Goal: Task Accomplishment & Management: Complete application form

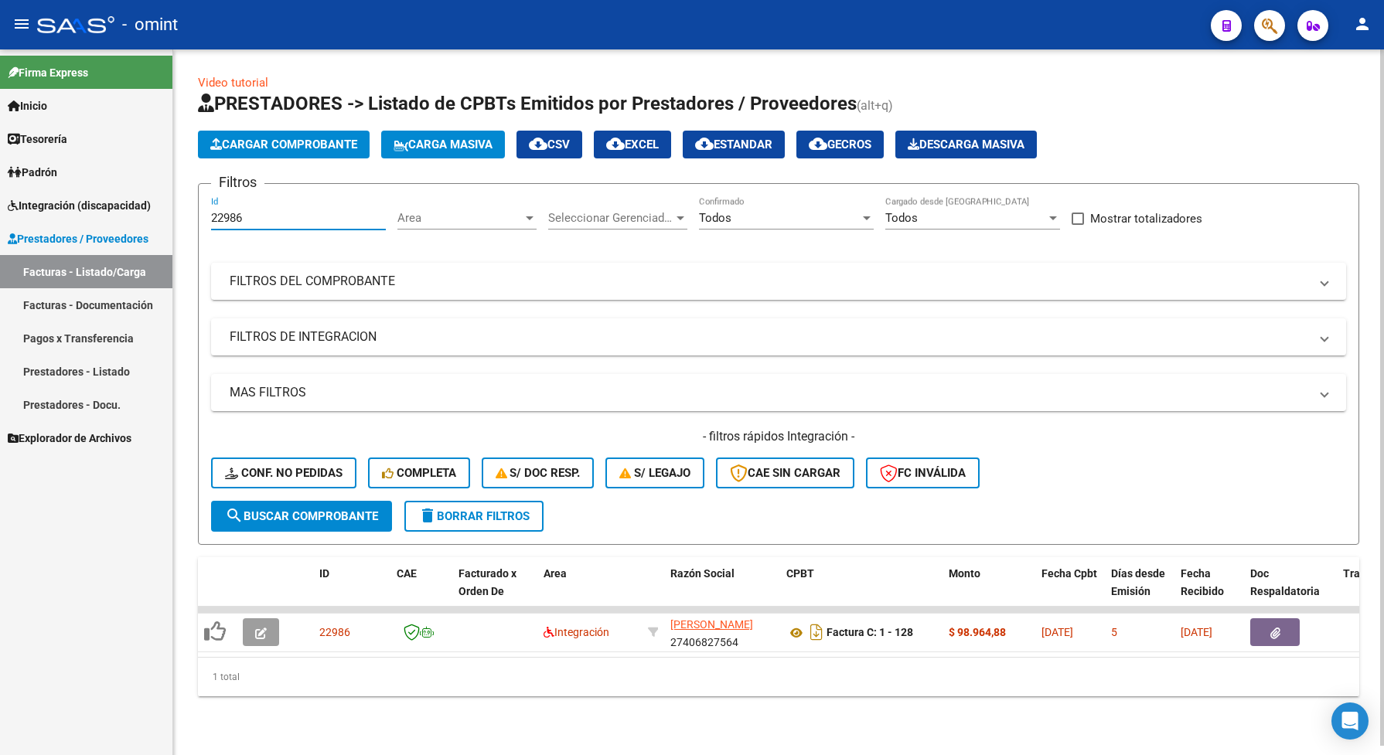
drag, startPoint x: 253, startPoint y: 224, endPoint x: 199, endPoint y: 219, distance: 53.6
click at [199, 224] on form "Filtros 22986 Id Area Area Seleccionar Gerenciador Seleccionar Gerenciador Todo…" at bounding box center [778, 364] width 1161 height 362
drag, startPoint x: 226, startPoint y: 206, endPoint x: 220, endPoint y: 216, distance: 12.5
click at [217, 215] on input "22986" at bounding box center [298, 218] width 175 height 14
drag, startPoint x: 245, startPoint y: 214, endPoint x: 209, endPoint y: 222, distance: 37.1
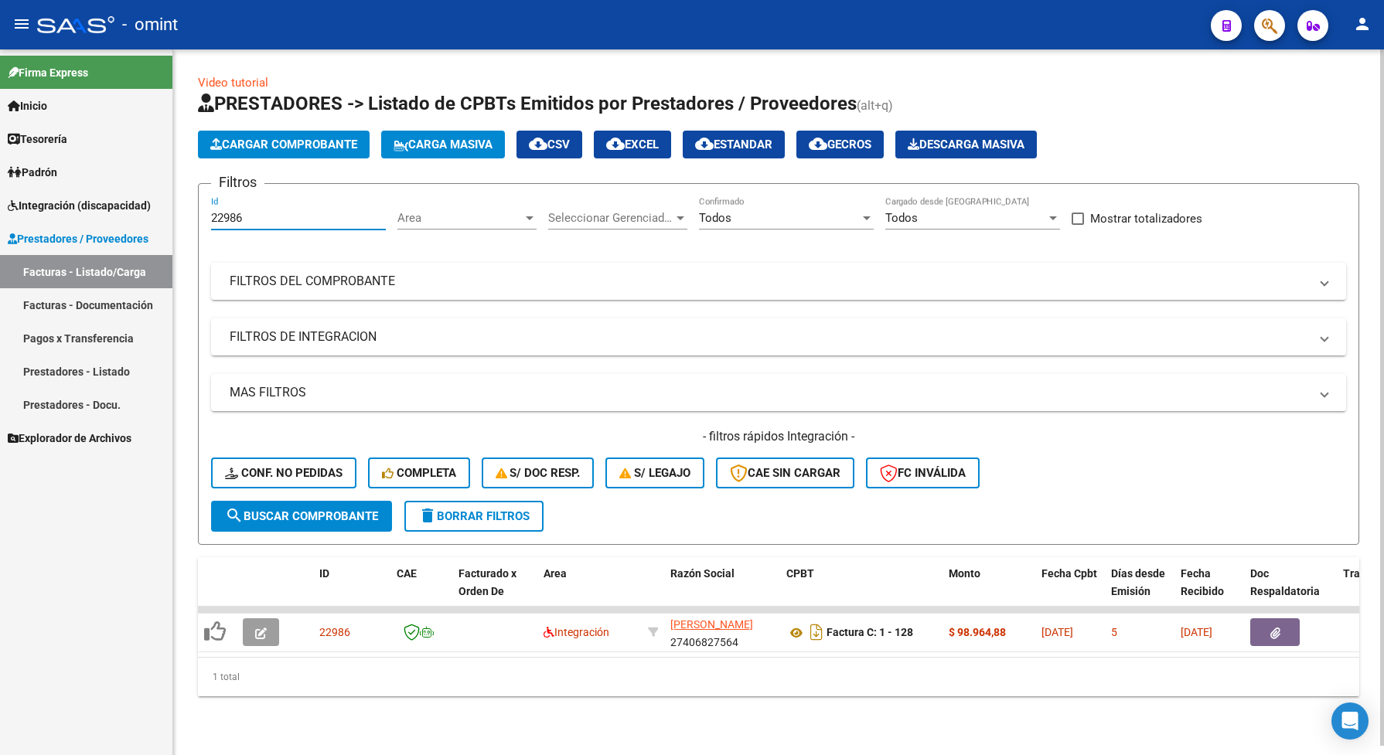
click at [209, 222] on form "Filtros 22986 Id Area Area Seleccionar Gerenciador Seleccionar Gerenciador Todo…" at bounding box center [778, 364] width 1161 height 362
paste input "143"
type input "22143"
click at [280, 519] on span "search Buscar Comprobante" at bounding box center [301, 516] width 153 height 14
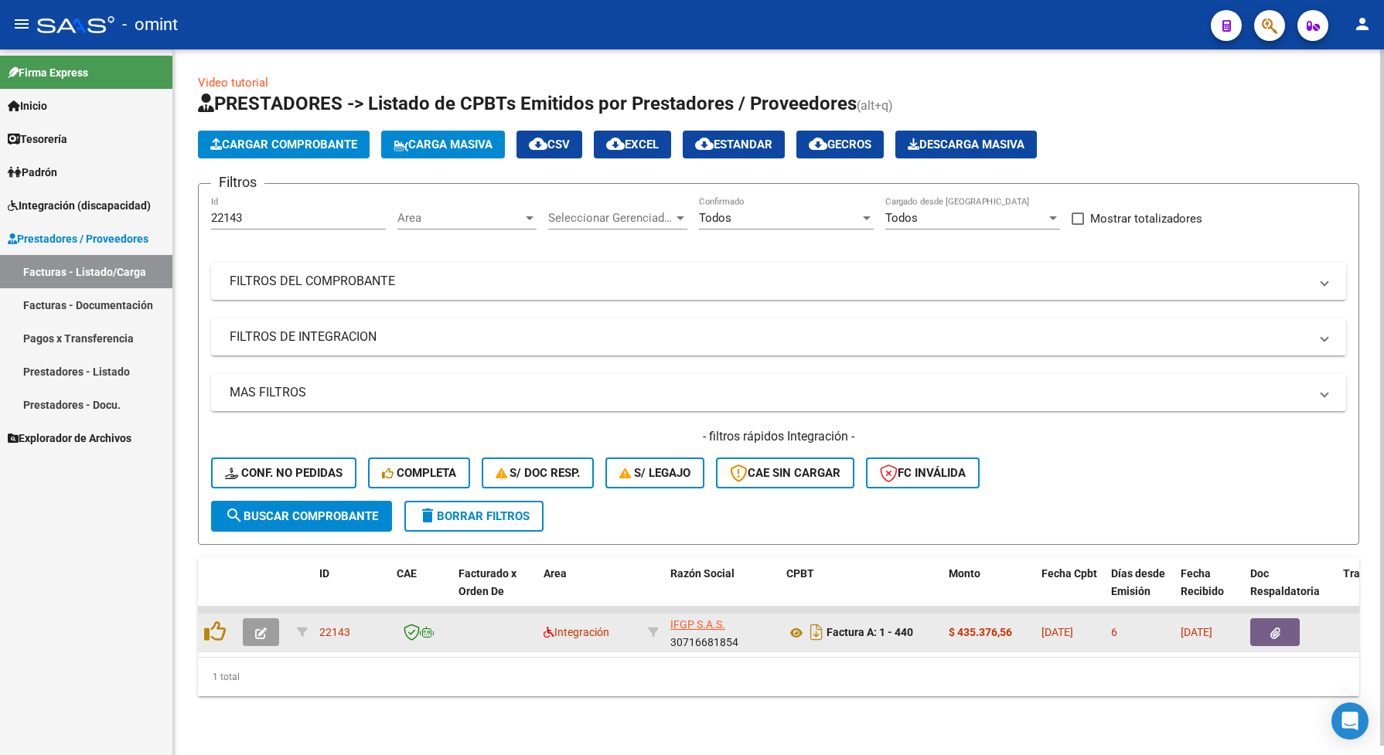
click at [248, 625] on button "button" at bounding box center [261, 632] width 36 height 28
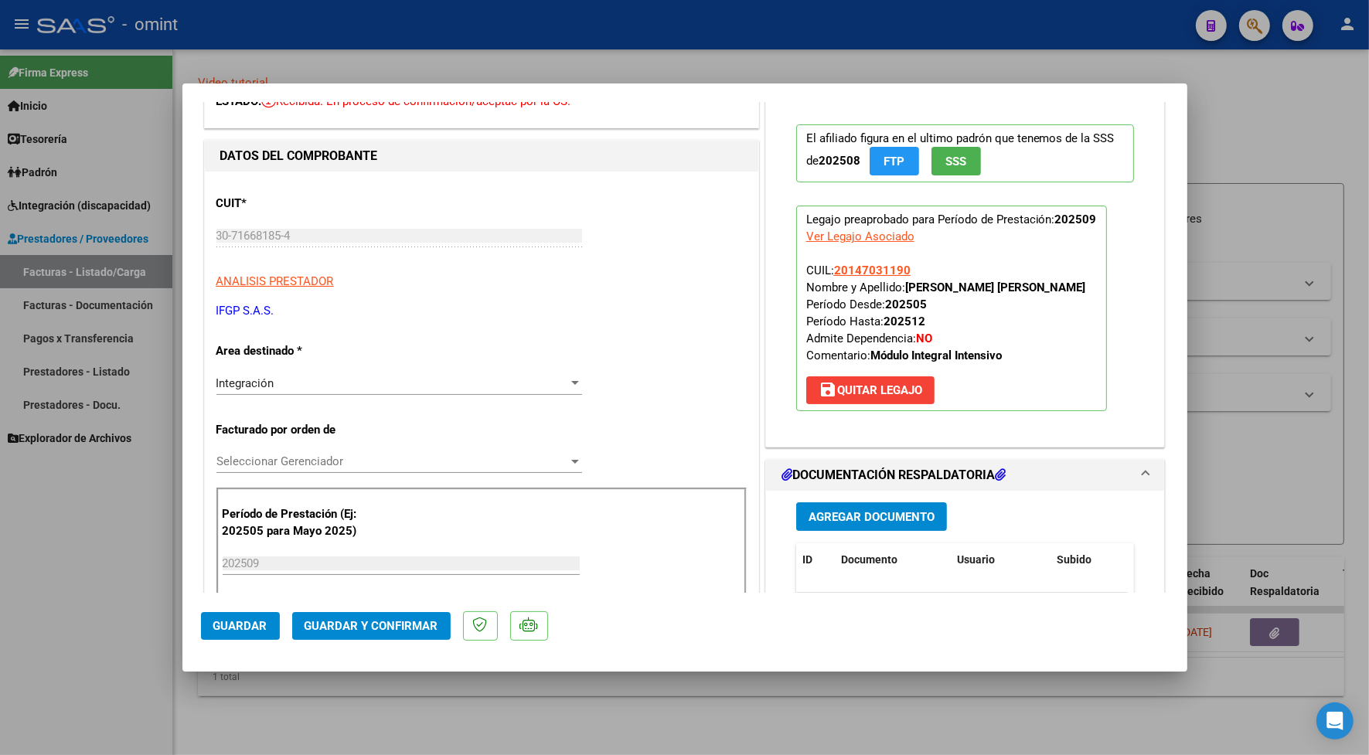
scroll to position [290, 0]
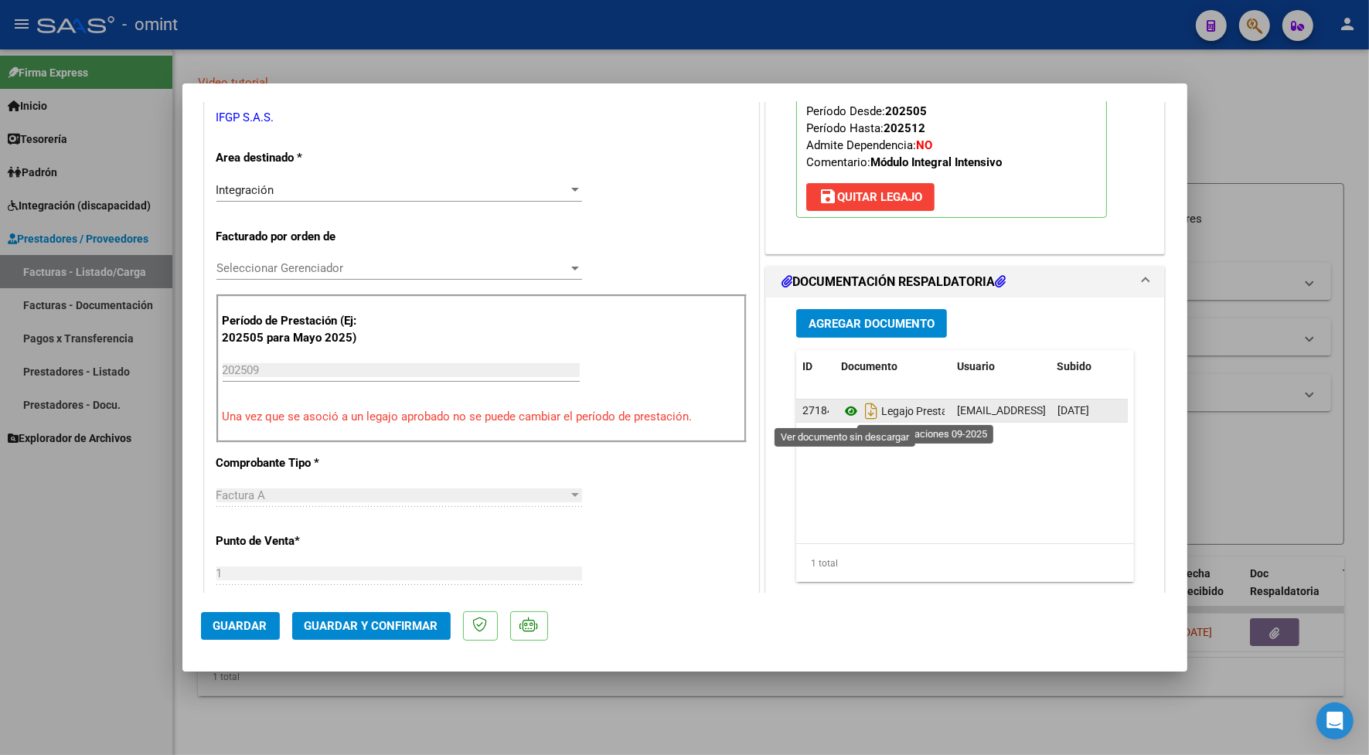
click at [843, 414] on icon at bounding box center [851, 411] width 20 height 19
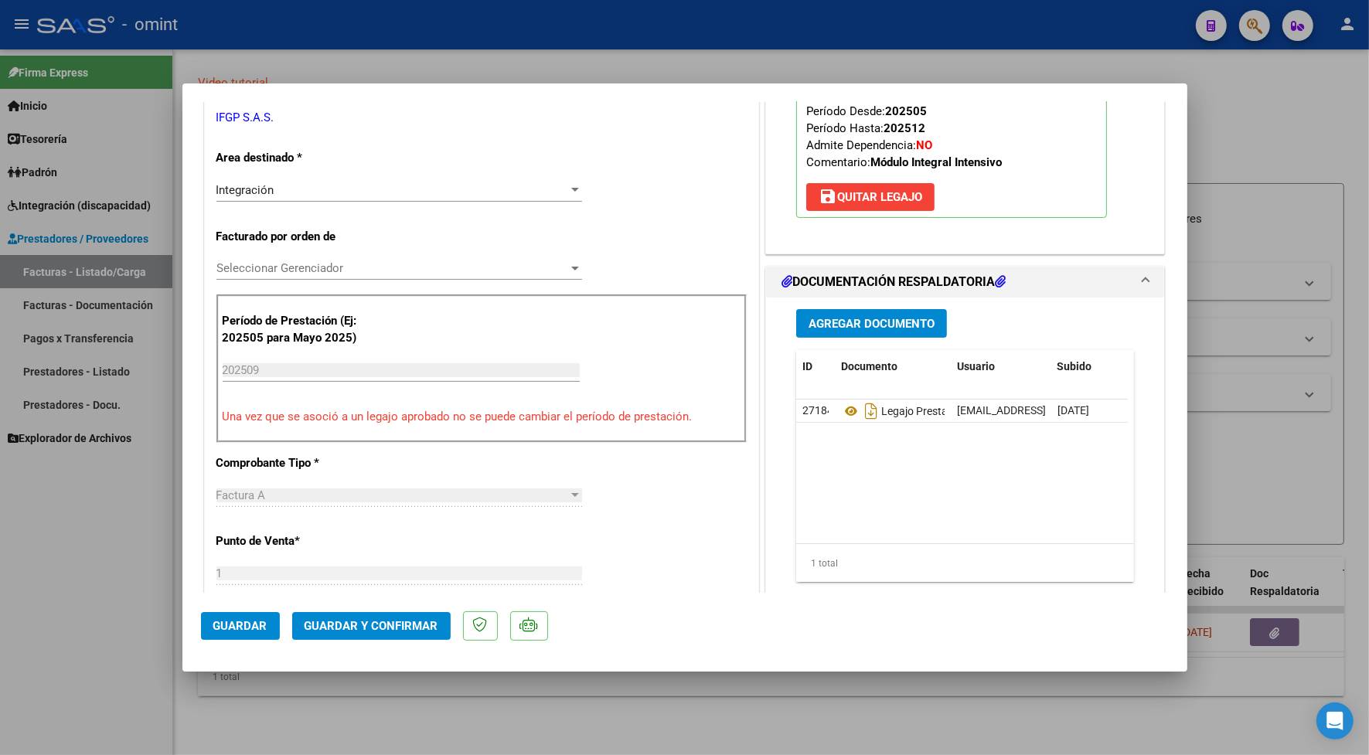
scroll to position [0, 0]
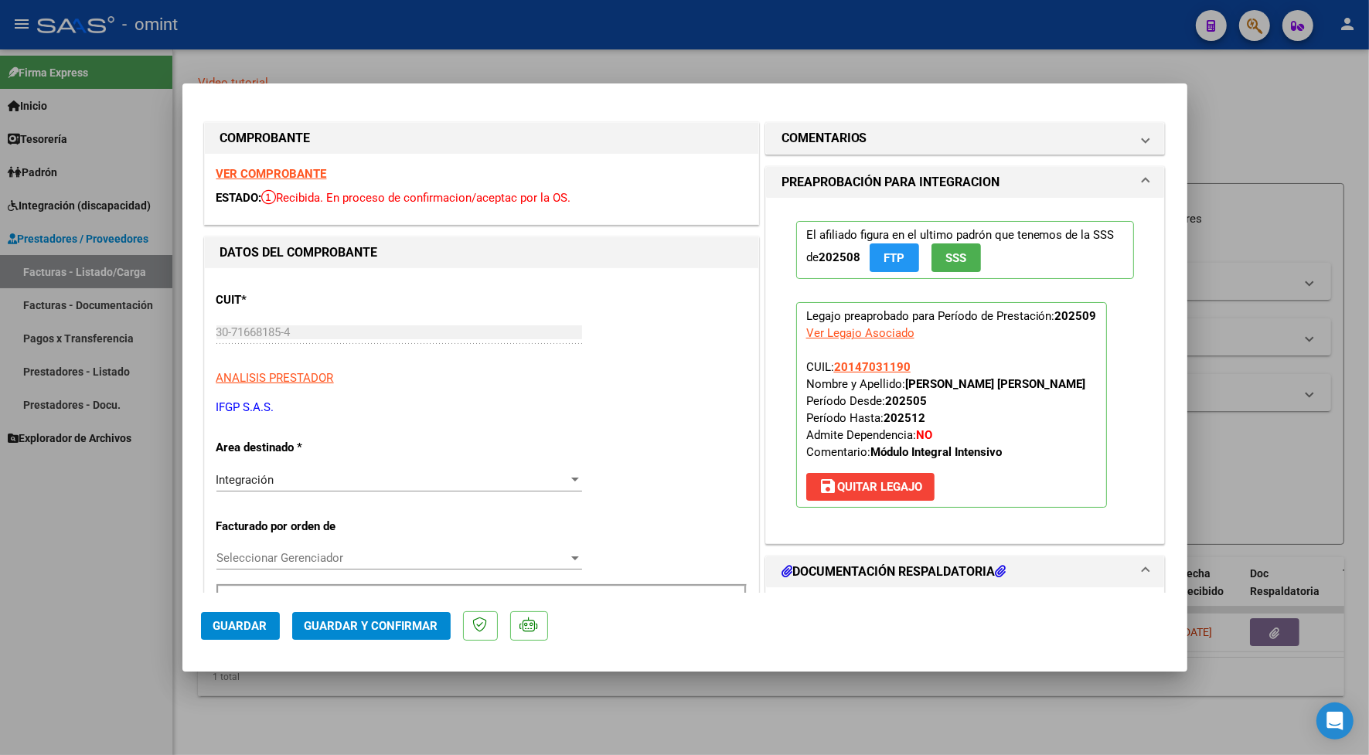
click at [271, 172] on strong "VER COMPROBANTE" at bounding box center [271, 174] width 111 height 14
click at [407, 620] on span "Guardar y Confirmar" at bounding box center [372, 626] width 134 height 14
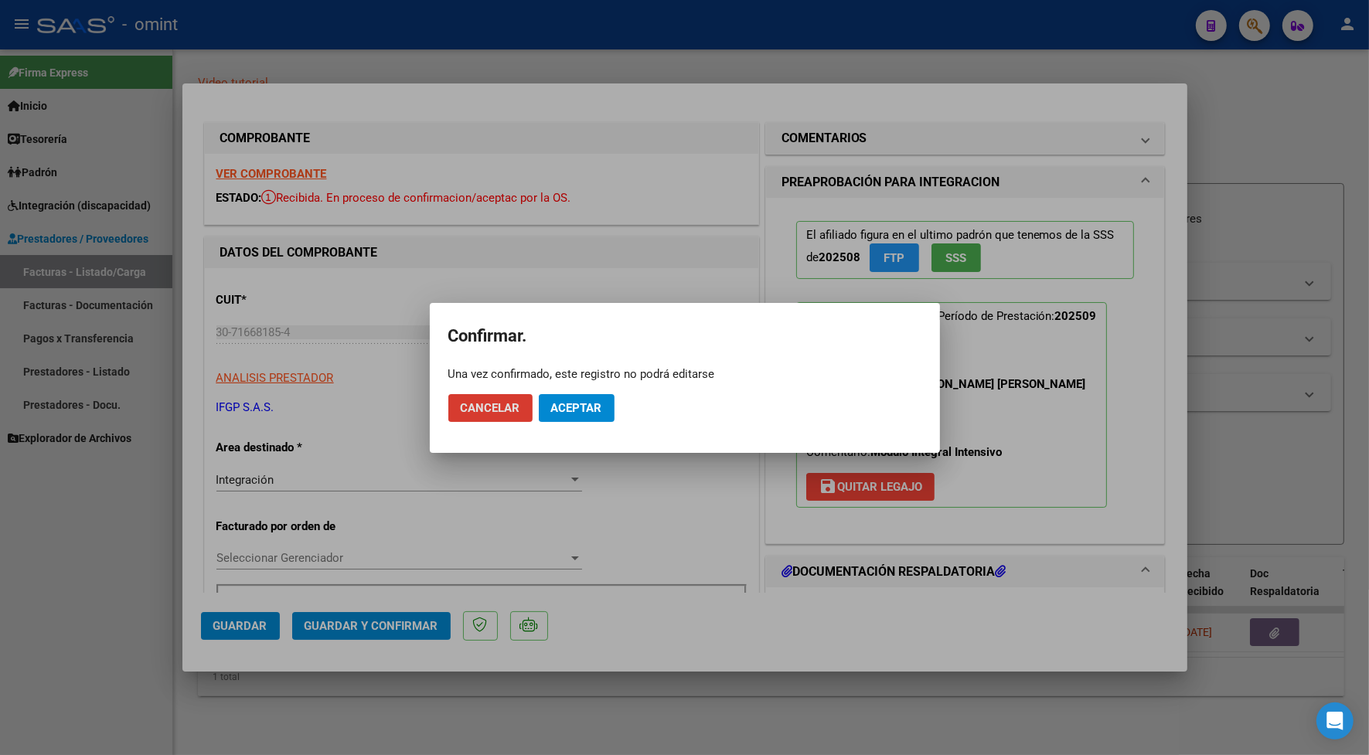
click at [577, 411] on span "Aceptar" at bounding box center [576, 408] width 51 height 14
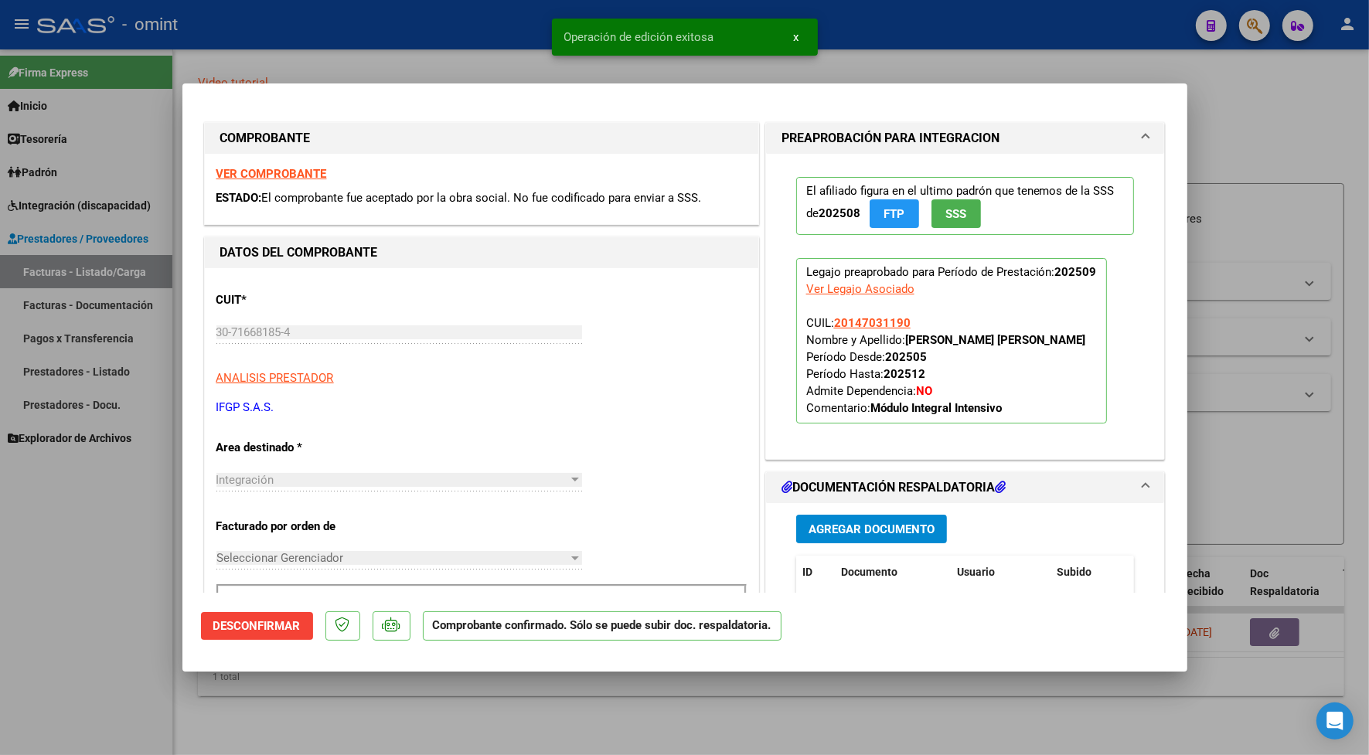
click at [389, 44] on div at bounding box center [684, 377] width 1369 height 755
type input "$ 0,00"
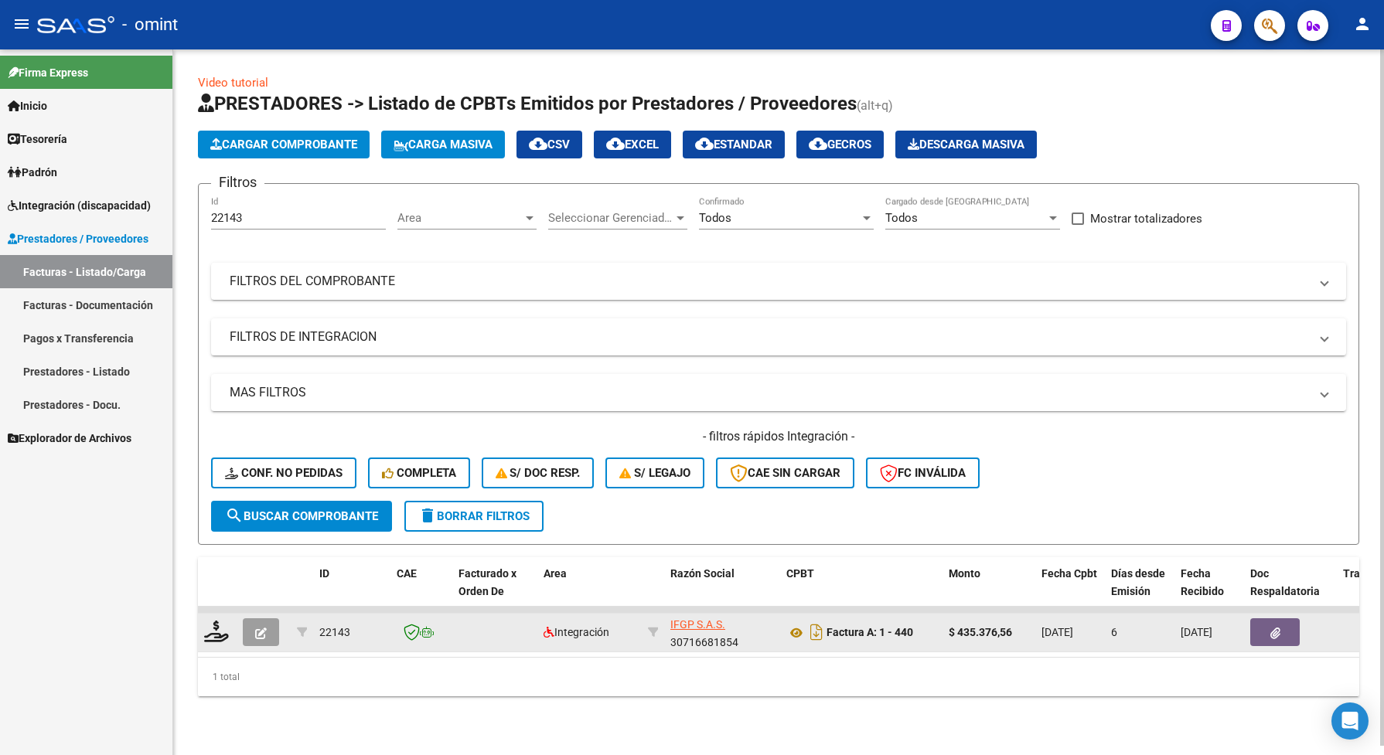
drag, startPoint x: 352, startPoint y: 626, endPoint x: 315, endPoint y: 634, distance: 37.9
click at [315, 634] on datatable-body-cell "22143" at bounding box center [351, 633] width 77 height 38
drag, startPoint x: 315, startPoint y: 634, endPoint x: 203, endPoint y: 623, distance: 112.6
click at [204, 623] on icon at bounding box center [216, 632] width 25 height 22
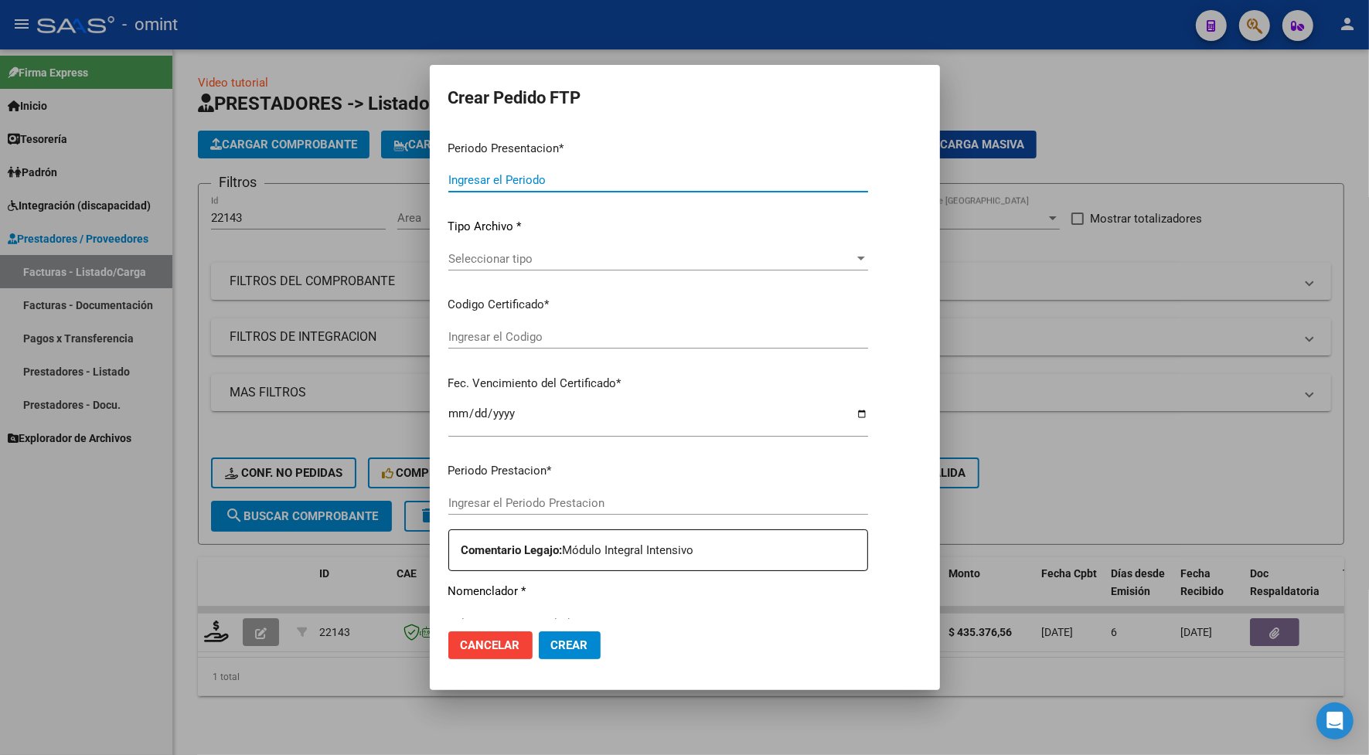
type input "202509"
type input "$ 435.376,56"
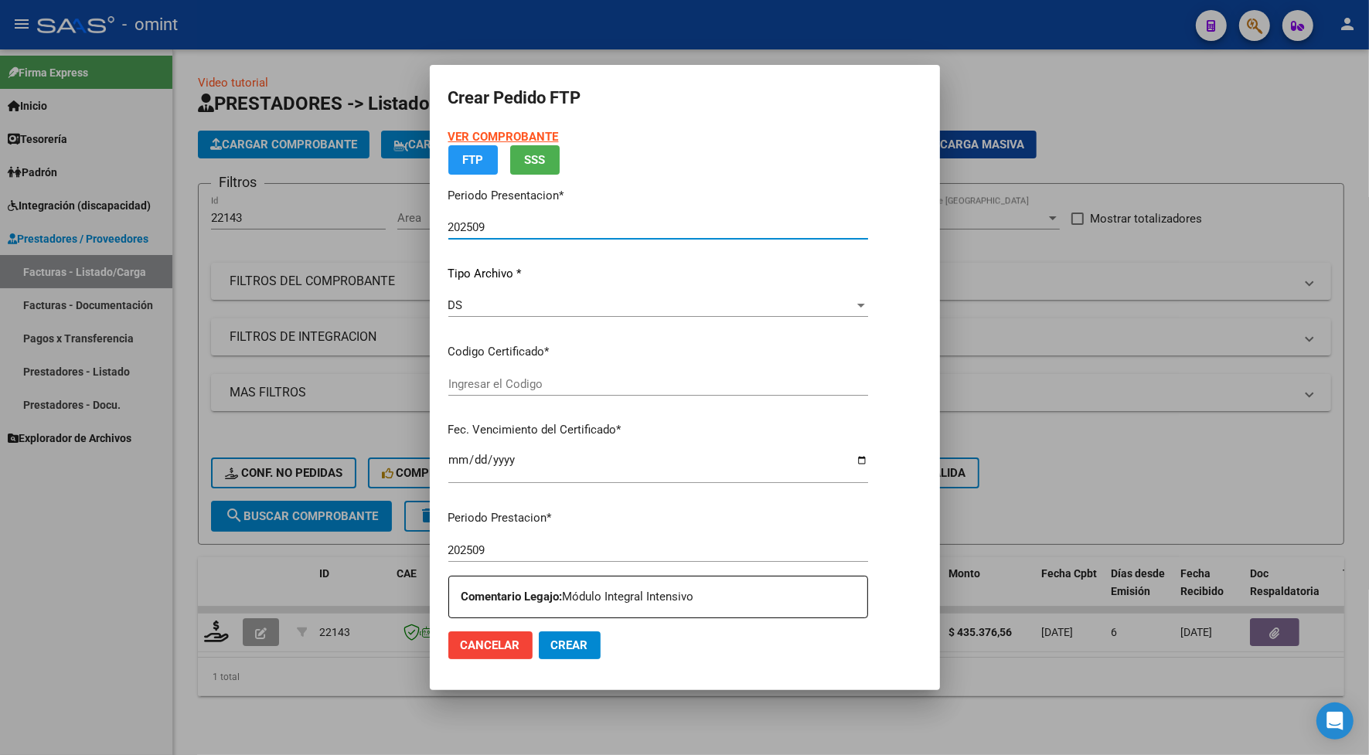
type input "1737402600"
type input "[DATE]"
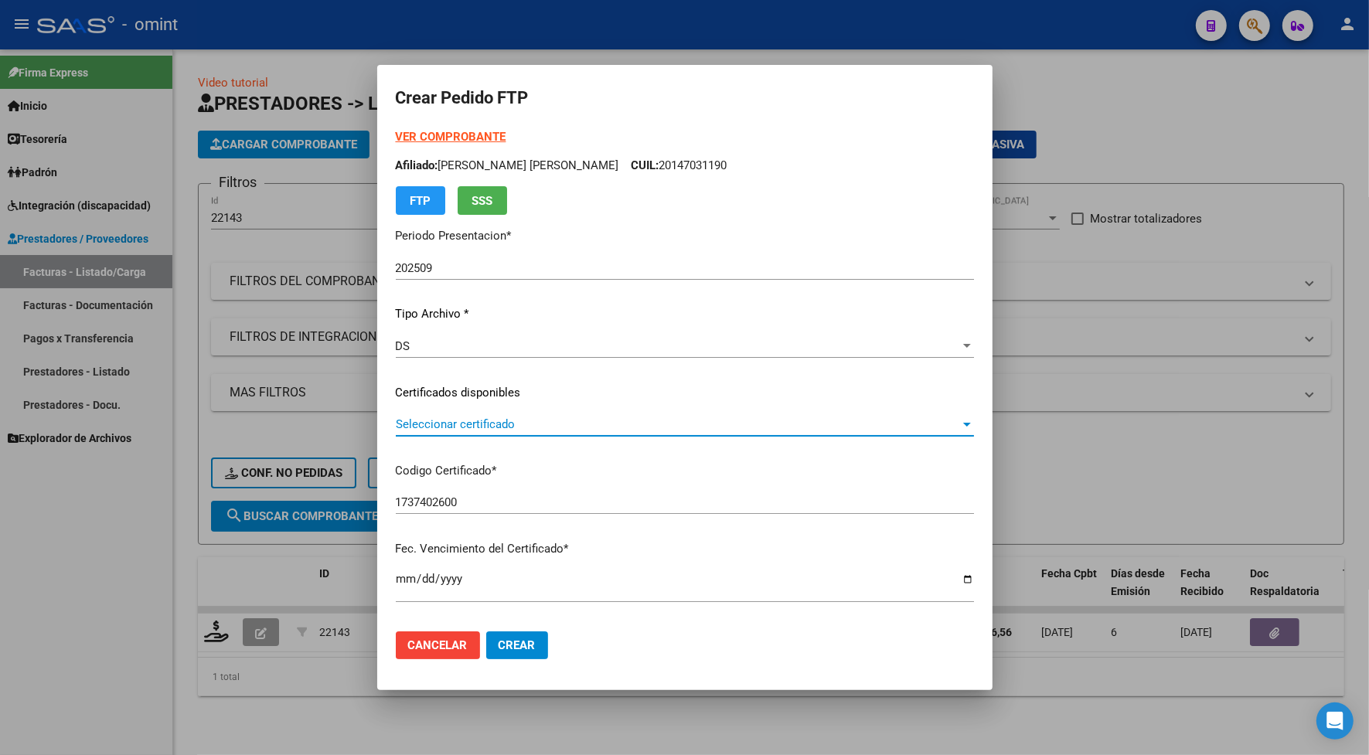
click at [451, 421] on span "Seleccionar certificado" at bounding box center [678, 424] width 564 height 14
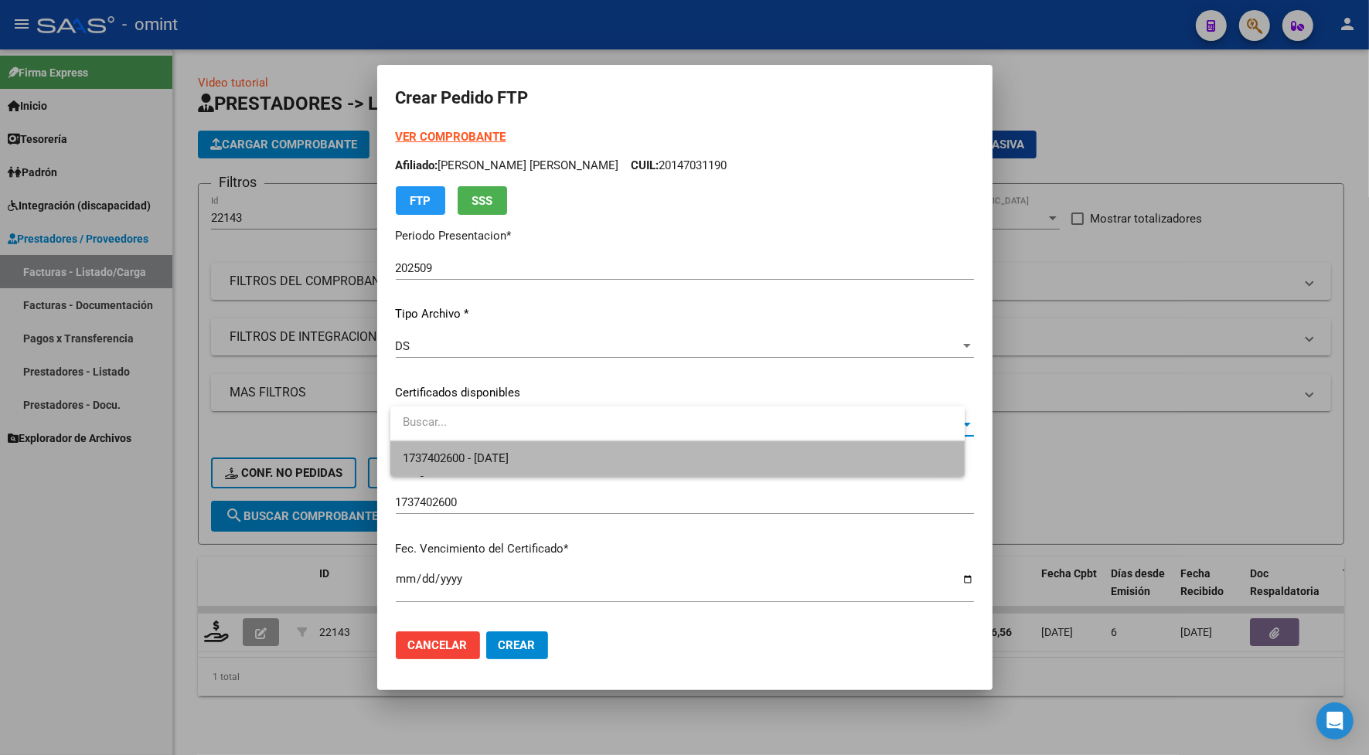
click at [458, 449] on span "1737402600 - [DATE]" at bounding box center [678, 458] width 550 height 35
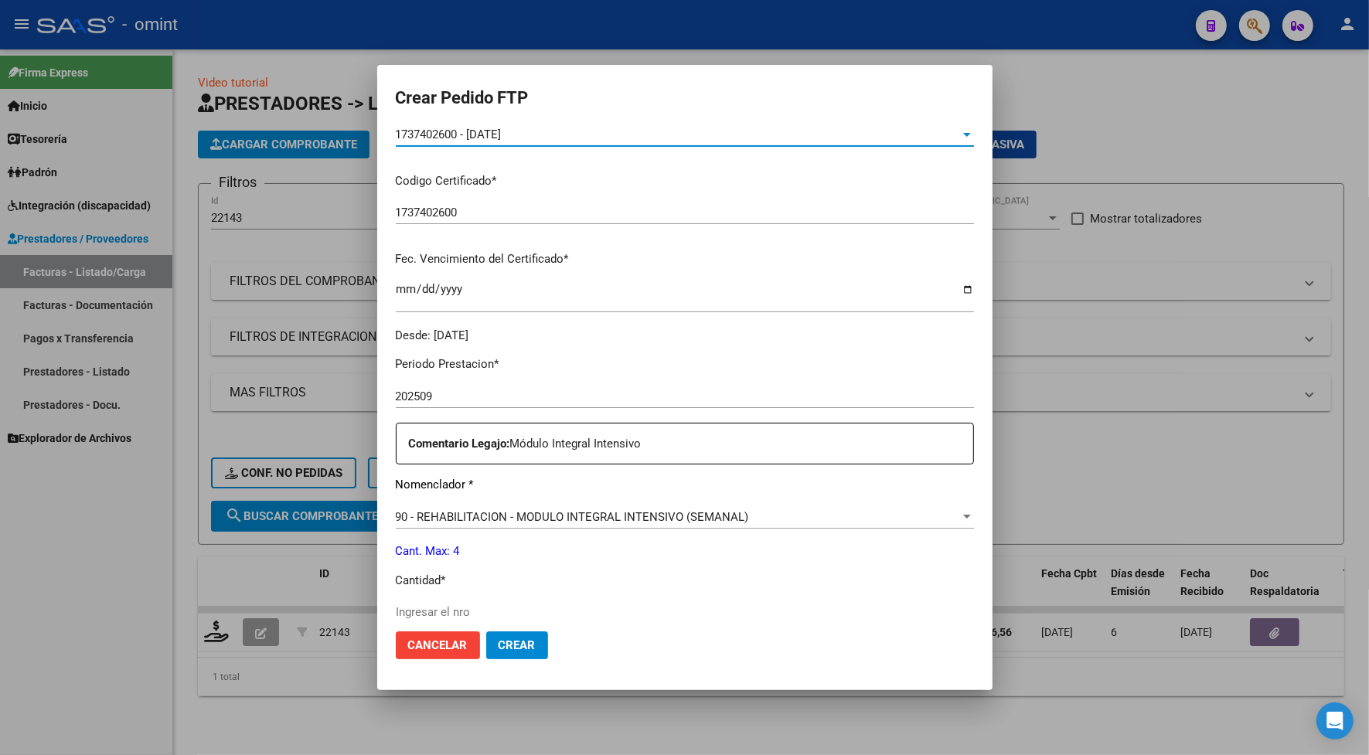
scroll to position [386, 0]
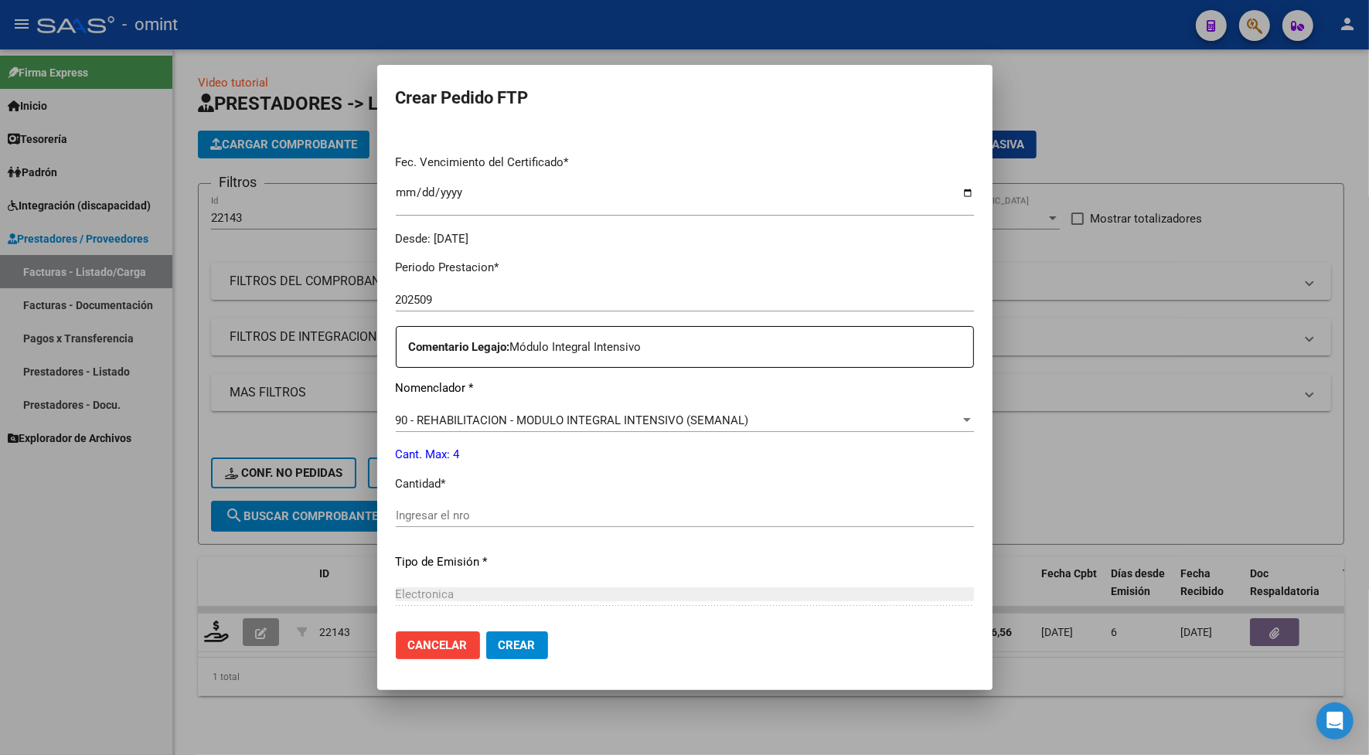
click at [438, 524] on div "Ingresar el nro" at bounding box center [685, 515] width 578 height 23
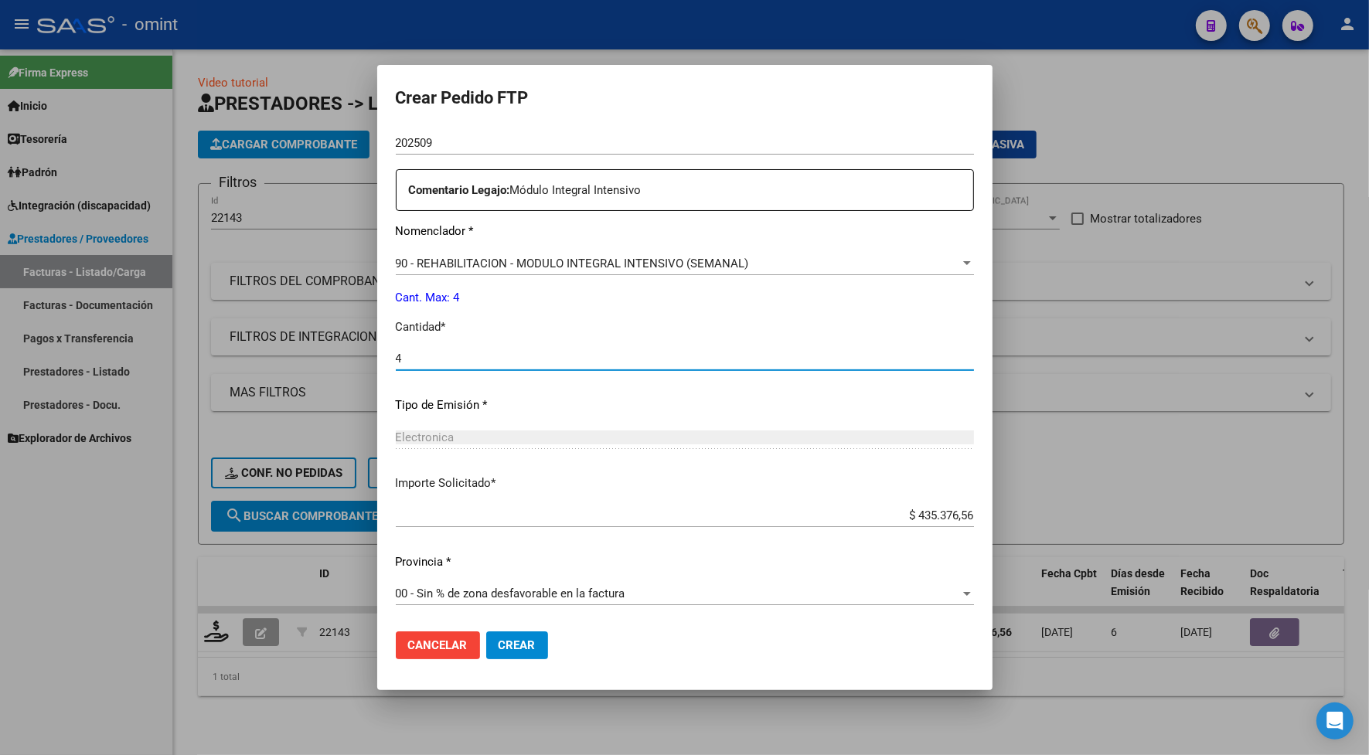
type input "4"
click at [520, 642] on span "Crear" at bounding box center [517, 645] width 37 height 14
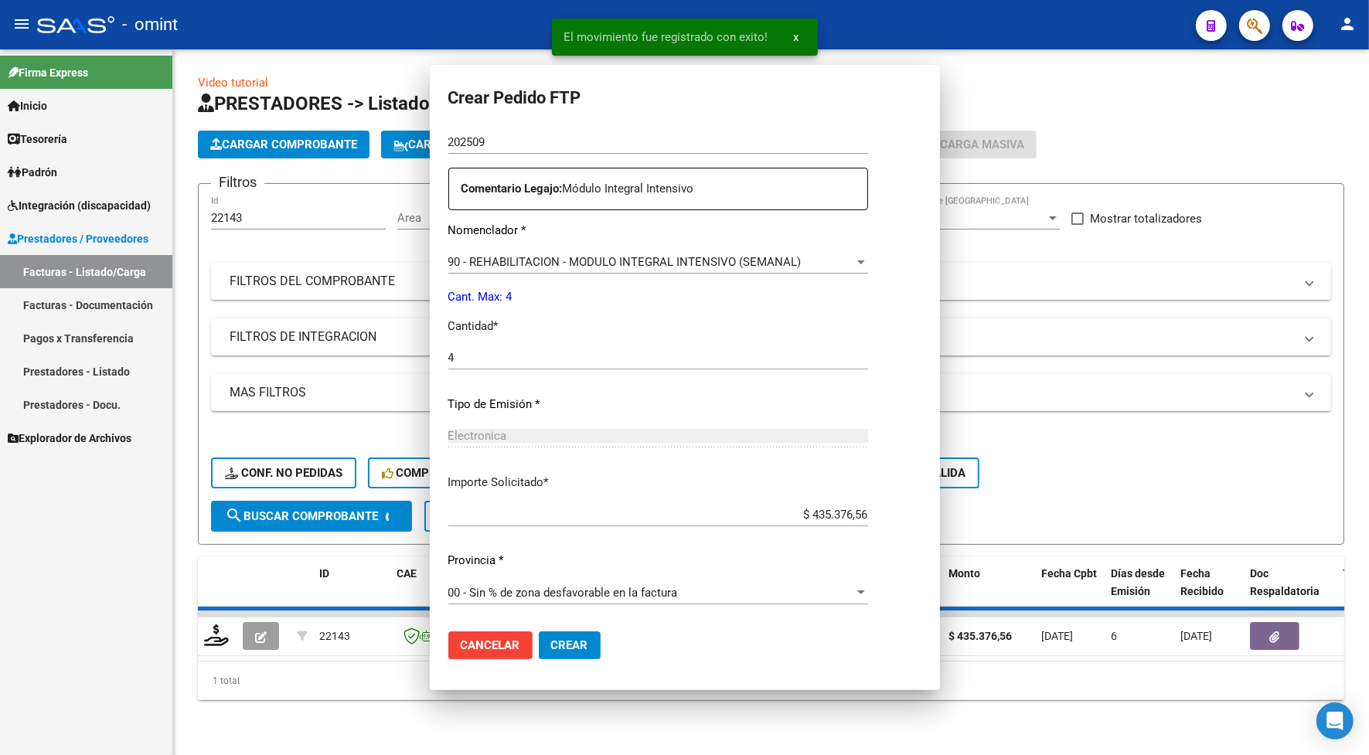
scroll to position [457, 0]
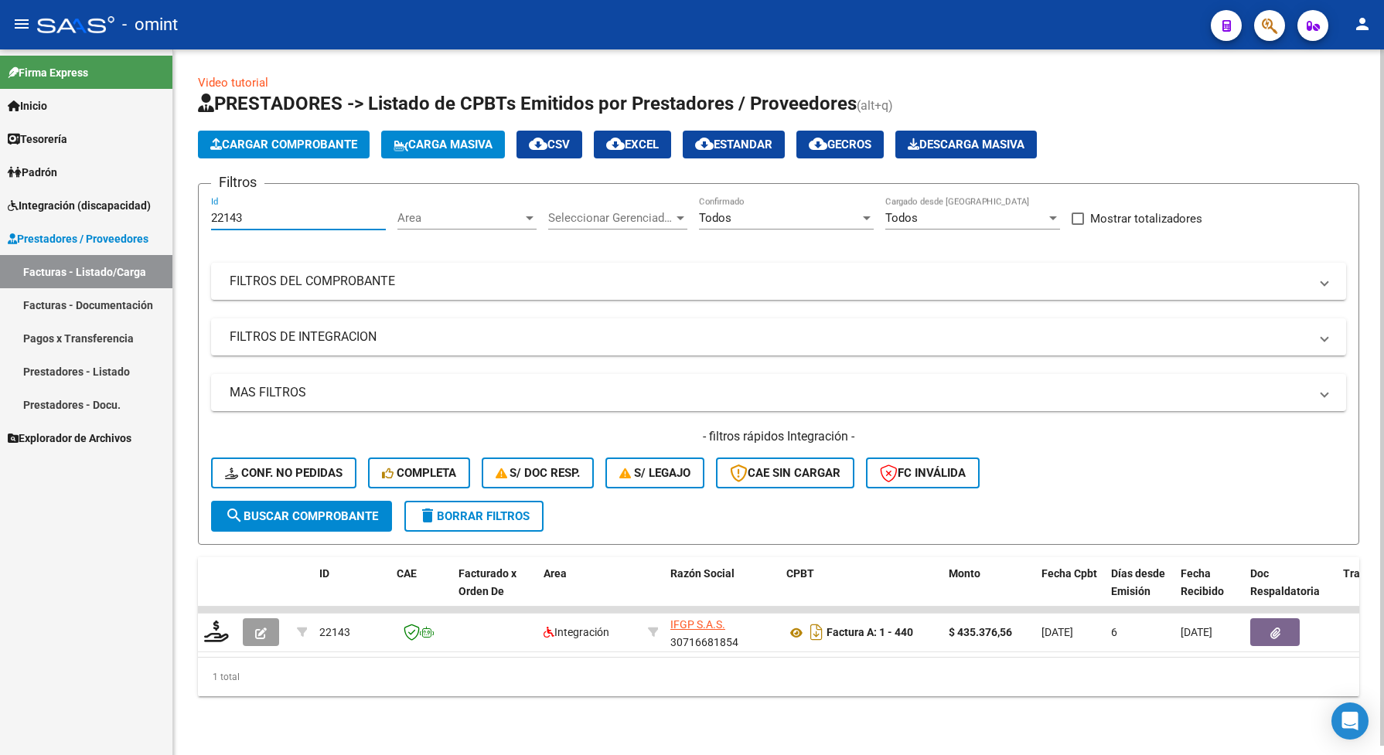
drag, startPoint x: 247, startPoint y: 220, endPoint x: 192, endPoint y: 216, distance: 55.8
click at [191, 216] on div "Video tutorial PRESTADORES -> Listado de CPBTs Emitidos por Prestadores / Prove…" at bounding box center [778, 397] width 1210 height 696
paste input "1896"
type input "21896"
click at [322, 523] on button "search Buscar Comprobante" at bounding box center [301, 516] width 181 height 31
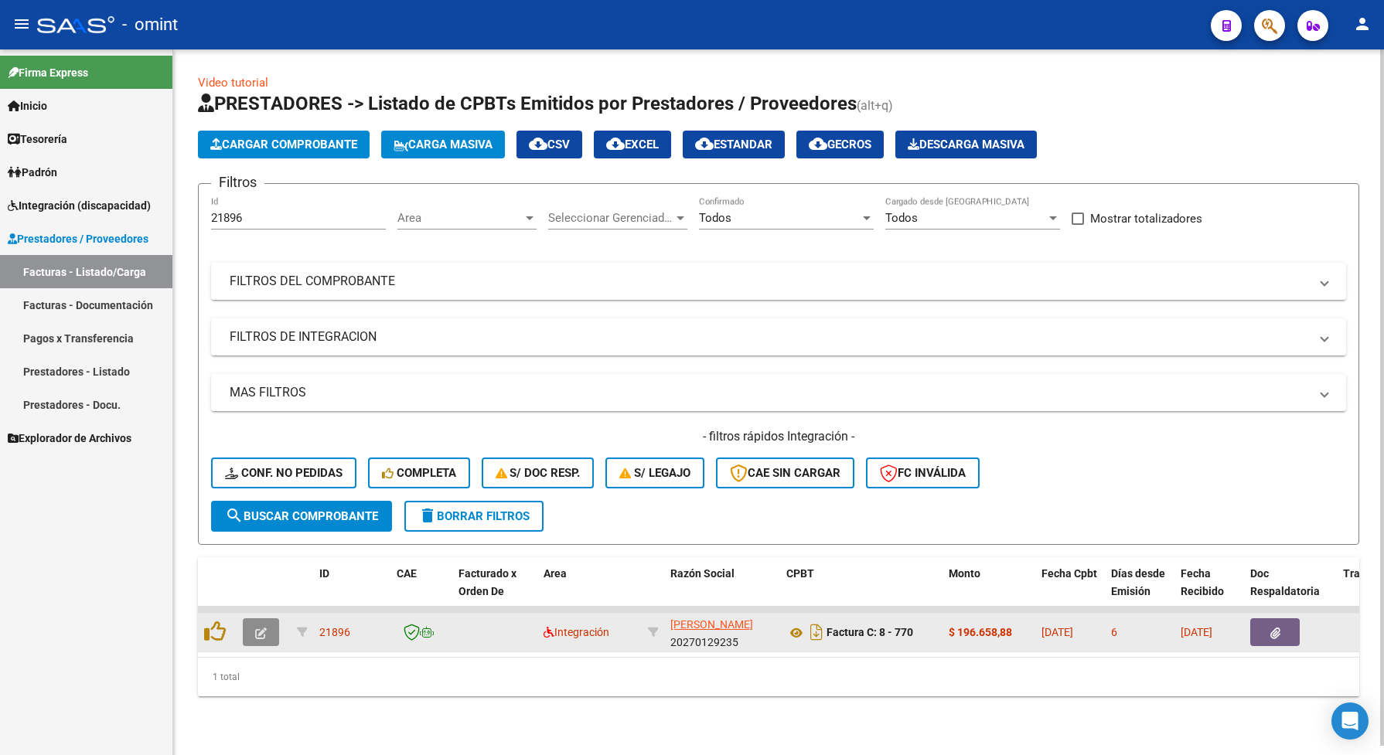
click at [259, 632] on icon "button" at bounding box center [261, 634] width 12 height 12
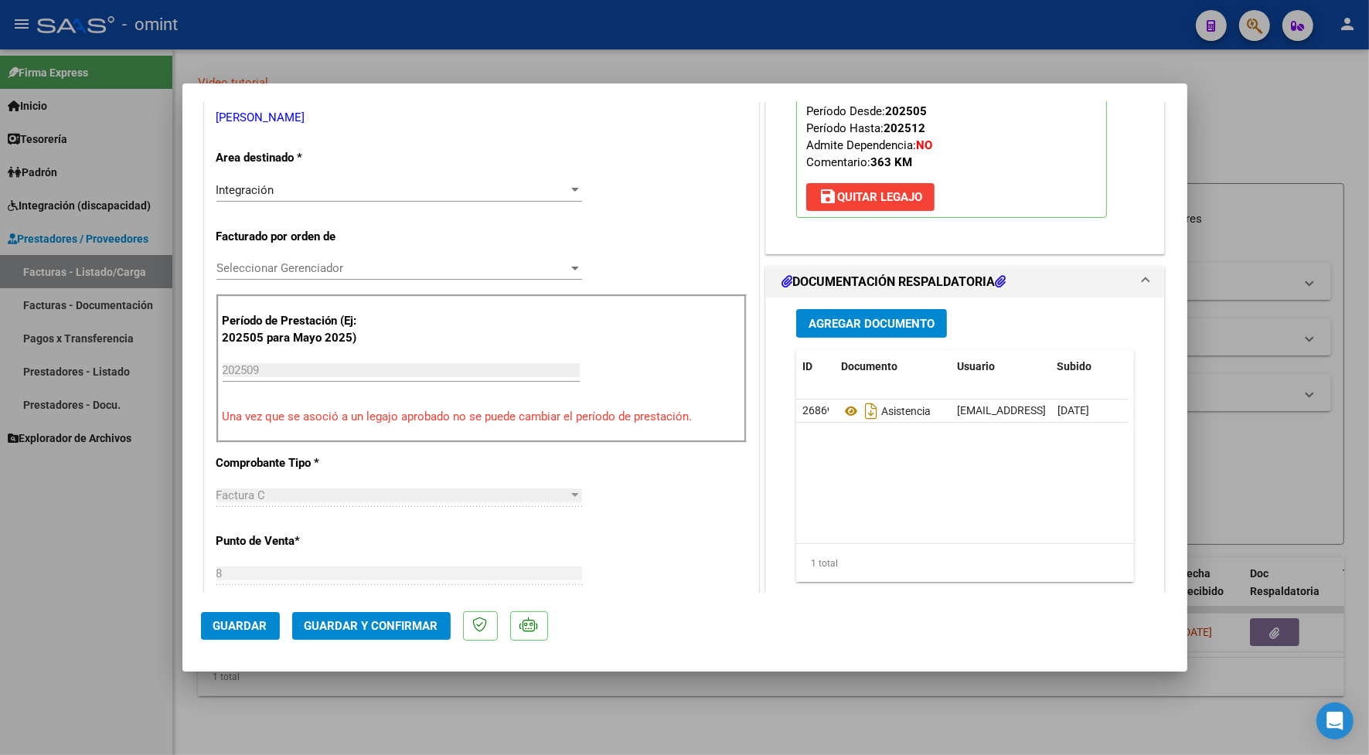
scroll to position [0, 0]
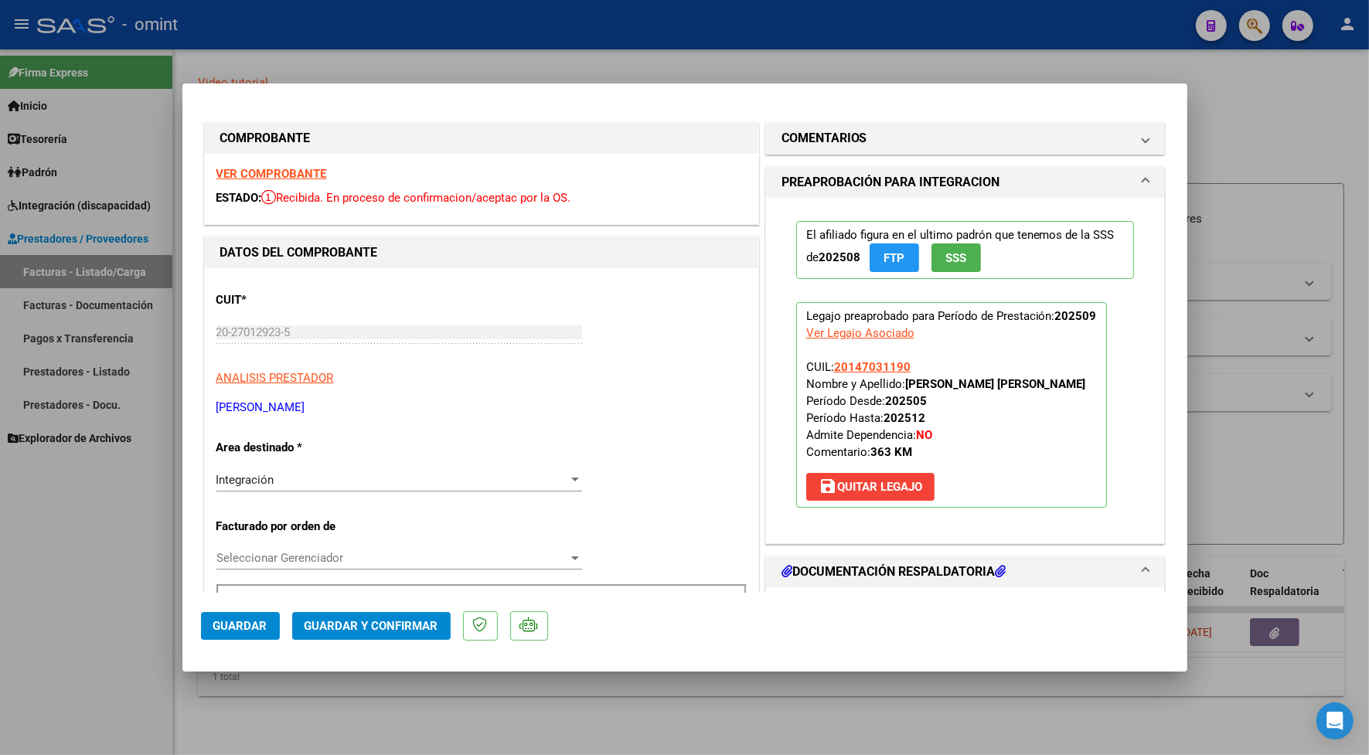
click at [281, 174] on strong "VER COMPROBANTE" at bounding box center [271, 174] width 111 height 14
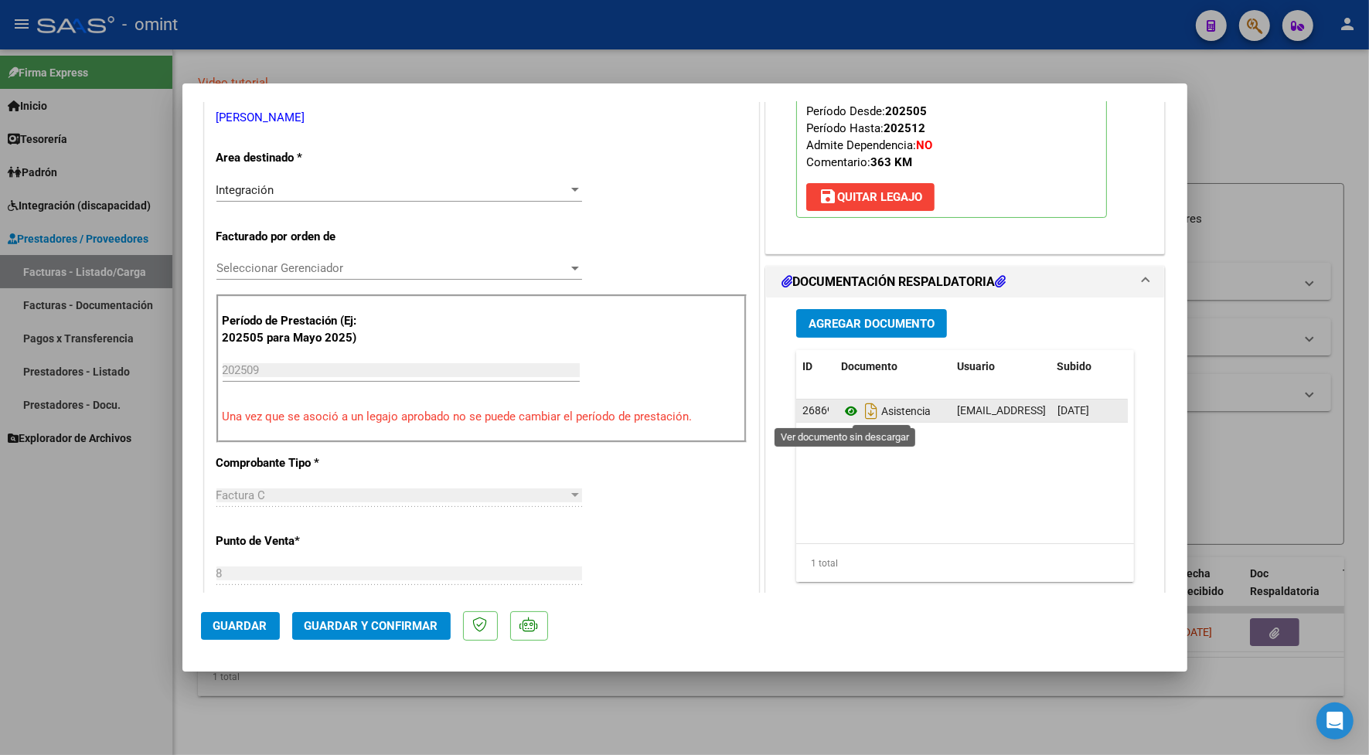
click at [843, 414] on icon at bounding box center [851, 411] width 20 height 19
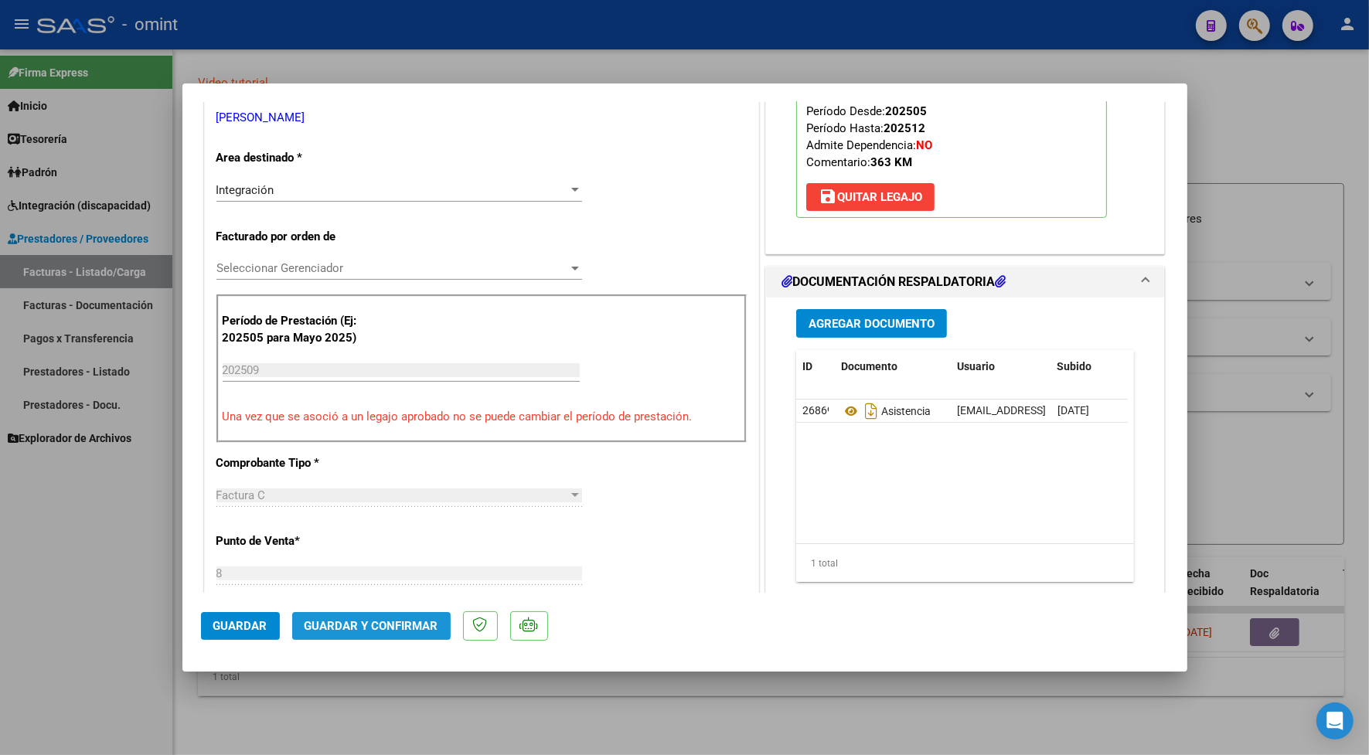
click at [315, 630] on span "Guardar y Confirmar" at bounding box center [372, 626] width 134 height 14
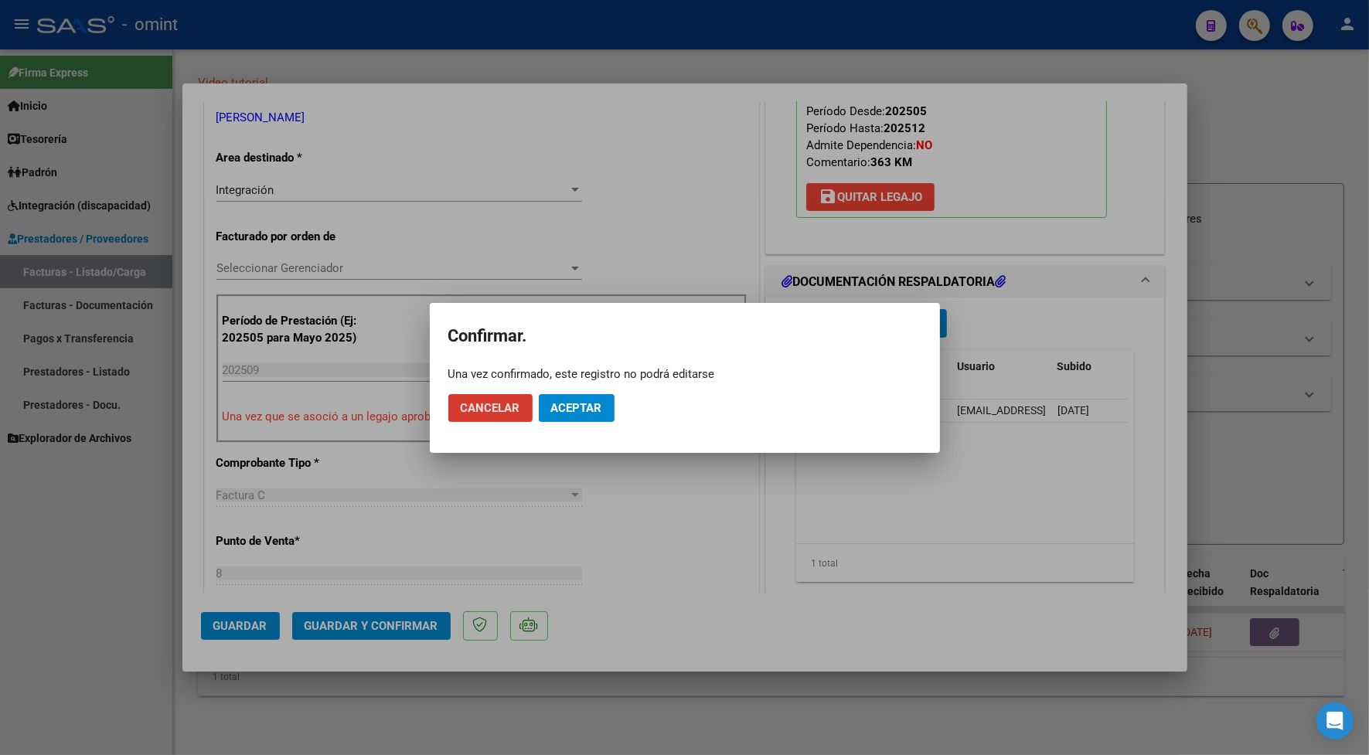
click at [599, 404] on span "Aceptar" at bounding box center [576, 408] width 51 height 14
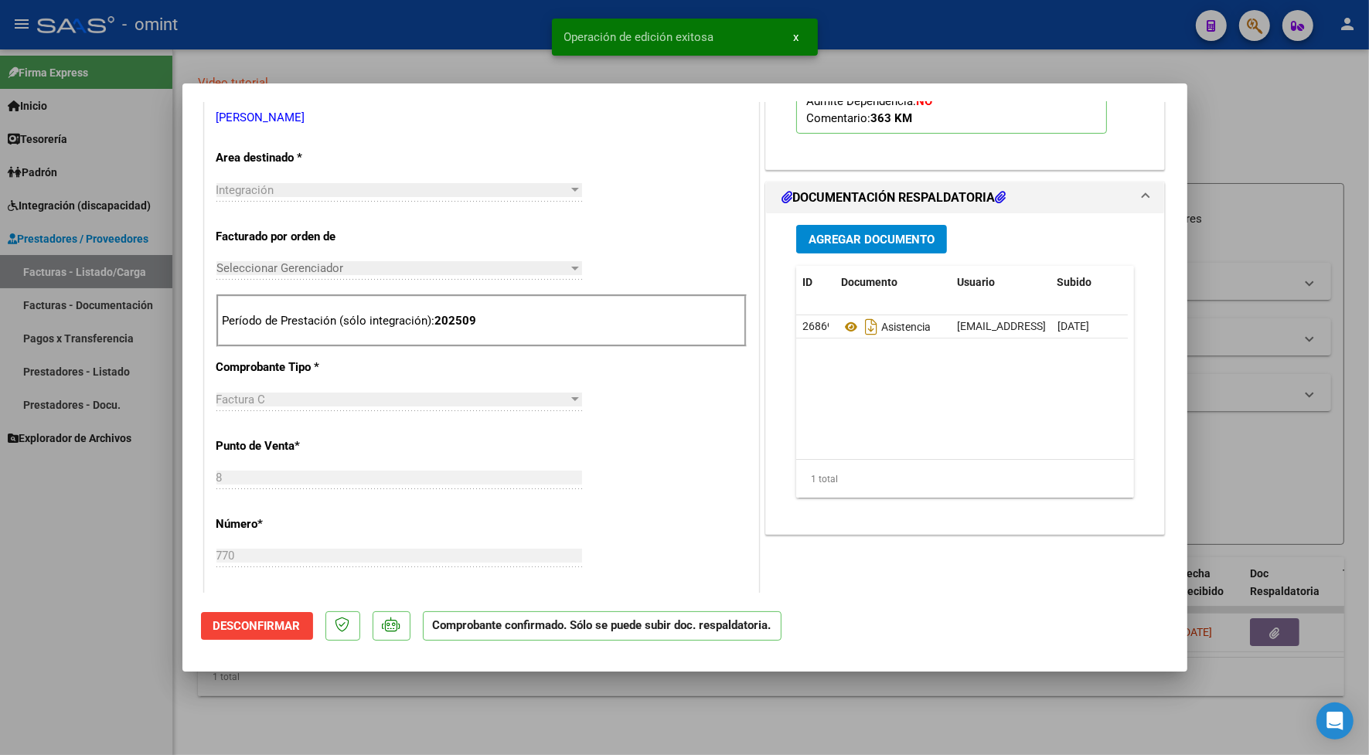
click at [430, 58] on div at bounding box center [684, 377] width 1369 height 755
type input "$ 0,00"
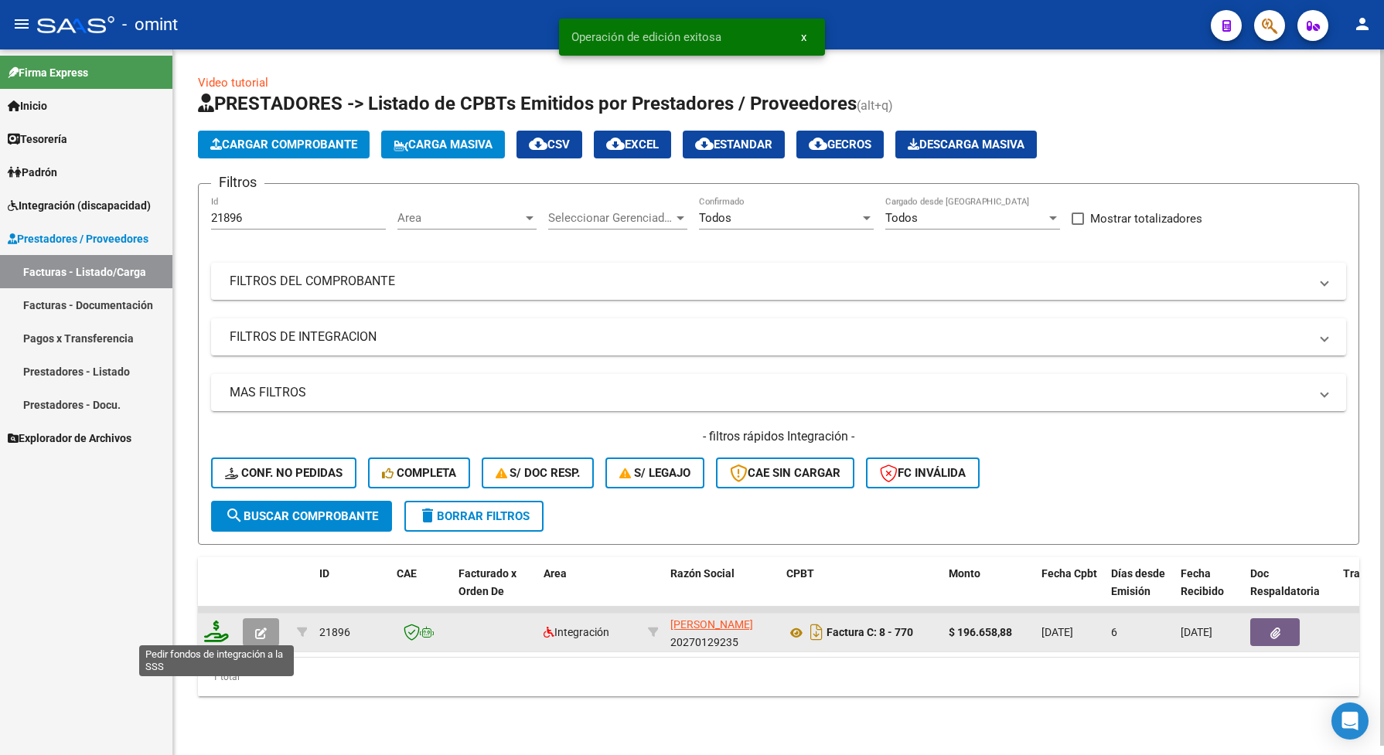
click at [216, 628] on icon at bounding box center [216, 632] width 25 height 22
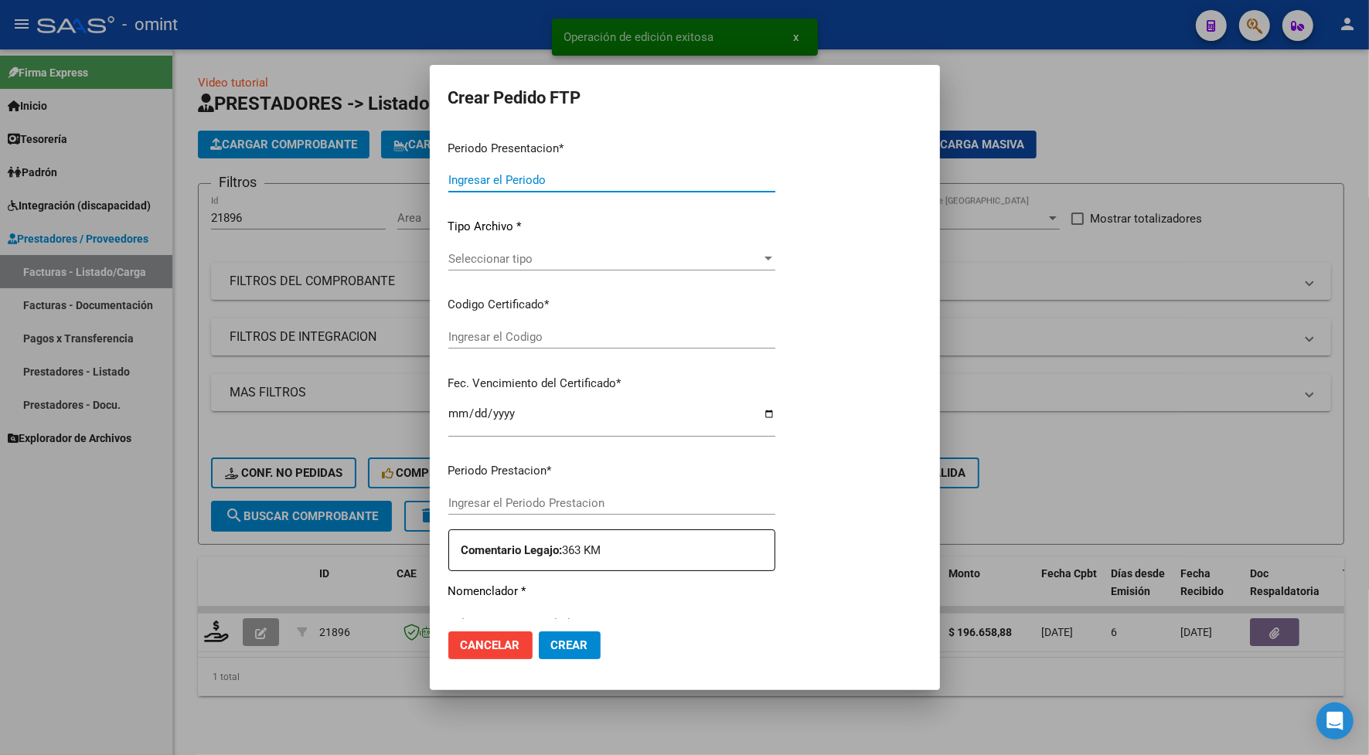
type input "202509"
type input "$ 196.658,88"
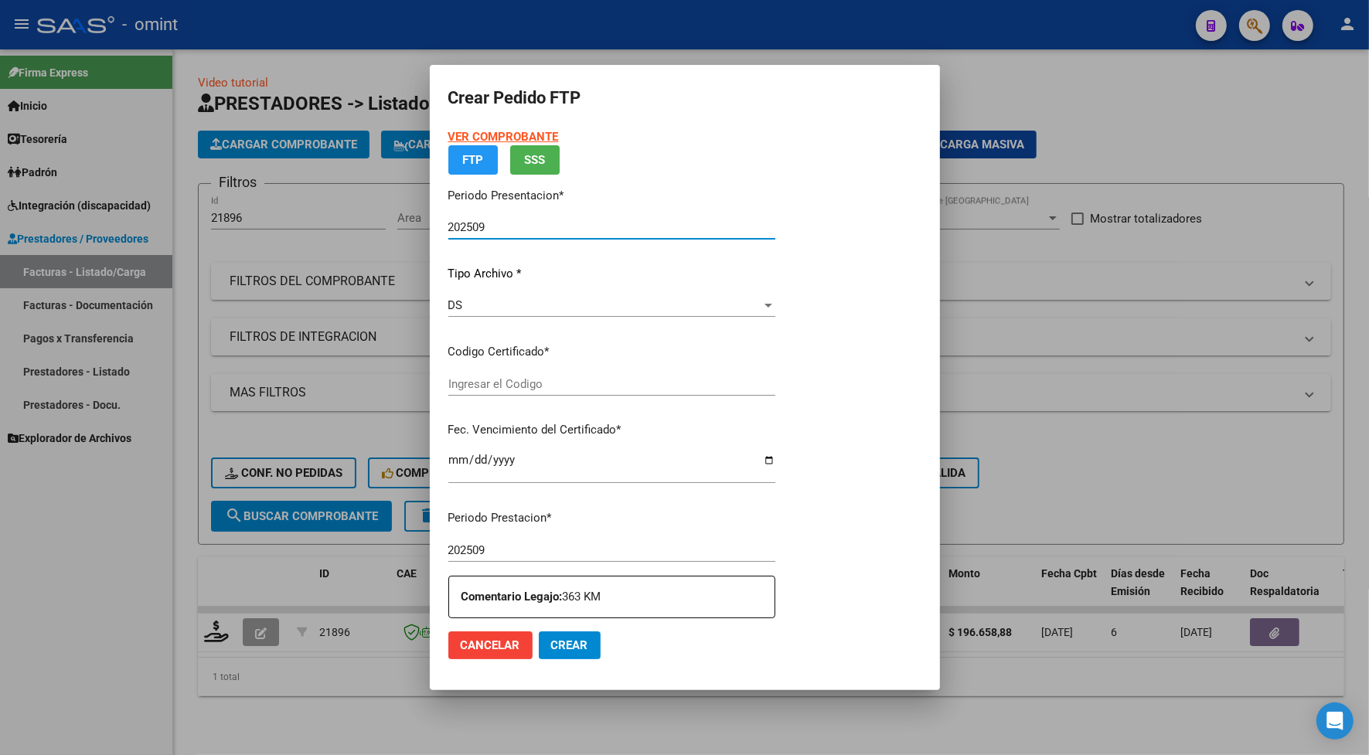
type input "1737402600"
type input "[DATE]"
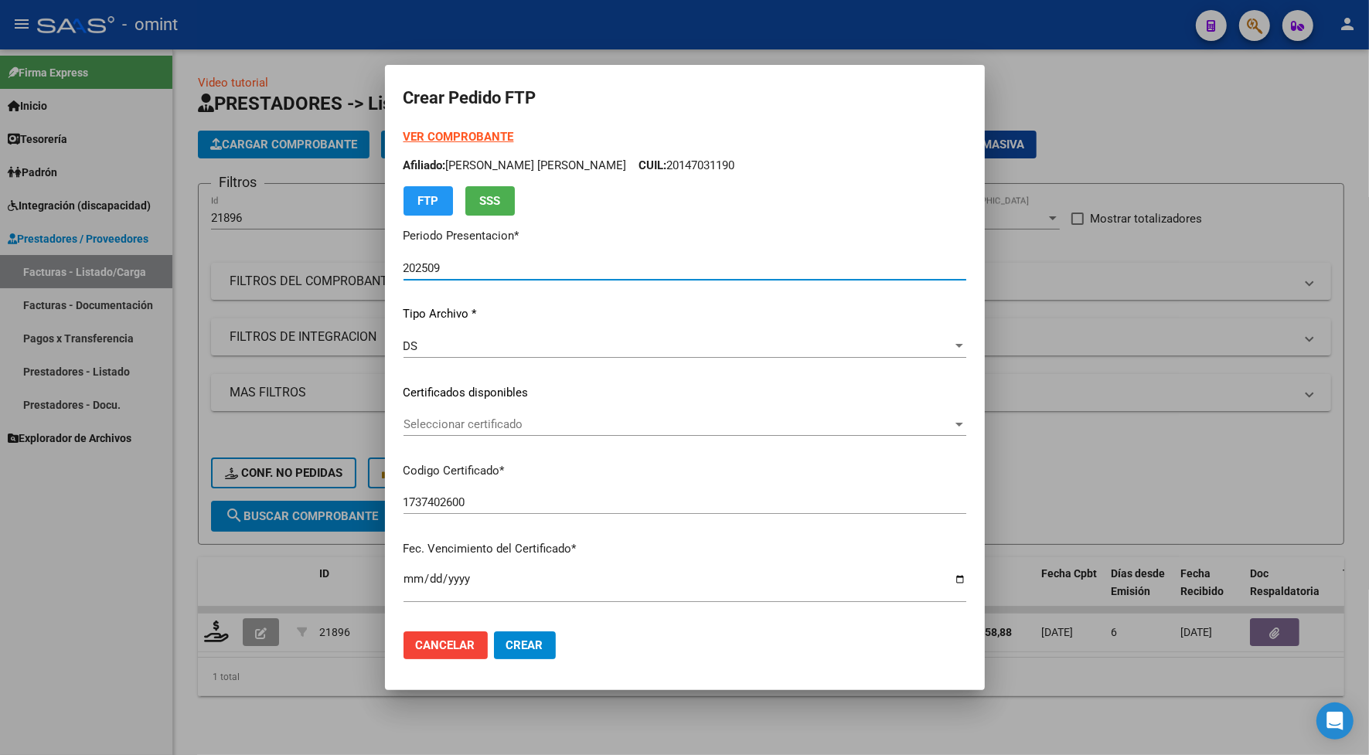
click at [485, 420] on span "Seleccionar certificado" at bounding box center [677, 424] width 549 height 14
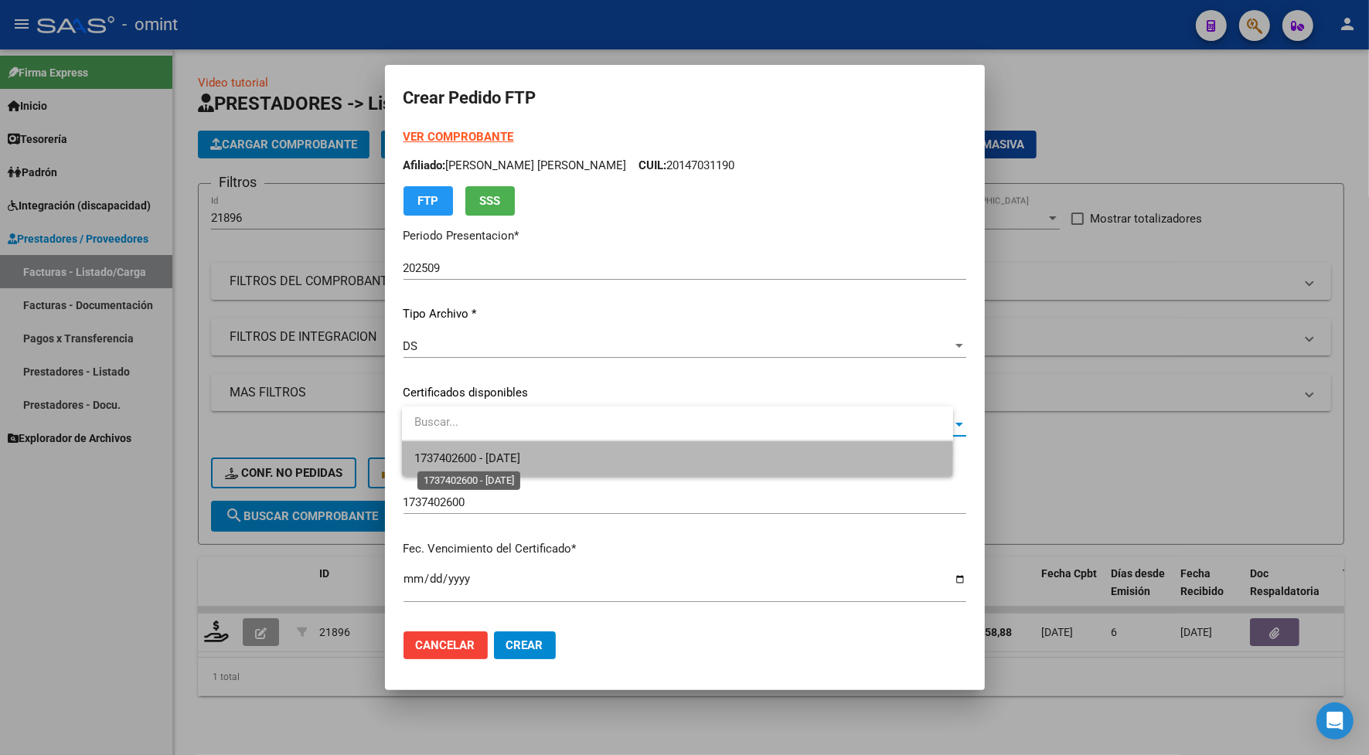
click at [489, 453] on span "1737402600 - [DATE]" at bounding box center [467, 458] width 106 height 14
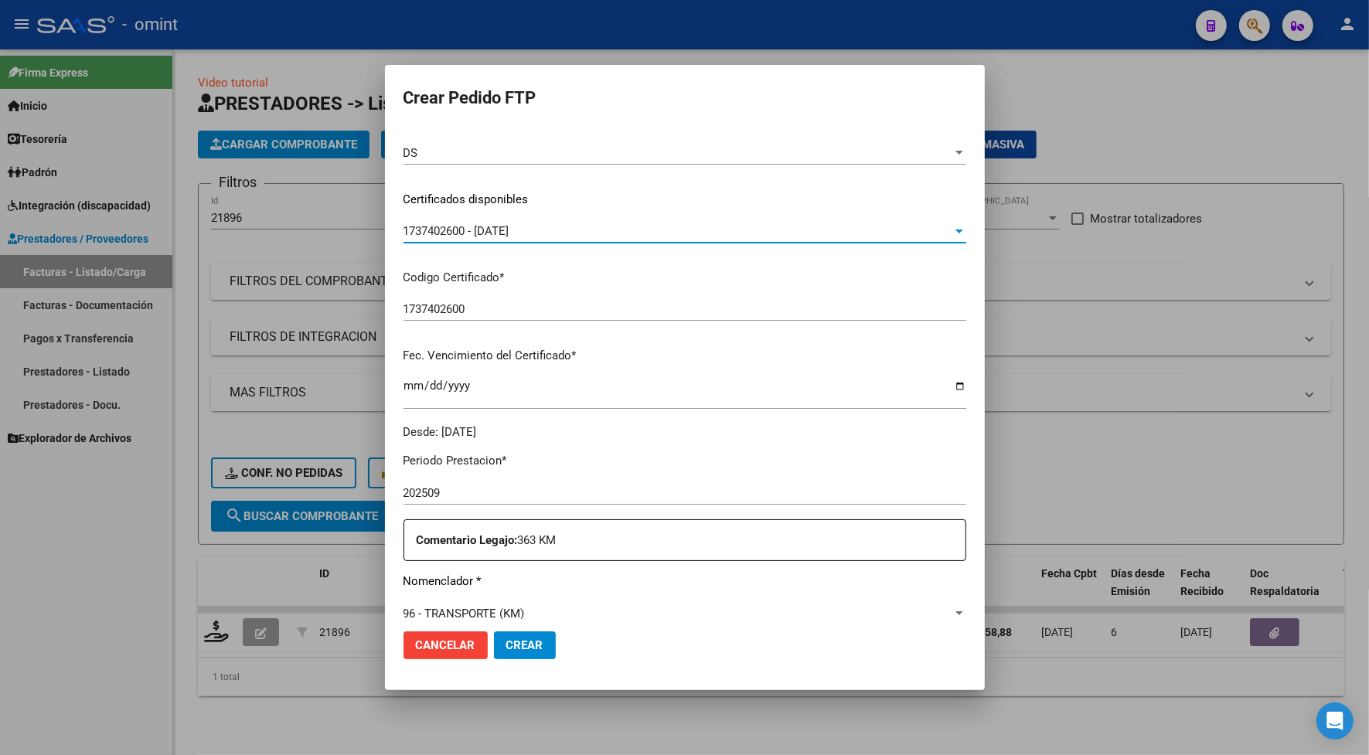
scroll to position [386, 0]
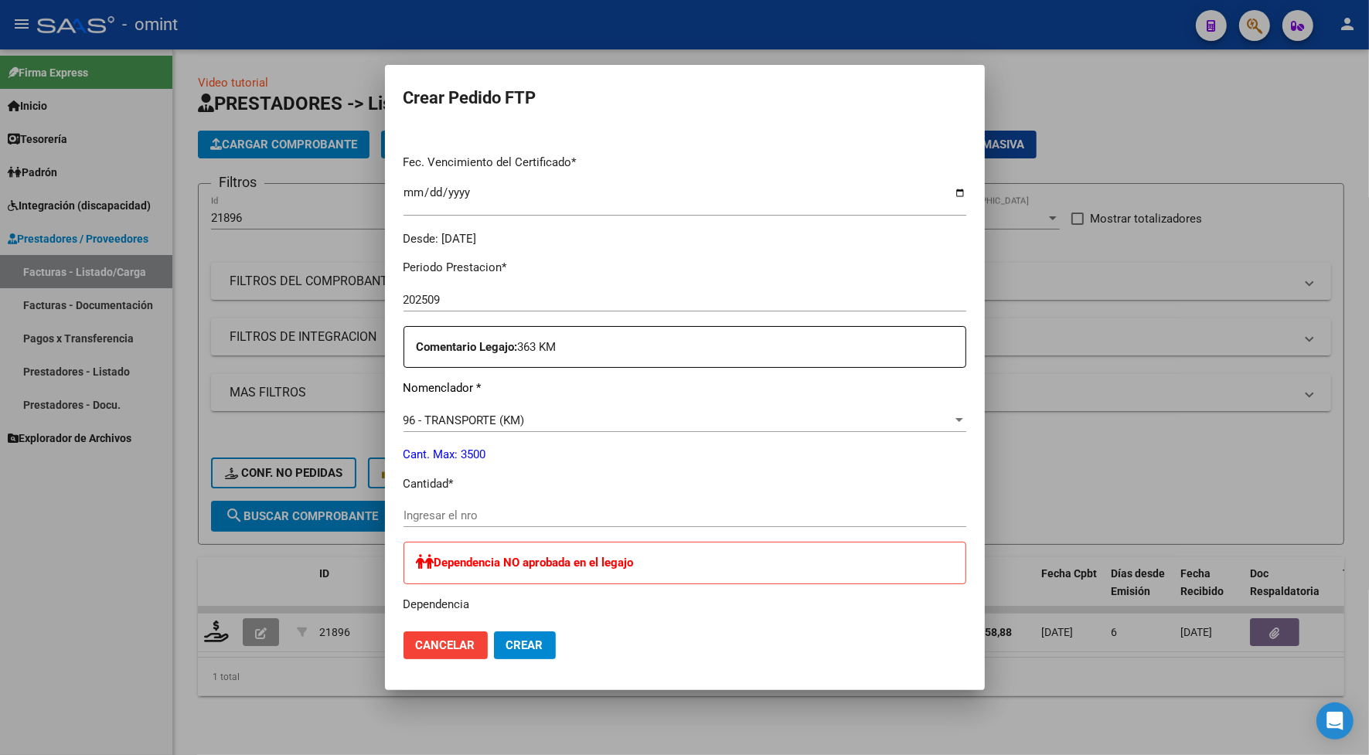
click at [456, 523] on div "Ingresar el nro" at bounding box center [684, 515] width 563 height 23
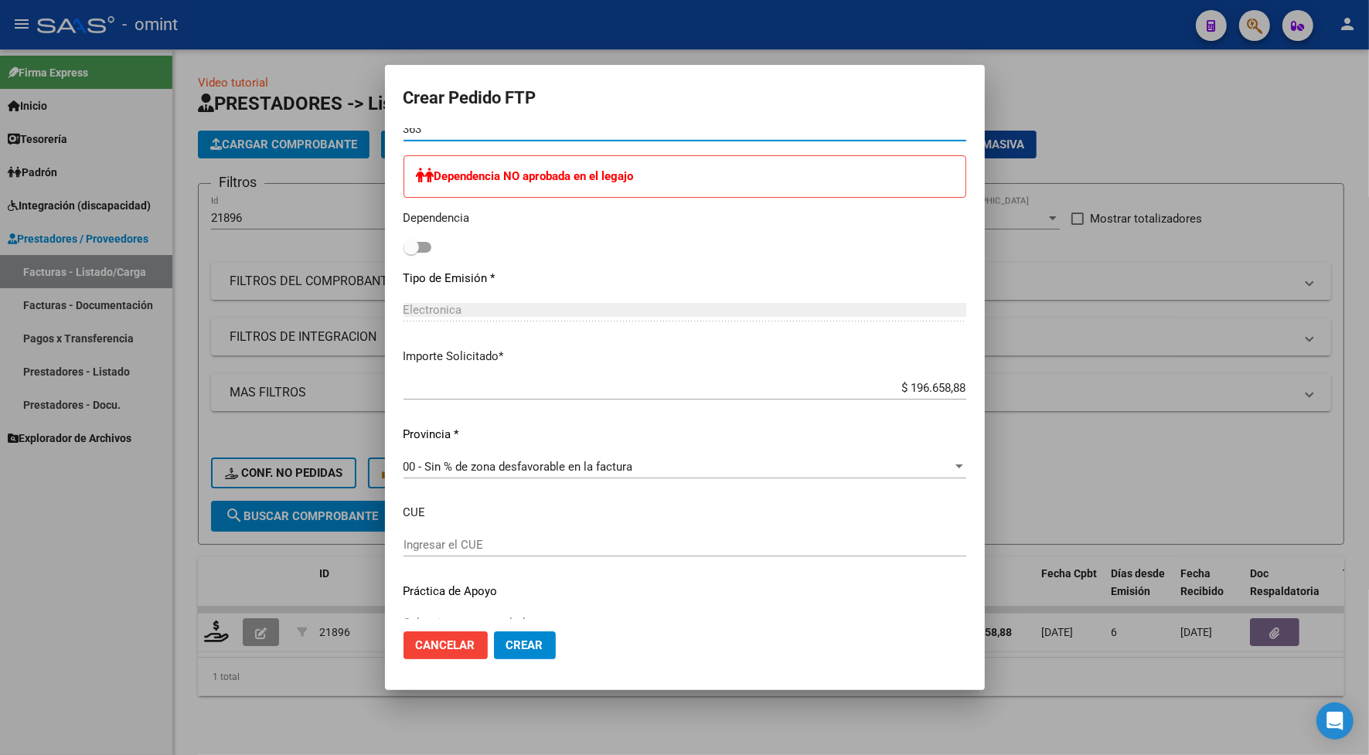
scroll to position [802, 0]
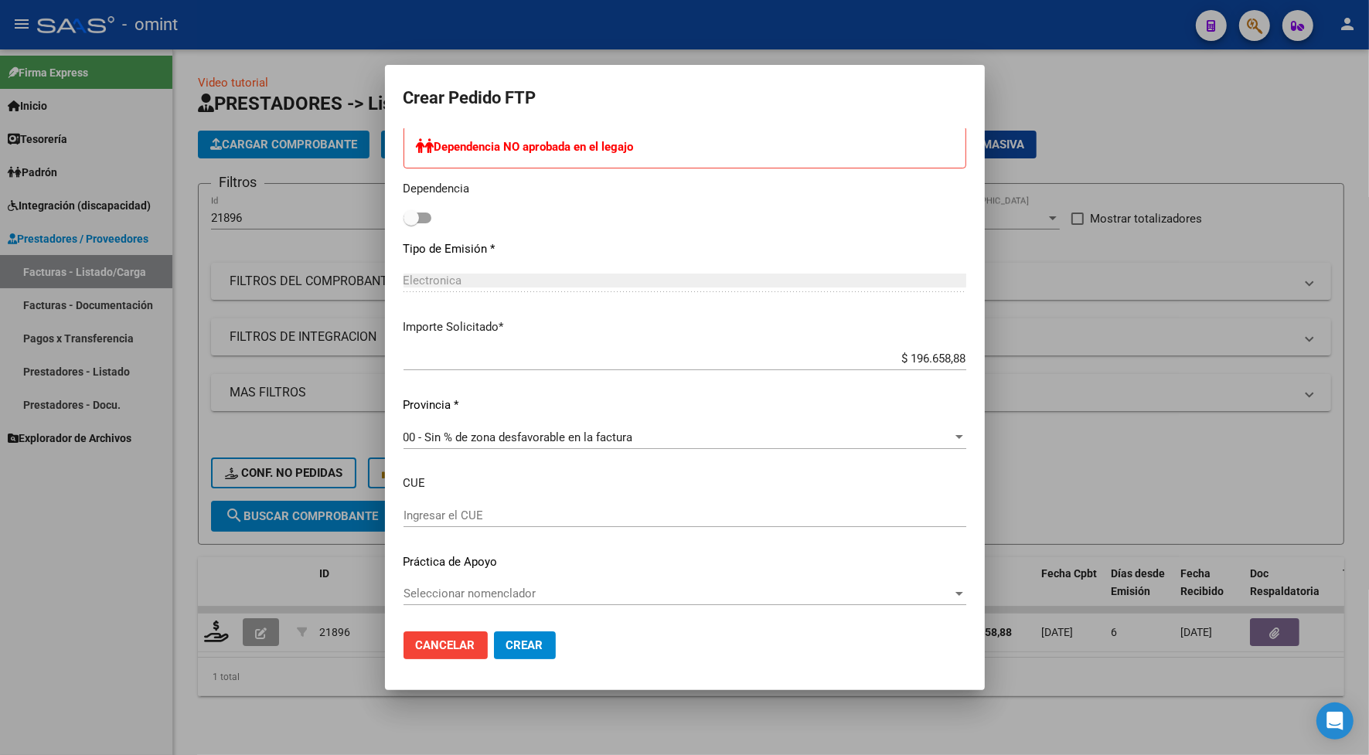
type input "363"
click at [543, 644] on span "Crear" at bounding box center [524, 645] width 37 height 14
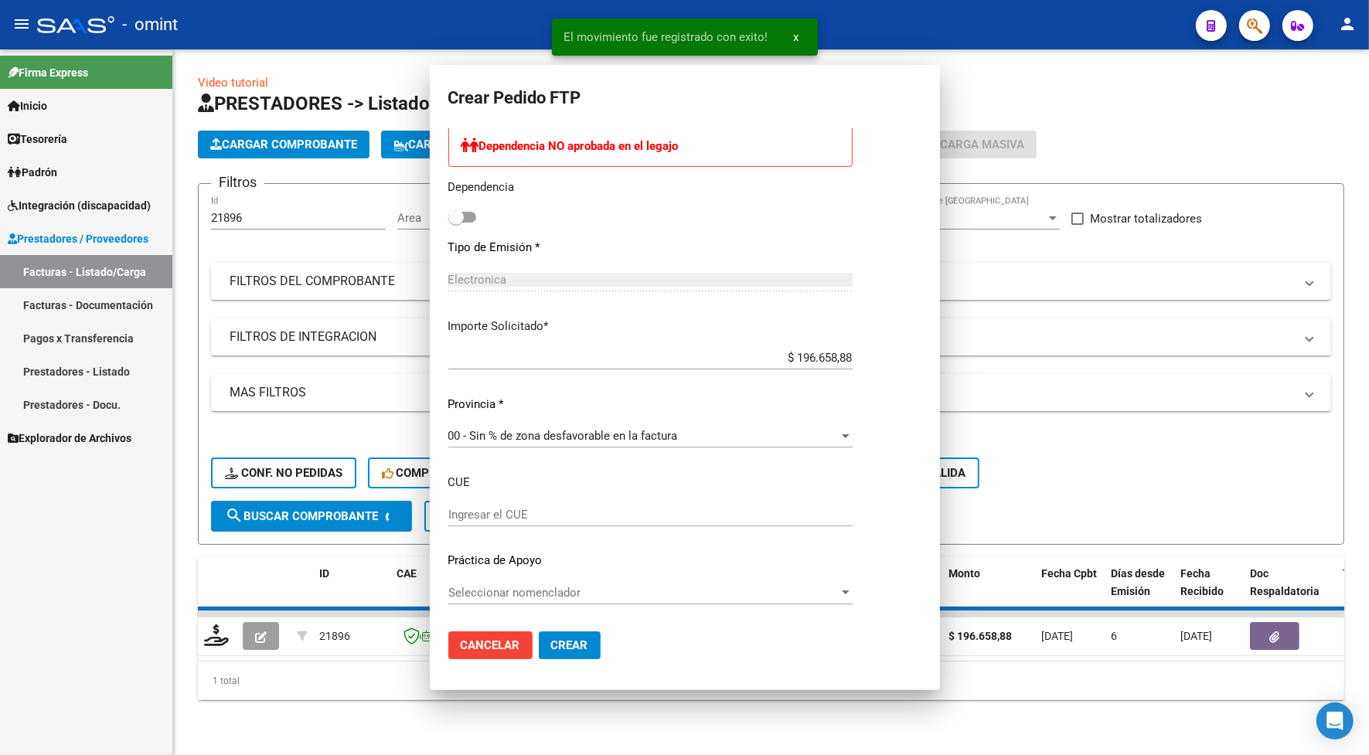
scroll to position [0, 0]
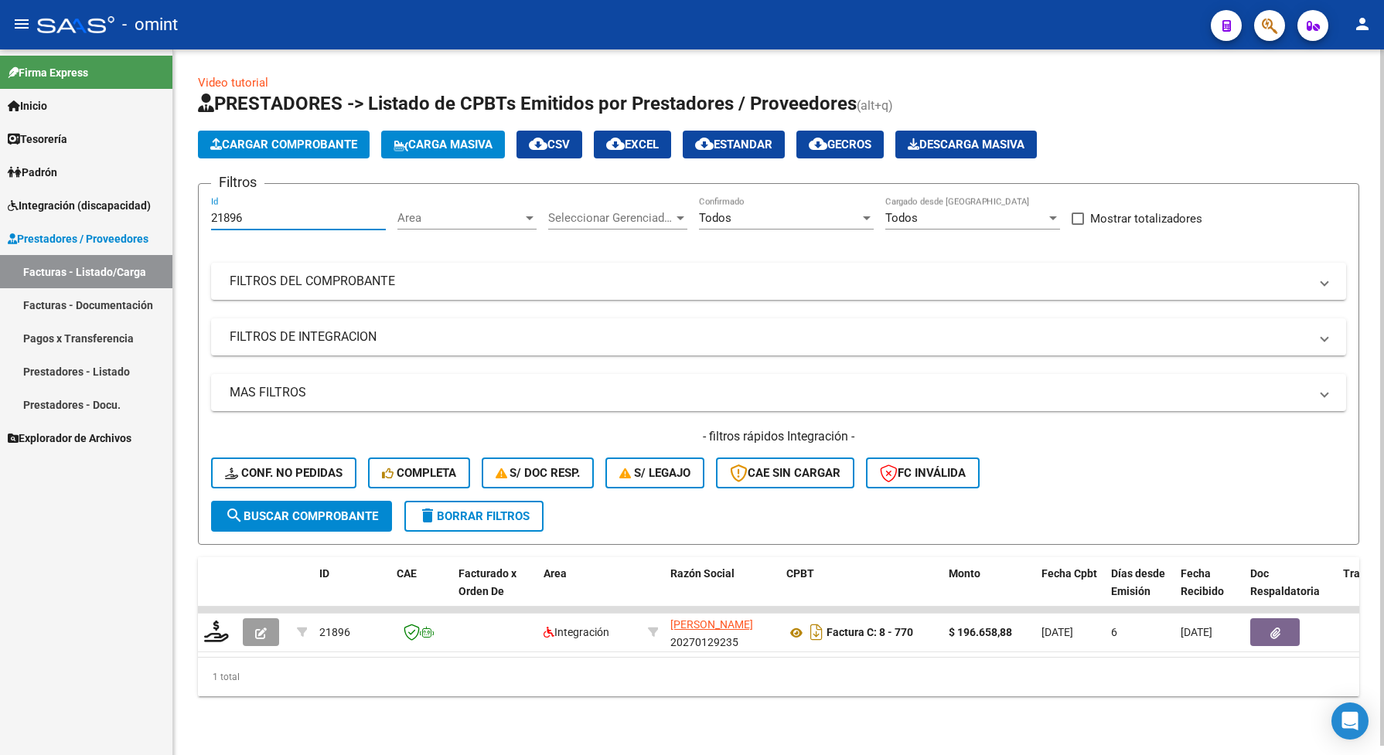
drag, startPoint x: 251, startPoint y: 217, endPoint x: 198, endPoint y: 219, distance: 53.4
click at [198, 219] on form "Filtros 21896 Id Area Area Seleccionar Gerenciador Seleccionar Gerenciador Todo…" at bounding box center [778, 364] width 1161 height 362
paste input "3829"
type input "23829"
click at [317, 512] on span "search Buscar Comprobante" at bounding box center [301, 516] width 153 height 14
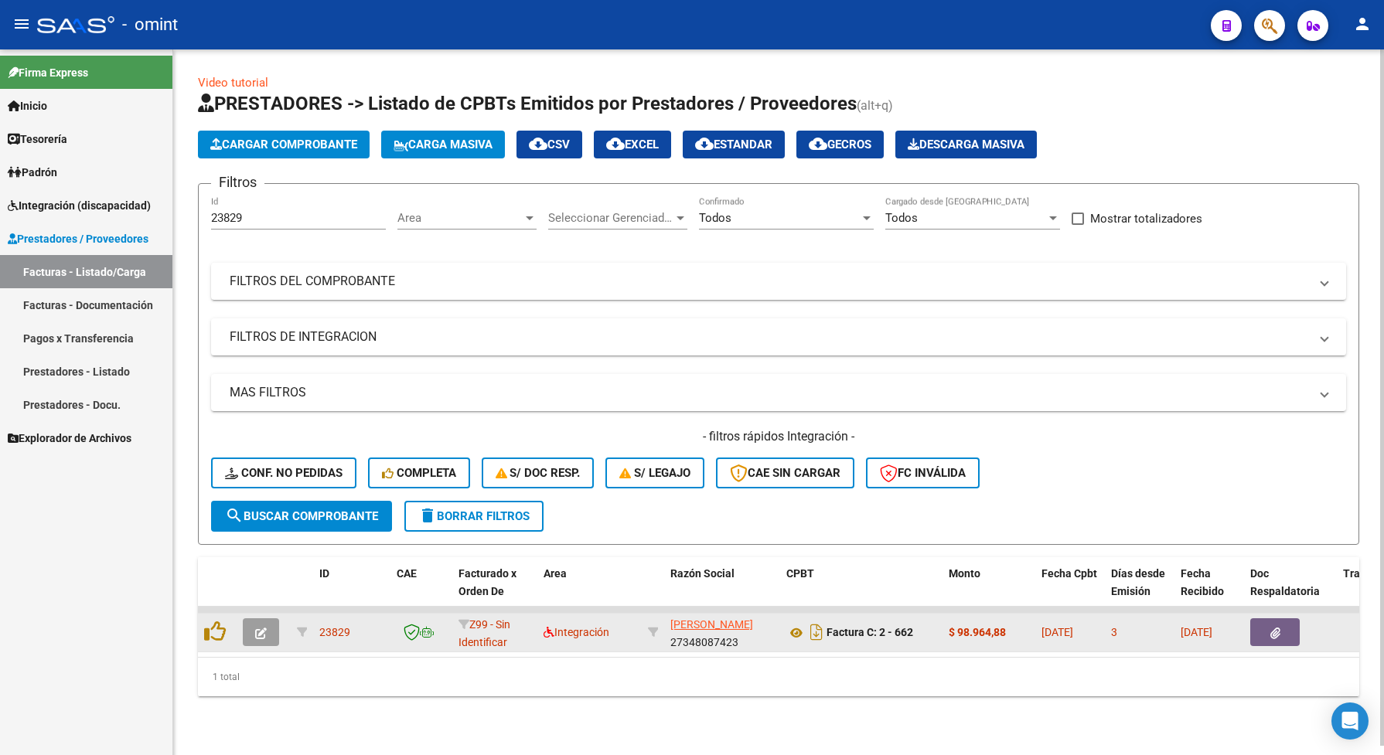
click at [264, 632] on icon "button" at bounding box center [261, 634] width 12 height 12
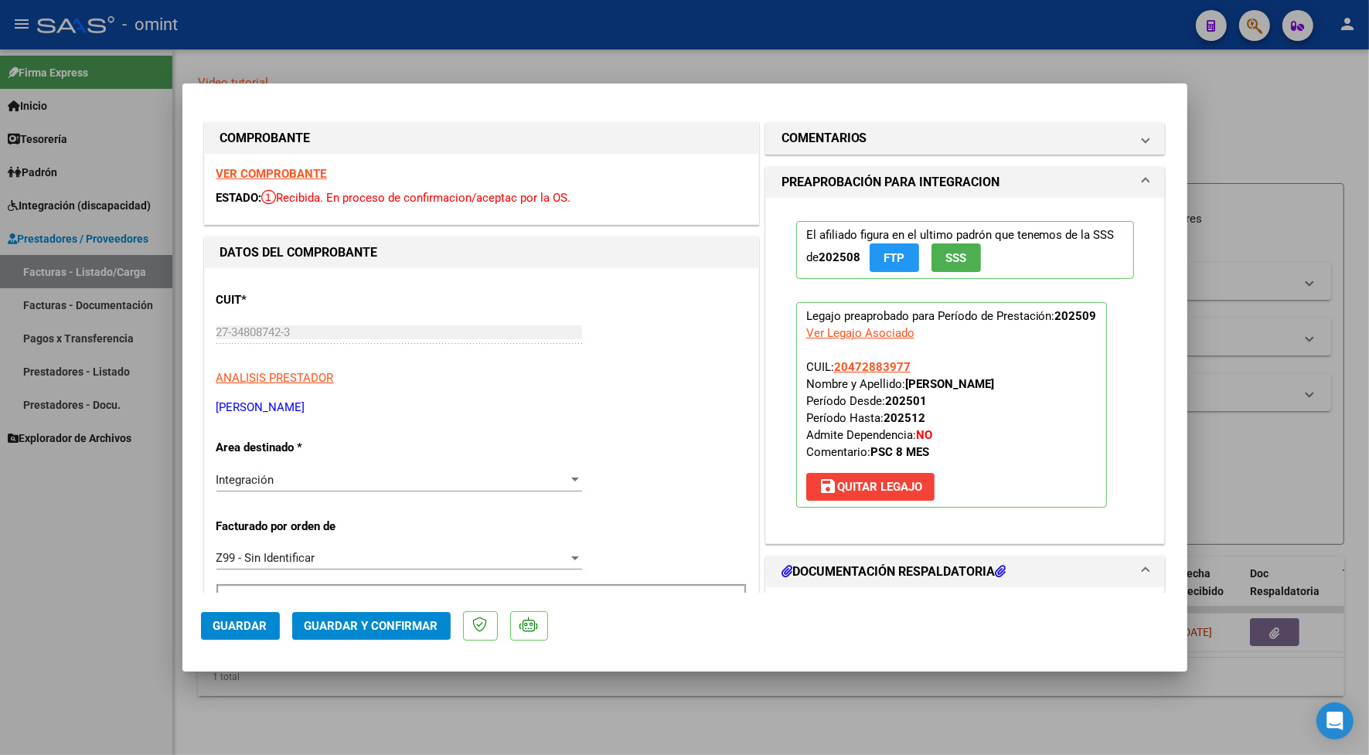
click at [267, 172] on strong "VER COMPROBANTE" at bounding box center [271, 174] width 111 height 14
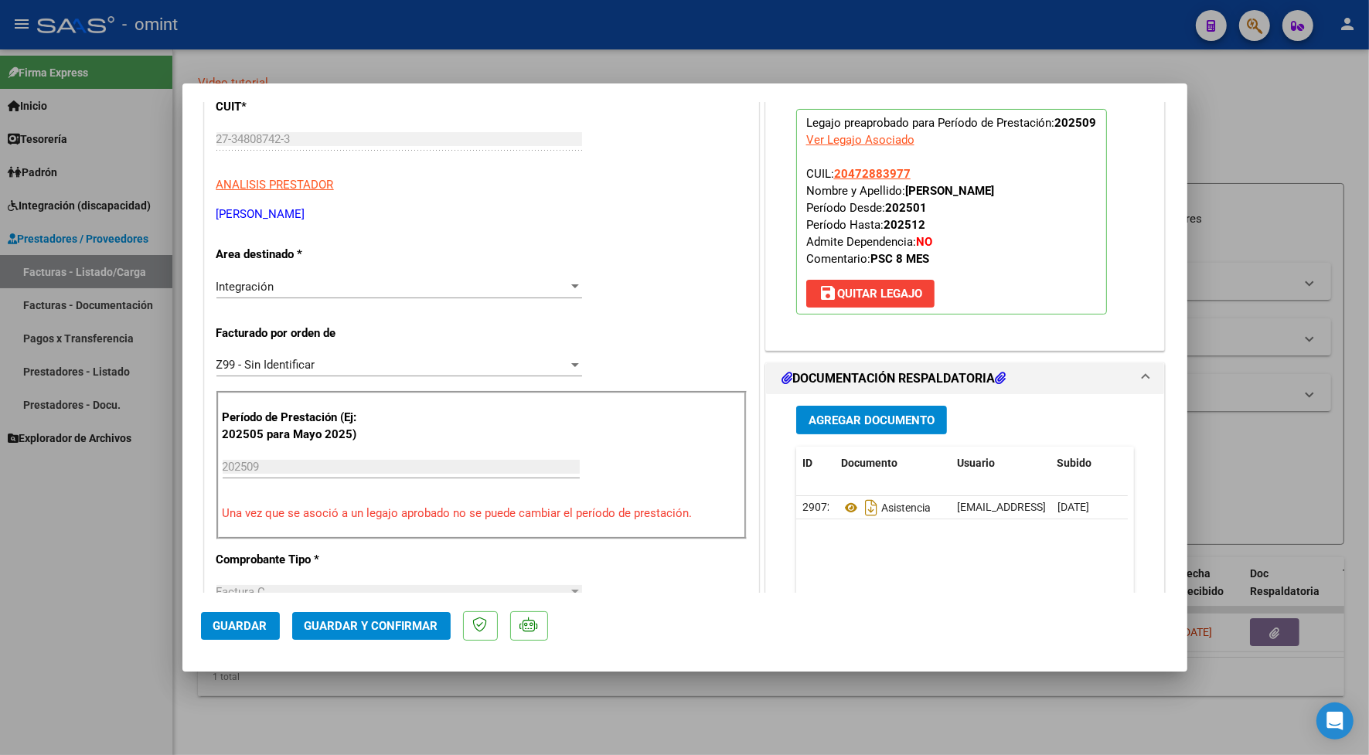
scroll to position [290, 0]
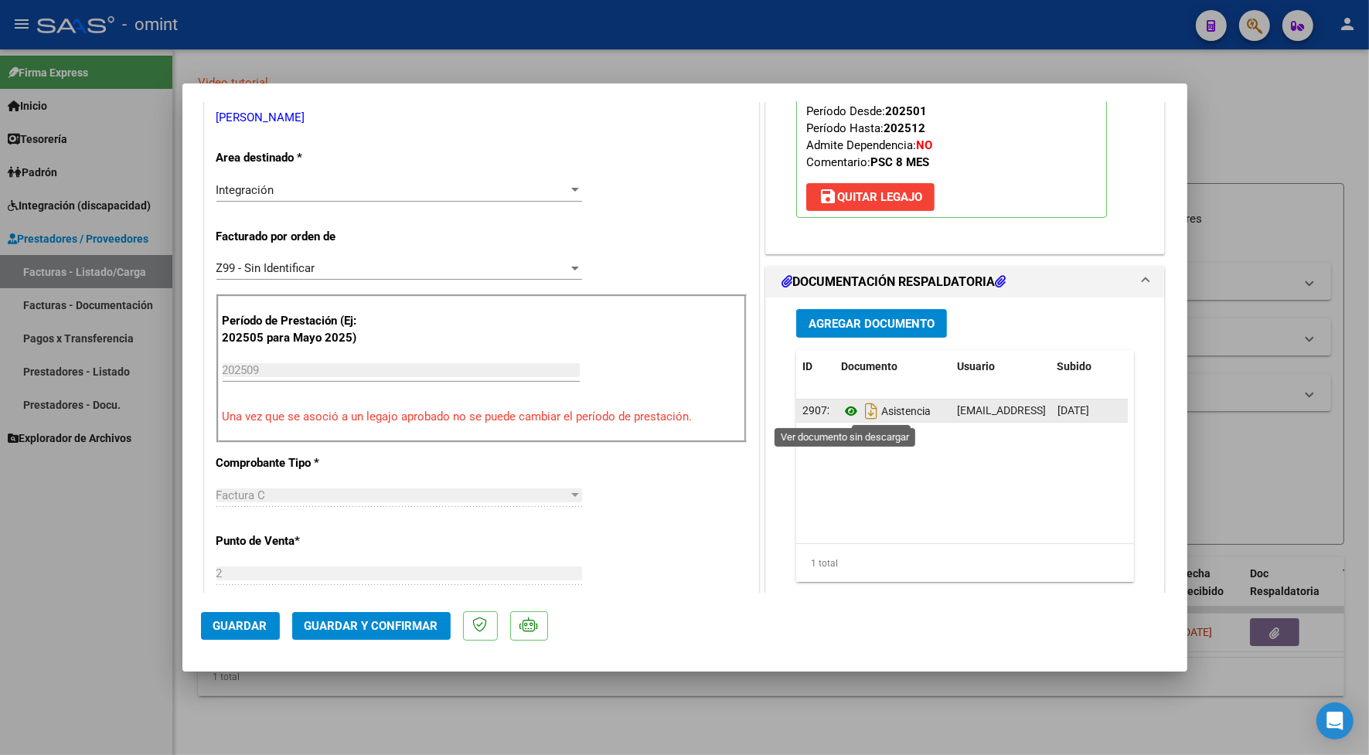
click at [841, 414] on icon at bounding box center [851, 411] width 20 height 19
click at [348, 634] on button "Guardar y Confirmar" at bounding box center [371, 626] width 158 height 28
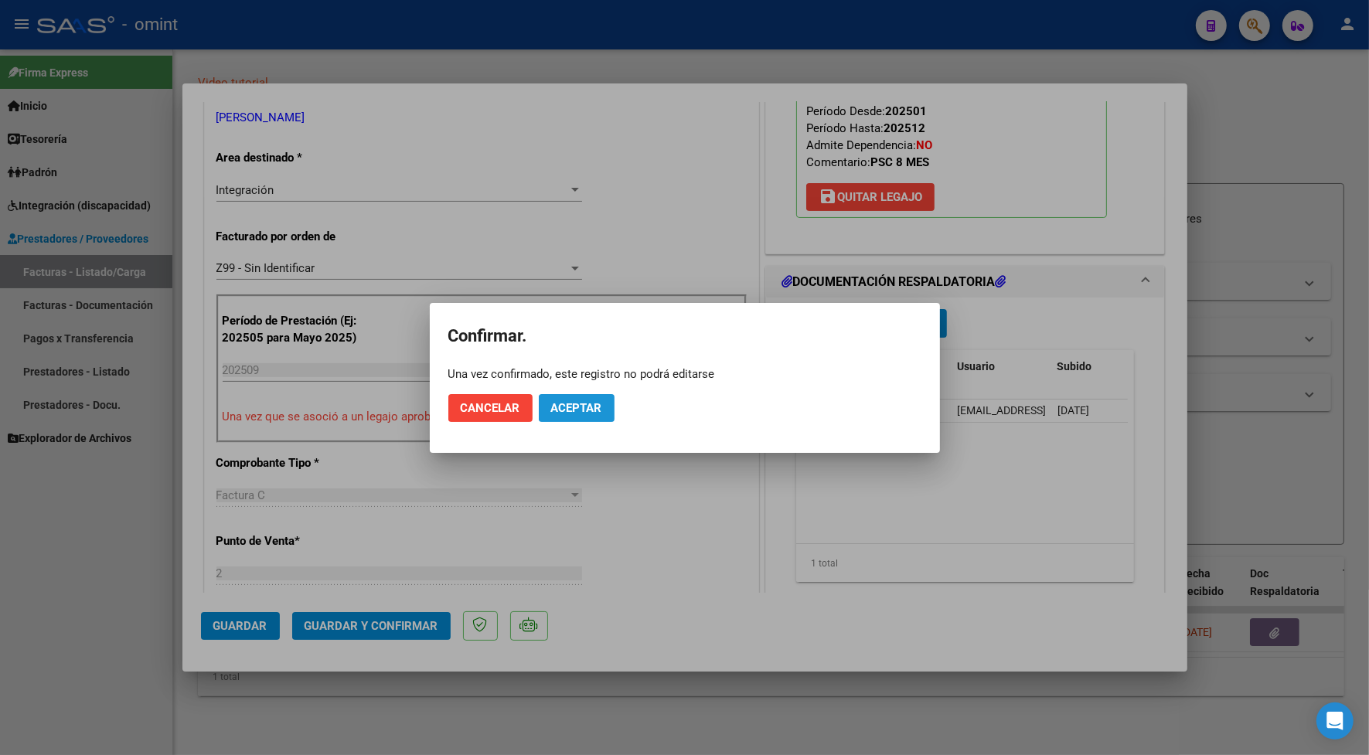
click at [553, 406] on span "Aceptar" at bounding box center [576, 408] width 51 height 14
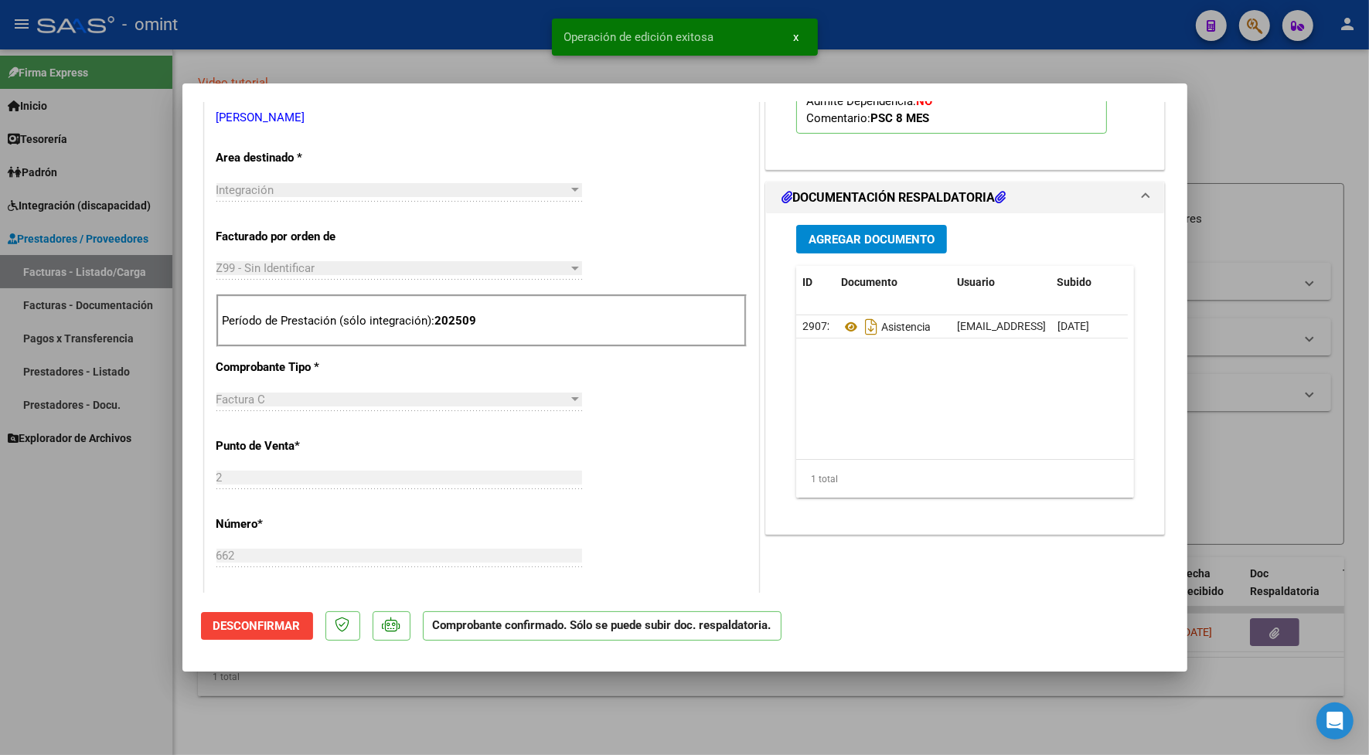
click at [431, 47] on div at bounding box center [684, 377] width 1369 height 755
type input "$ 0,00"
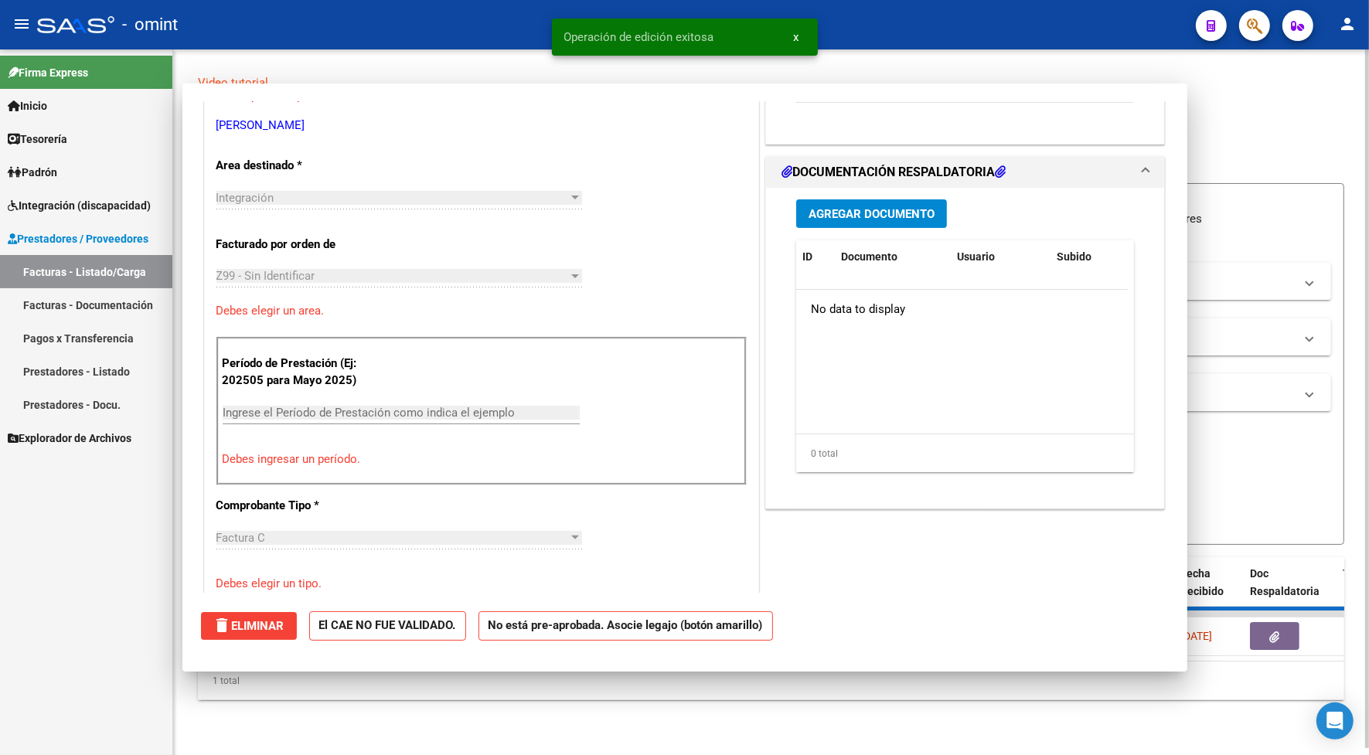
scroll to position [0, 0]
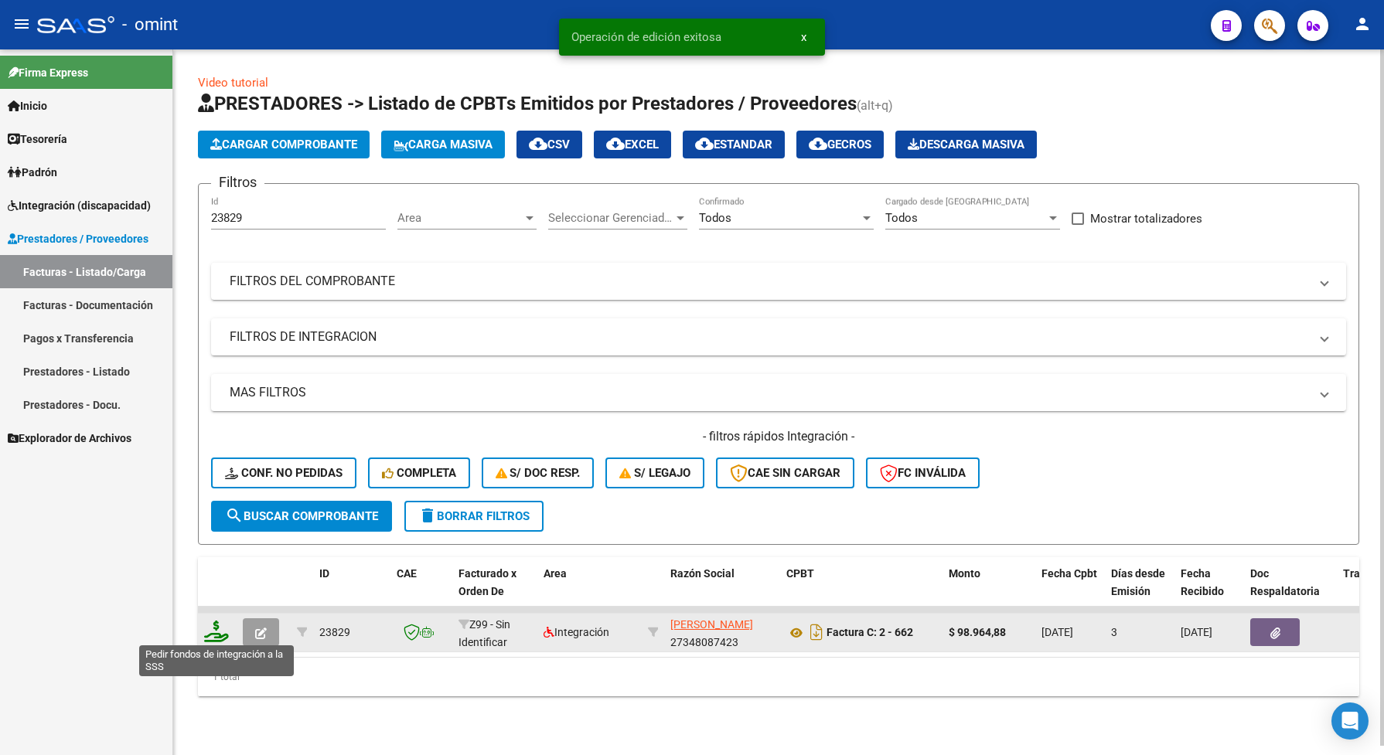
click at [210, 631] on icon at bounding box center [216, 632] width 25 height 22
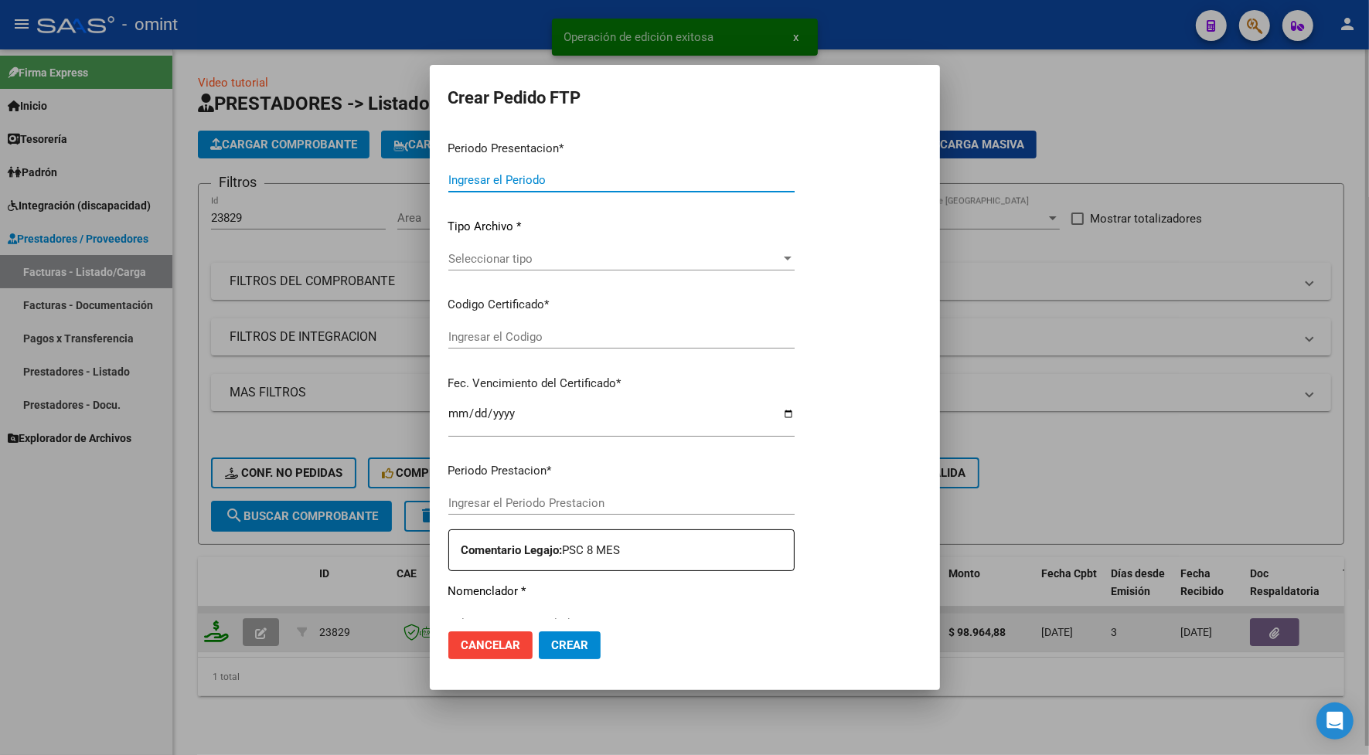
type input "202509"
type input "$ 98.964,88"
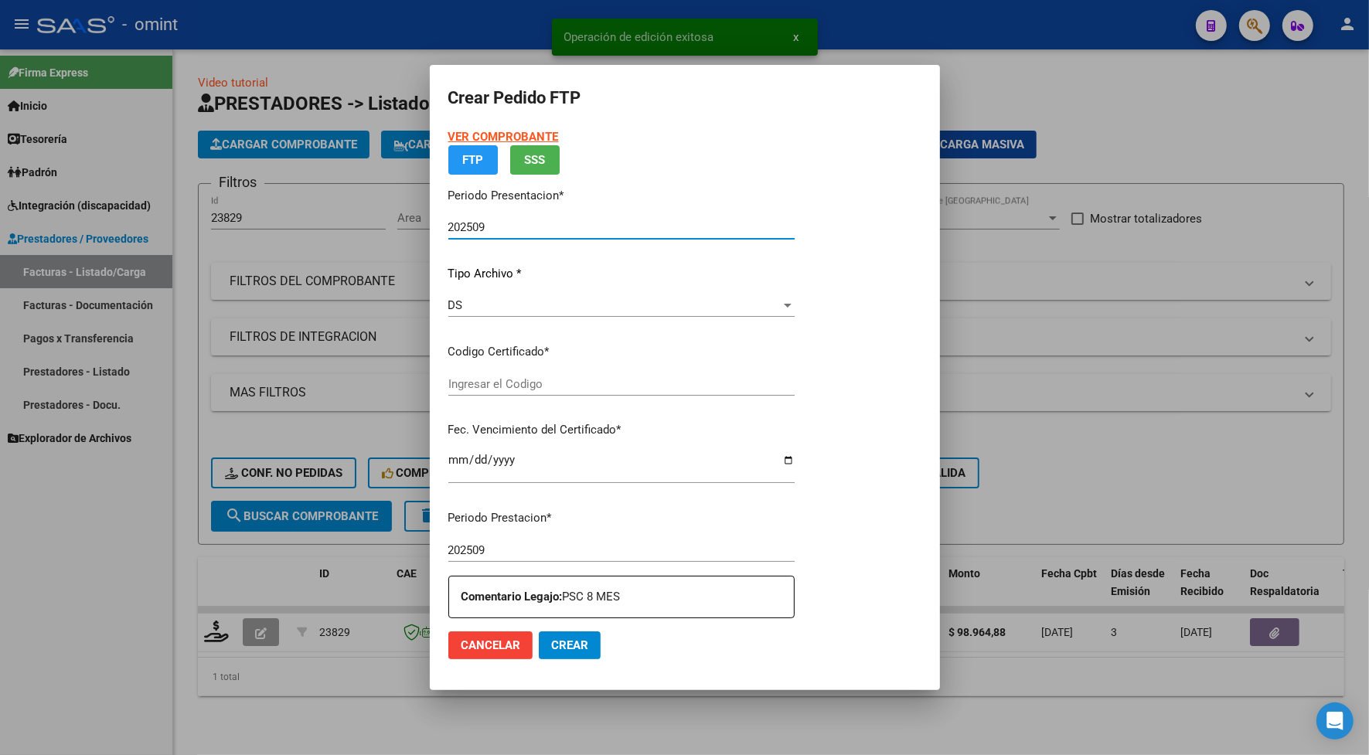
type input "1958602430"
type input "[DATE]"
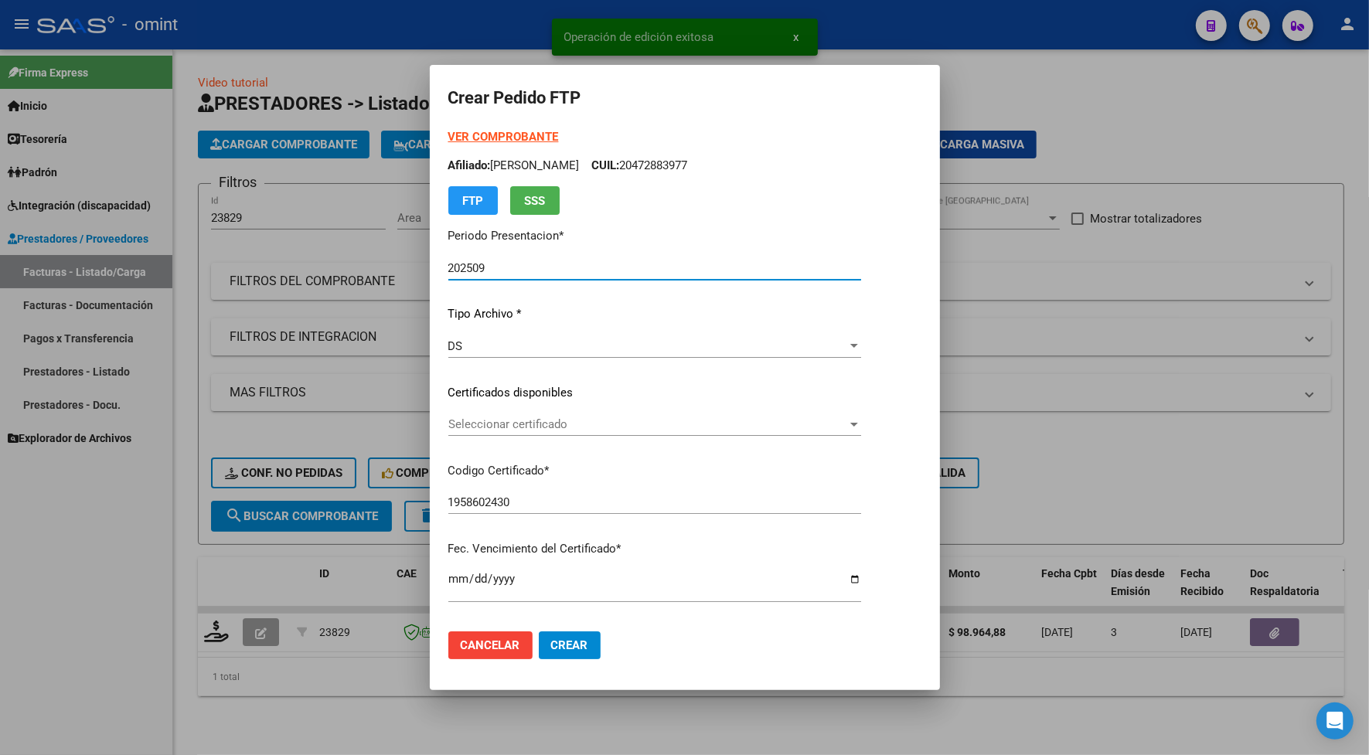
click at [495, 425] on span "Seleccionar certificado" at bounding box center [647, 424] width 399 height 14
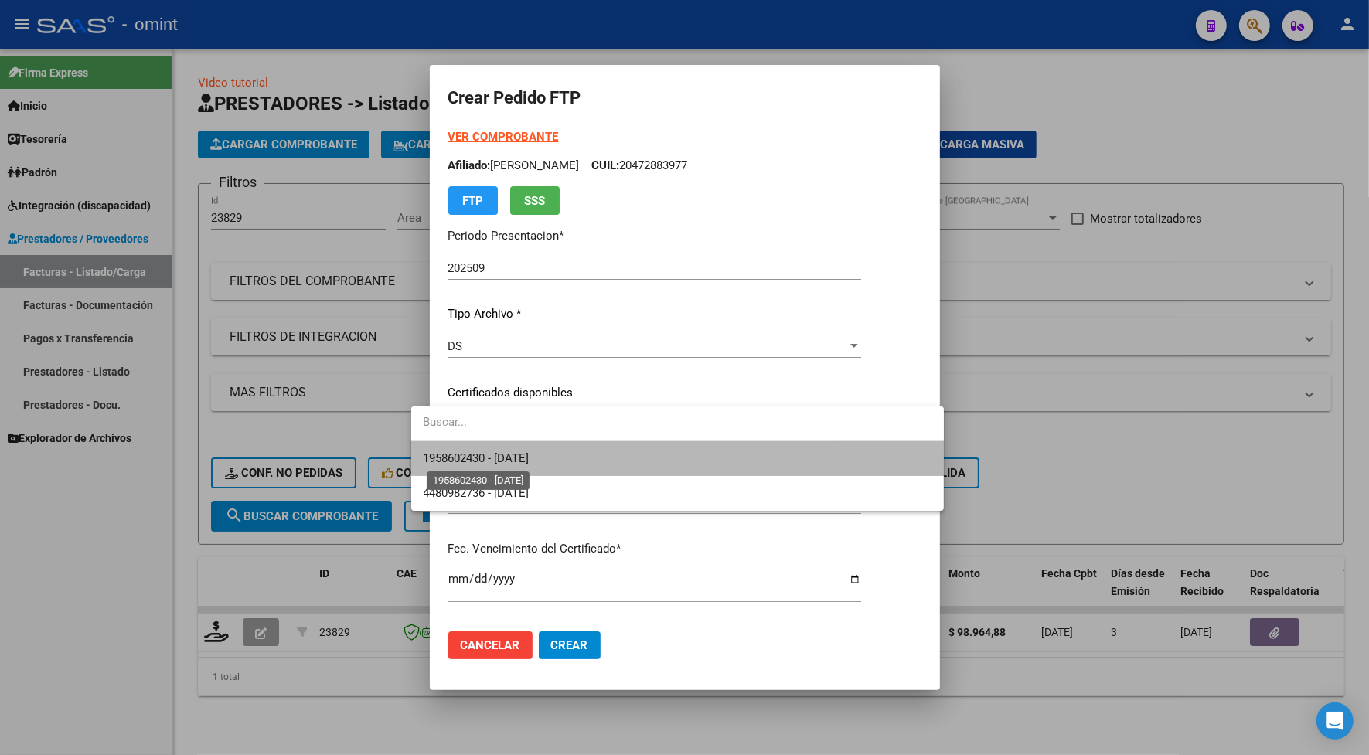
click at [495, 462] on span "1958602430 - [DATE]" at bounding box center [477, 458] width 106 height 14
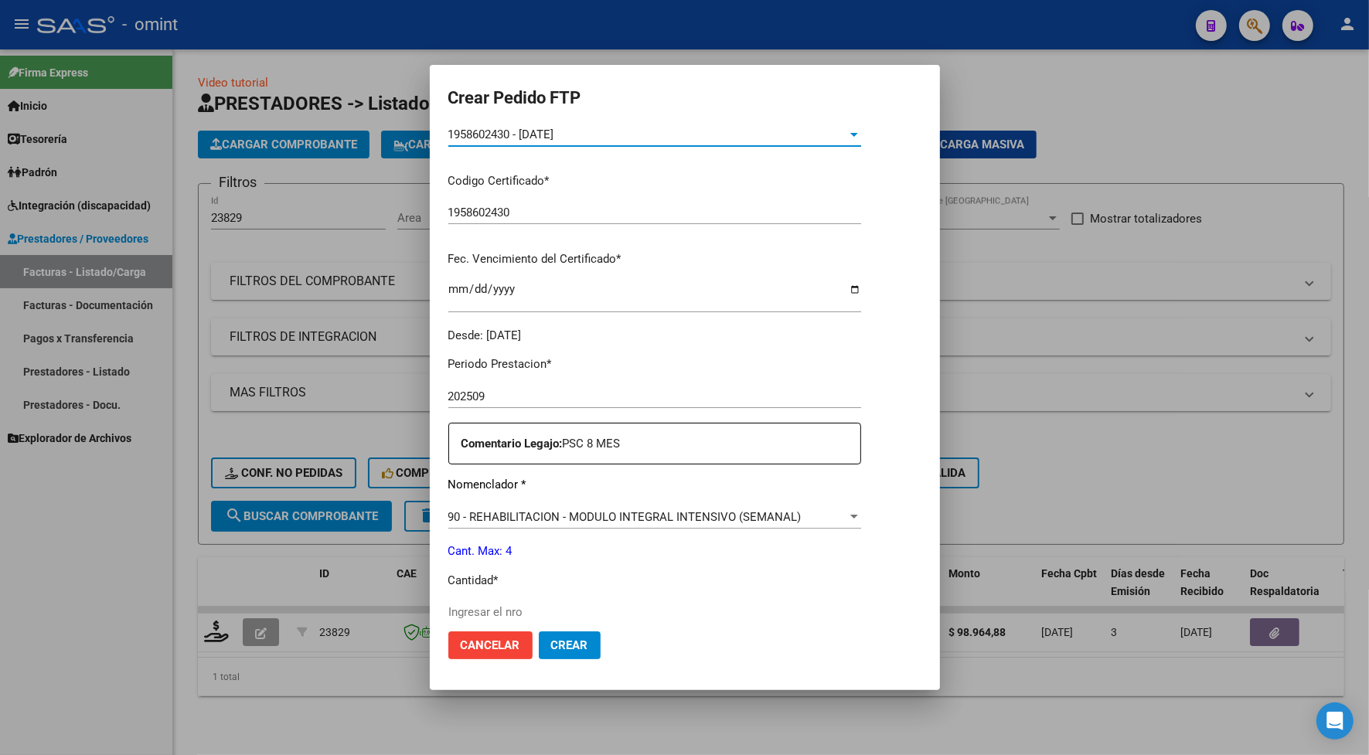
scroll to position [386, 0]
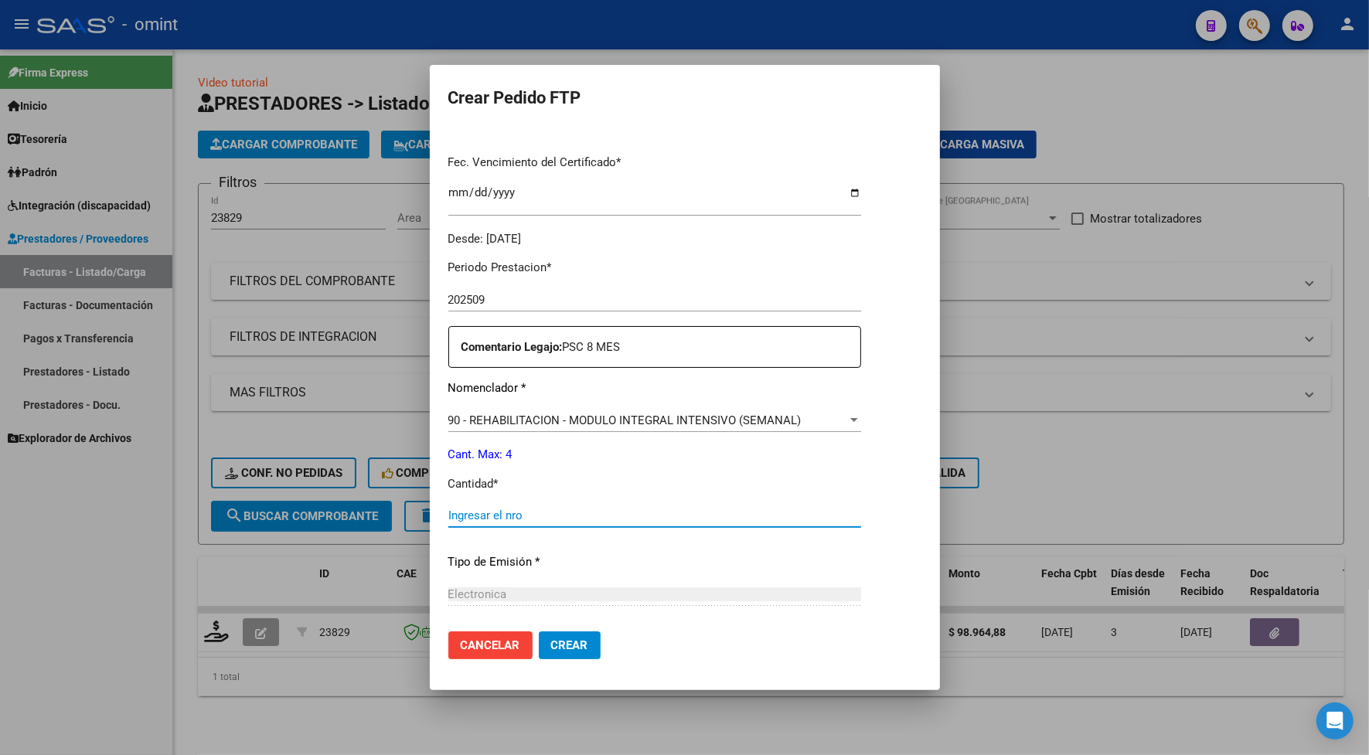
click at [472, 518] on input "Ingresar el nro" at bounding box center [654, 516] width 413 height 14
type input "4"
click at [551, 638] on span "Crear" at bounding box center [569, 645] width 37 height 14
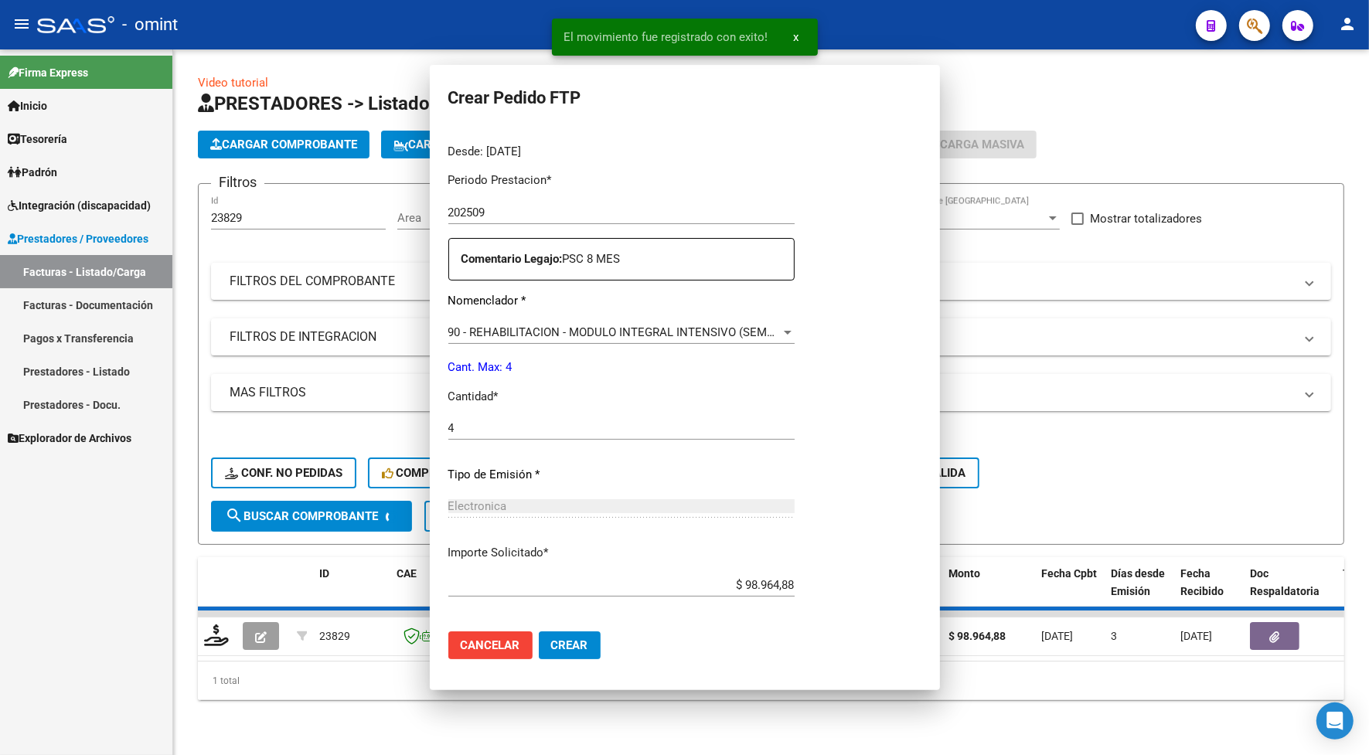
scroll to position [0, 0]
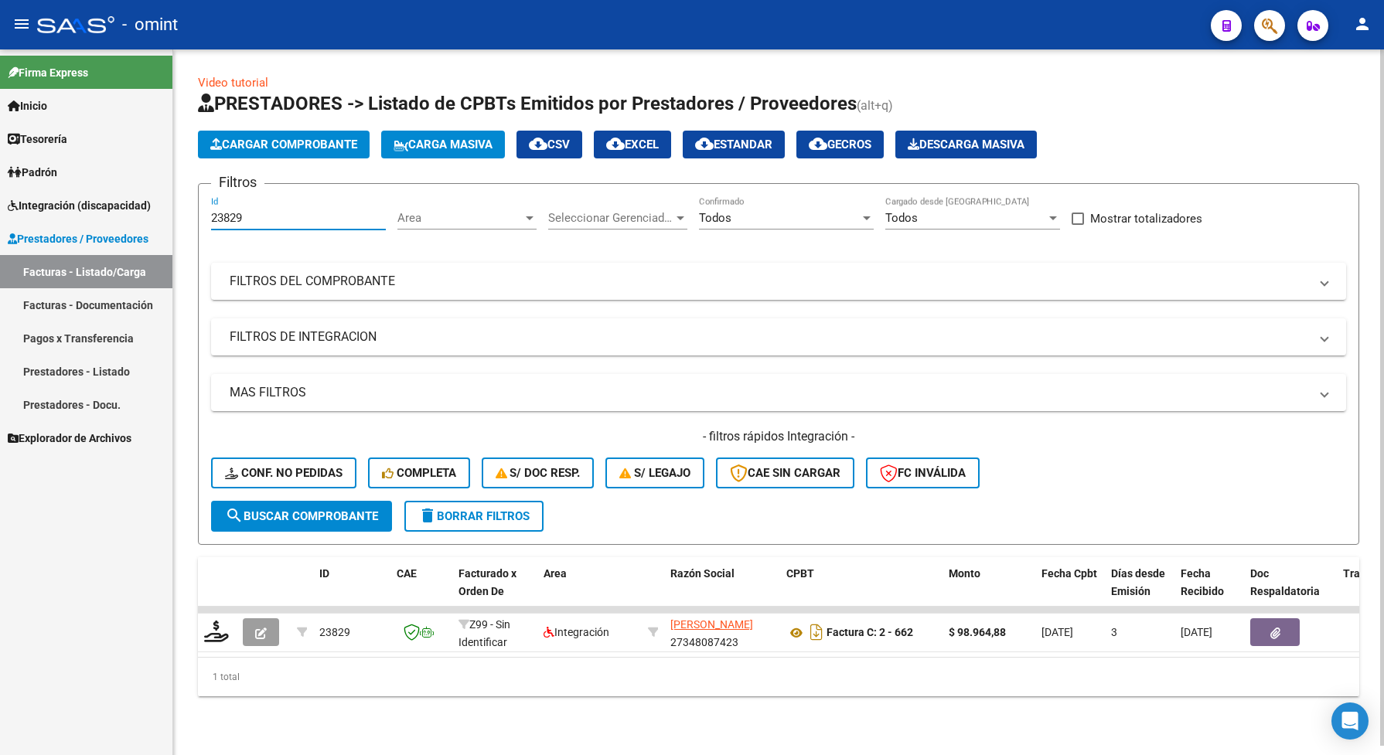
drag, startPoint x: 254, startPoint y: 216, endPoint x: 184, endPoint y: 217, distance: 69.6
click at [184, 217] on div "Video tutorial PRESTADORES -> Listado de CPBTs Emitidos por Prestadores / Prove…" at bounding box center [778, 397] width 1210 height 696
paste input "303"
type input "23303"
click at [334, 511] on span "search Buscar Comprobante" at bounding box center [301, 516] width 153 height 14
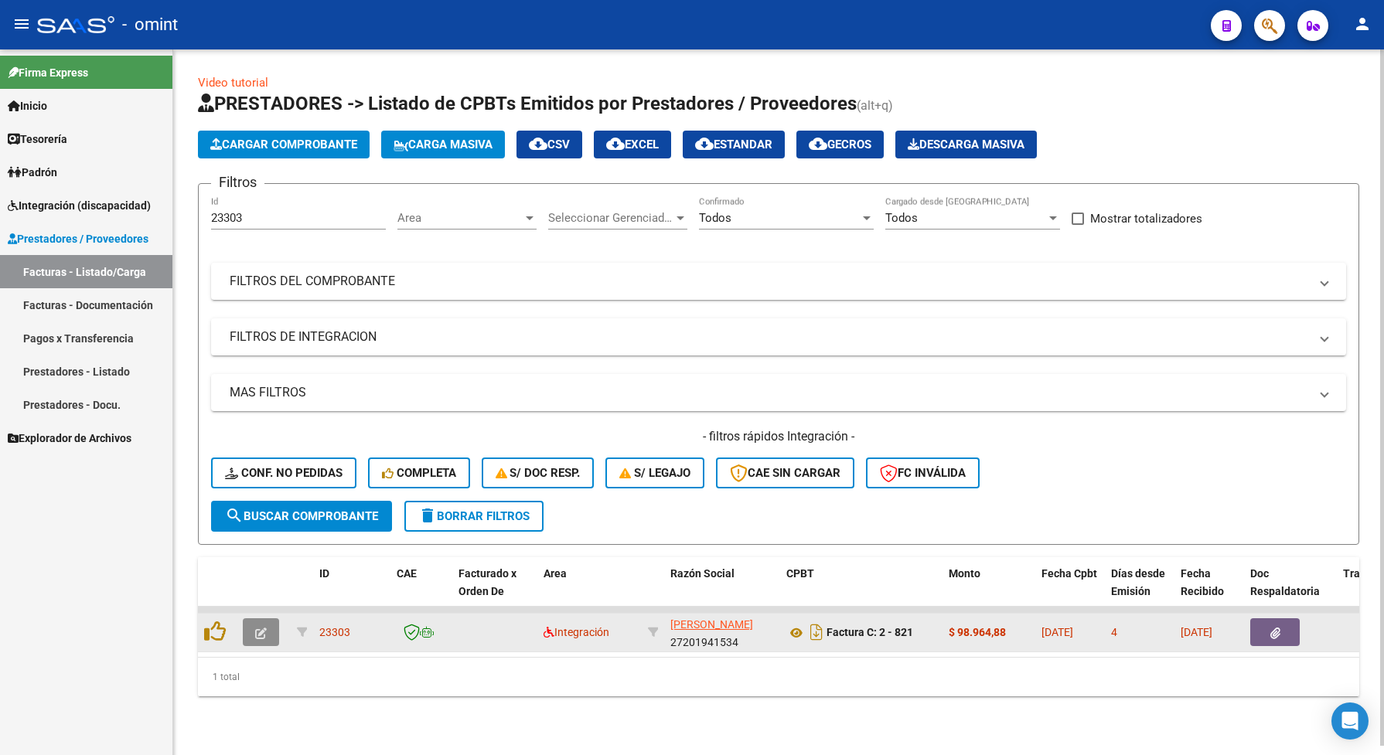
click at [244, 635] on button "button" at bounding box center [261, 632] width 36 height 28
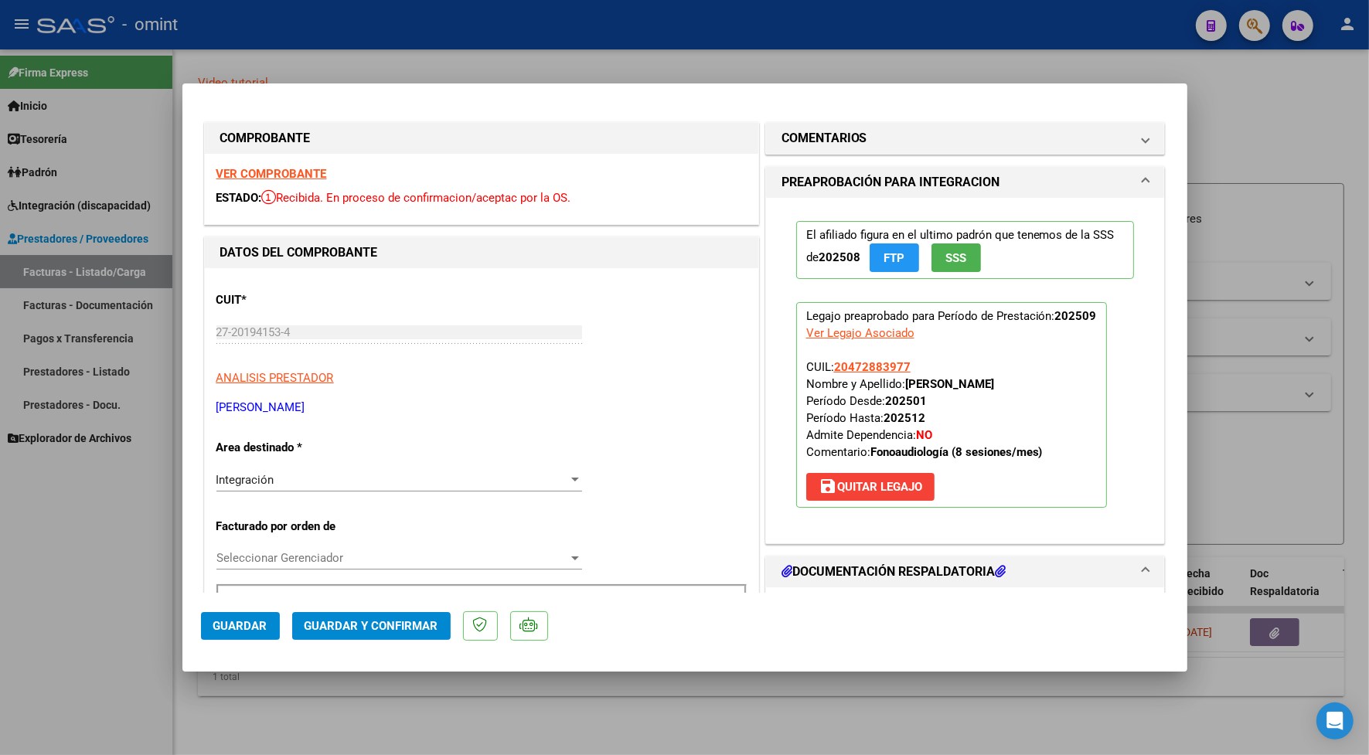
click at [302, 168] on strong "VER COMPROBANTE" at bounding box center [271, 174] width 111 height 14
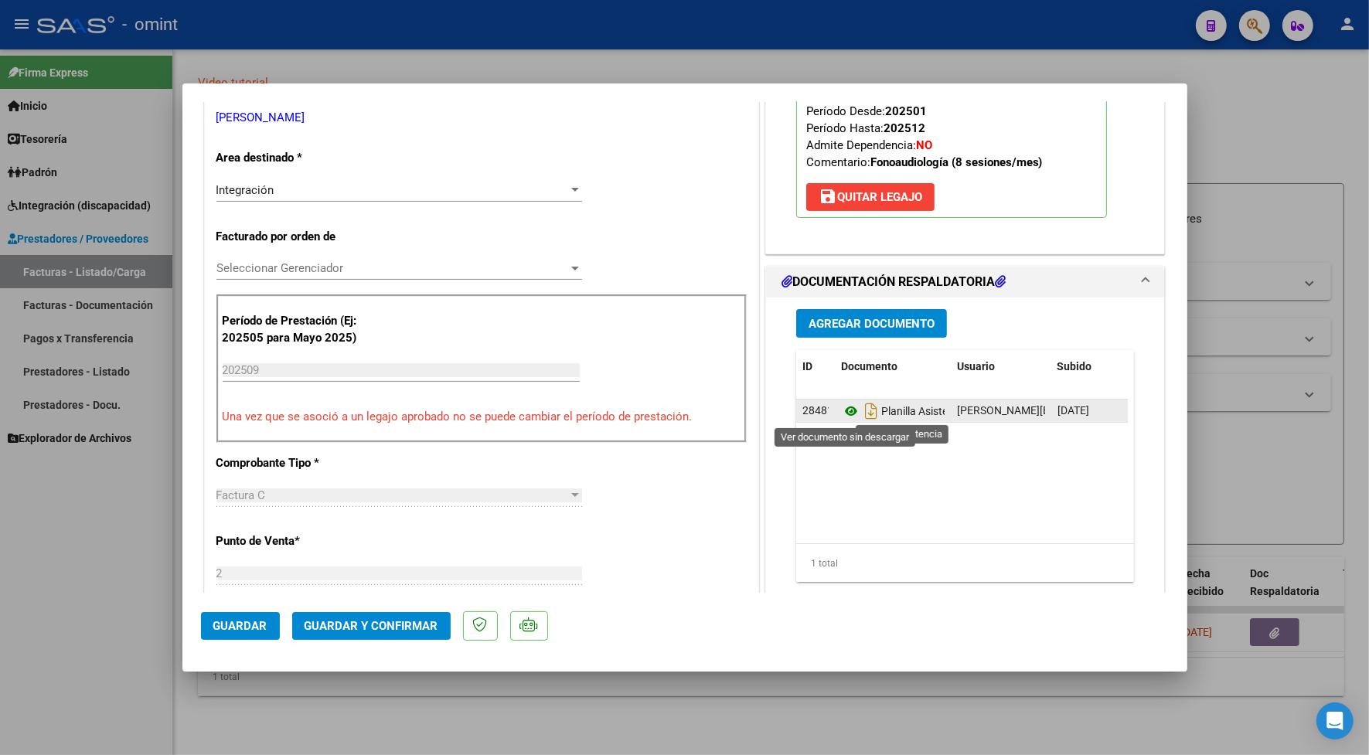
click at [847, 414] on icon at bounding box center [851, 411] width 20 height 19
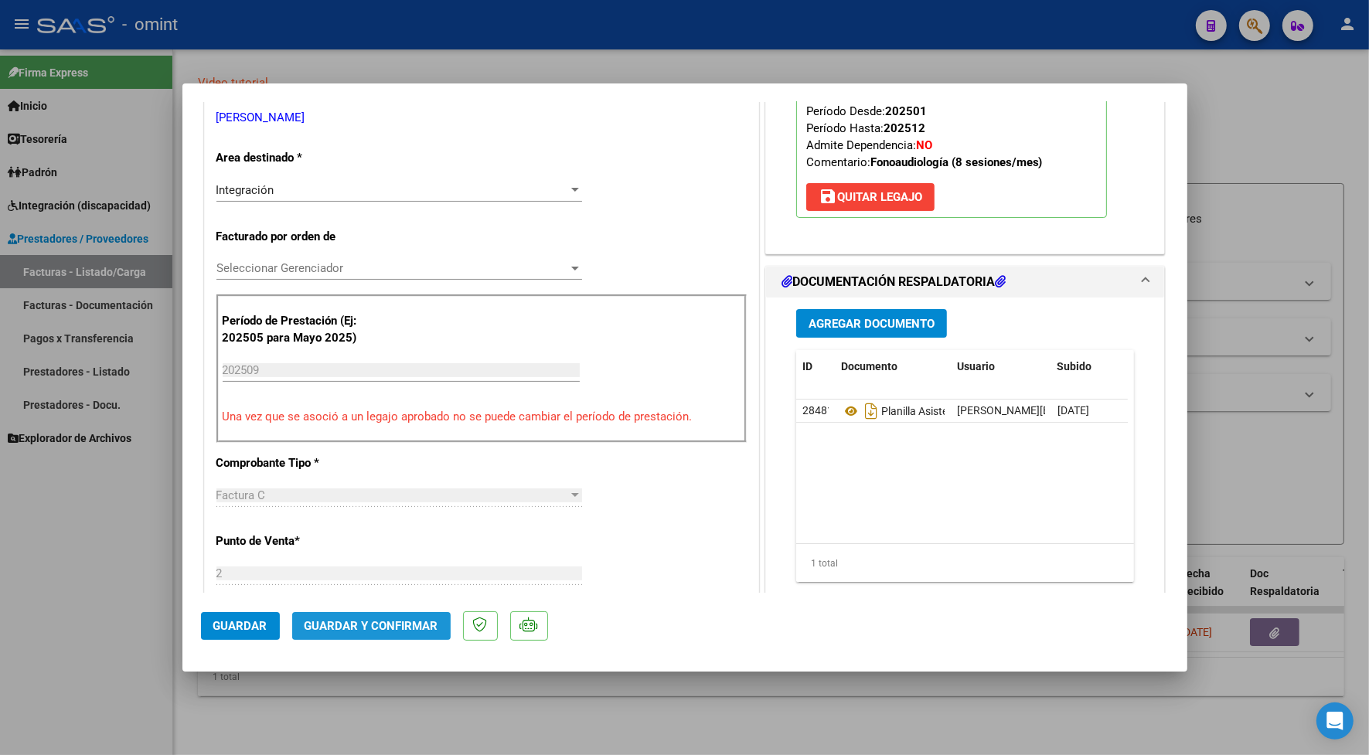
click at [318, 630] on span "Guardar y Confirmar" at bounding box center [372, 626] width 134 height 14
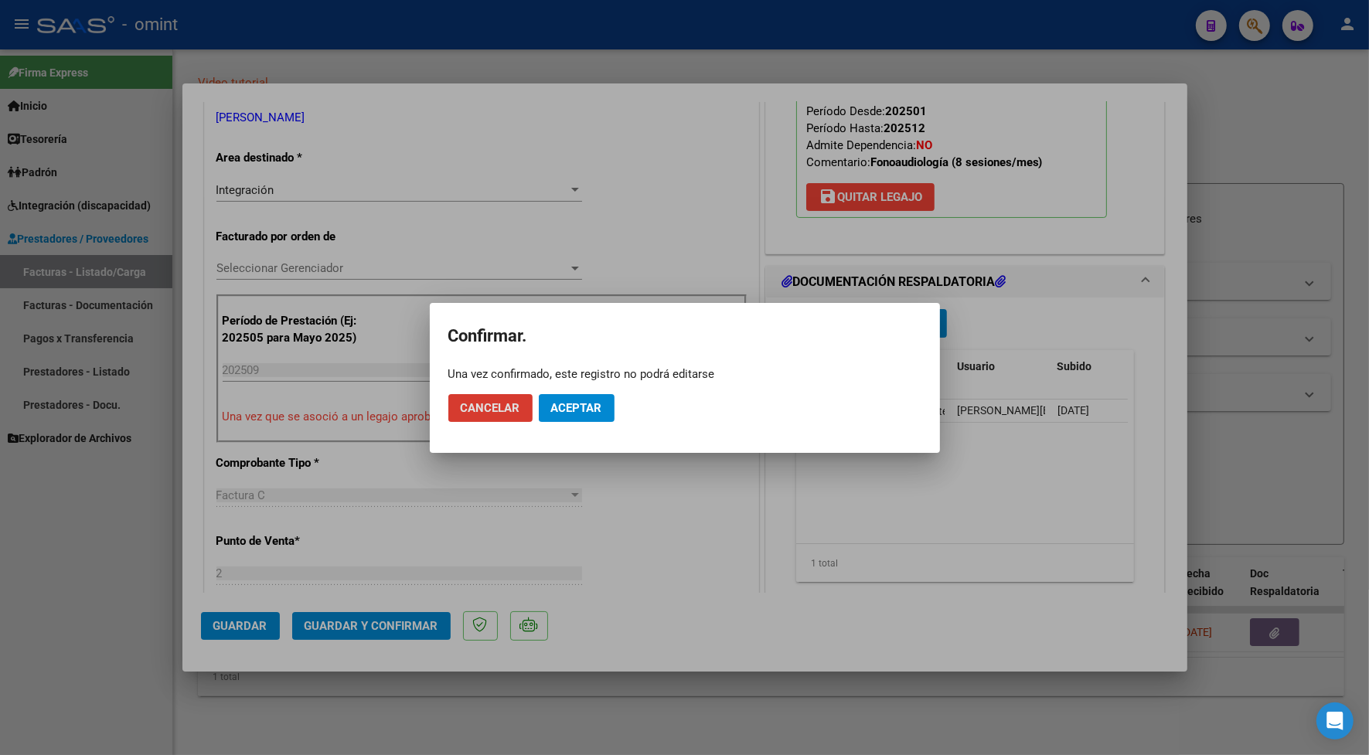
click at [572, 392] on mat-dialog-actions "Cancelar Aceptar" at bounding box center [684, 408] width 473 height 53
click at [581, 404] on span "Aceptar" at bounding box center [576, 408] width 51 height 14
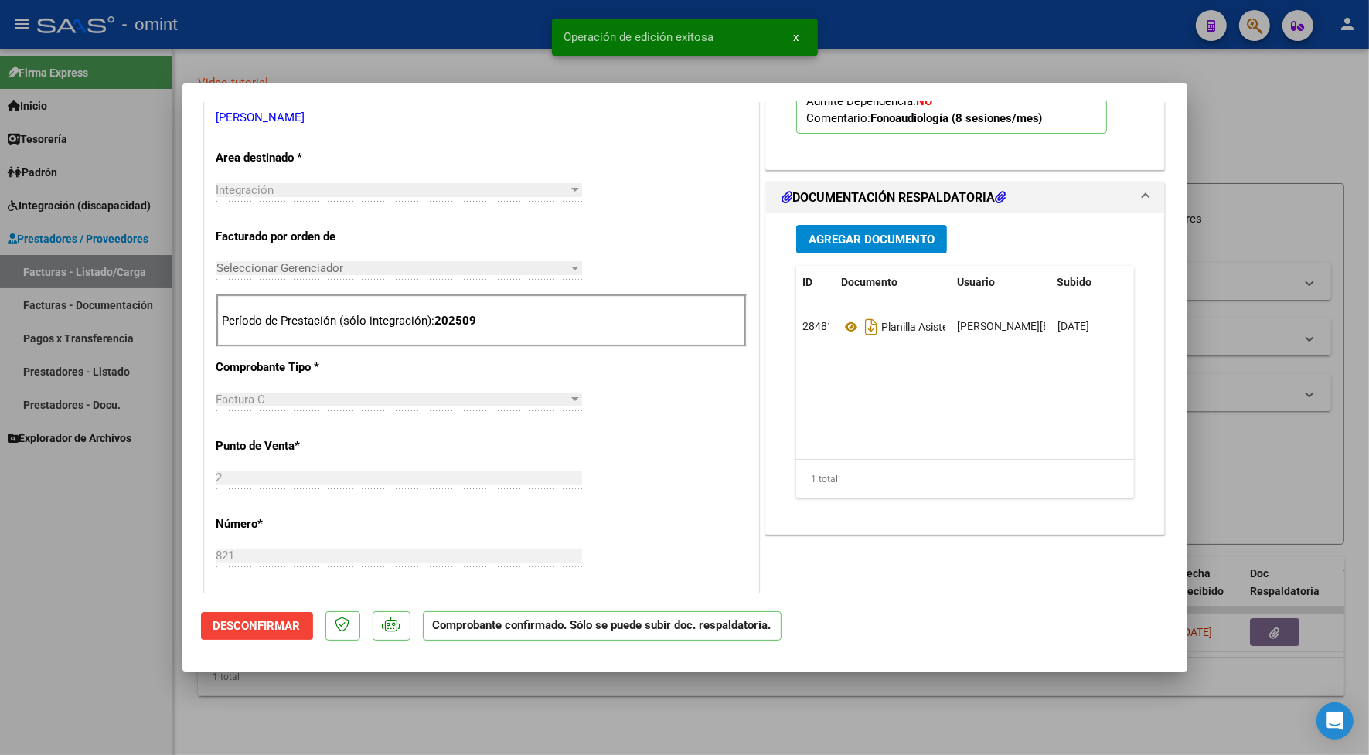
click at [342, 60] on div at bounding box center [684, 377] width 1369 height 755
type input "$ 0,00"
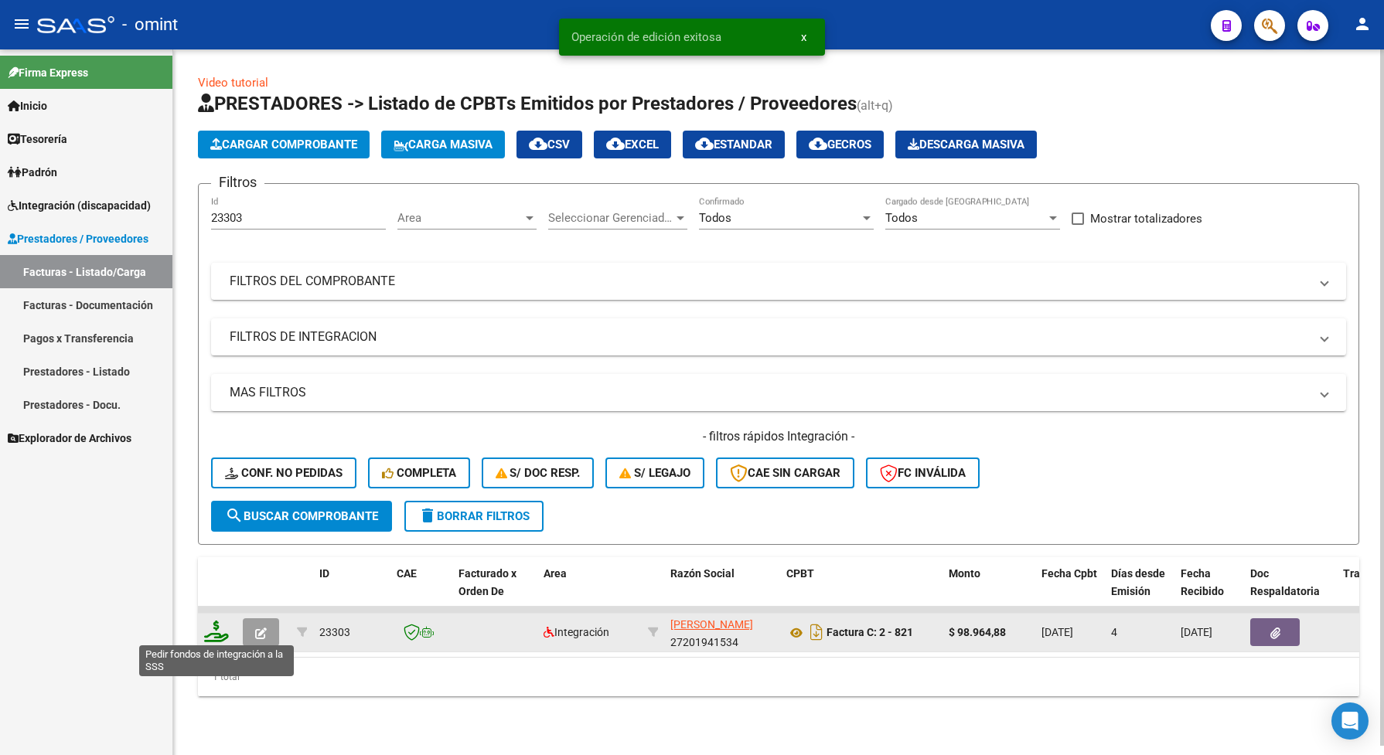
click at [216, 634] on icon at bounding box center [216, 632] width 25 height 22
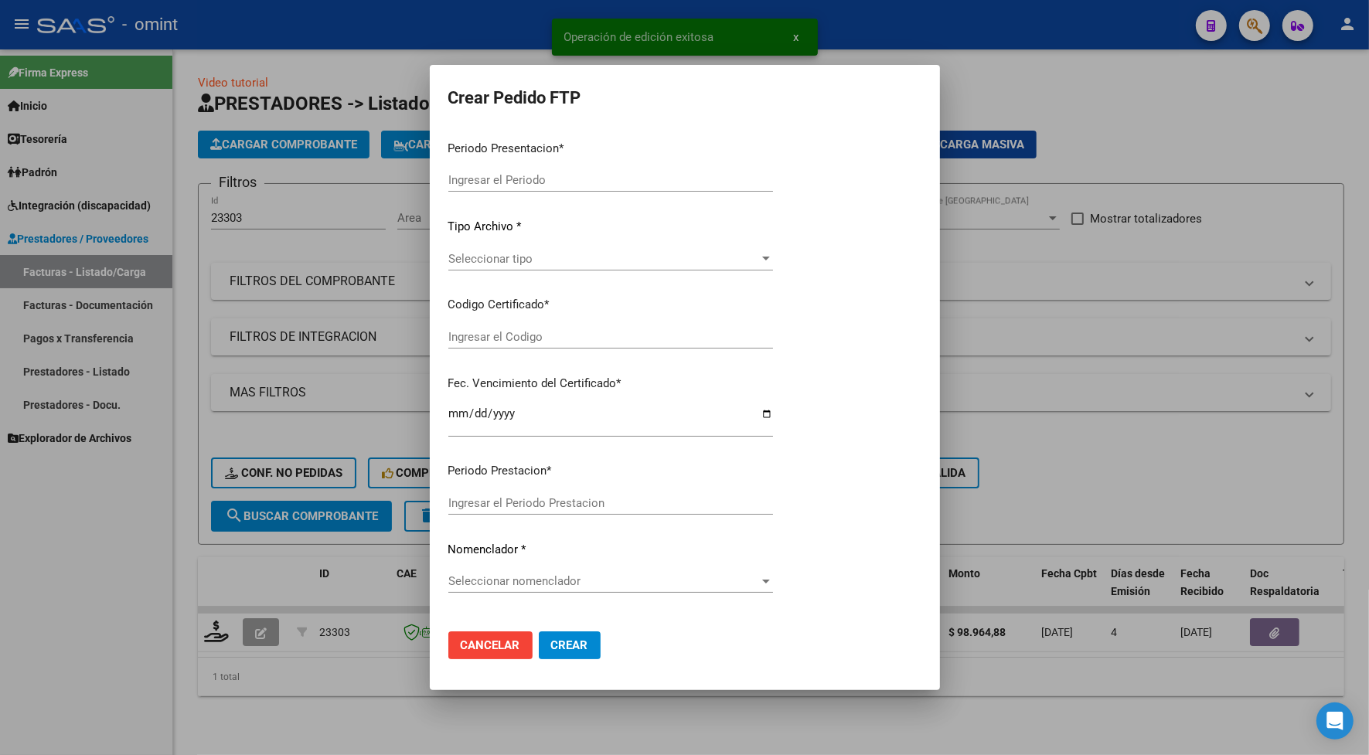
type input "202509"
type input "$ 98.964,88"
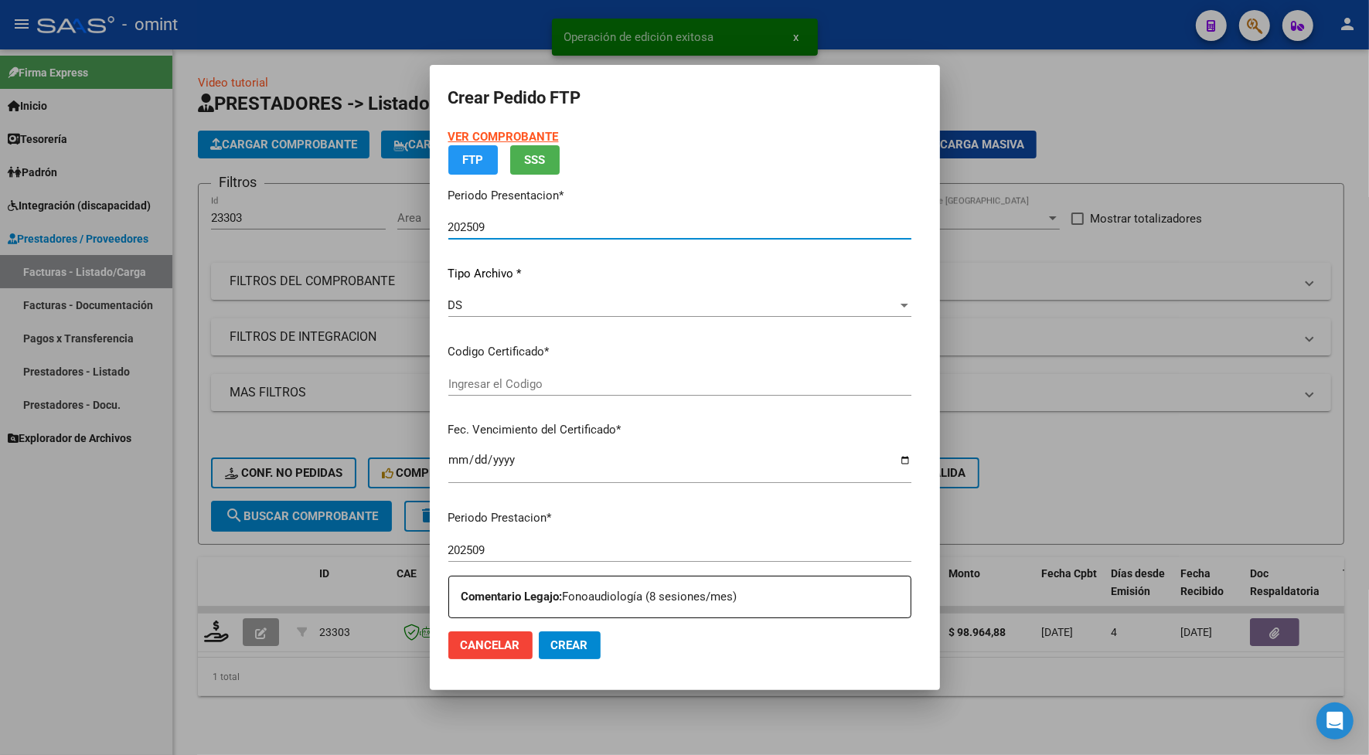
type input "1958602430"
type input "[DATE]"
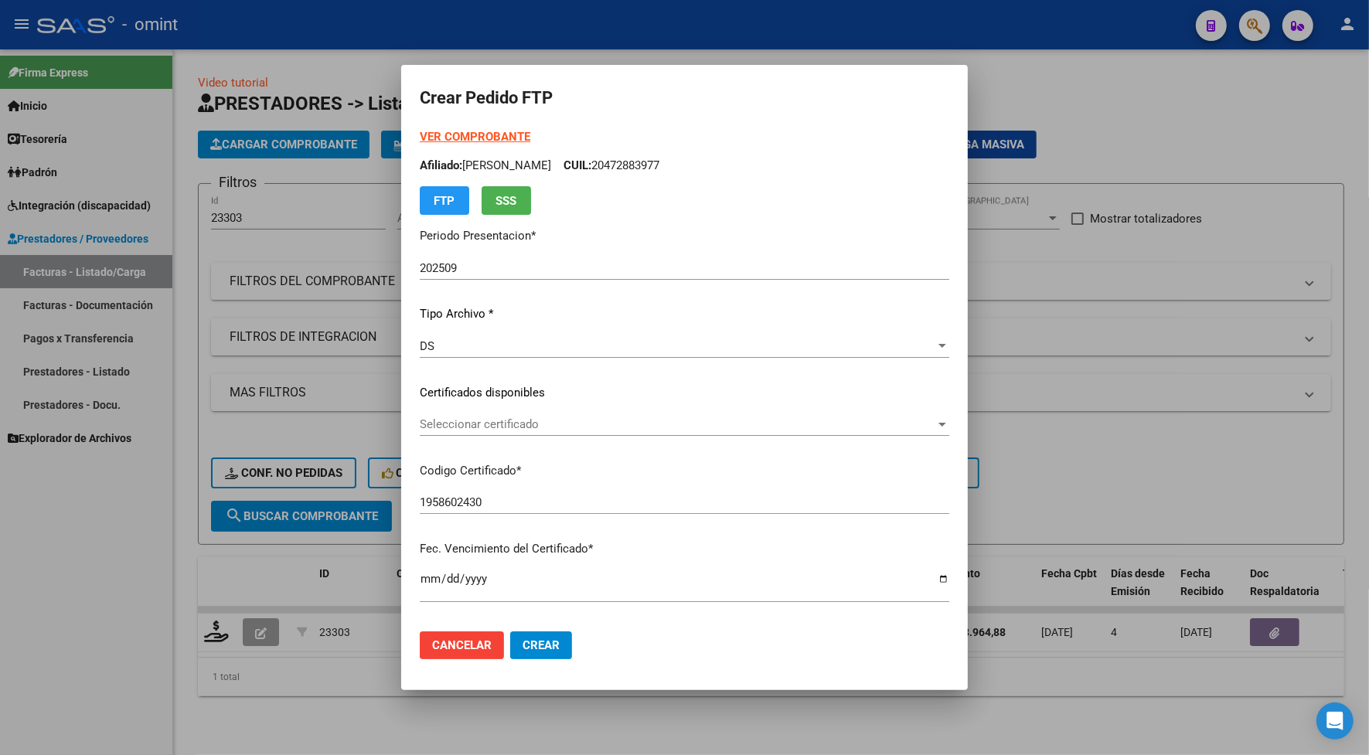
click at [464, 413] on div "Seleccionar certificado Seleccionar certificado" at bounding box center [684, 424] width 529 height 23
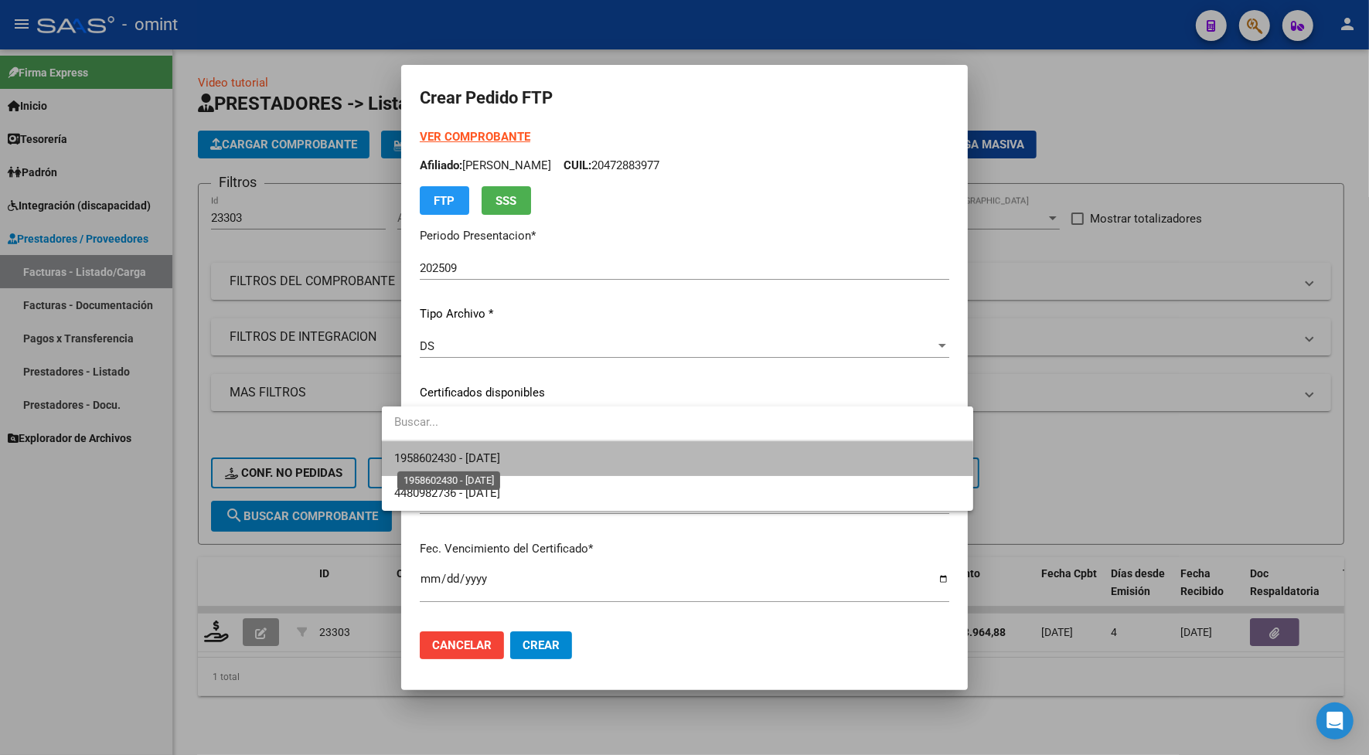
click at [474, 461] on span "1958602430 - [DATE]" at bounding box center [447, 458] width 106 height 14
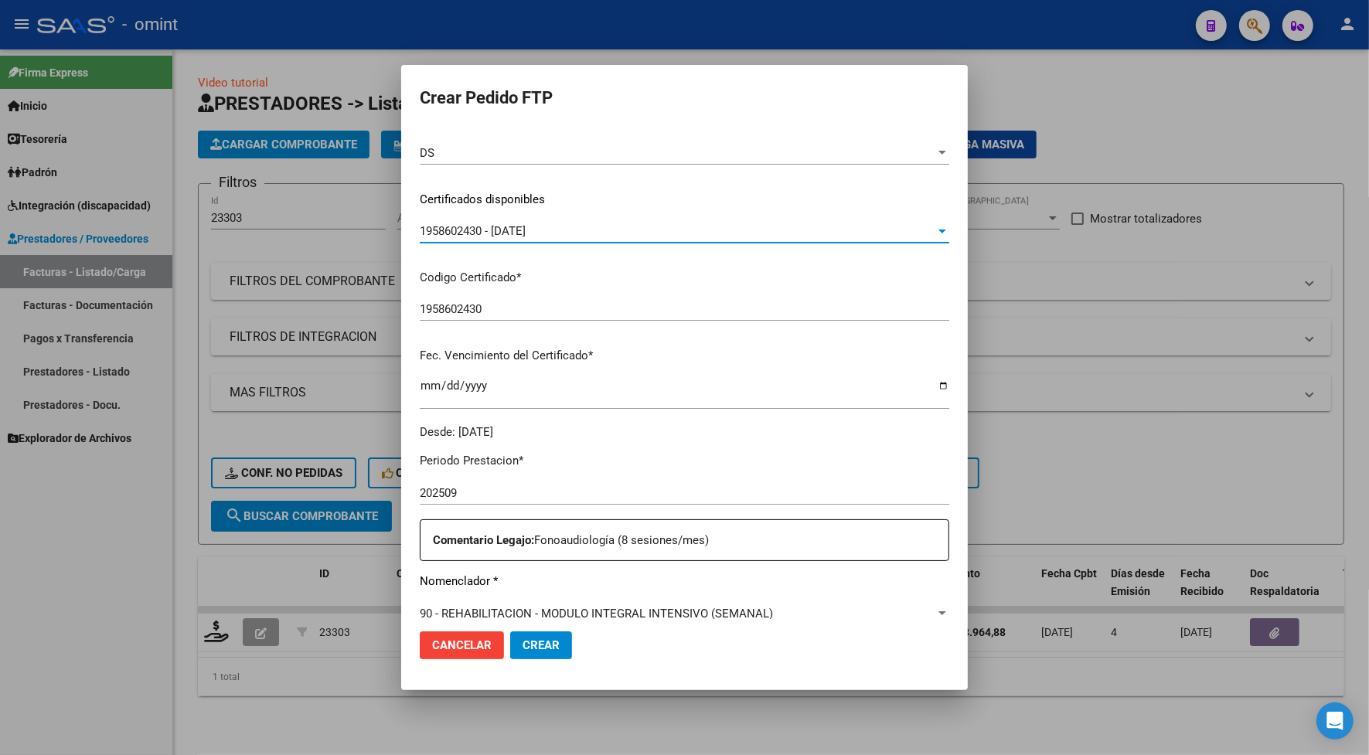
scroll to position [386, 0]
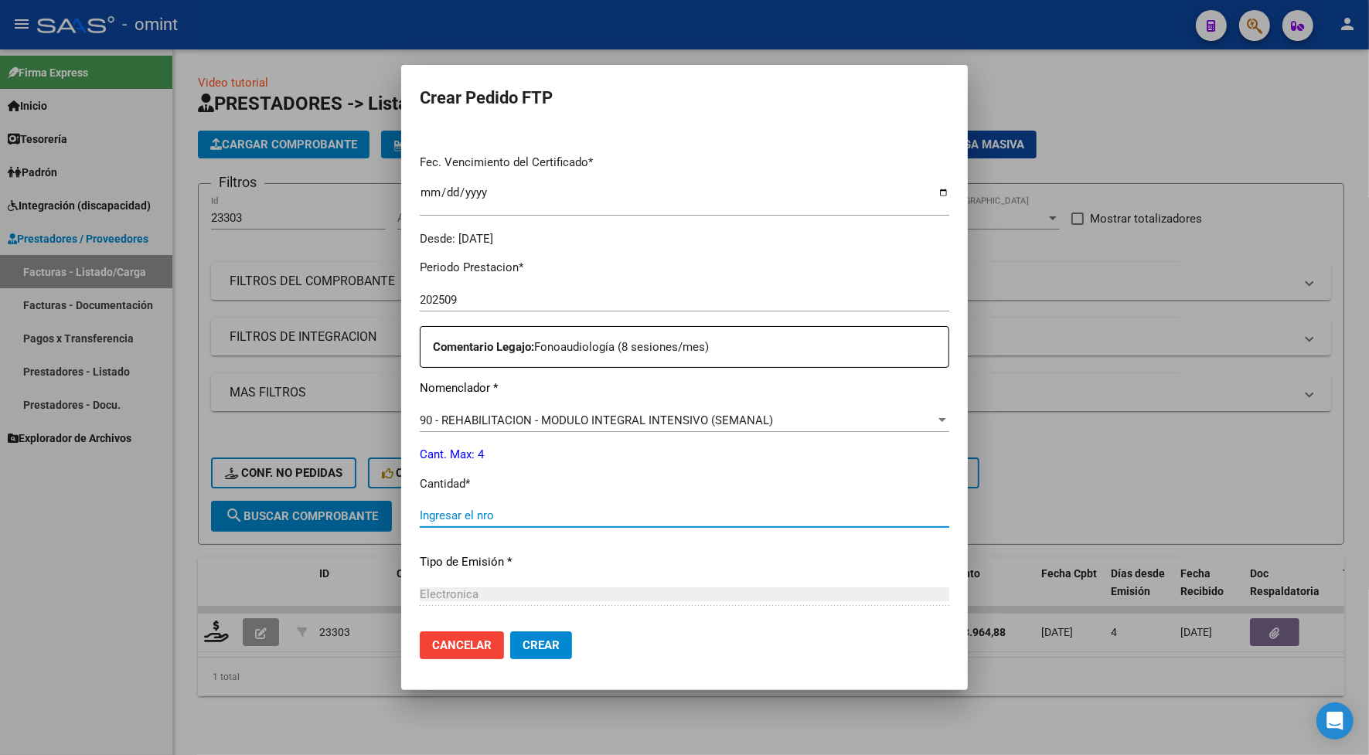
click at [450, 510] on input "Ingresar el nro" at bounding box center [684, 516] width 529 height 14
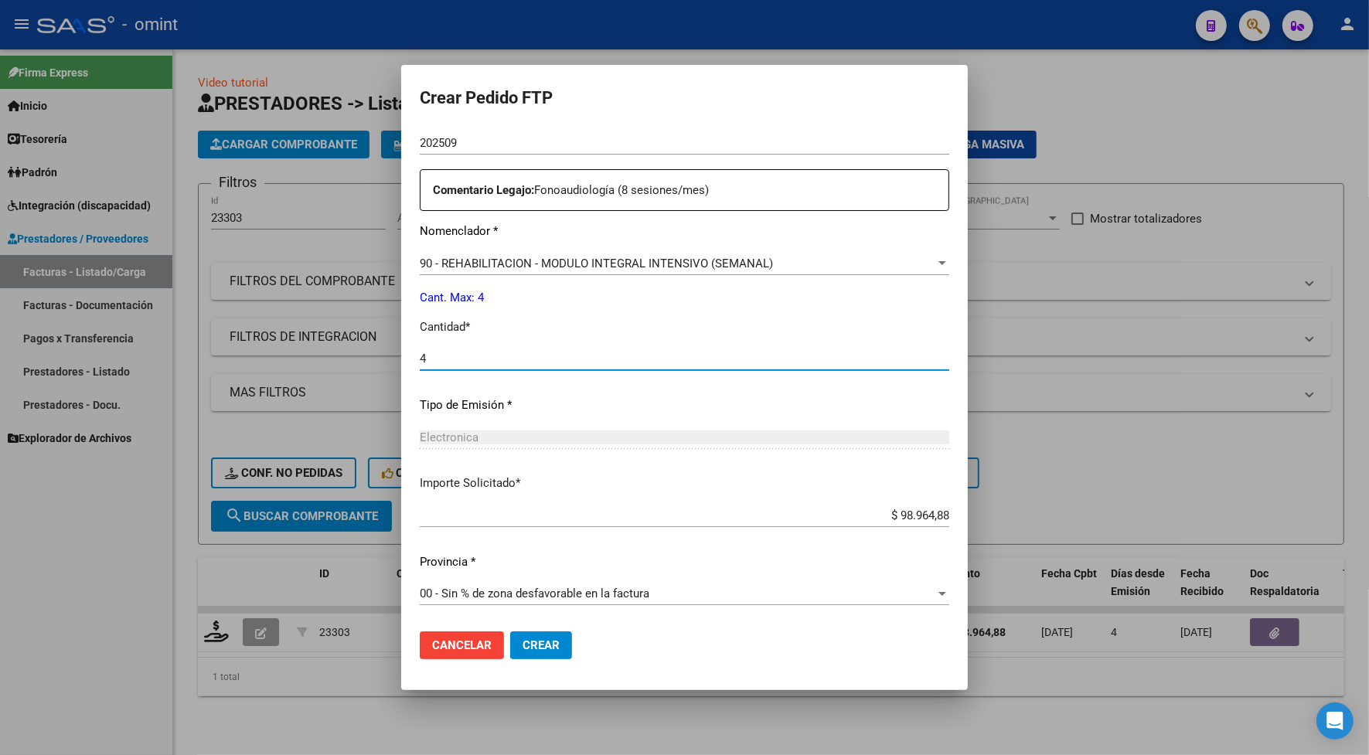
type input "4"
click at [510, 645] on button "Crear" at bounding box center [541, 646] width 62 height 28
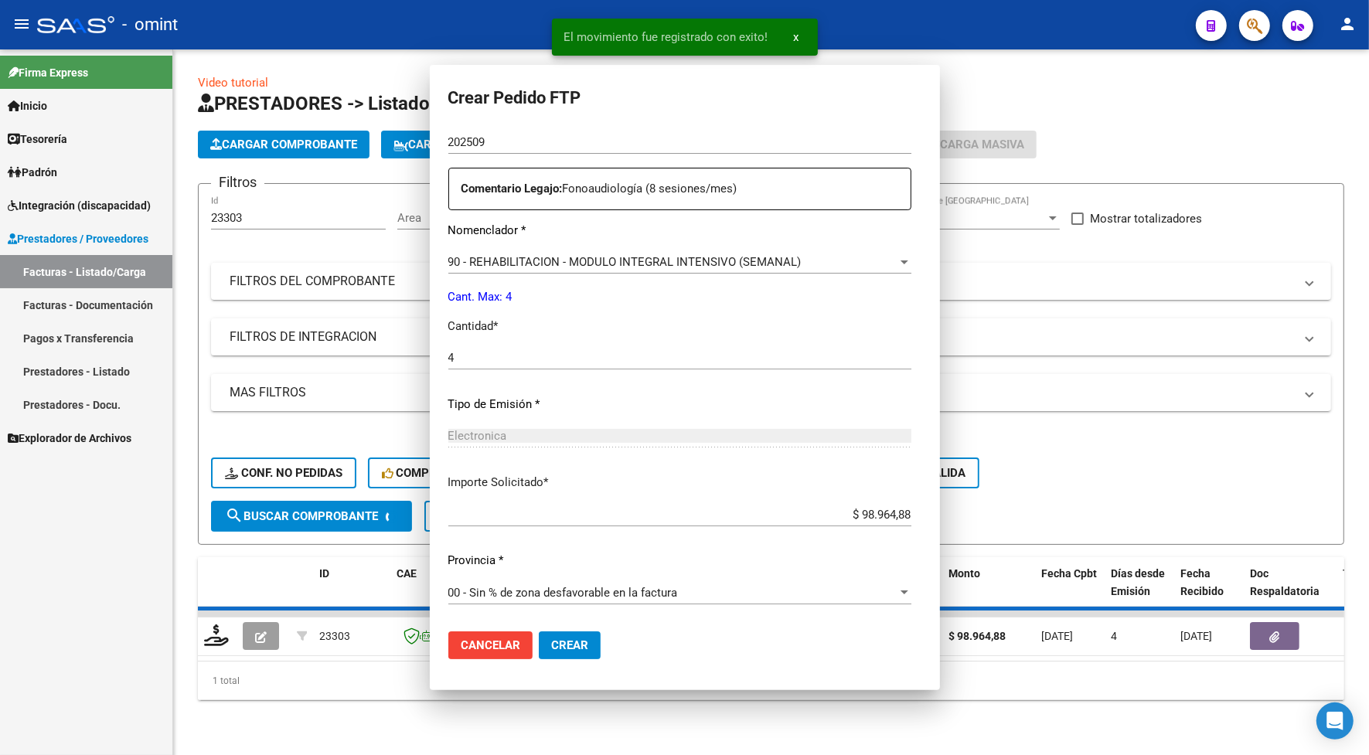
scroll to position [457, 0]
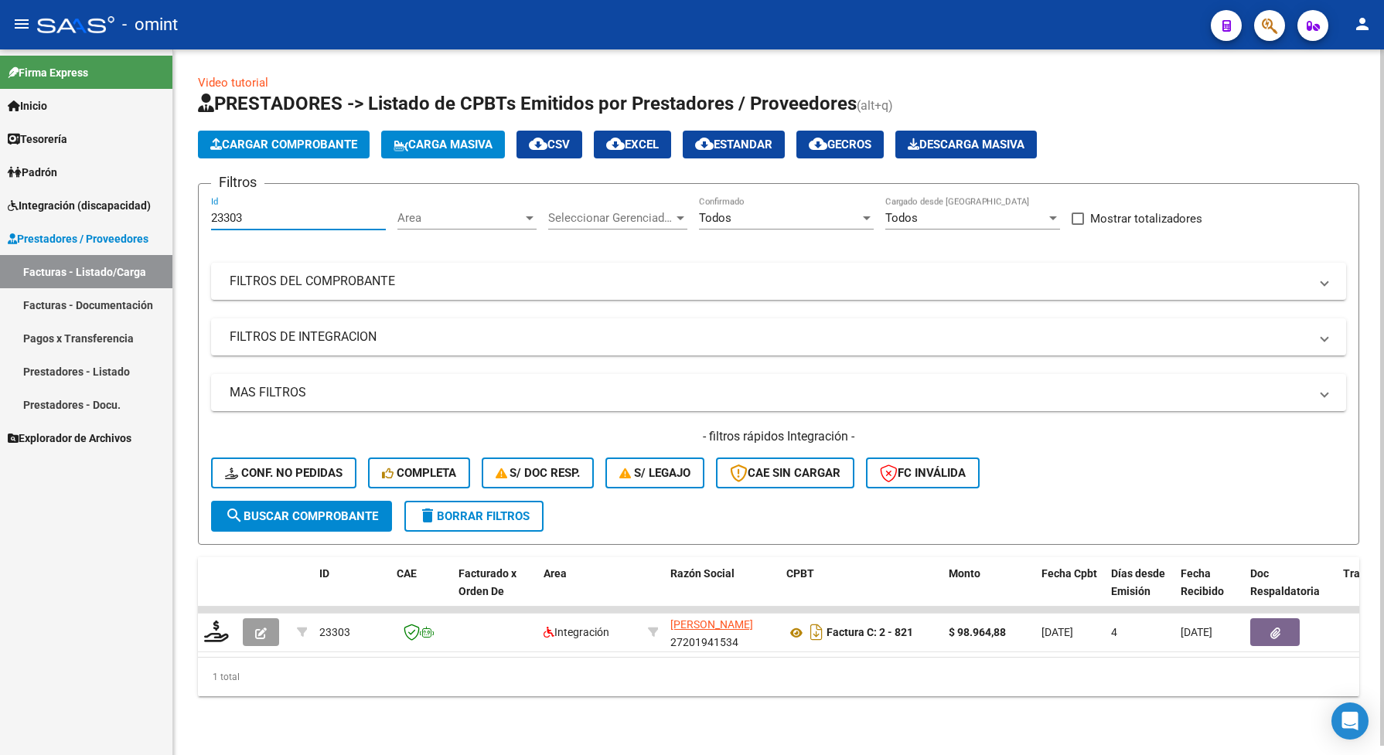
drag, startPoint x: 249, startPoint y: 214, endPoint x: 210, endPoint y: 224, distance: 39.9
click at [211, 224] on div "23303 Id" at bounding box center [298, 212] width 175 height 33
paste input "275"
type input "23275"
click at [325, 516] on span "search Buscar Comprobante" at bounding box center [301, 516] width 153 height 14
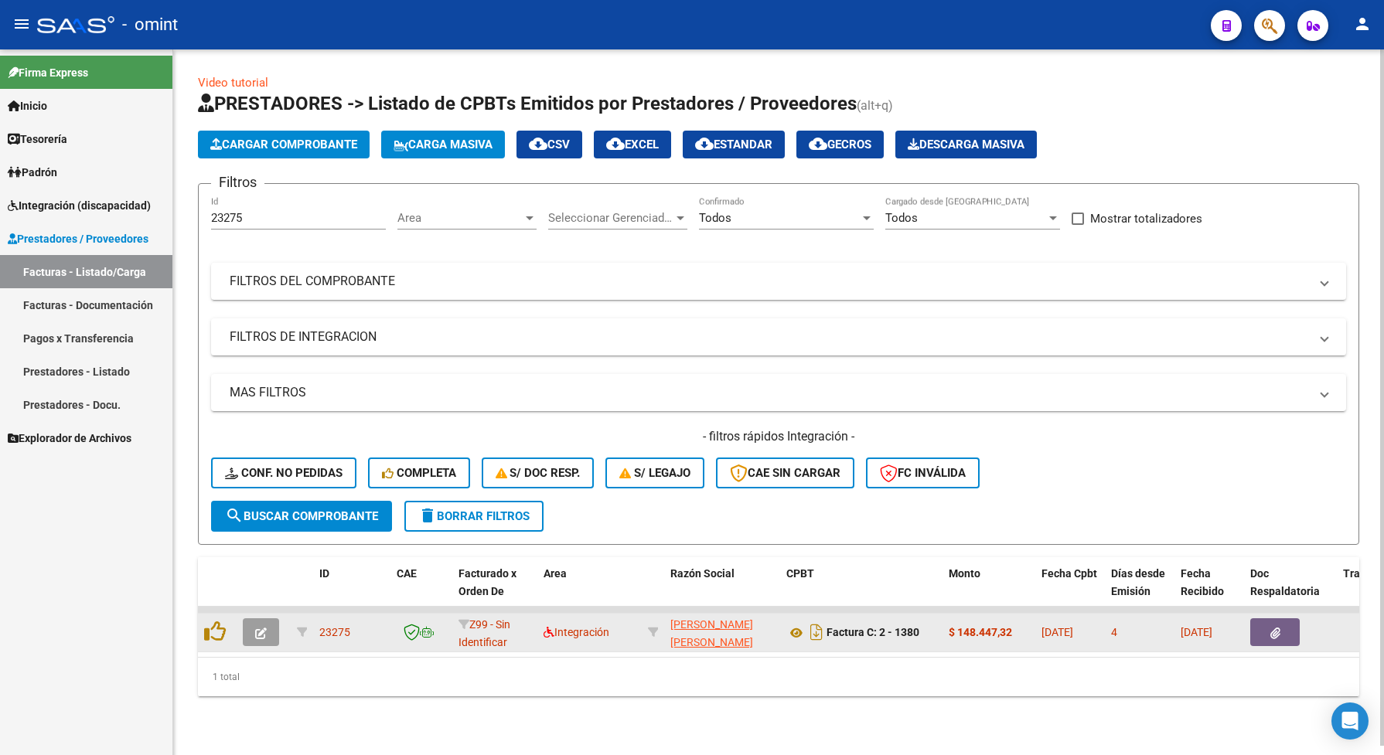
click at [263, 628] on icon "button" at bounding box center [261, 634] width 12 height 12
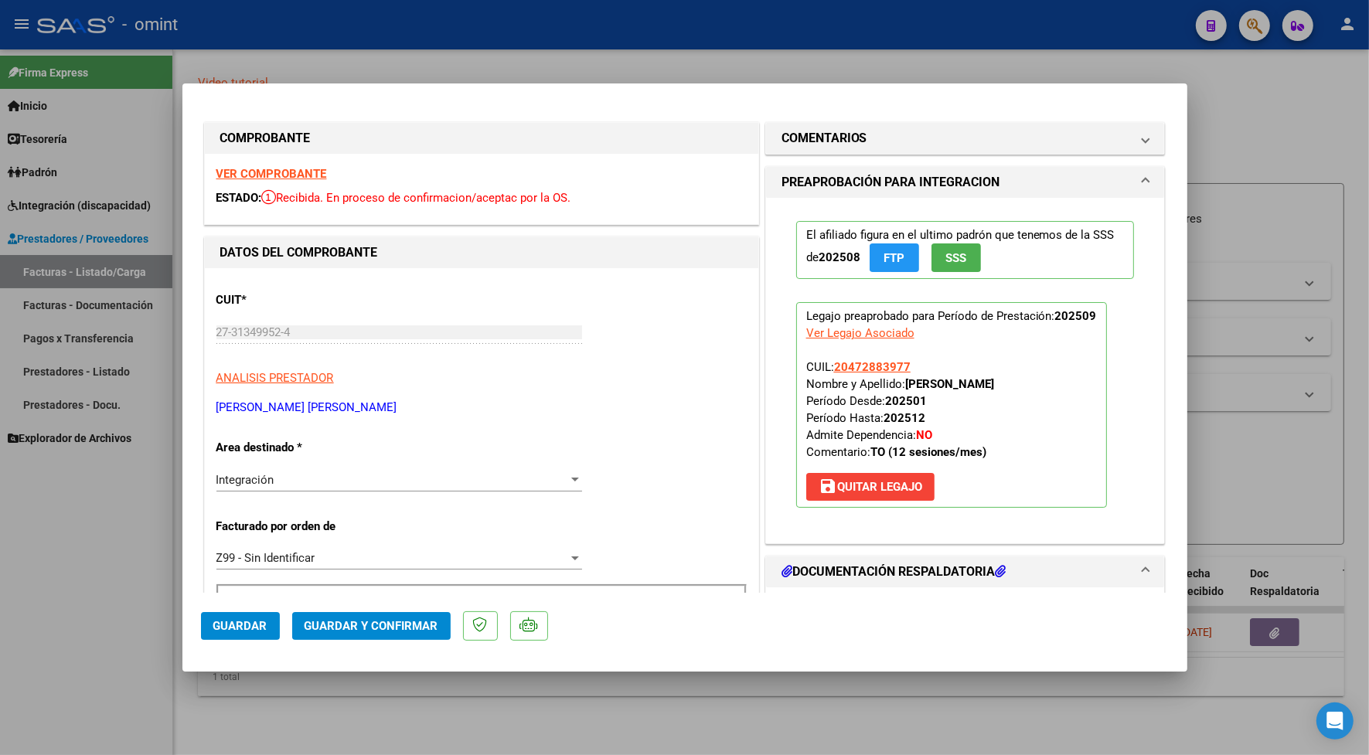
click at [280, 170] on strong "VER COMPROBANTE" at bounding box center [271, 174] width 111 height 14
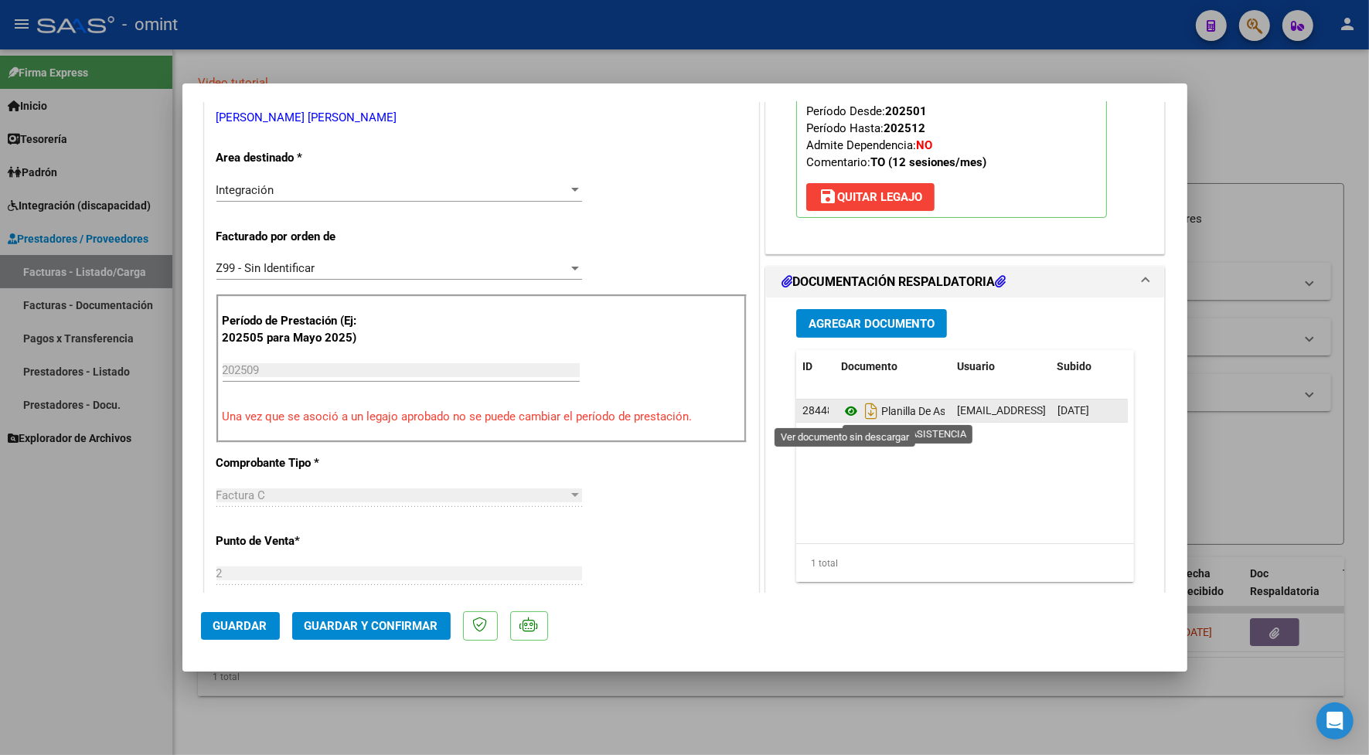
click at [843, 414] on icon at bounding box center [851, 411] width 20 height 19
click at [841, 406] on icon at bounding box center [851, 411] width 20 height 19
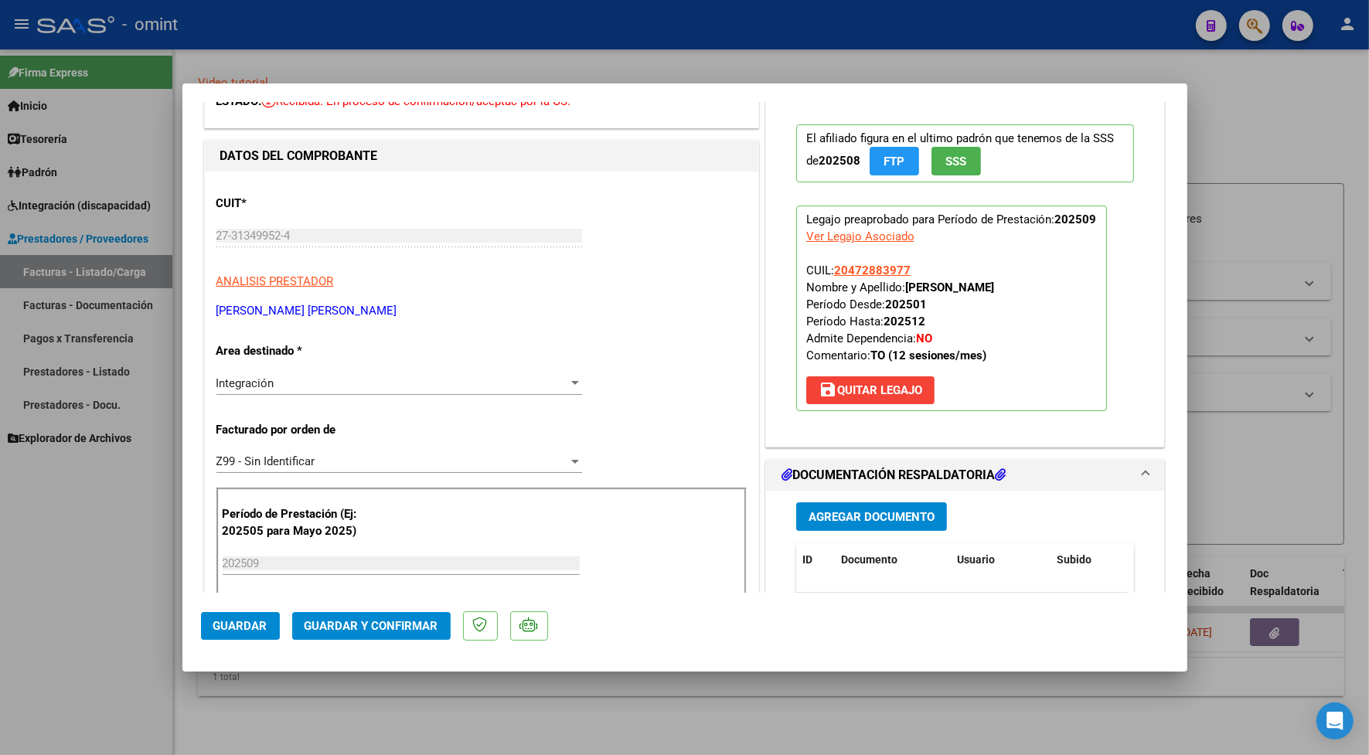
scroll to position [0, 0]
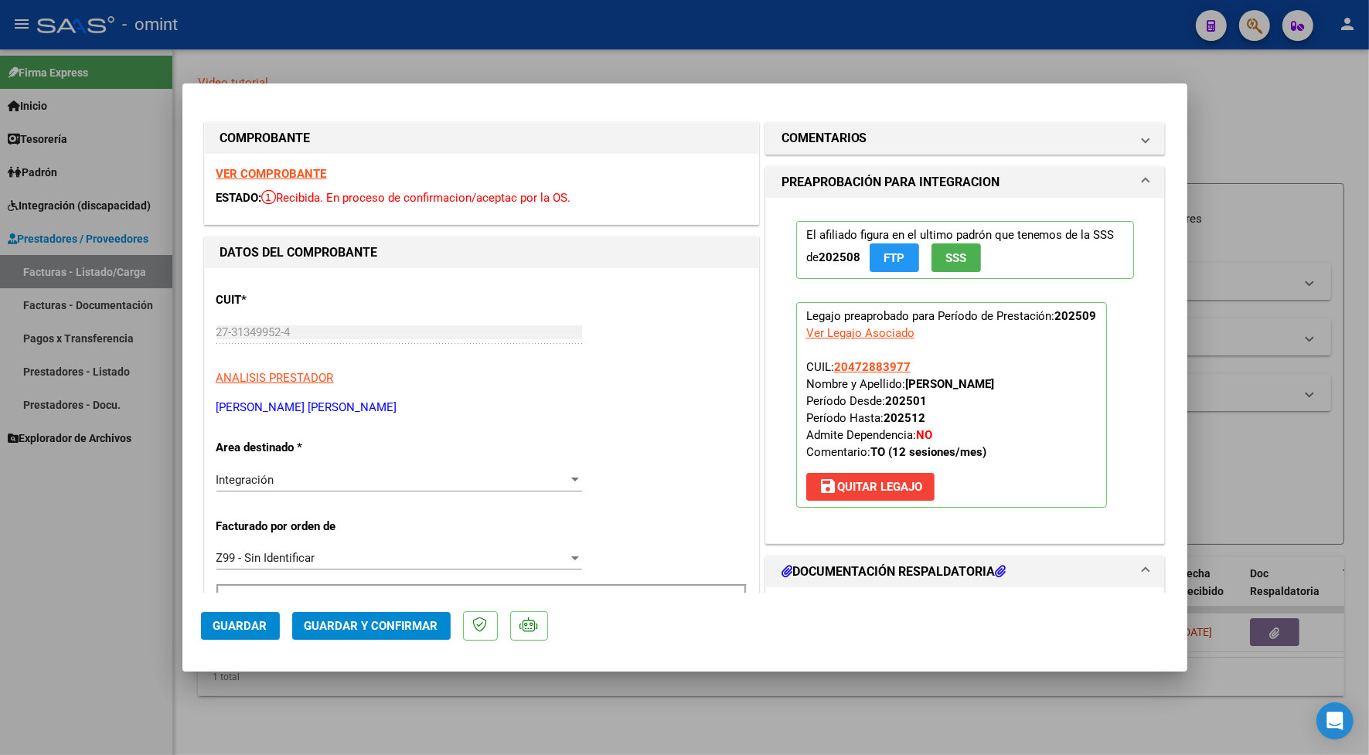
click at [319, 174] on strong "VER COMPROBANTE" at bounding box center [271, 174] width 111 height 14
click at [392, 634] on button "Guardar y Confirmar" at bounding box center [371, 626] width 158 height 28
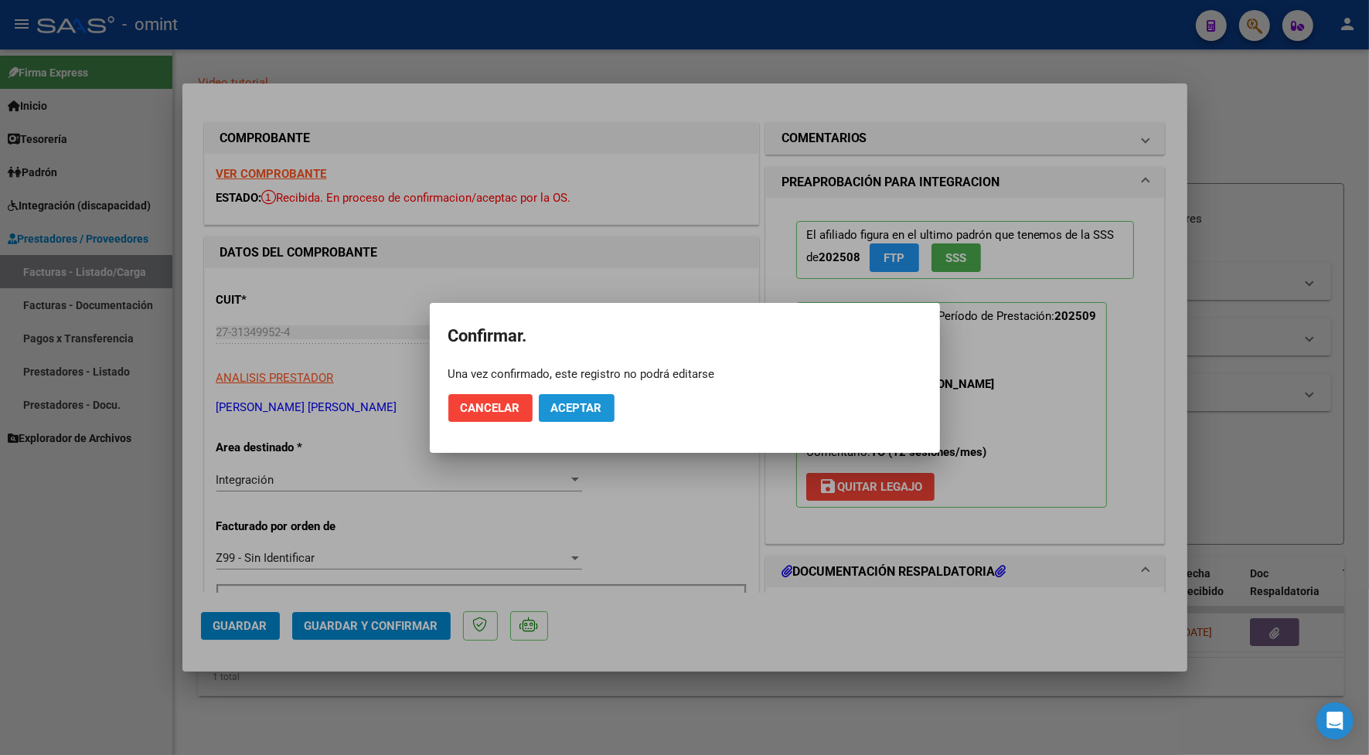
click at [577, 414] on button "Aceptar" at bounding box center [577, 408] width 76 height 28
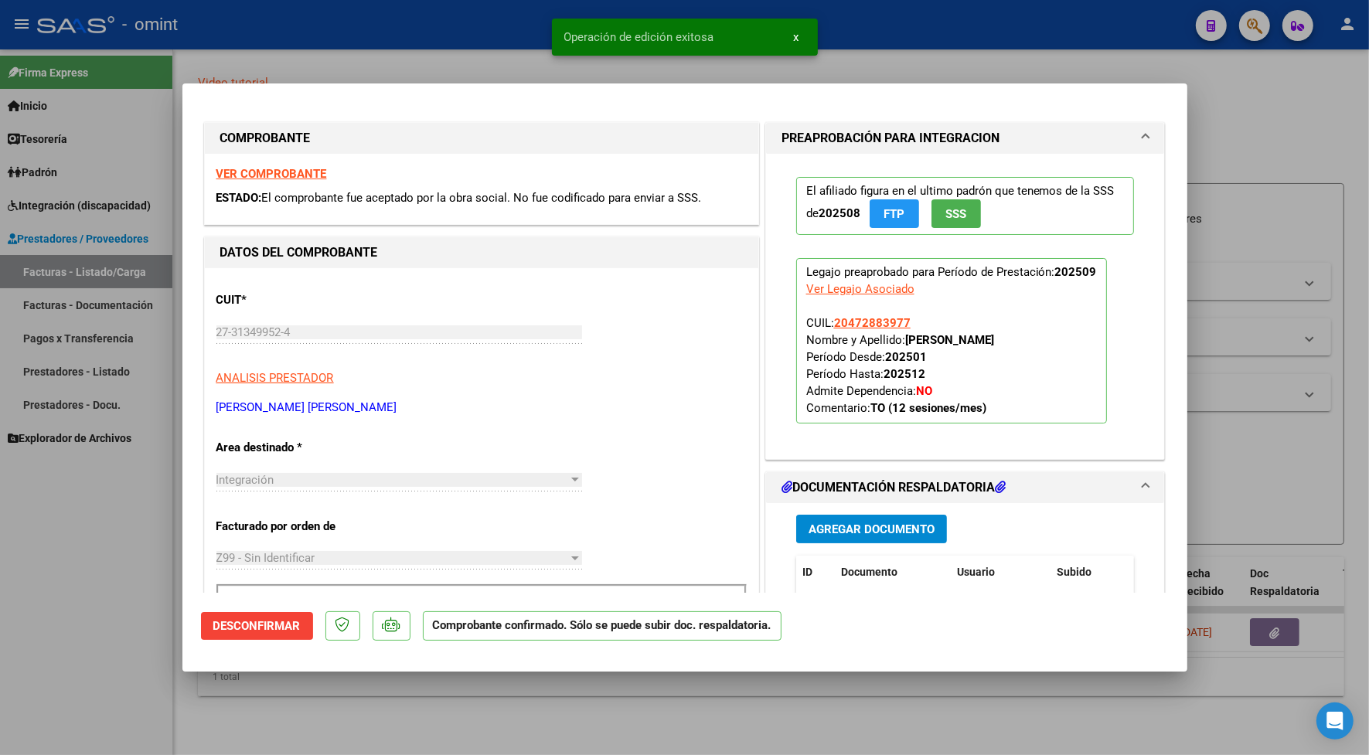
click at [349, 29] on div at bounding box center [684, 377] width 1369 height 755
type input "$ 0,00"
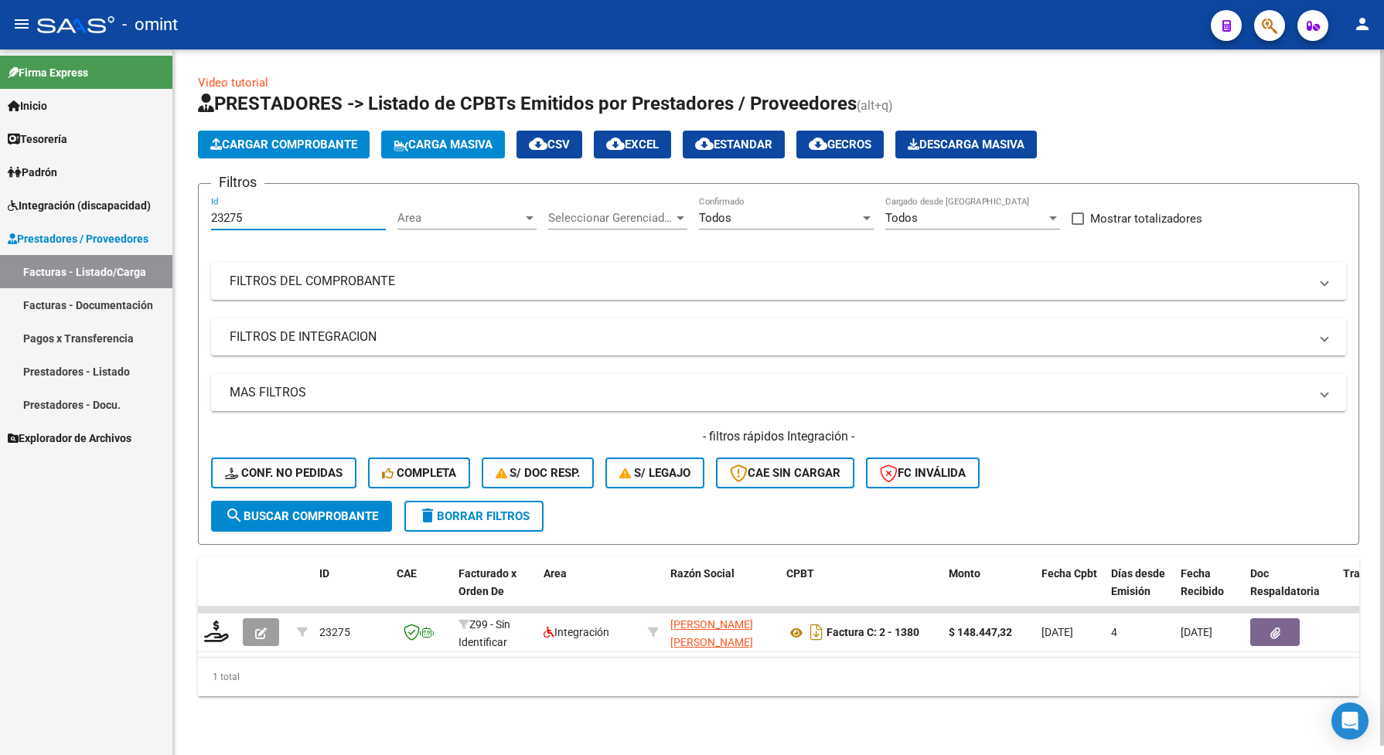
drag, startPoint x: 255, startPoint y: 214, endPoint x: 186, endPoint y: 199, distance: 71.1
click at [186, 199] on div "Video tutorial PRESTADORES -> Listado de CPBTs Emitidos por Prestadores / Prove…" at bounding box center [778, 397] width 1210 height 696
paste input "2727"
type input "22727"
click at [358, 510] on span "search Buscar Comprobante" at bounding box center [301, 516] width 153 height 14
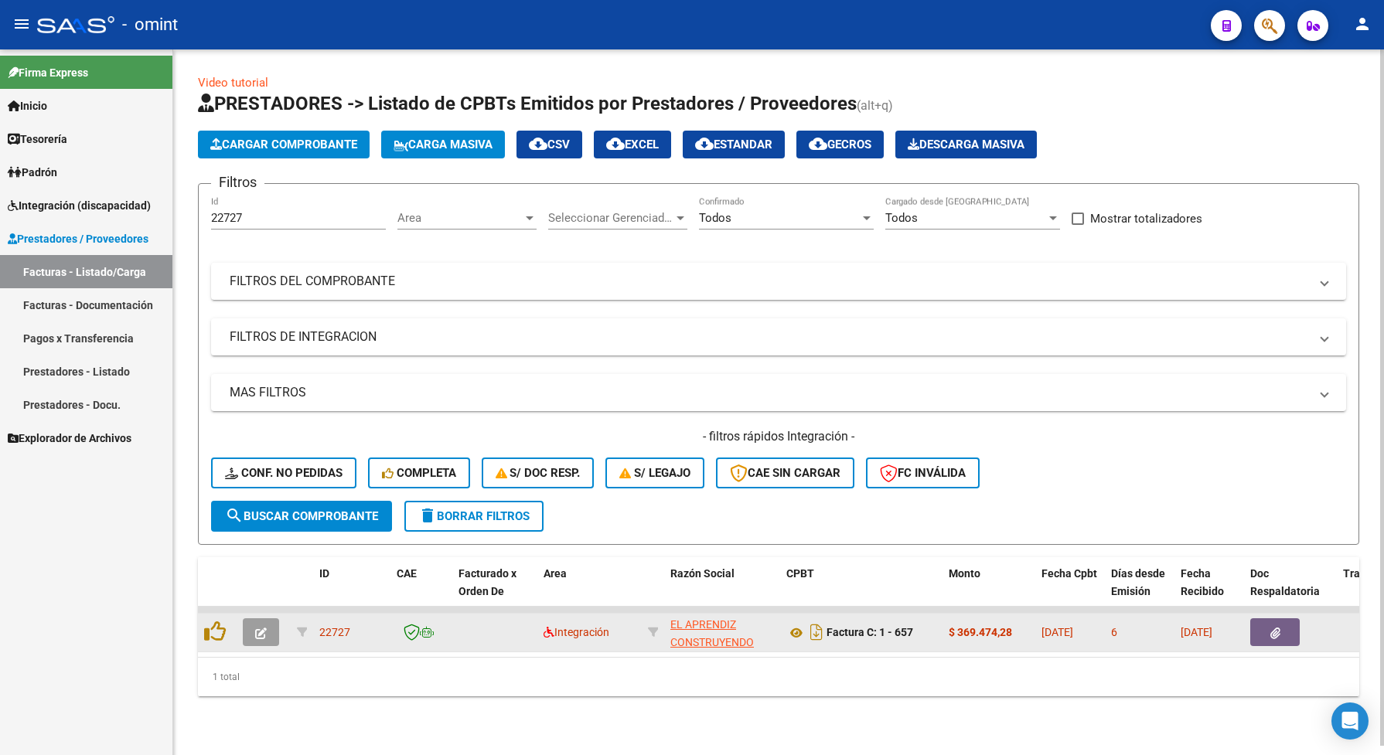
click at [261, 632] on icon "button" at bounding box center [261, 634] width 12 height 12
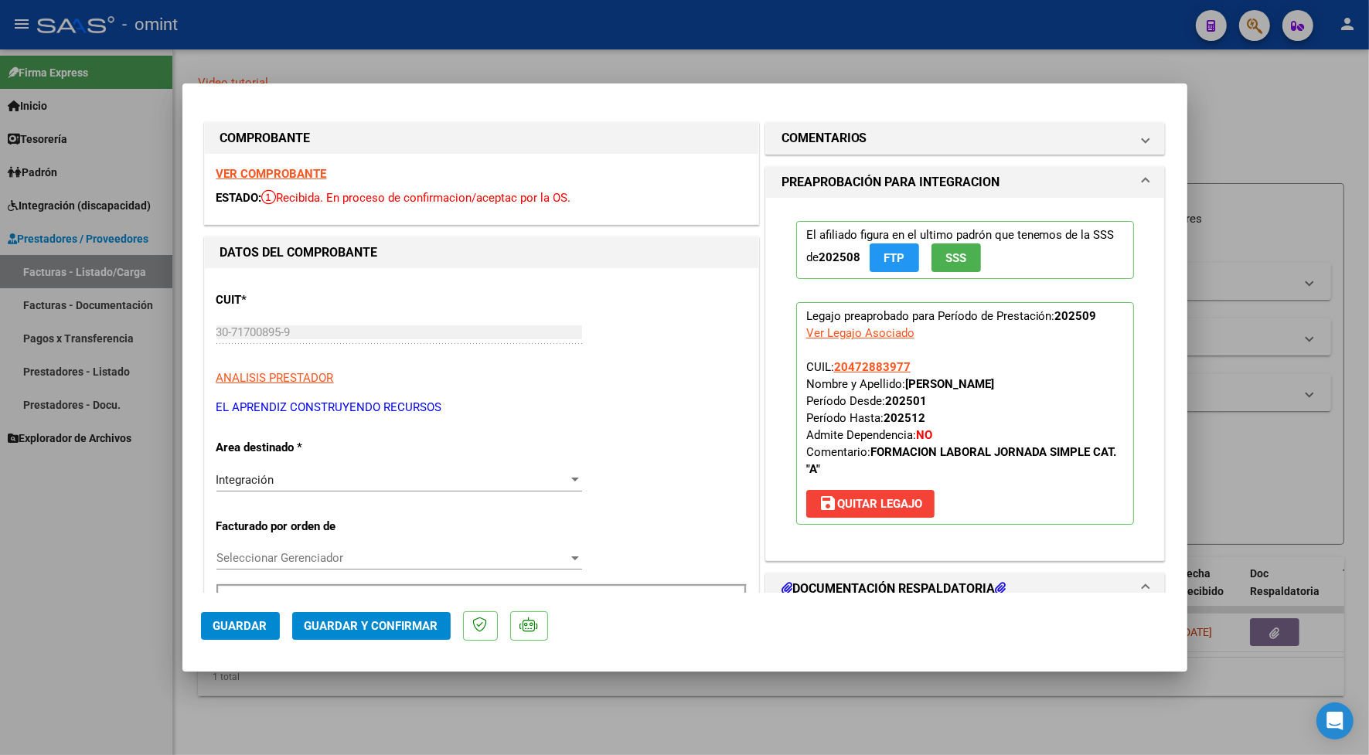
click at [304, 168] on strong "VER COMPROBANTE" at bounding box center [271, 174] width 111 height 14
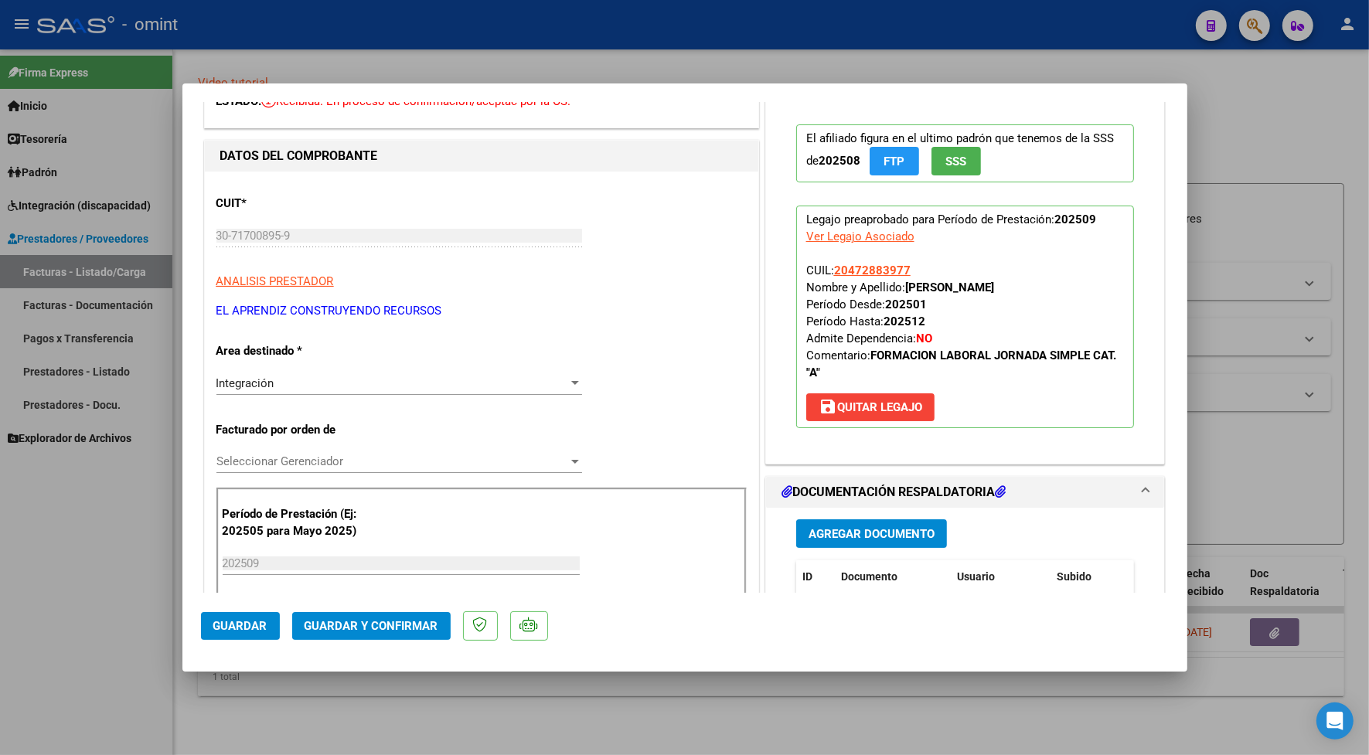
scroll to position [193, 0]
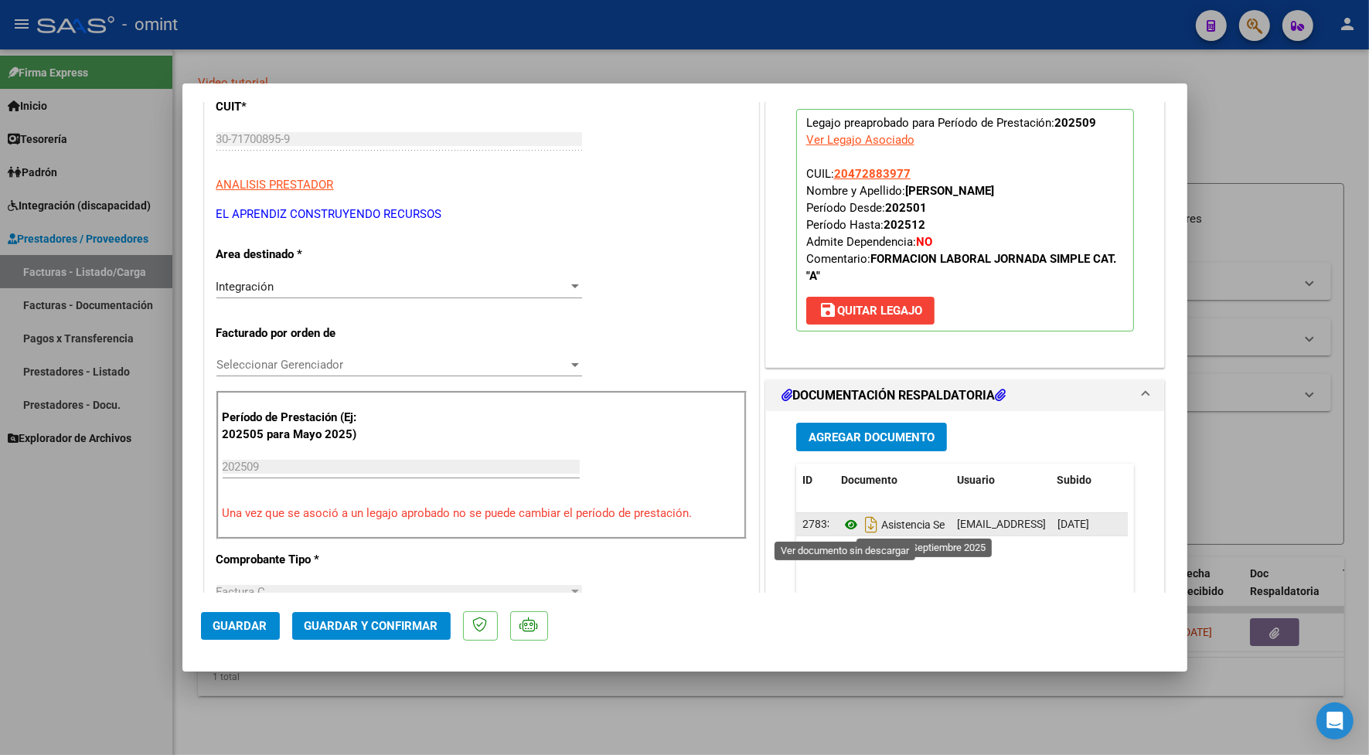
click at [843, 522] on icon at bounding box center [851, 525] width 20 height 19
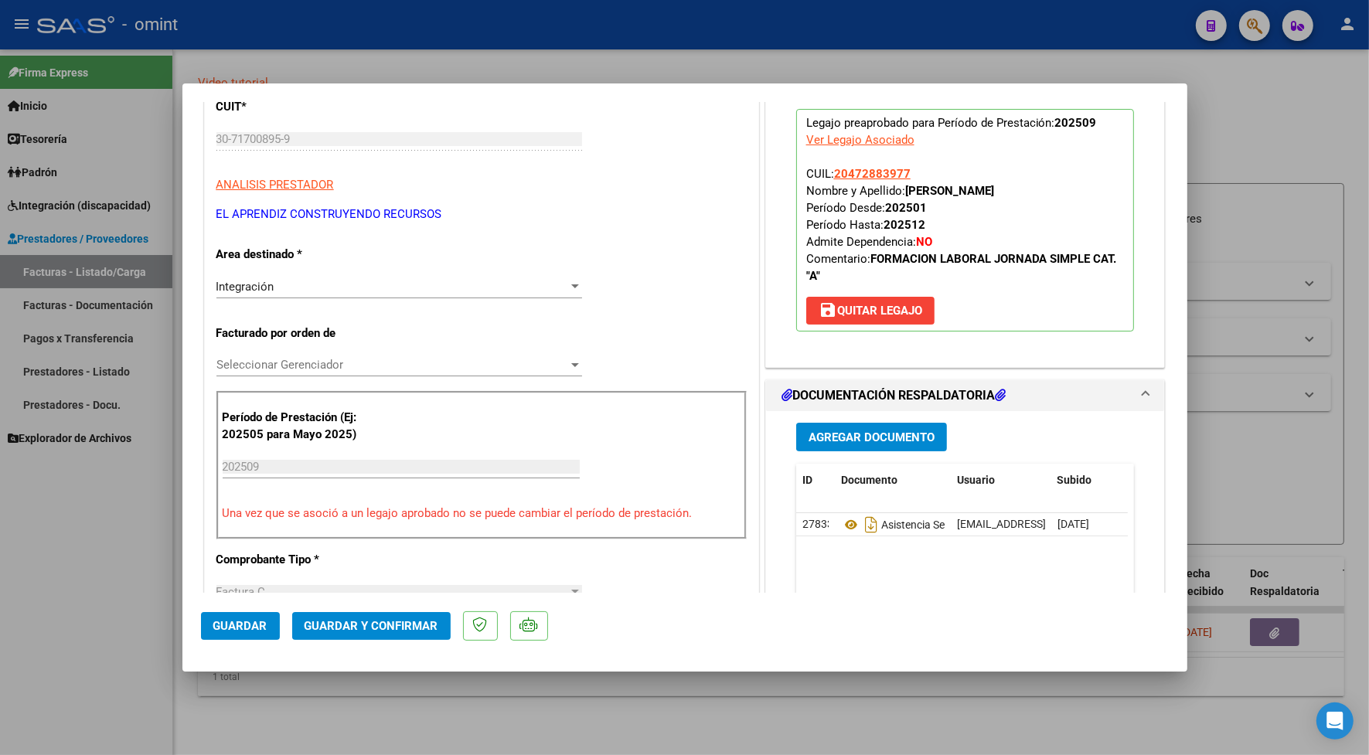
scroll to position [0, 0]
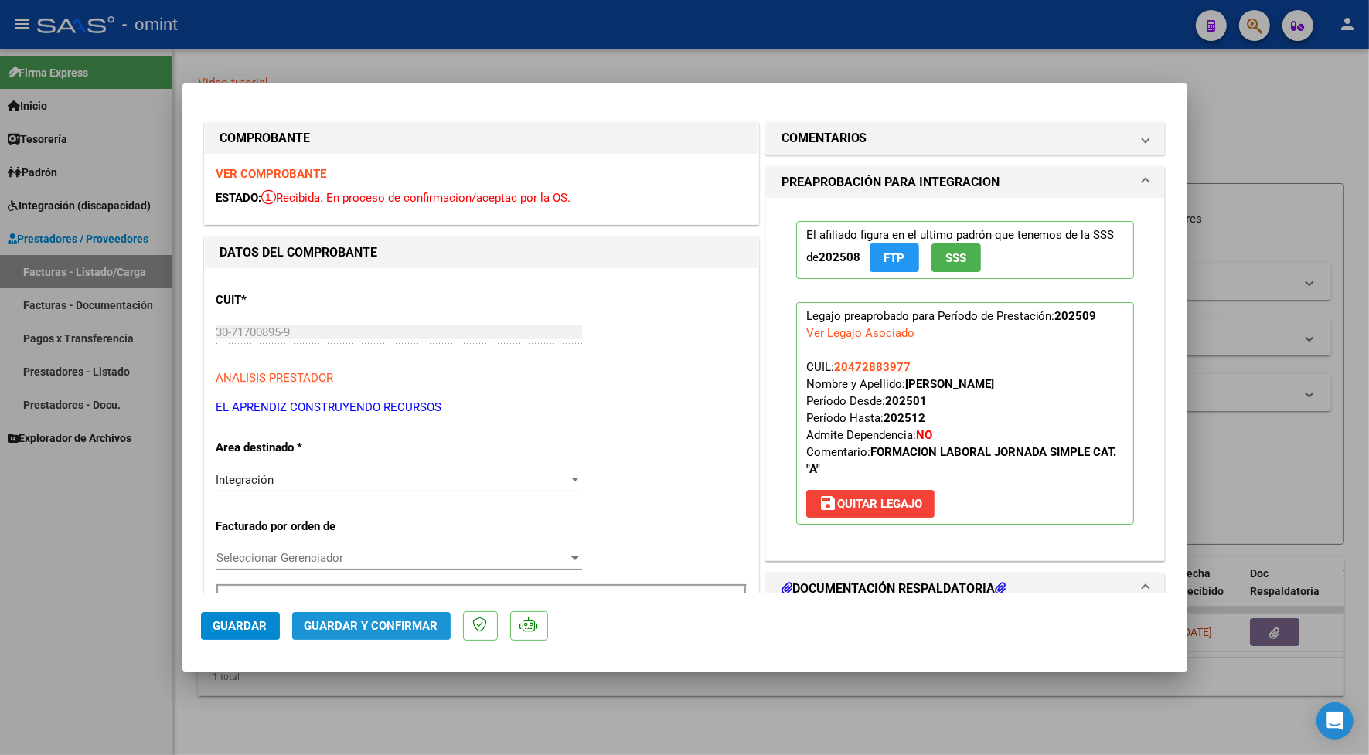
click at [422, 627] on span "Guardar y Confirmar" at bounding box center [372, 626] width 134 height 14
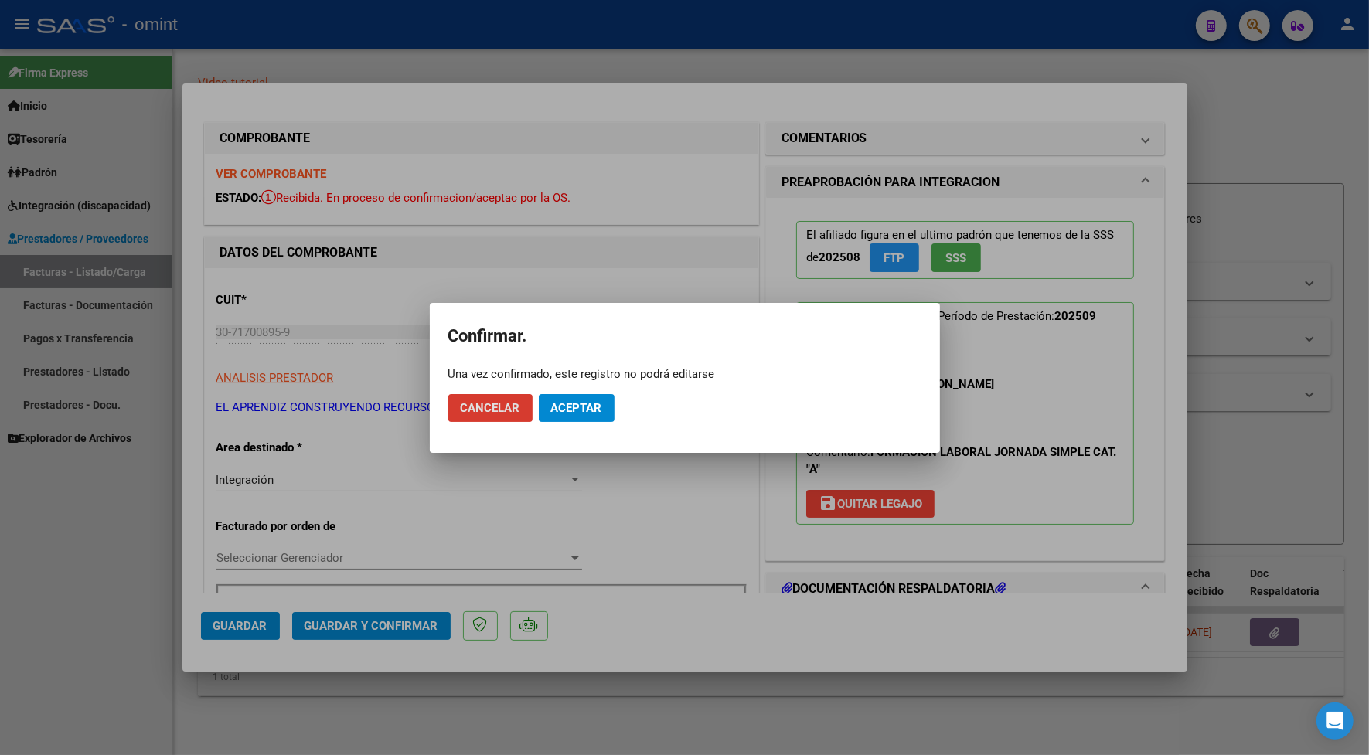
click at [572, 395] on button "Aceptar" at bounding box center [577, 408] width 76 height 28
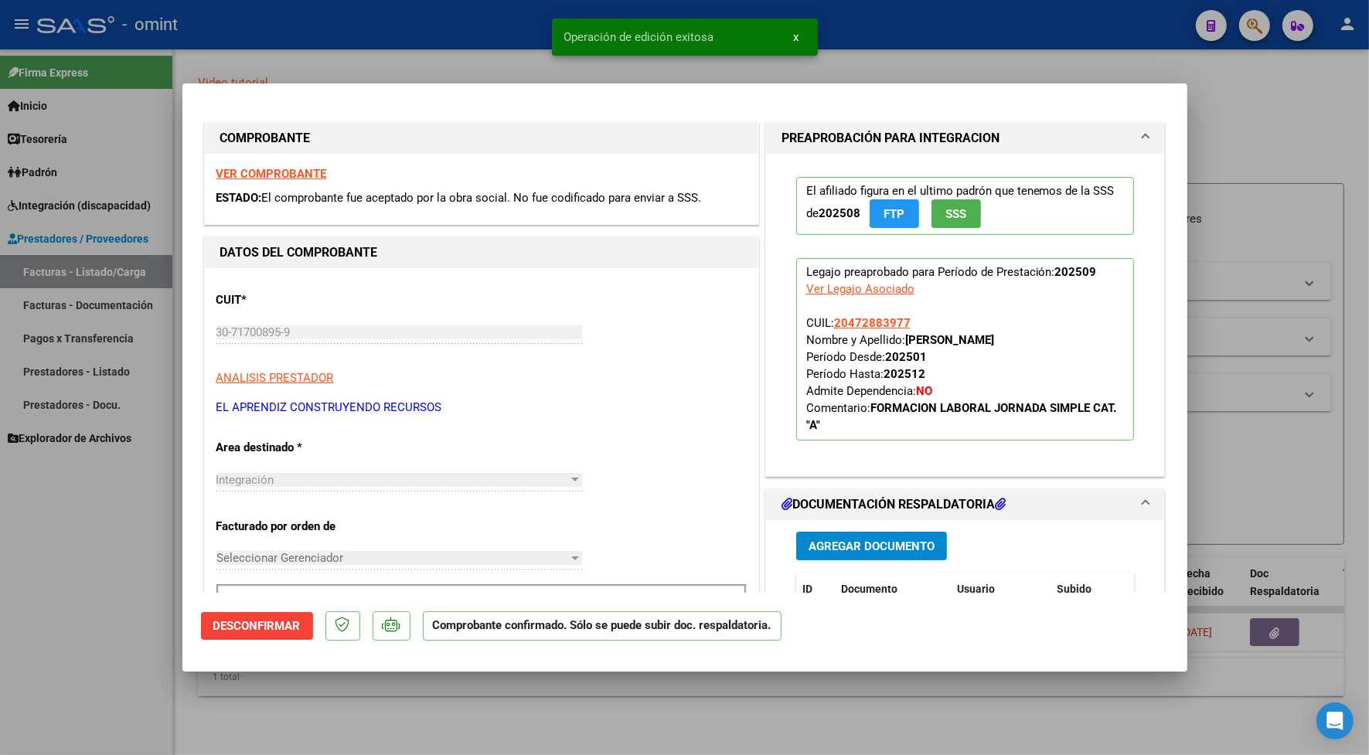
click at [449, 48] on div at bounding box center [684, 377] width 1369 height 755
type input "$ 0,00"
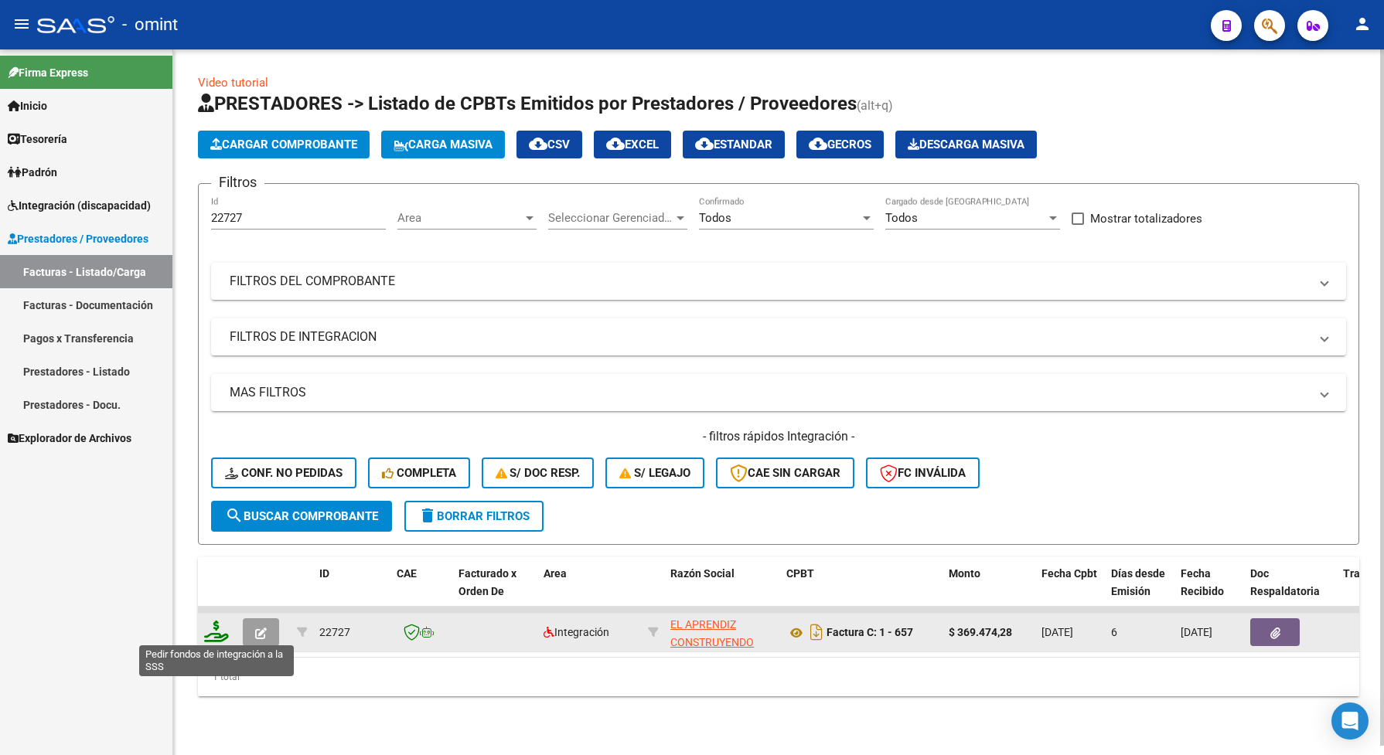
click at [215, 624] on icon at bounding box center [216, 632] width 25 height 22
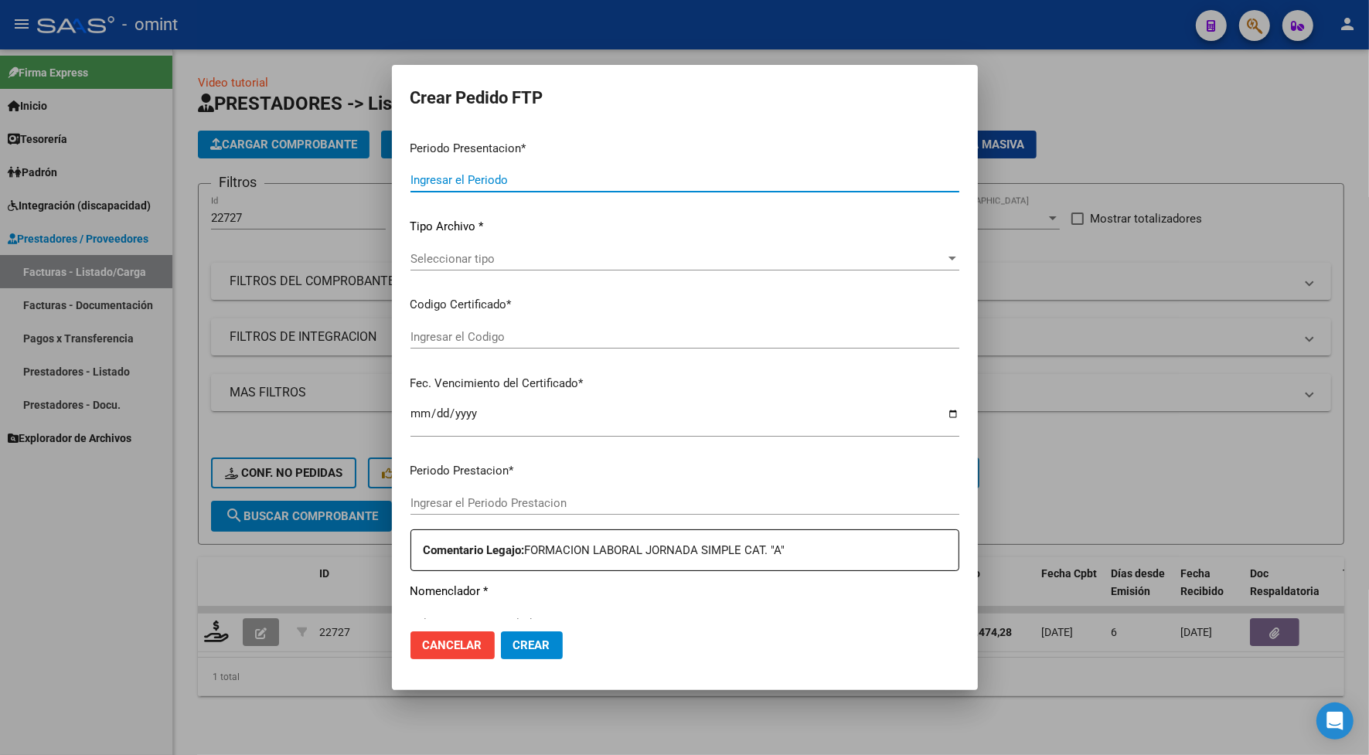
type input "202509"
type input "$ 369.474,28"
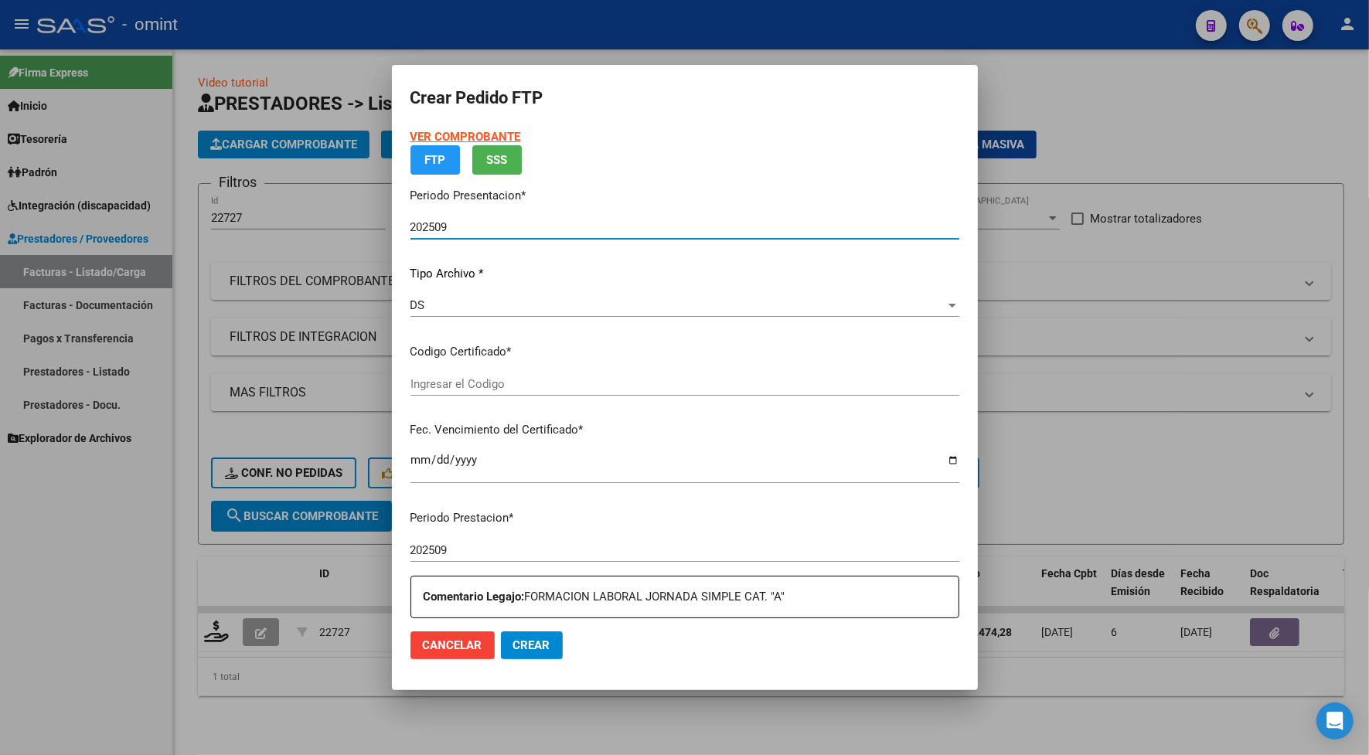
type input "1958602430"
type input "[DATE]"
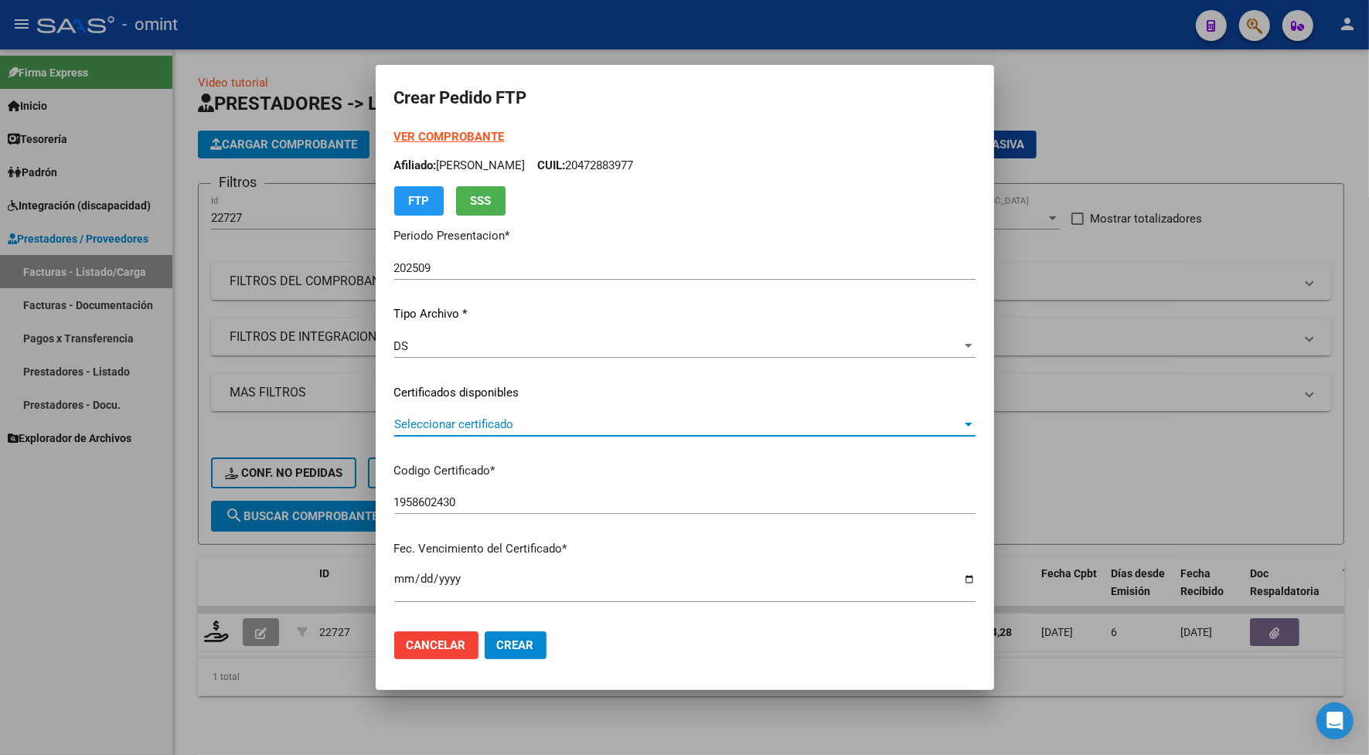
click at [439, 419] on span "Seleccionar certificado" at bounding box center [677, 424] width 567 height 14
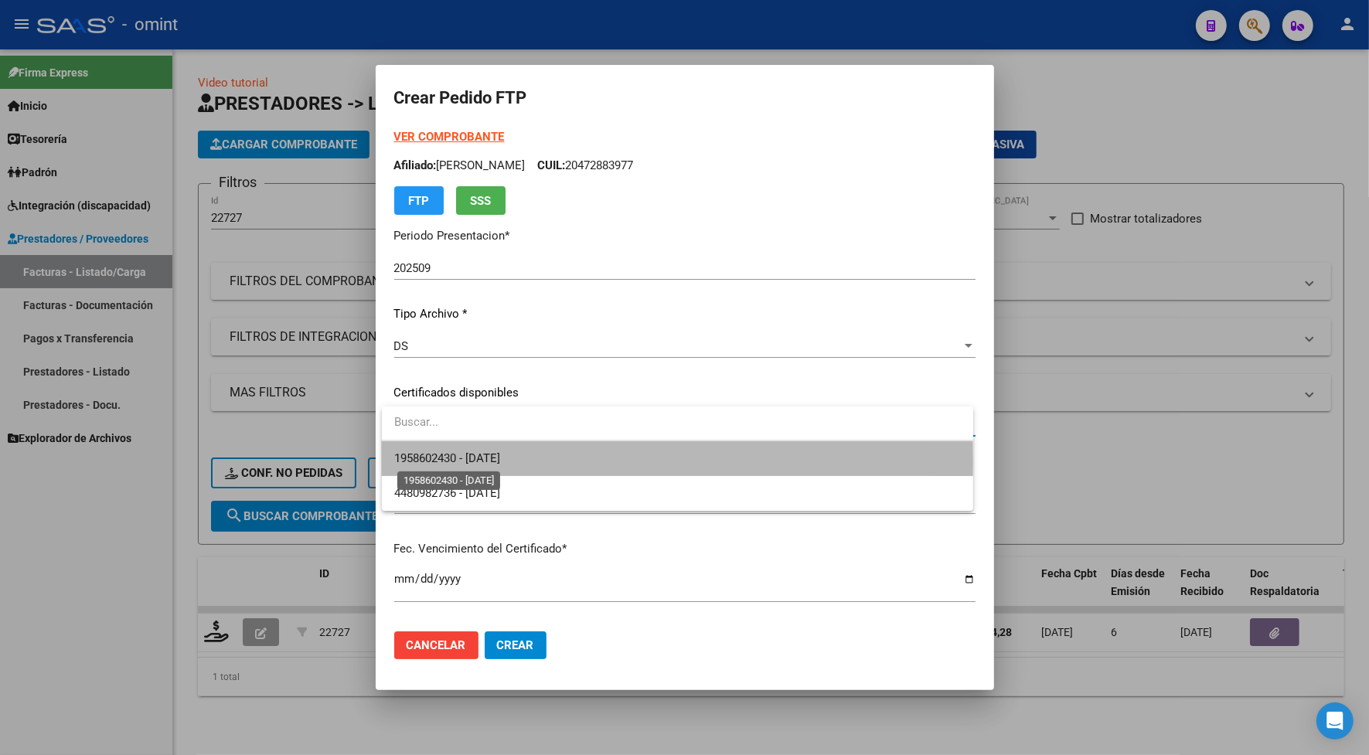
click at [460, 462] on span "1958602430 - [DATE]" at bounding box center [447, 458] width 106 height 14
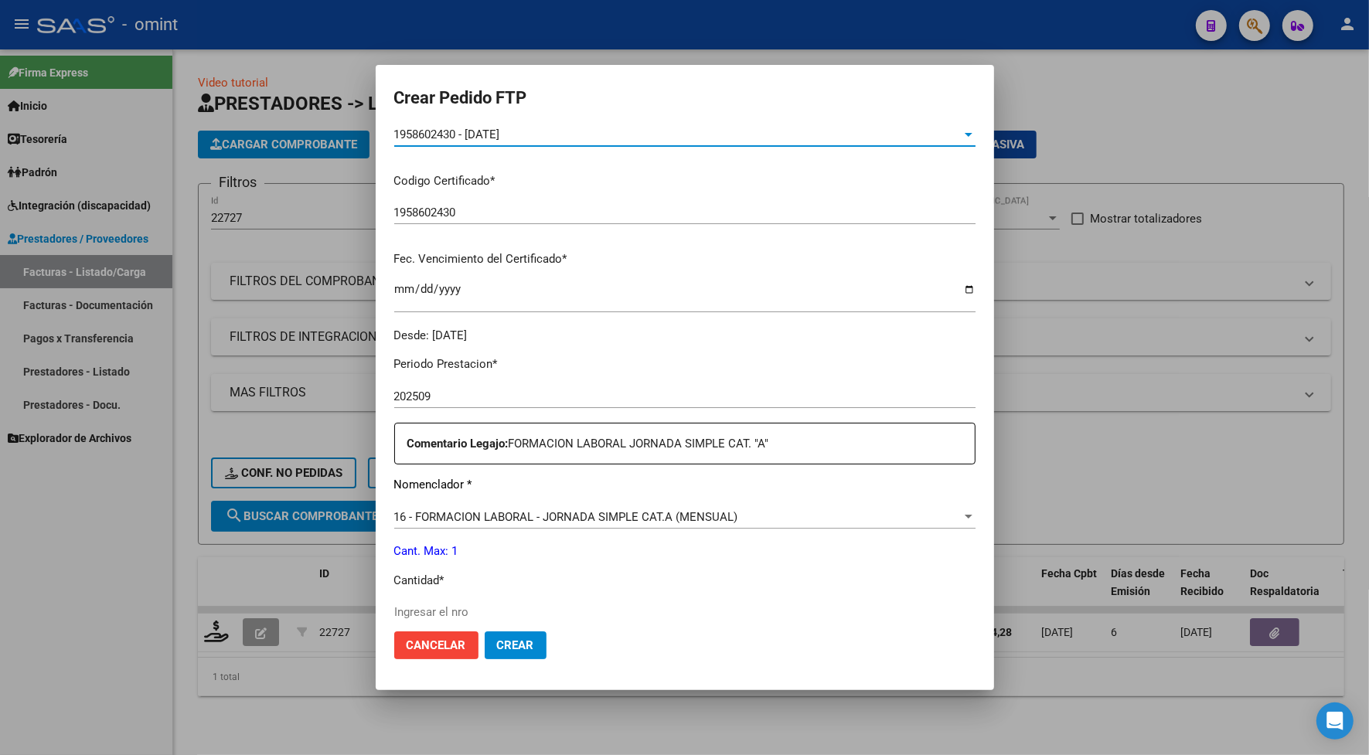
scroll to position [483, 0]
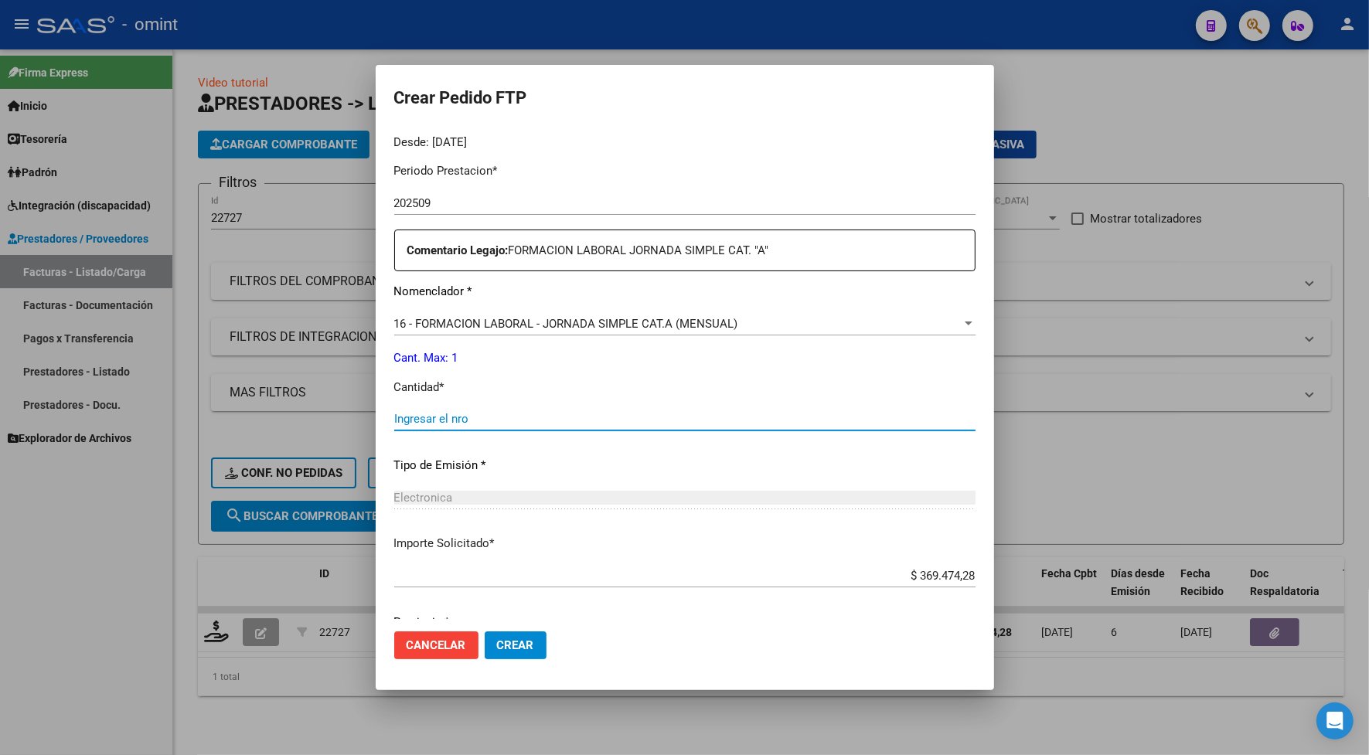
click at [402, 418] on input "Ingresar el nro" at bounding box center [684, 419] width 581 height 14
type input "1"
click at [533, 650] on span "Crear" at bounding box center [515, 645] width 37 height 14
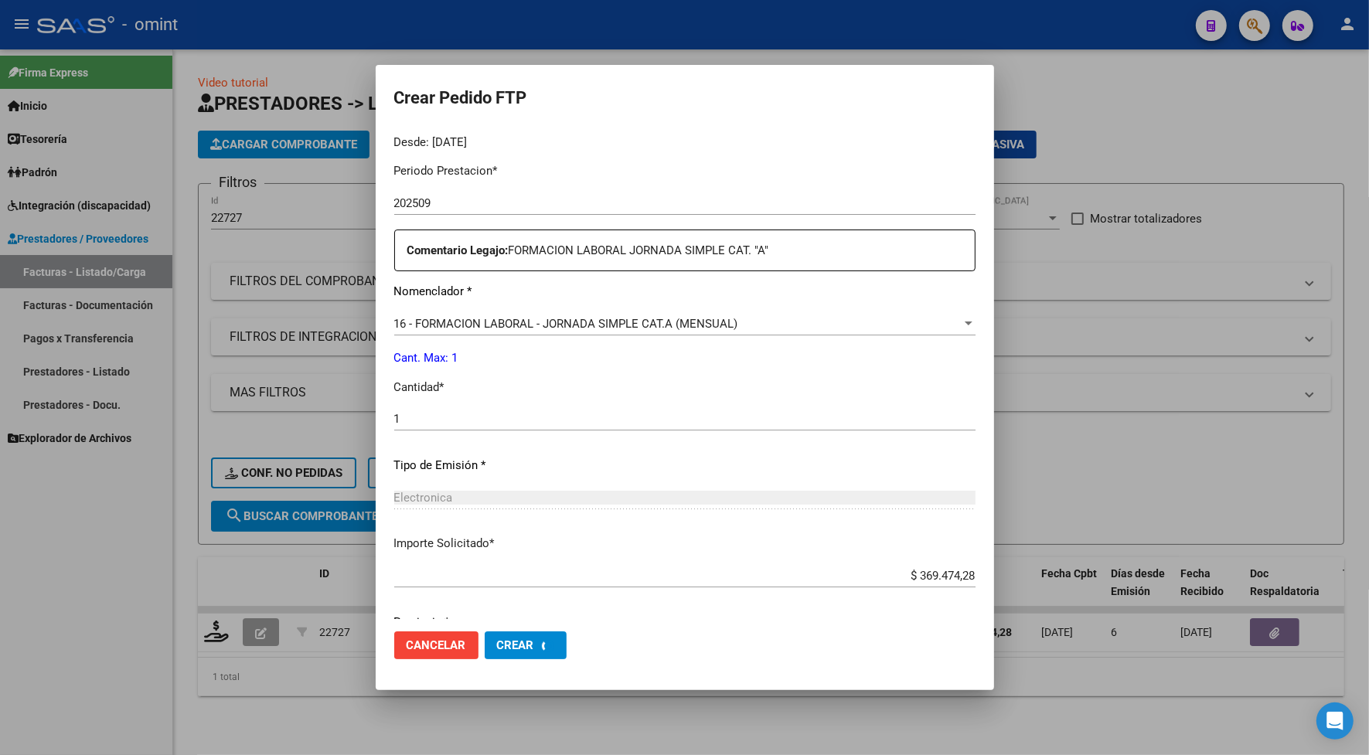
scroll to position [0, 0]
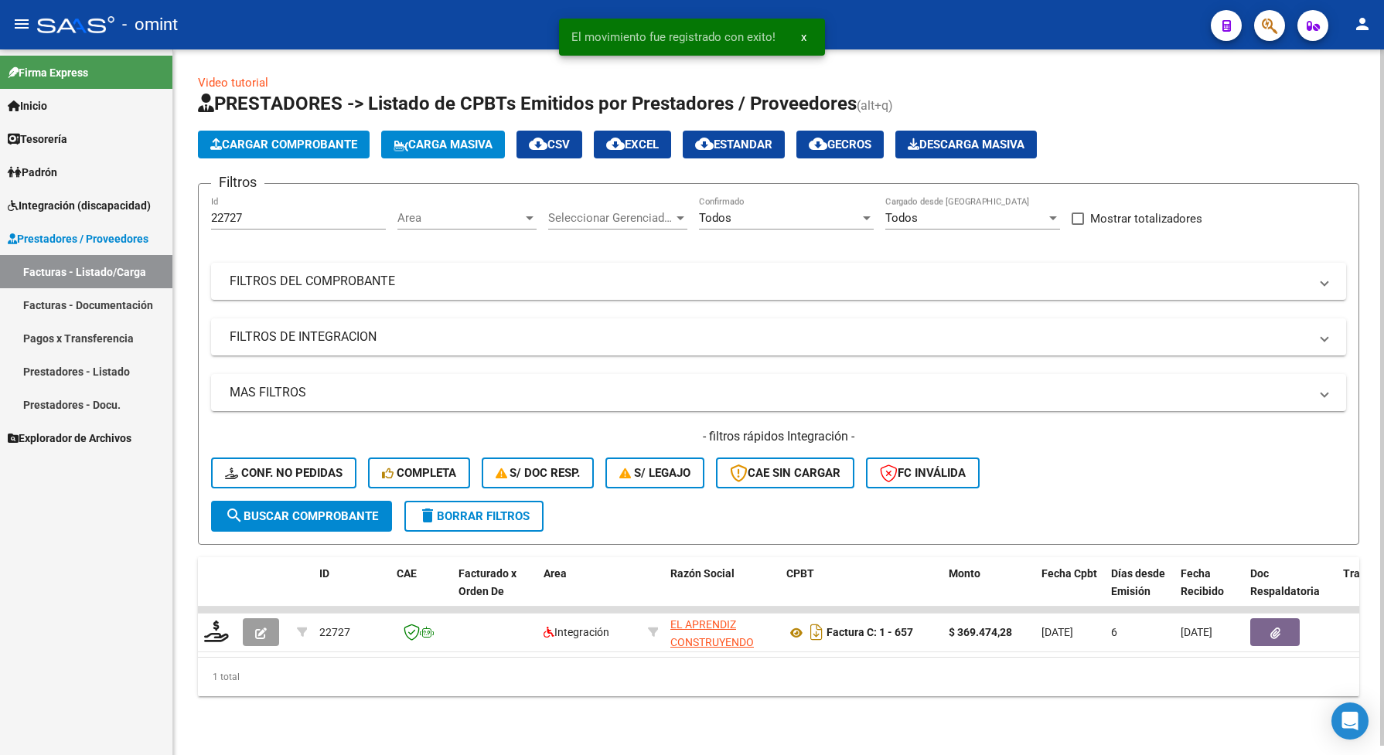
click at [545, 692] on div "1 total" at bounding box center [778, 677] width 1161 height 39
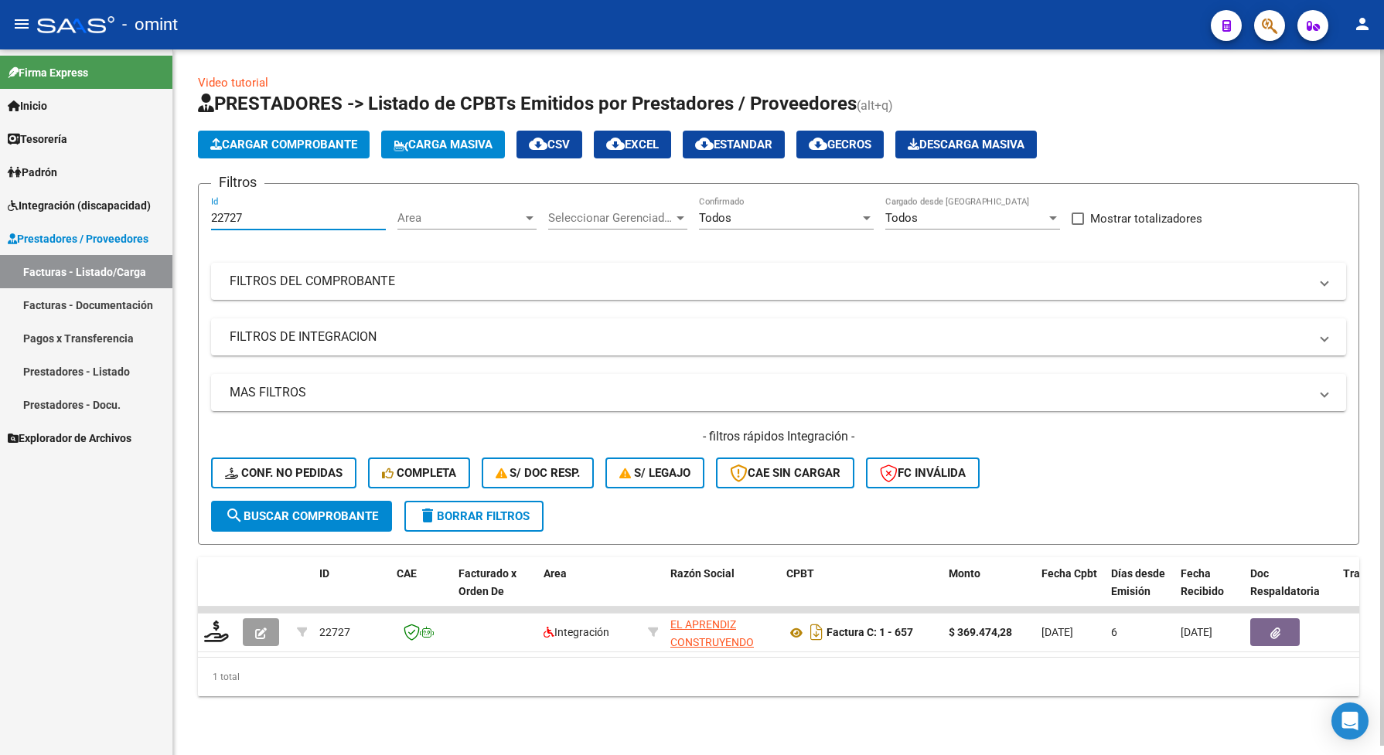
drag, startPoint x: 255, startPoint y: 217, endPoint x: 203, endPoint y: 217, distance: 52.6
click at [203, 217] on form "Filtros 22727 Id Area Area Seleccionar Gerenciador Seleccionar Gerenciador Todo…" at bounding box center [778, 364] width 1161 height 362
paste input "06"
type input "22706"
click at [329, 512] on span "search Buscar Comprobante" at bounding box center [301, 516] width 153 height 14
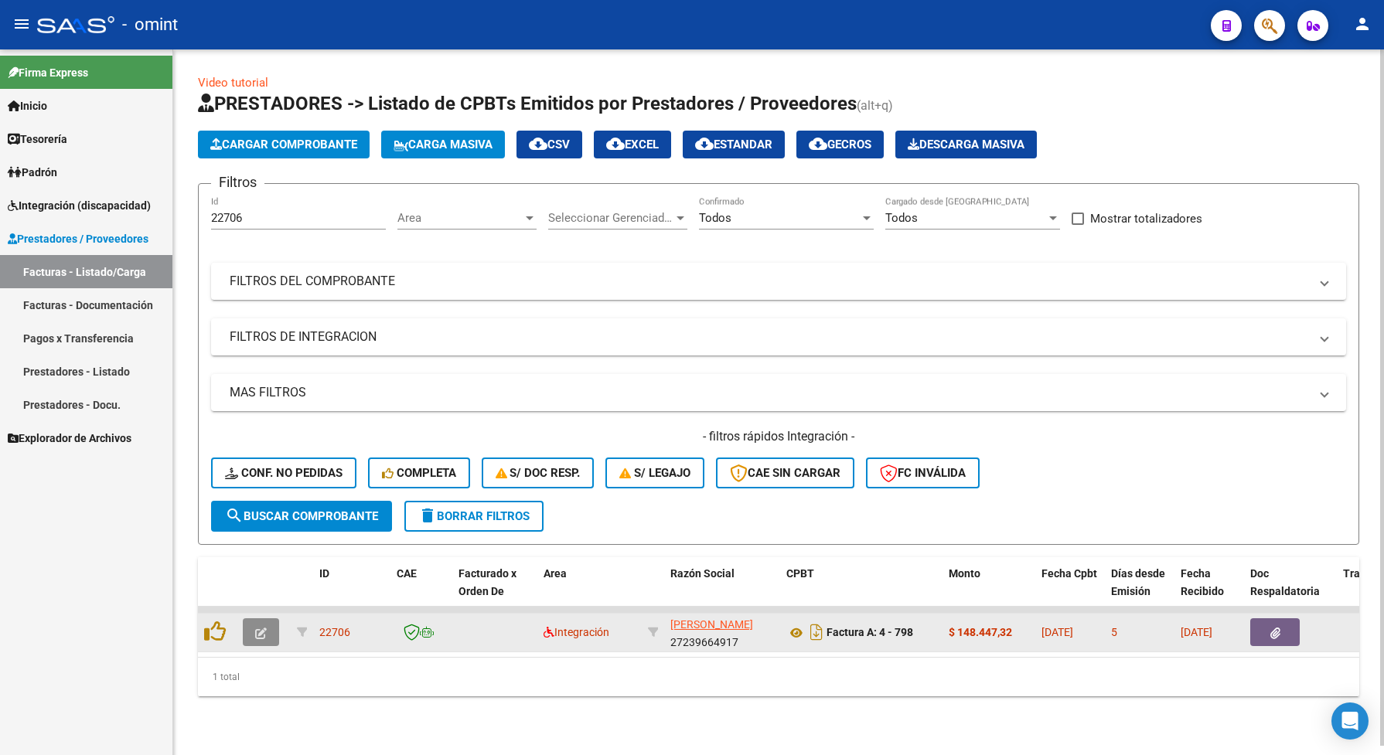
click at [267, 626] on button "button" at bounding box center [261, 632] width 36 height 28
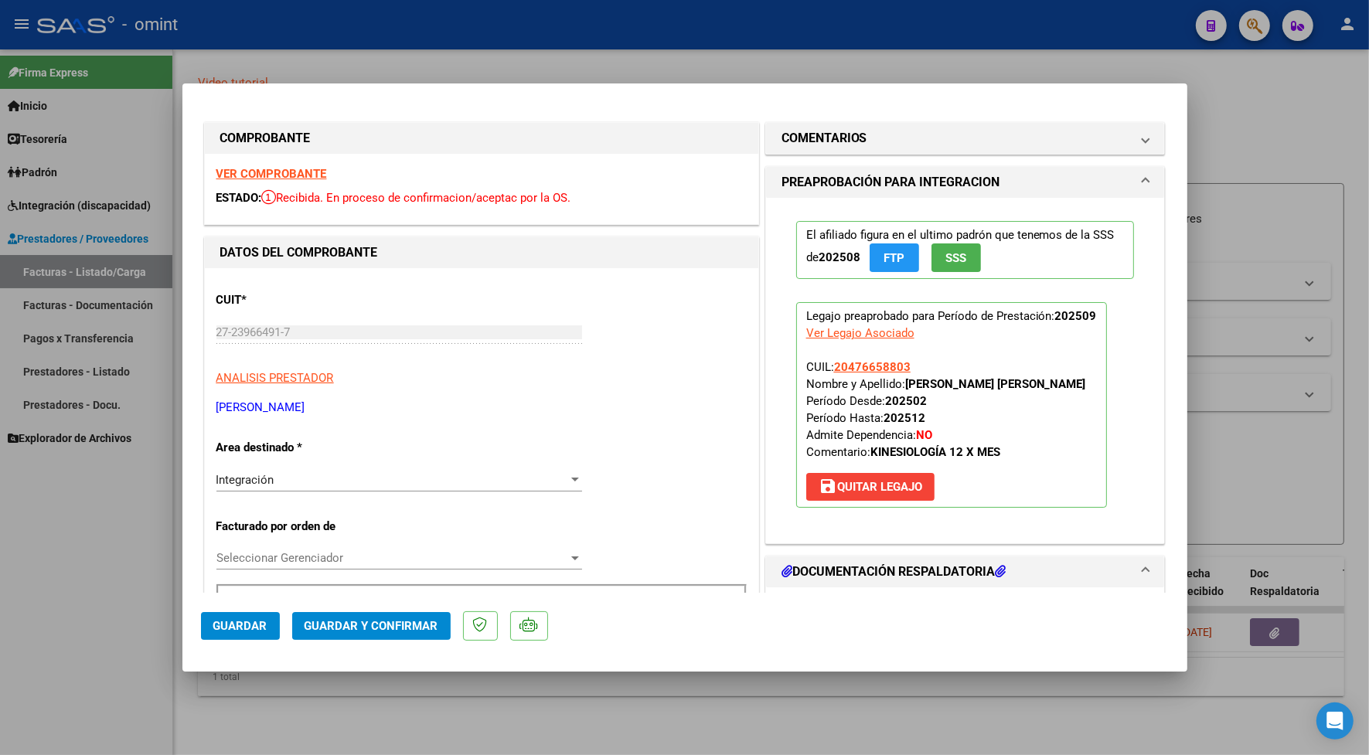
click at [228, 169] on strong "VER COMPROBANTE" at bounding box center [271, 174] width 111 height 14
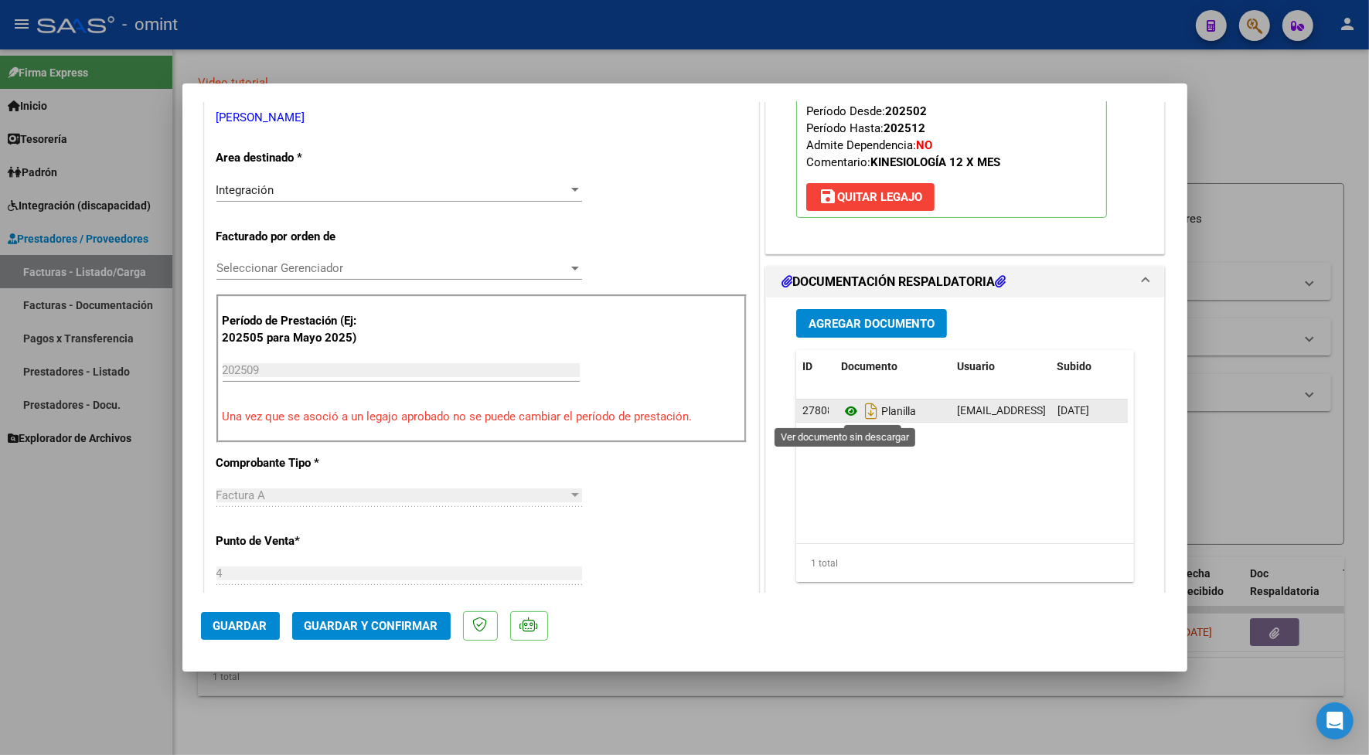
click at [847, 410] on icon at bounding box center [851, 411] width 20 height 19
click at [841, 414] on icon at bounding box center [851, 411] width 20 height 19
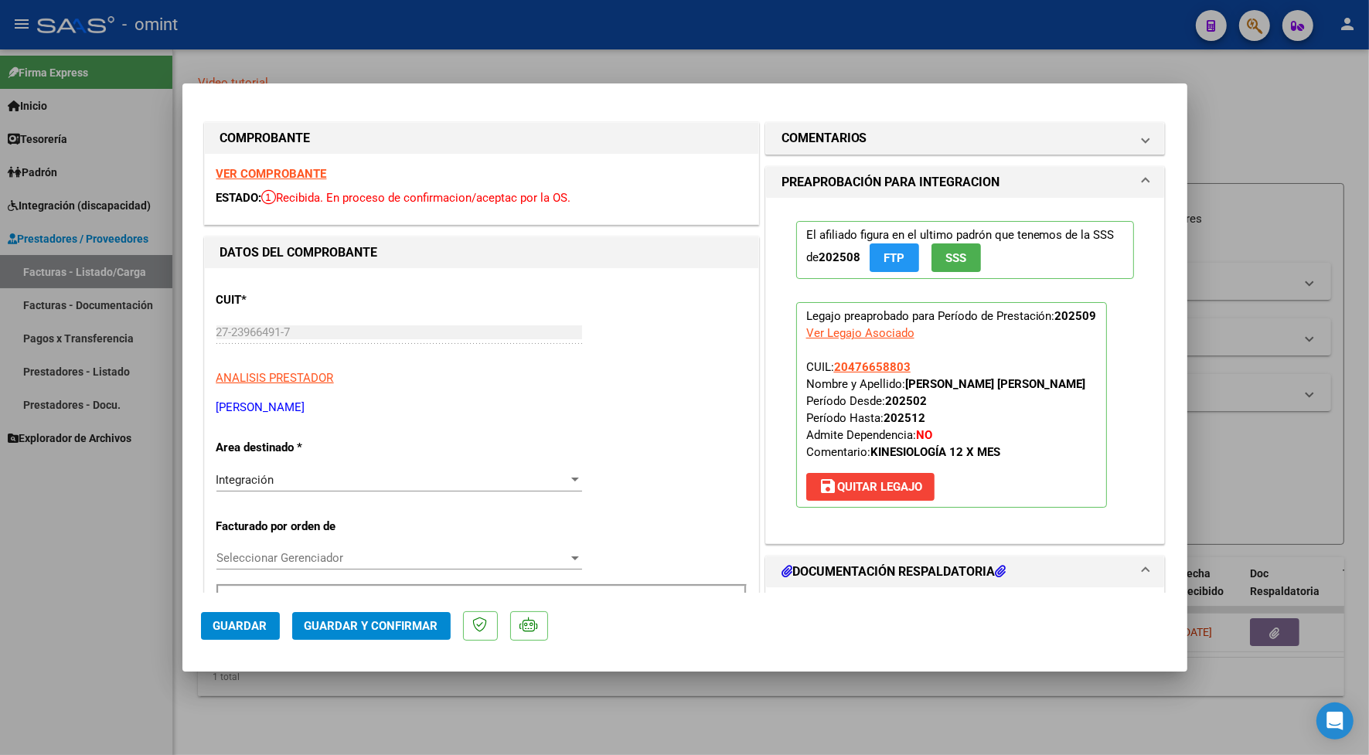
click at [306, 174] on strong "VER COMPROBANTE" at bounding box center [271, 174] width 111 height 14
click at [313, 635] on button "Guardar y Confirmar" at bounding box center [371, 626] width 158 height 28
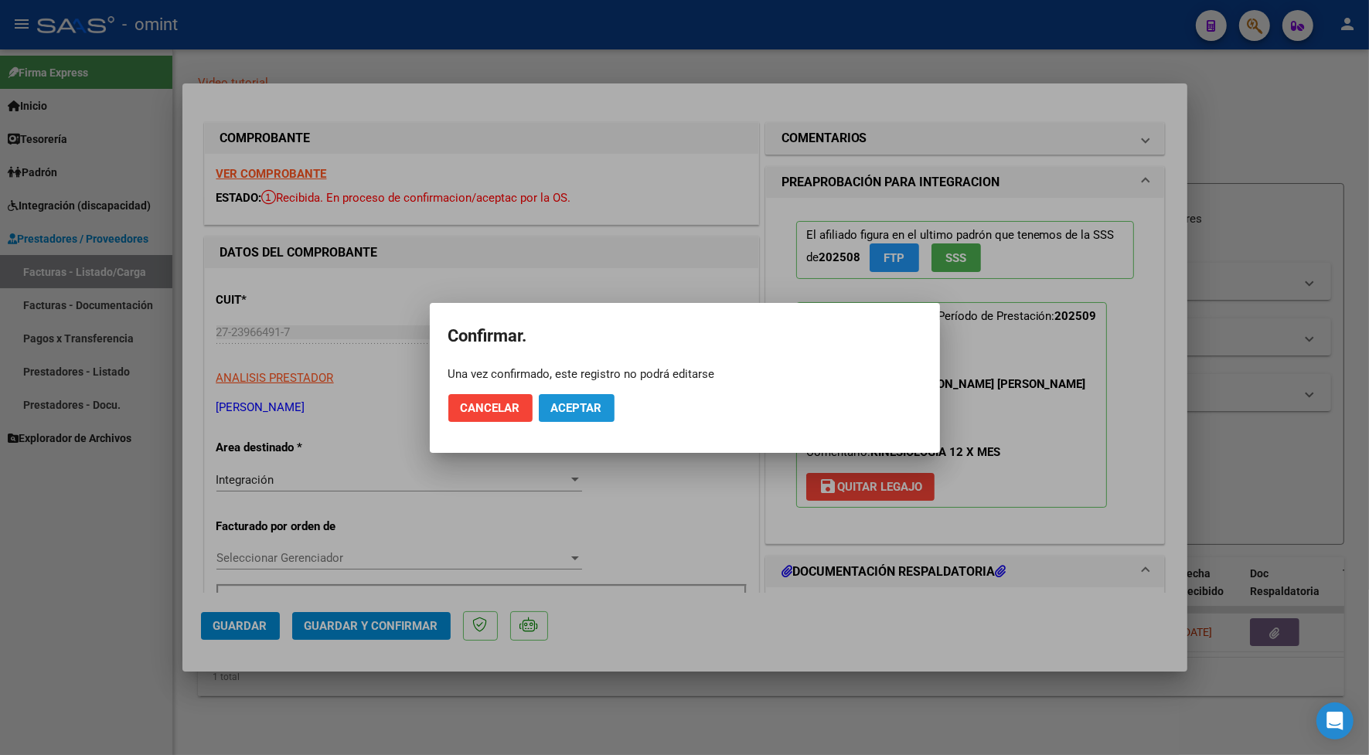
click at [580, 406] on span "Aceptar" at bounding box center [576, 408] width 51 height 14
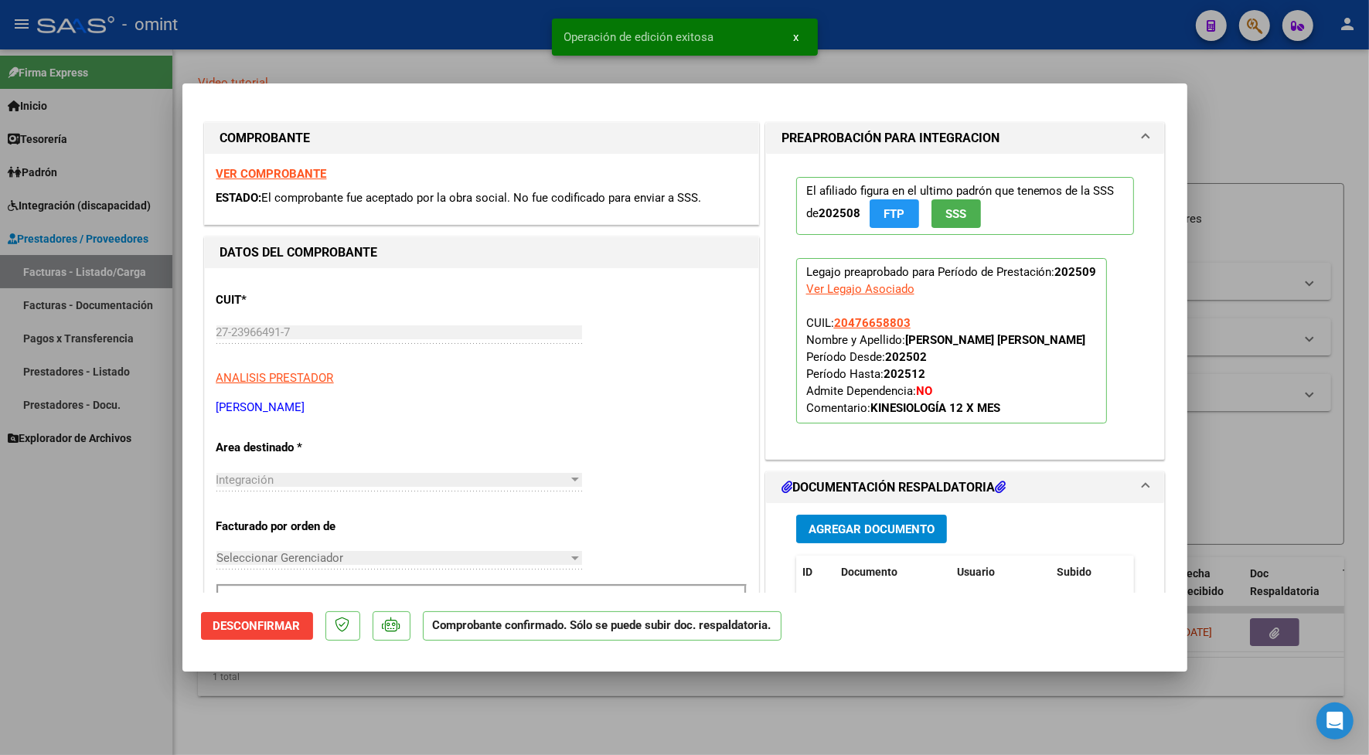
click at [416, 58] on div at bounding box center [684, 377] width 1369 height 755
type input "$ 0,00"
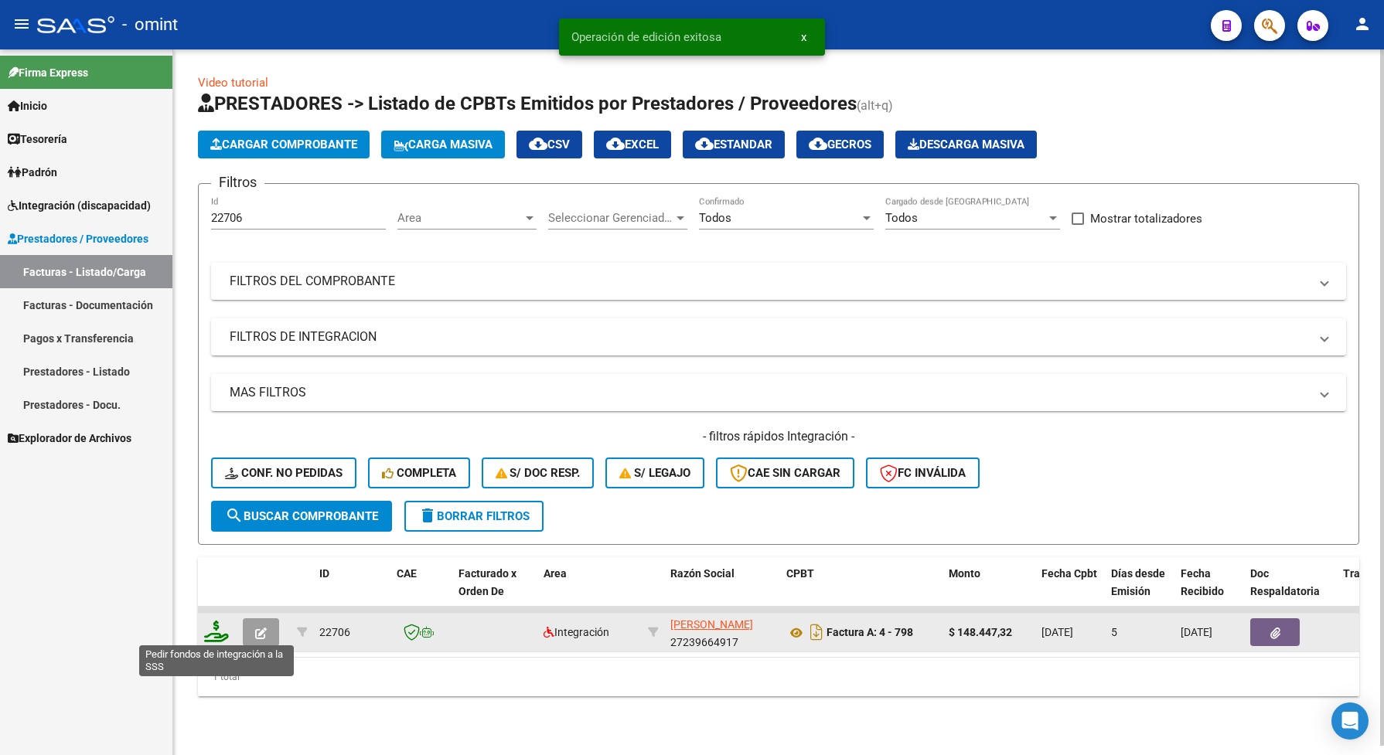
click at [210, 630] on icon at bounding box center [216, 632] width 25 height 22
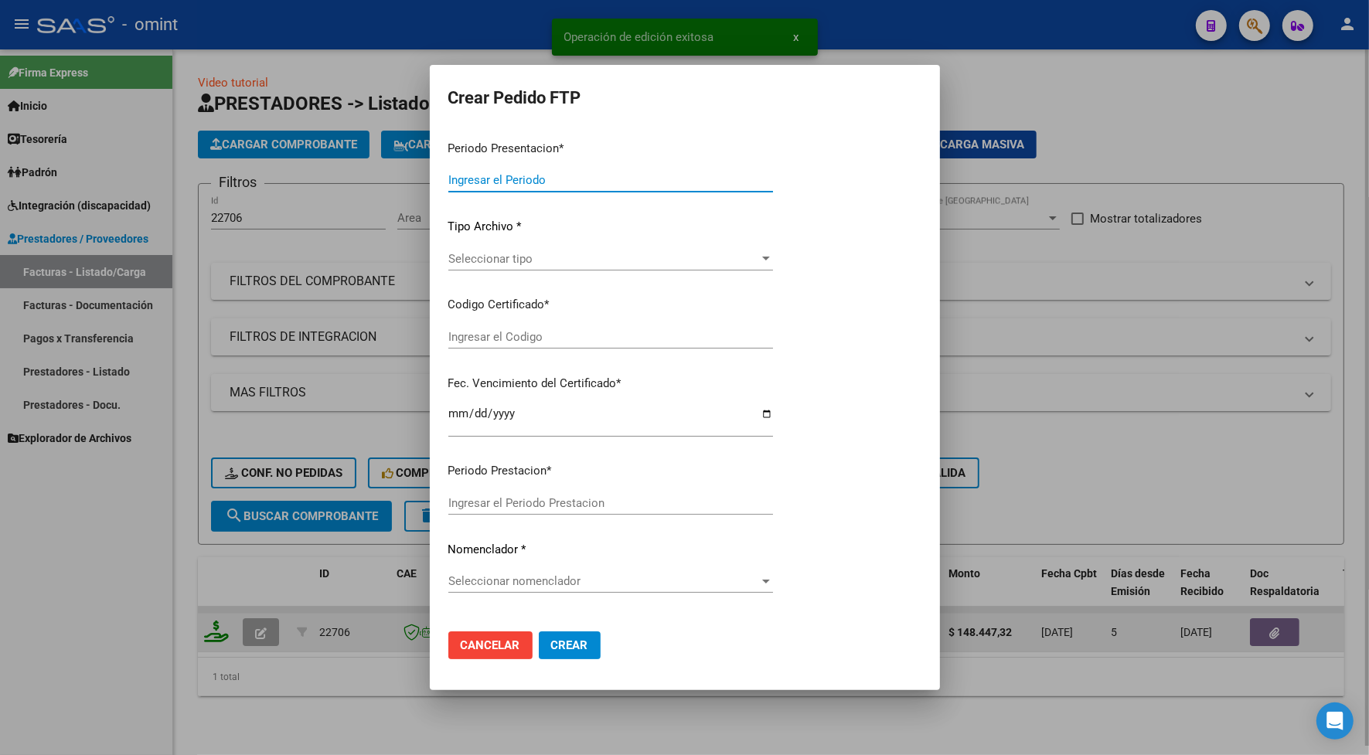
type input "202509"
type input "$ 148.447,32"
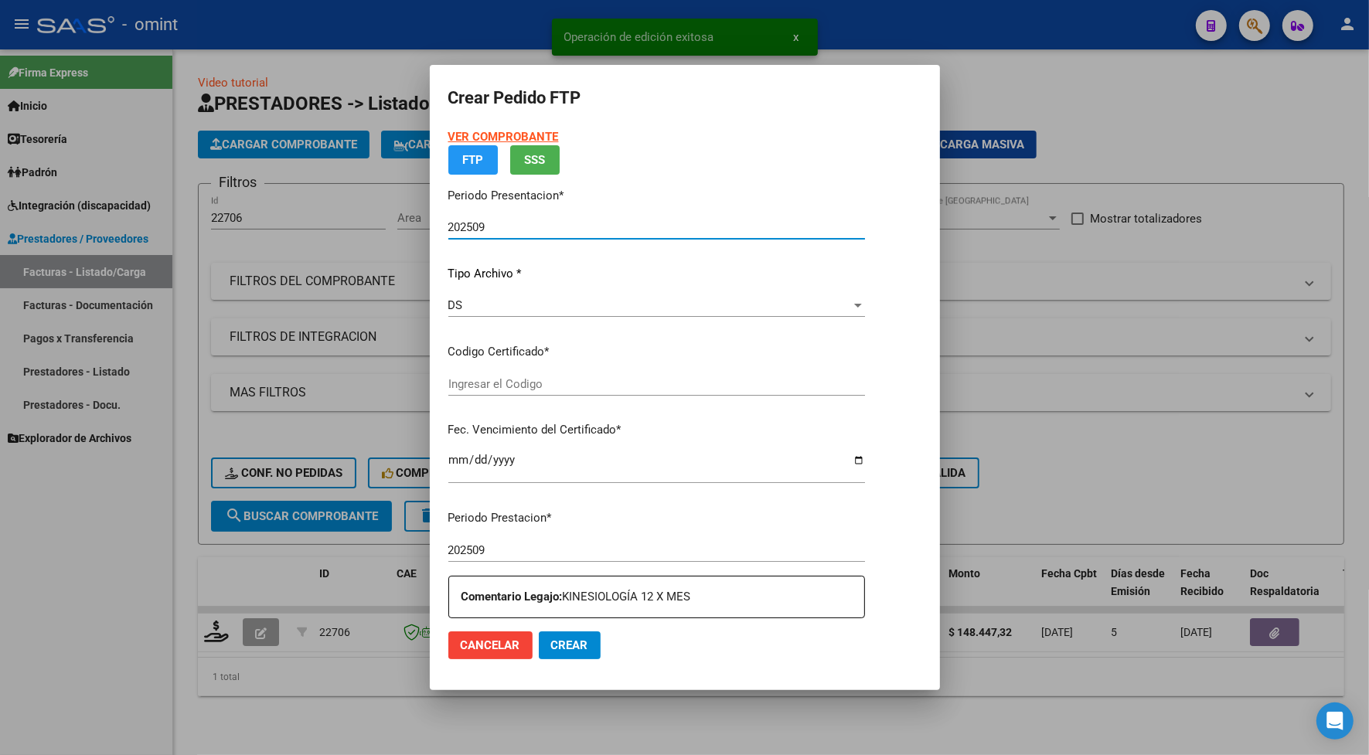
type input "742352423"
type input "[DATE]"
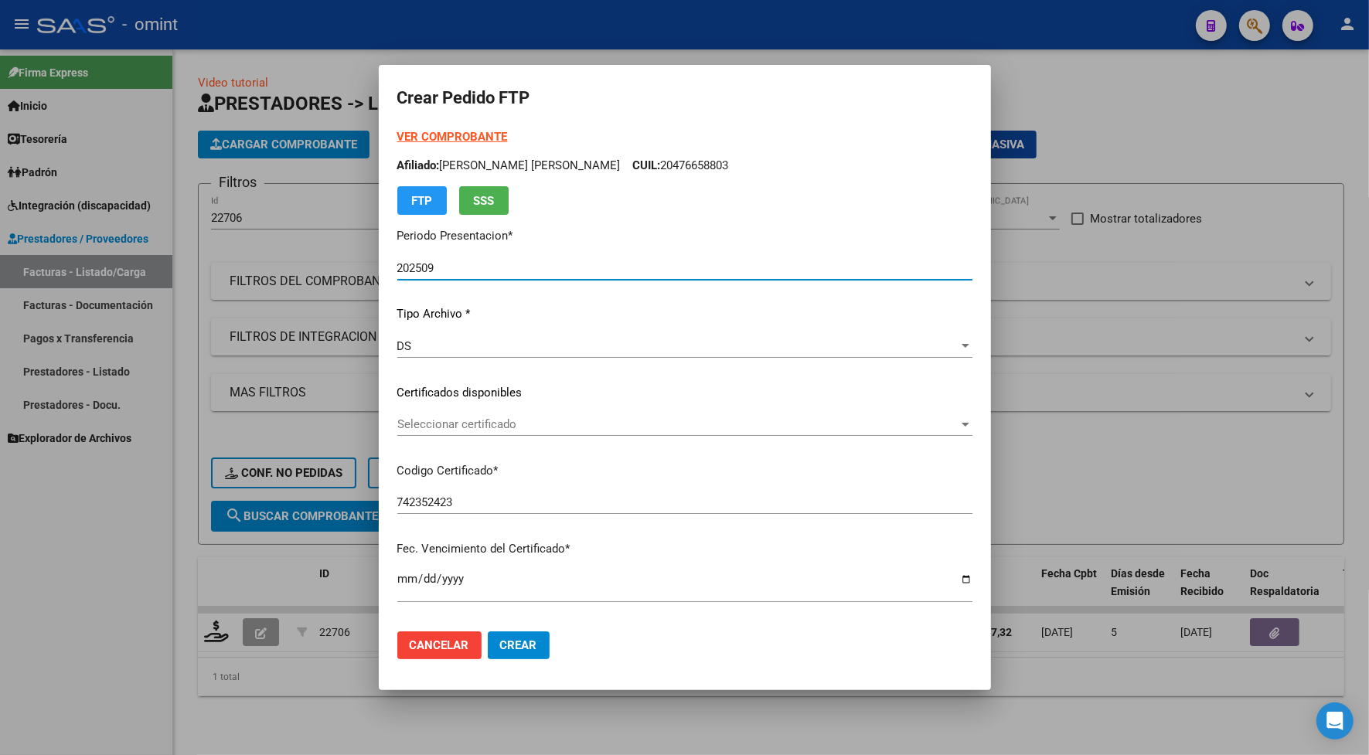
click at [460, 422] on span "Seleccionar certificado" at bounding box center [677, 424] width 561 height 14
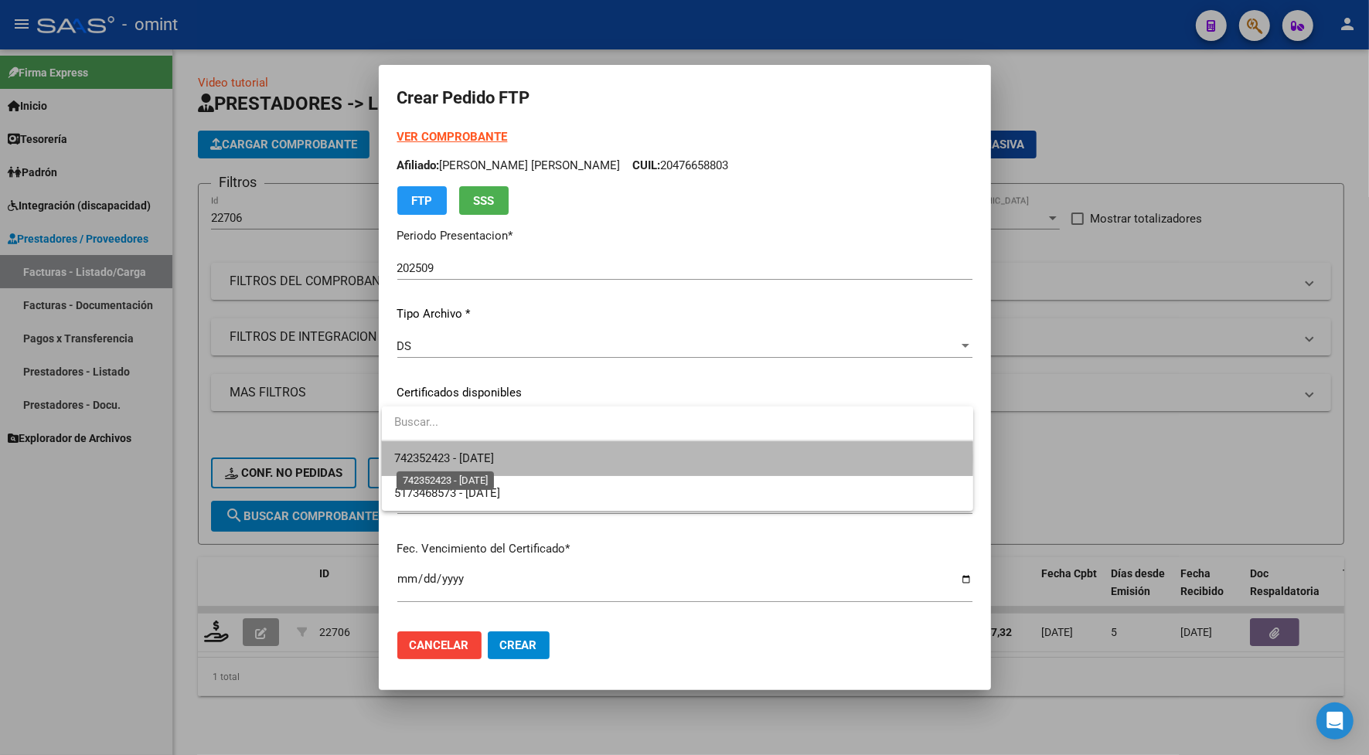
click at [441, 458] on span "742352423 - [DATE]" at bounding box center [444, 458] width 100 height 14
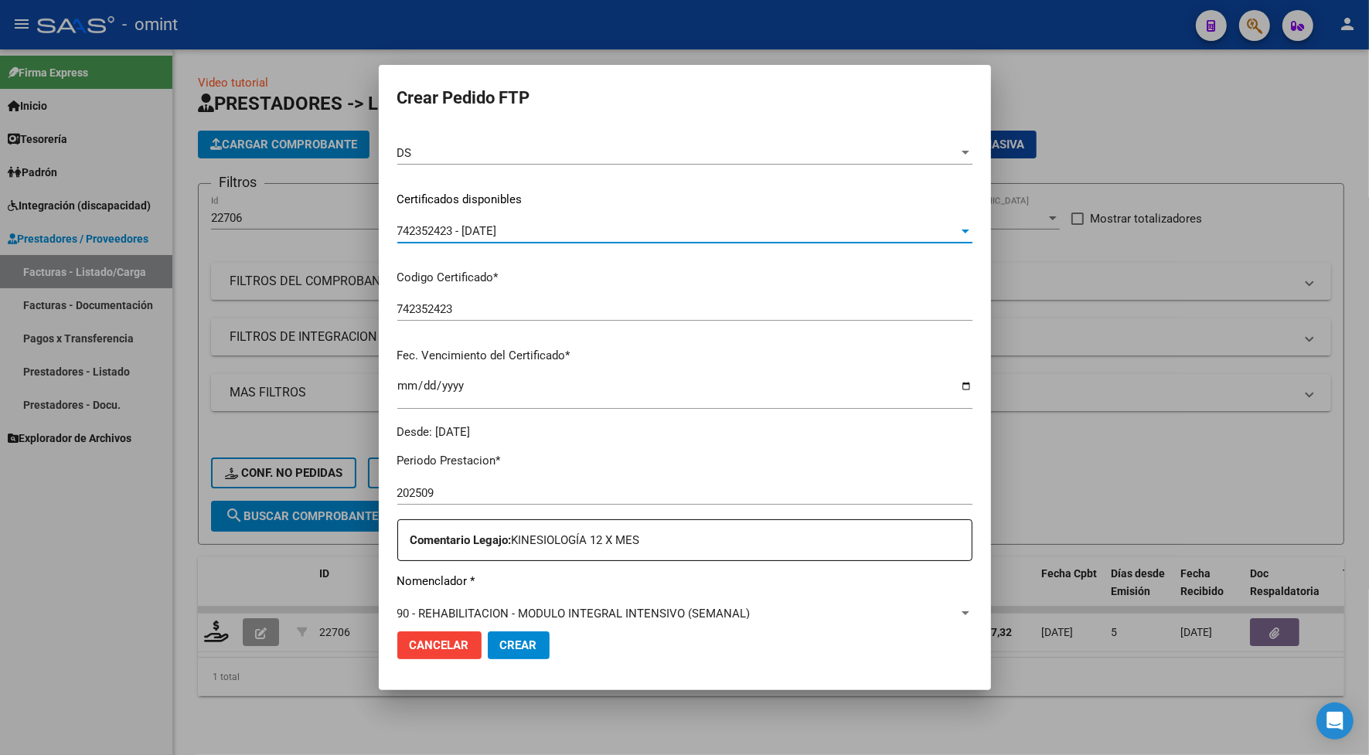
scroll to position [386, 0]
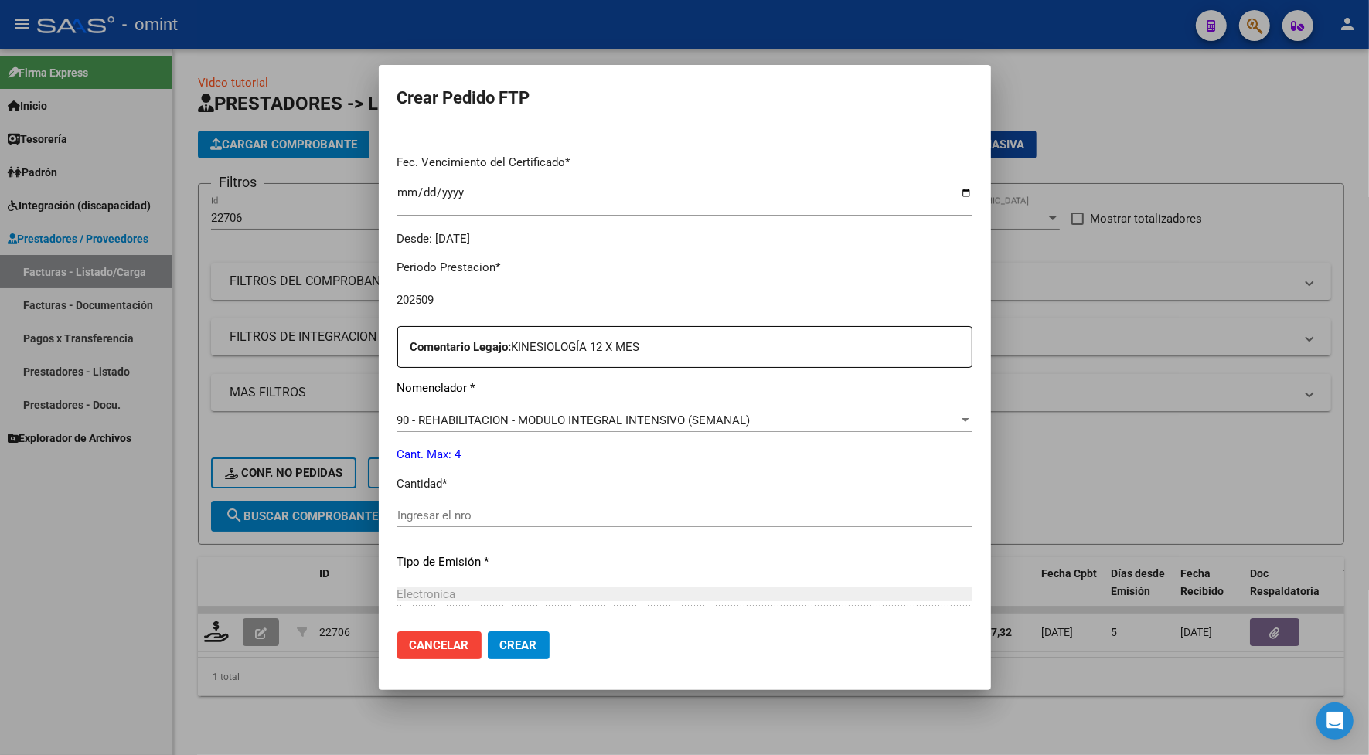
click at [468, 519] on input "Ingresar el nro" at bounding box center [684, 516] width 575 height 14
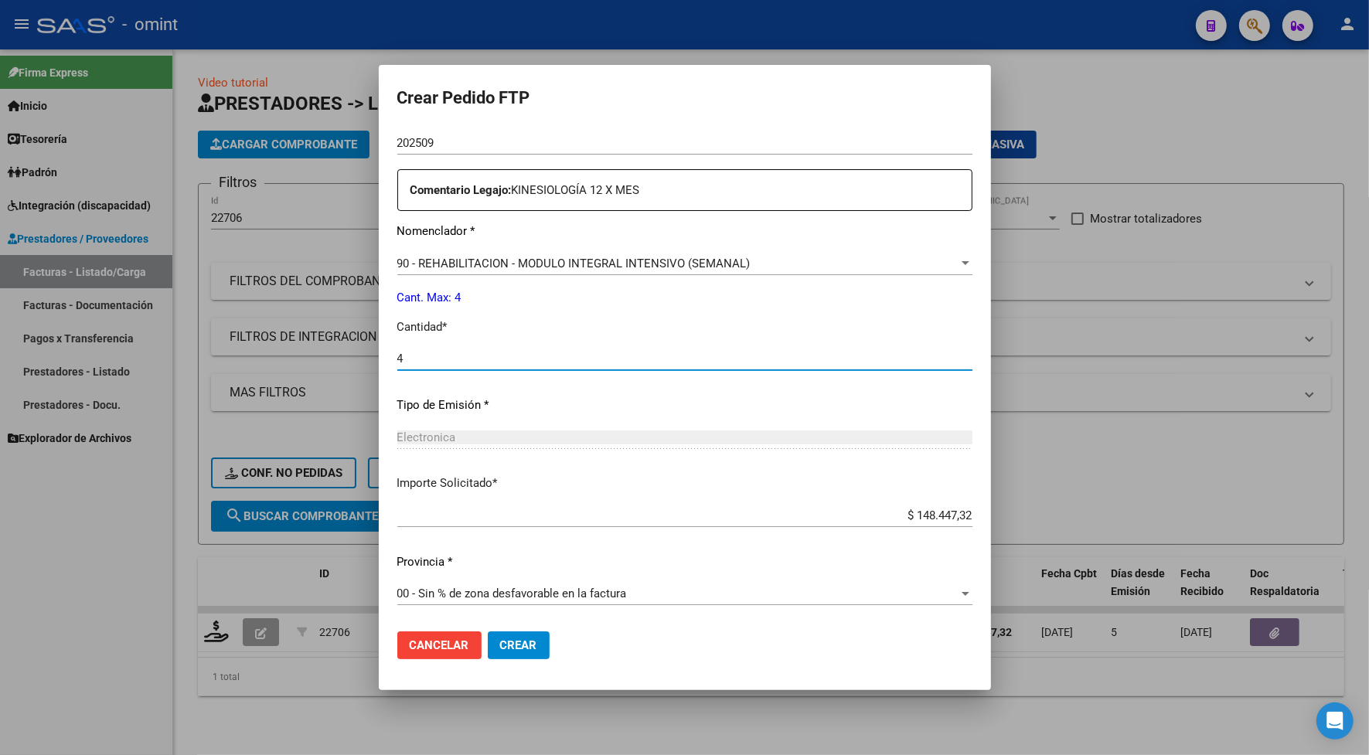
type input "4"
click at [526, 644] on span "Crear" at bounding box center [518, 645] width 37 height 14
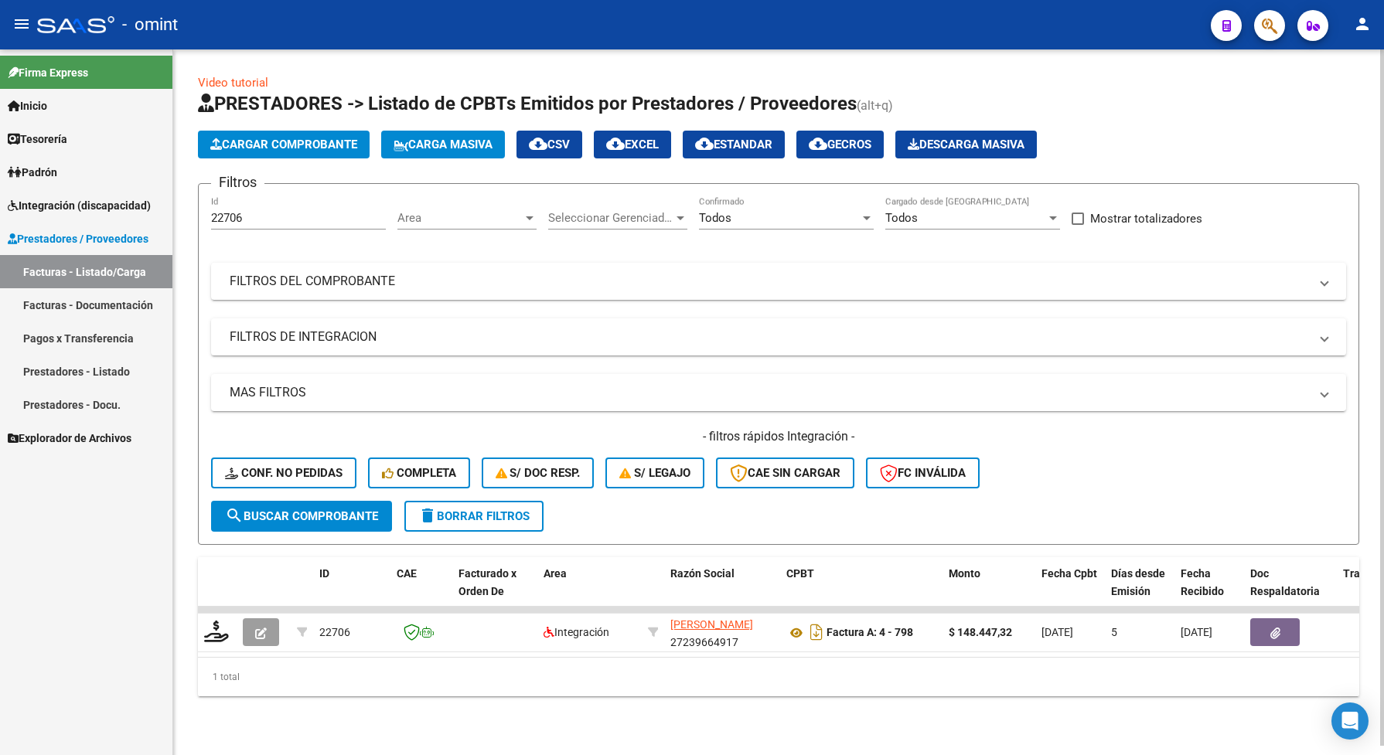
click at [333, 721] on div "Video tutorial PRESTADORES -> Listado de CPBTs Emitidos por Prestadores / Prove…" at bounding box center [778, 397] width 1210 height 696
drag, startPoint x: 249, startPoint y: 216, endPoint x: 199, endPoint y: 224, distance: 50.1
click at [199, 226] on form "Filtros 22706 Id Area Area Seleccionar Gerenciador Seleccionar Gerenciador Todo…" at bounding box center [778, 364] width 1161 height 362
paste input "383"
type input "22383"
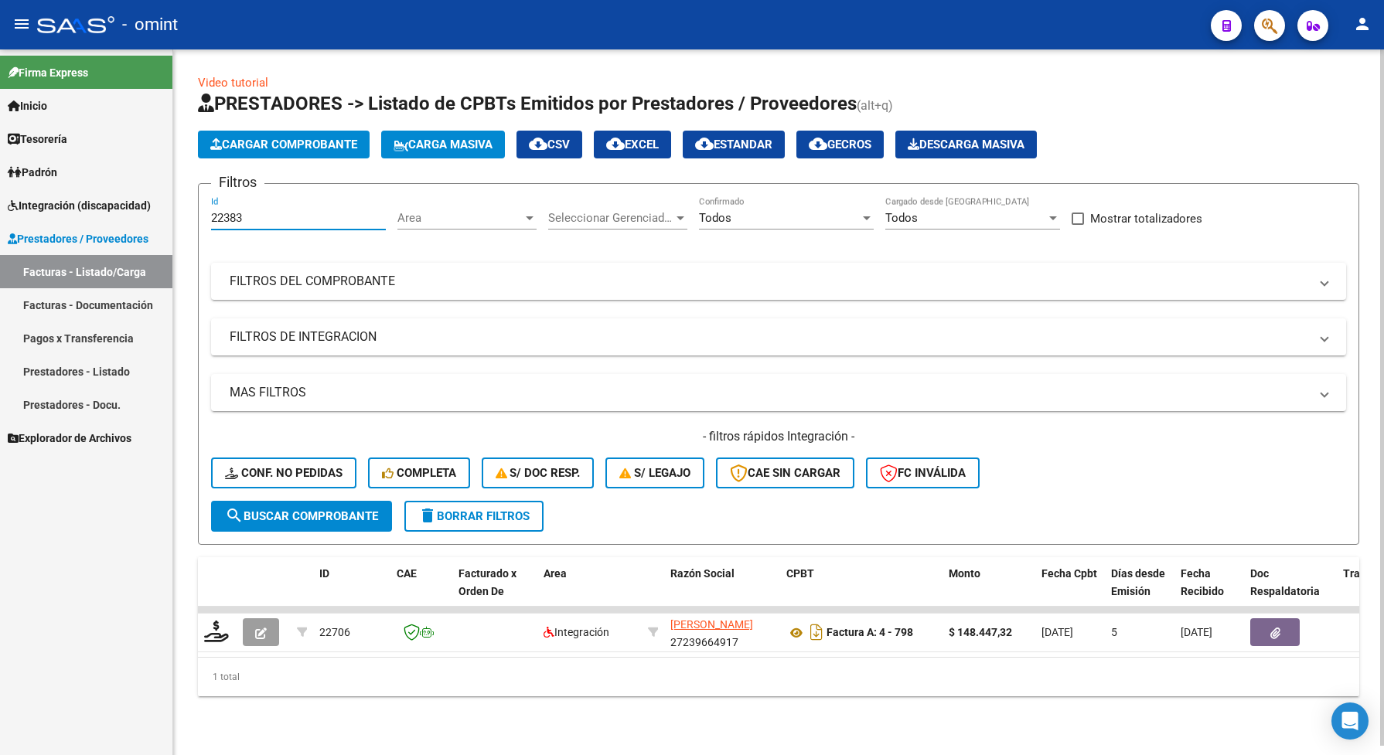
click at [334, 510] on span "search Buscar Comprobante" at bounding box center [301, 516] width 153 height 14
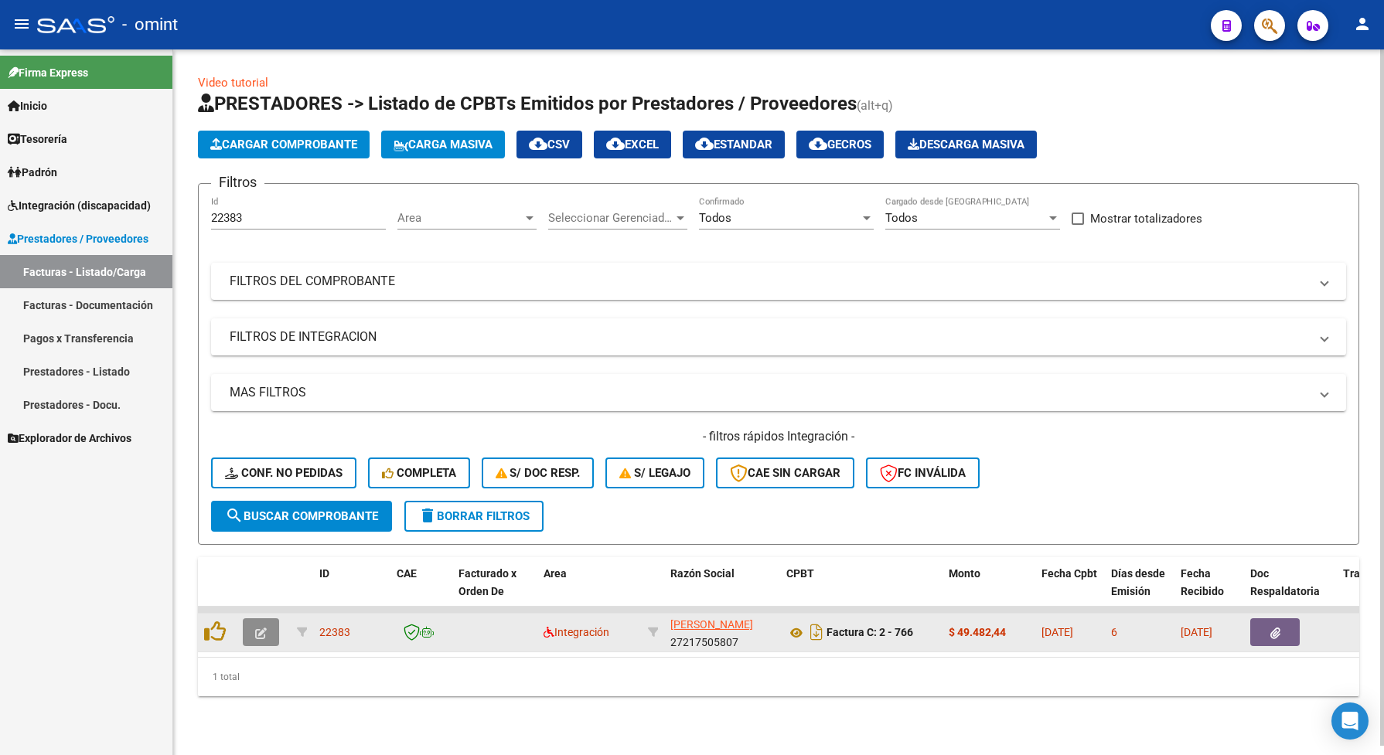
click at [254, 642] on button "button" at bounding box center [261, 632] width 36 height 28
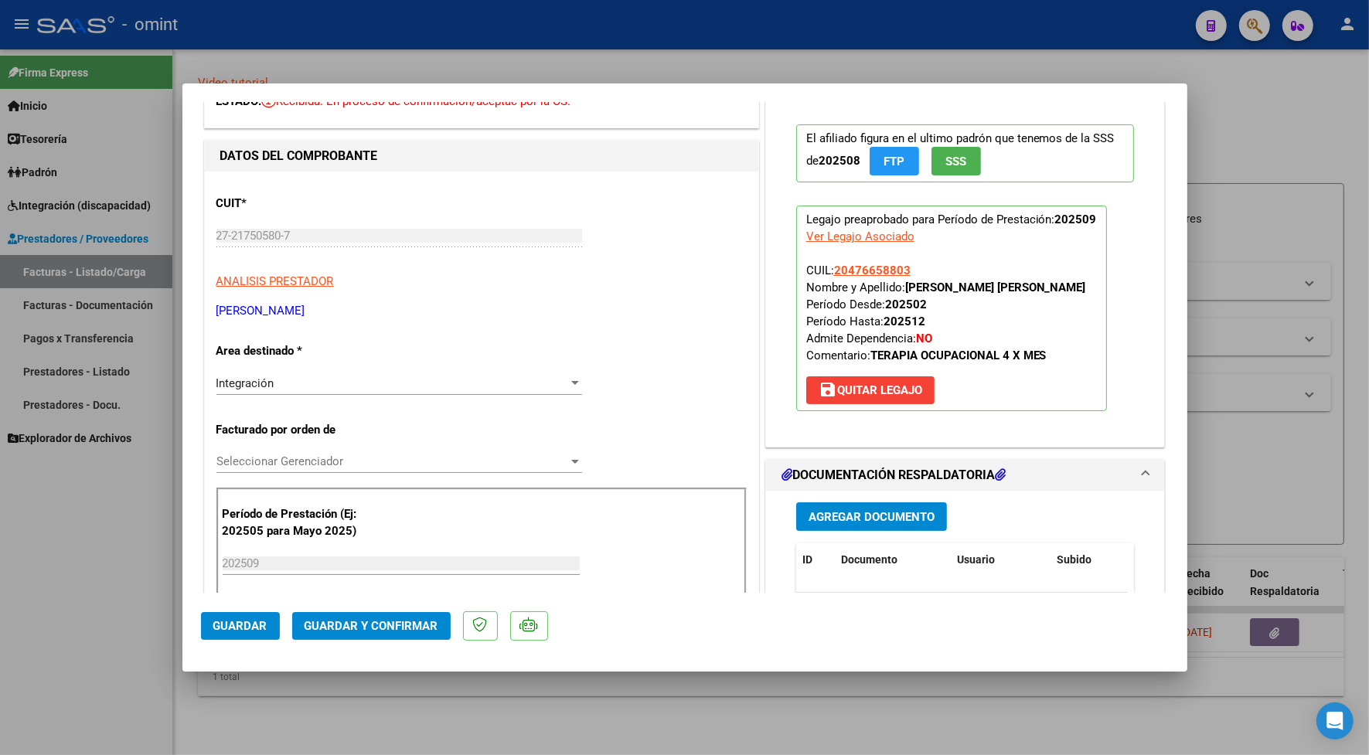
scroll to position [193, 0]
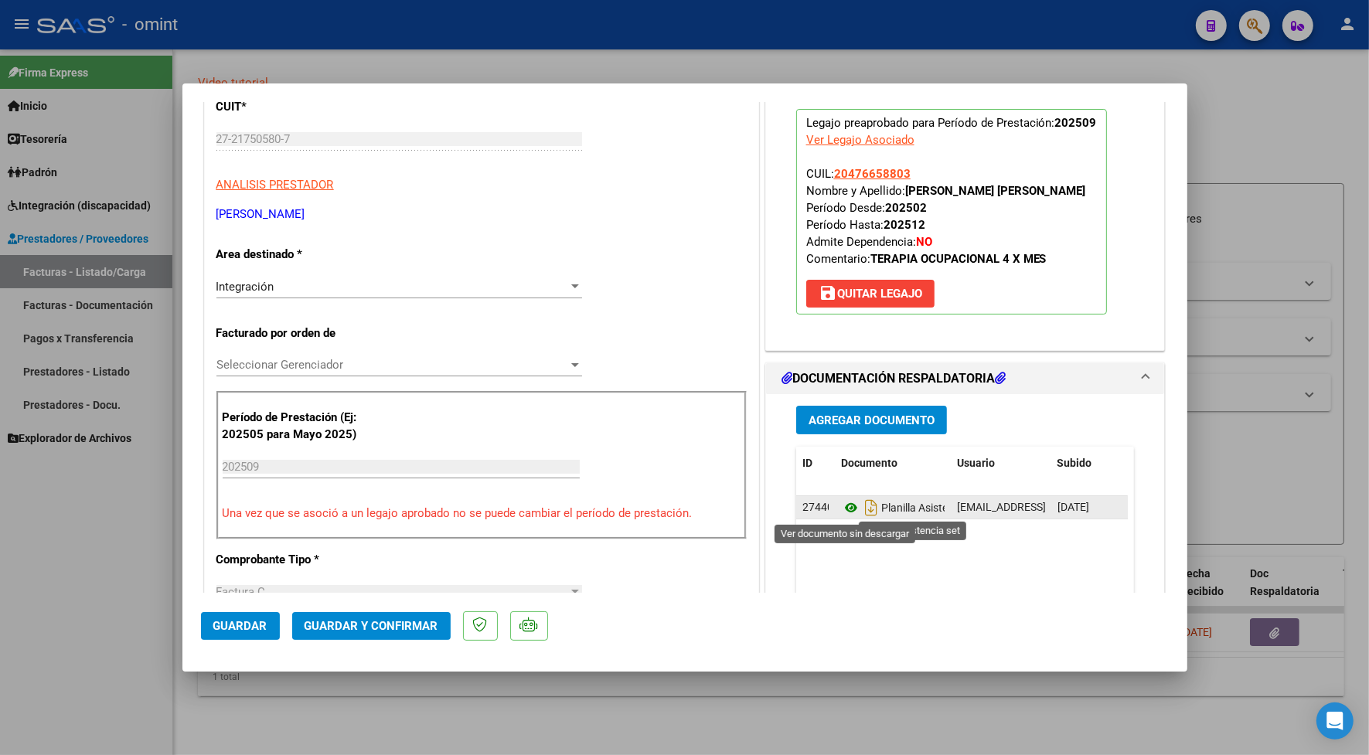
click at [843, 510] on icon at bounding box center [851, 508] width 20 height 19
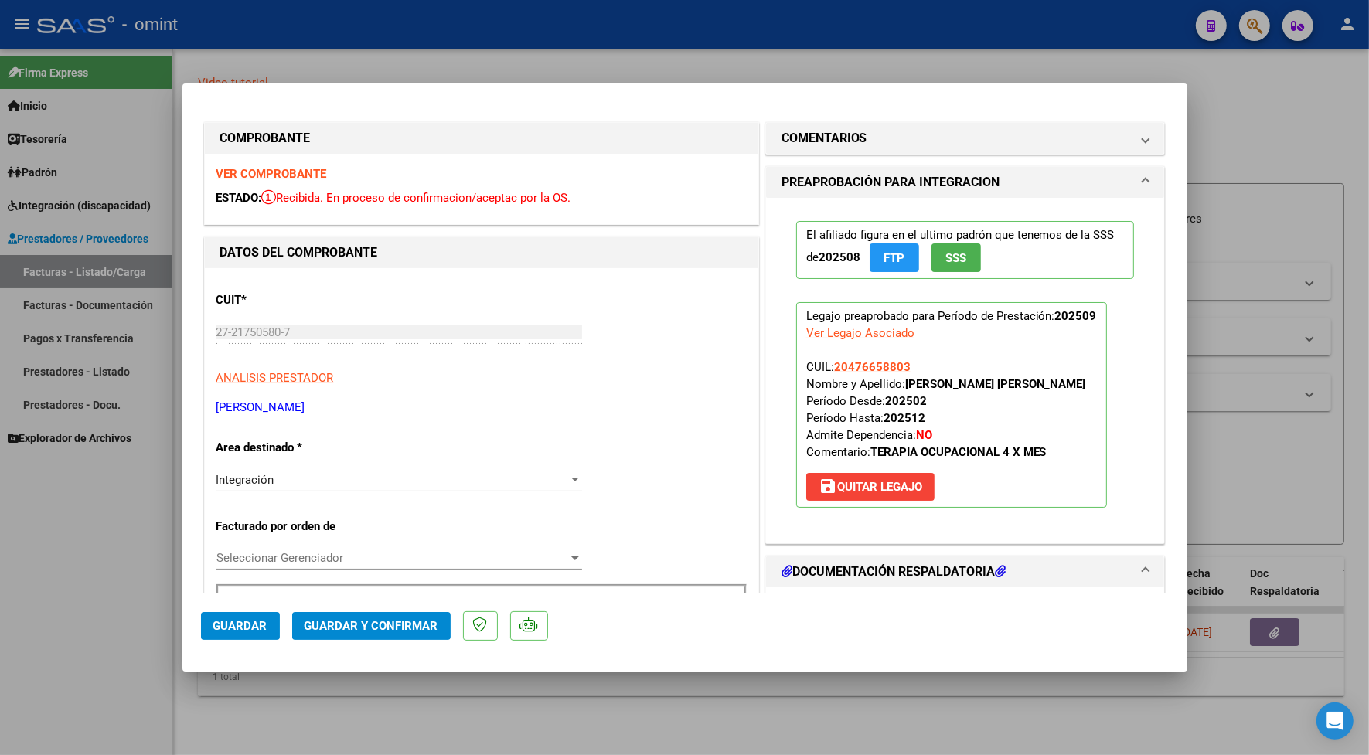
click at [283, 170] on strong "VER COMPROBANTE" at bounding box center [271, 174] width 111 height 14
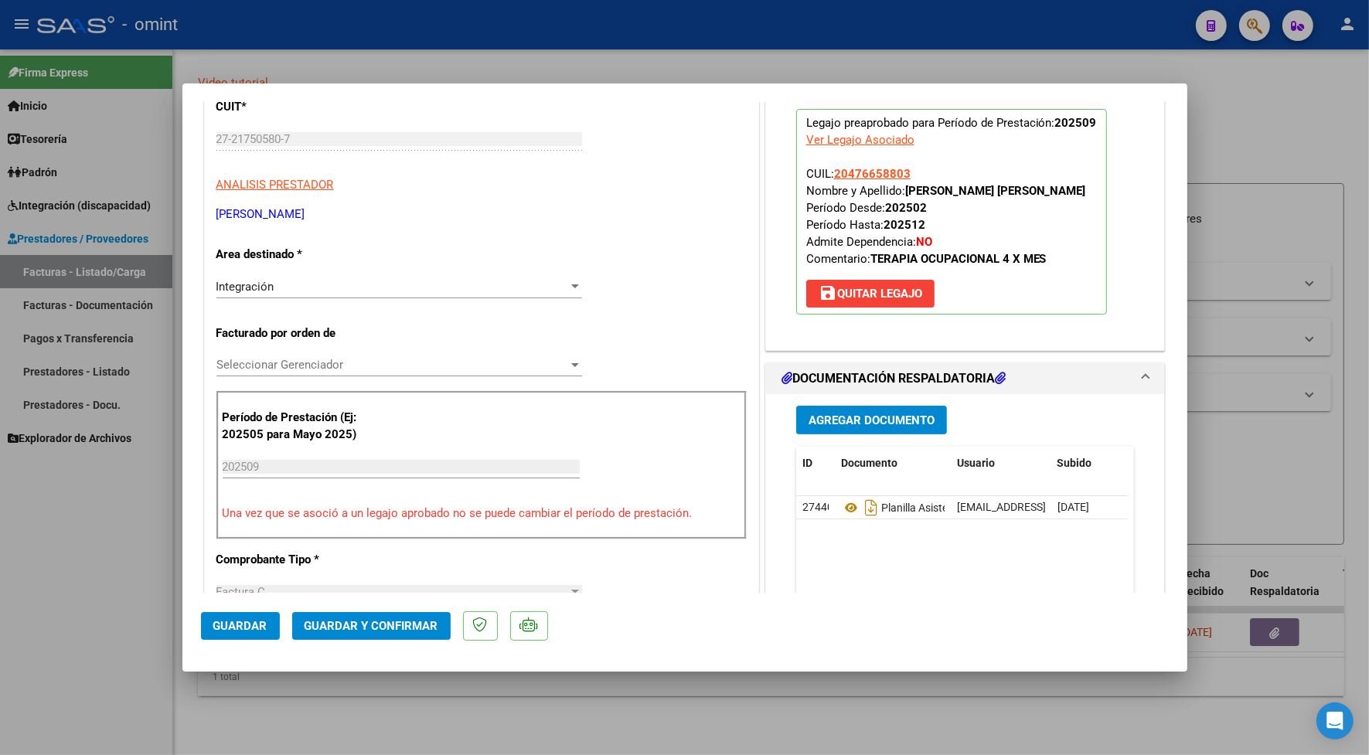
scroll to position [290, 0]
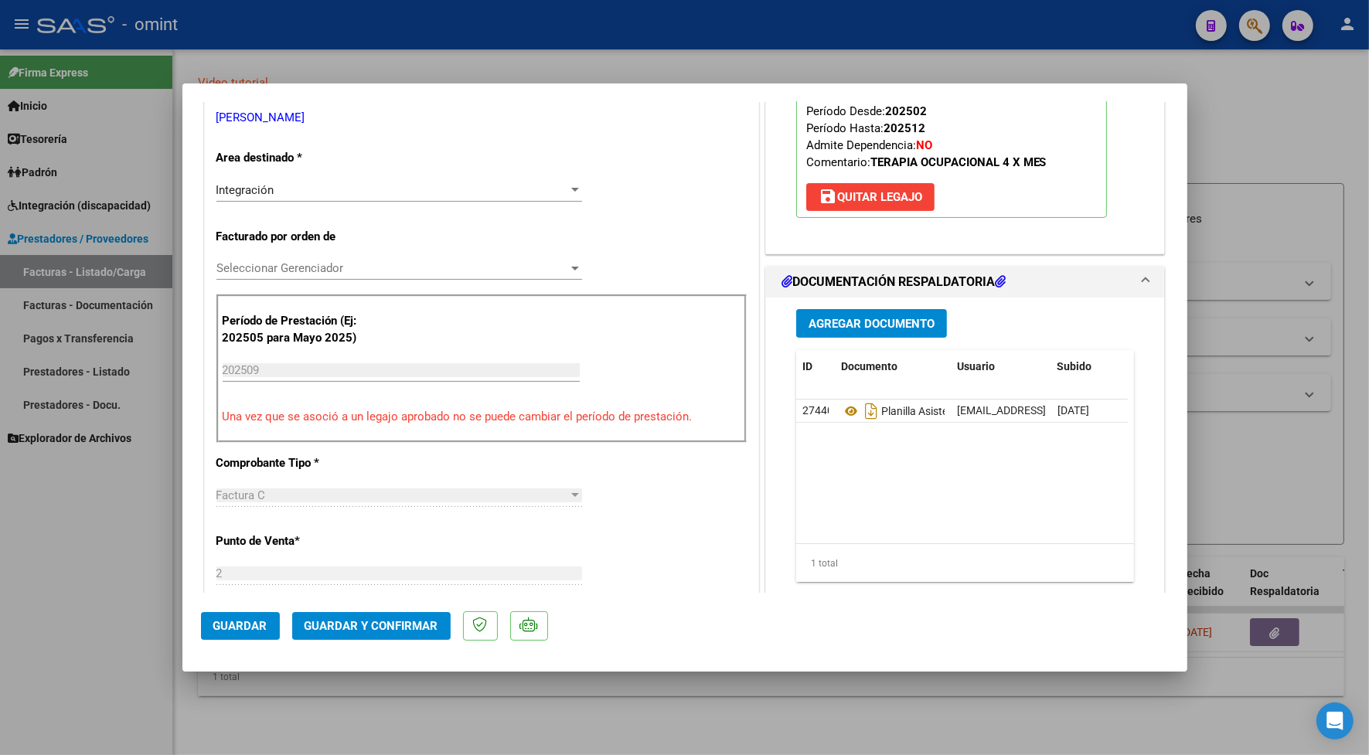
click at [366, 626] on span "Guardar y Confirmar" at bounding box center [372, 626] width 134 height 14
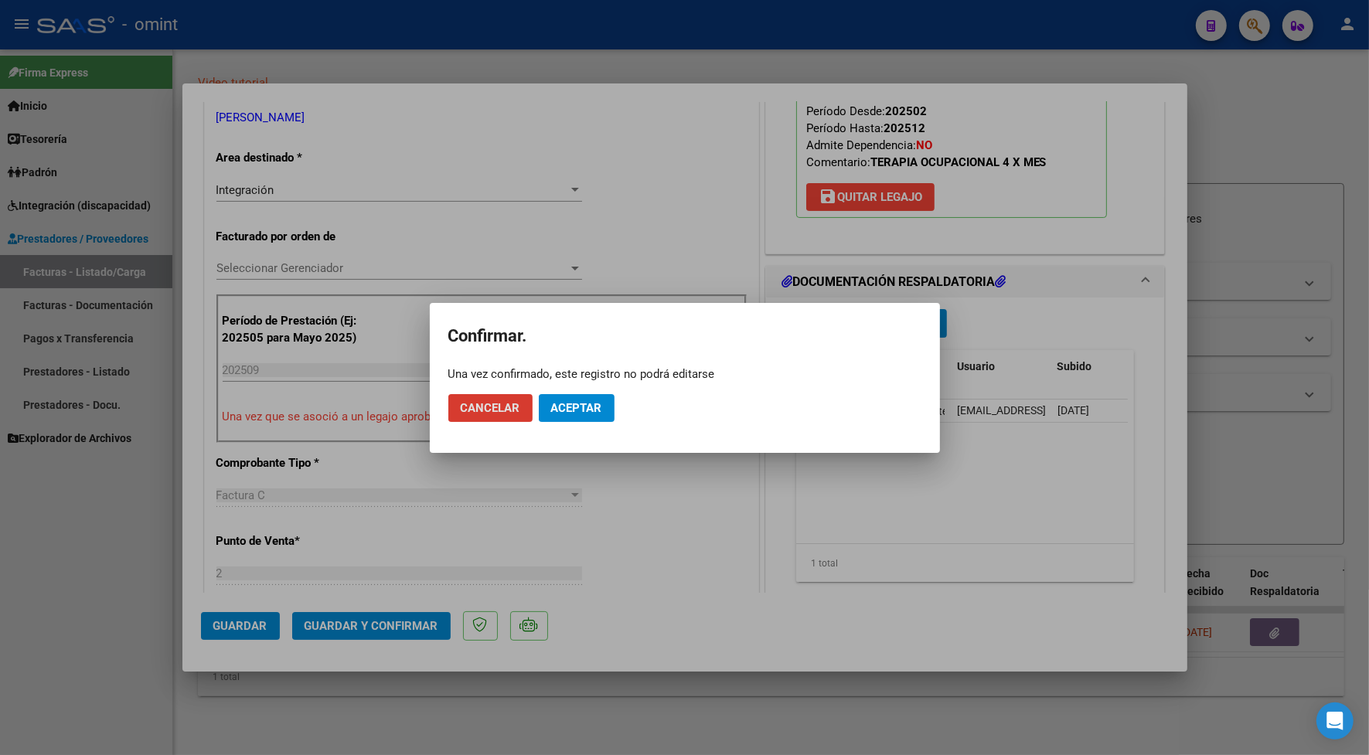
click at [593, 406] on span "Aceptar" at bounding box center [576, 408] width 51 height 14
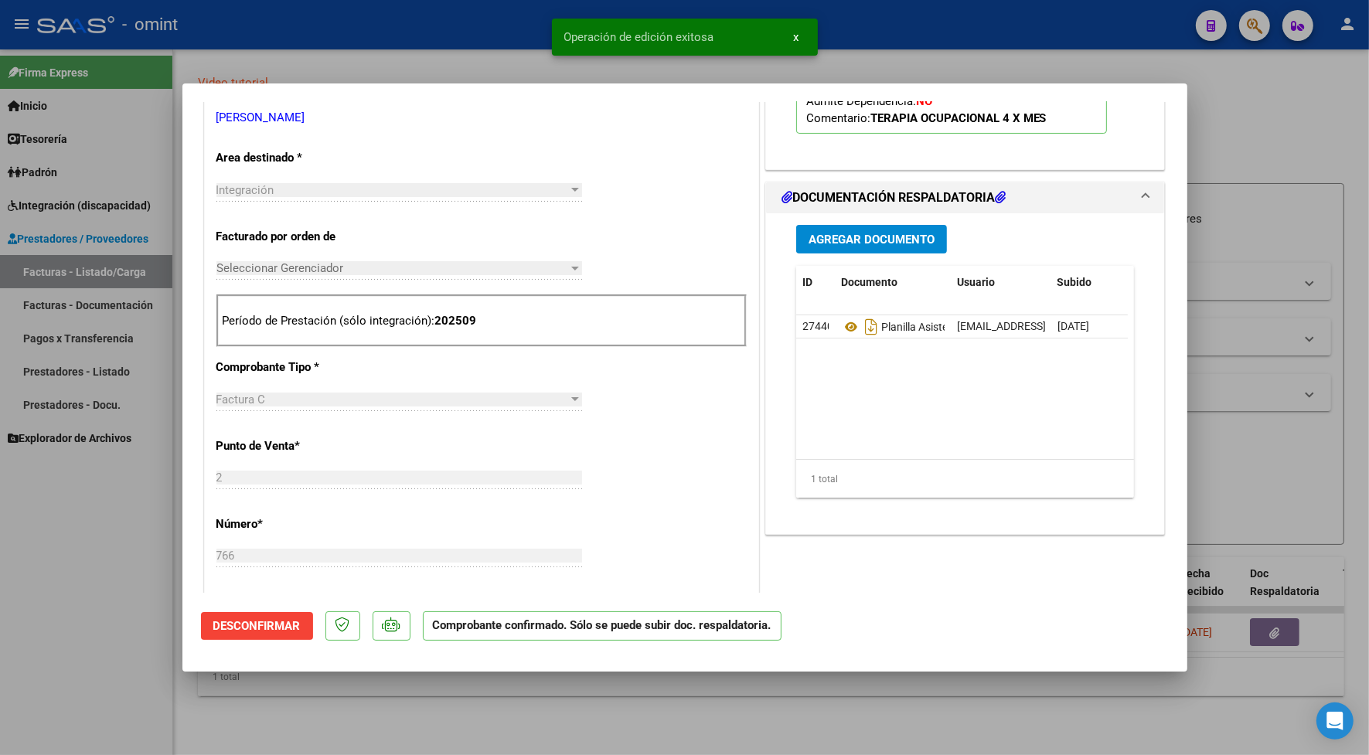
click at [437, 36] on div at bounding box center [684, 377] width 1369 height 755
type input "$ 0,00"
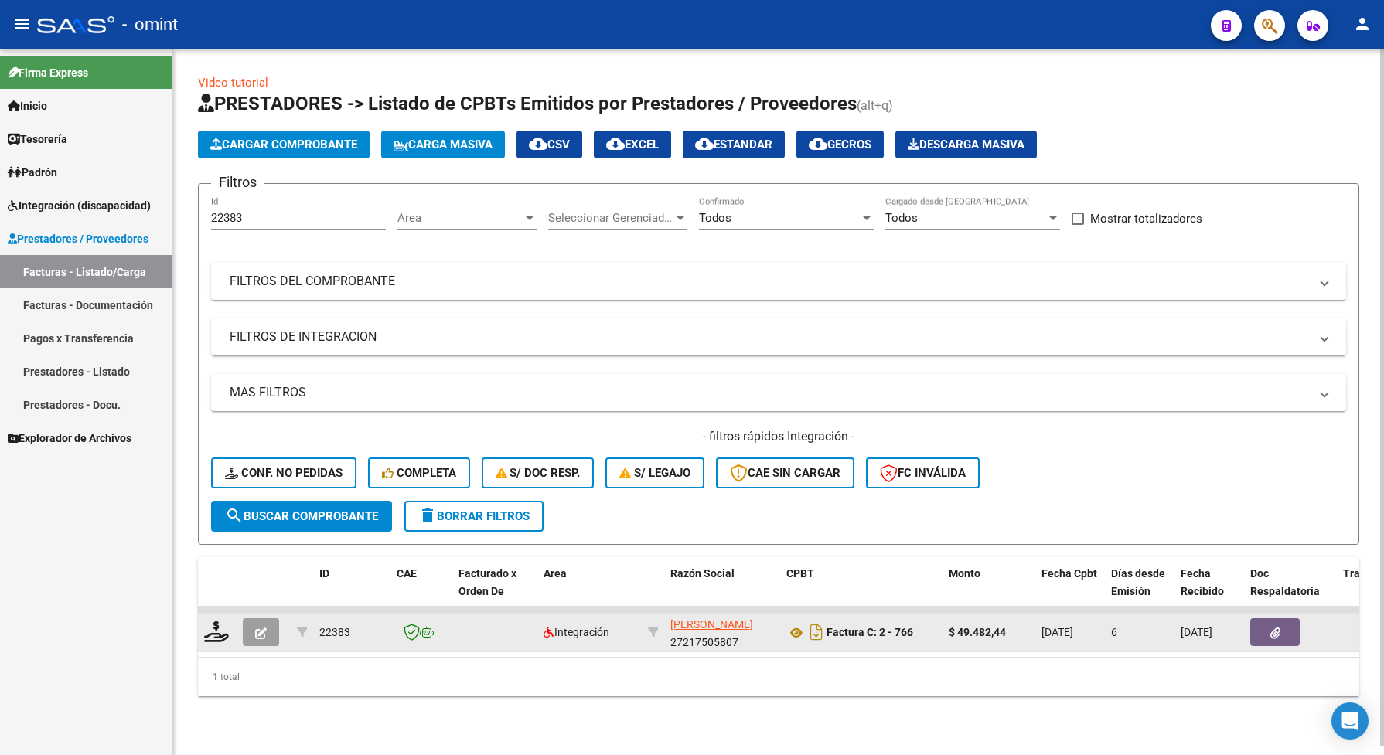
click at [217, 639] on div at bounding box center [217, 633] width 26 height 24
click at [213, 628] on icon at bounding box center [216, 632] width 25 height 22
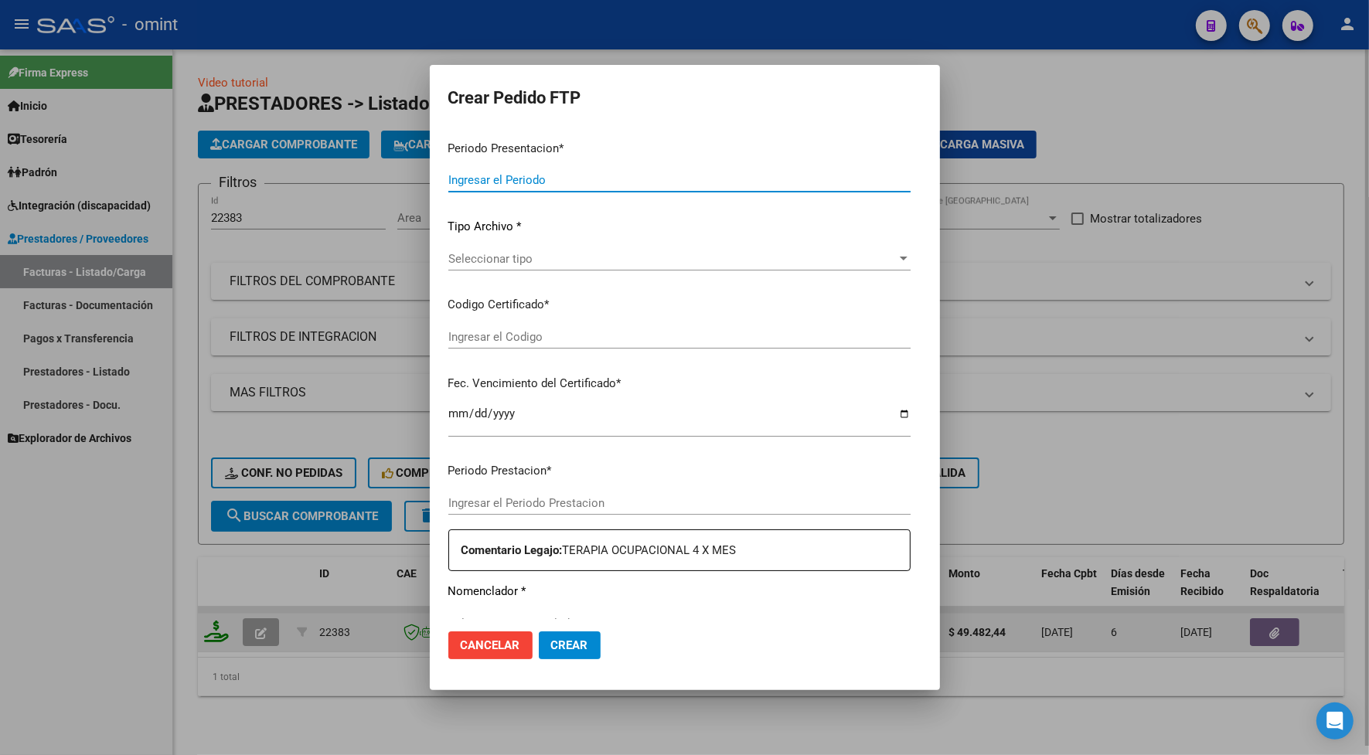
type input "202509"
type input "$ 49.482,44"
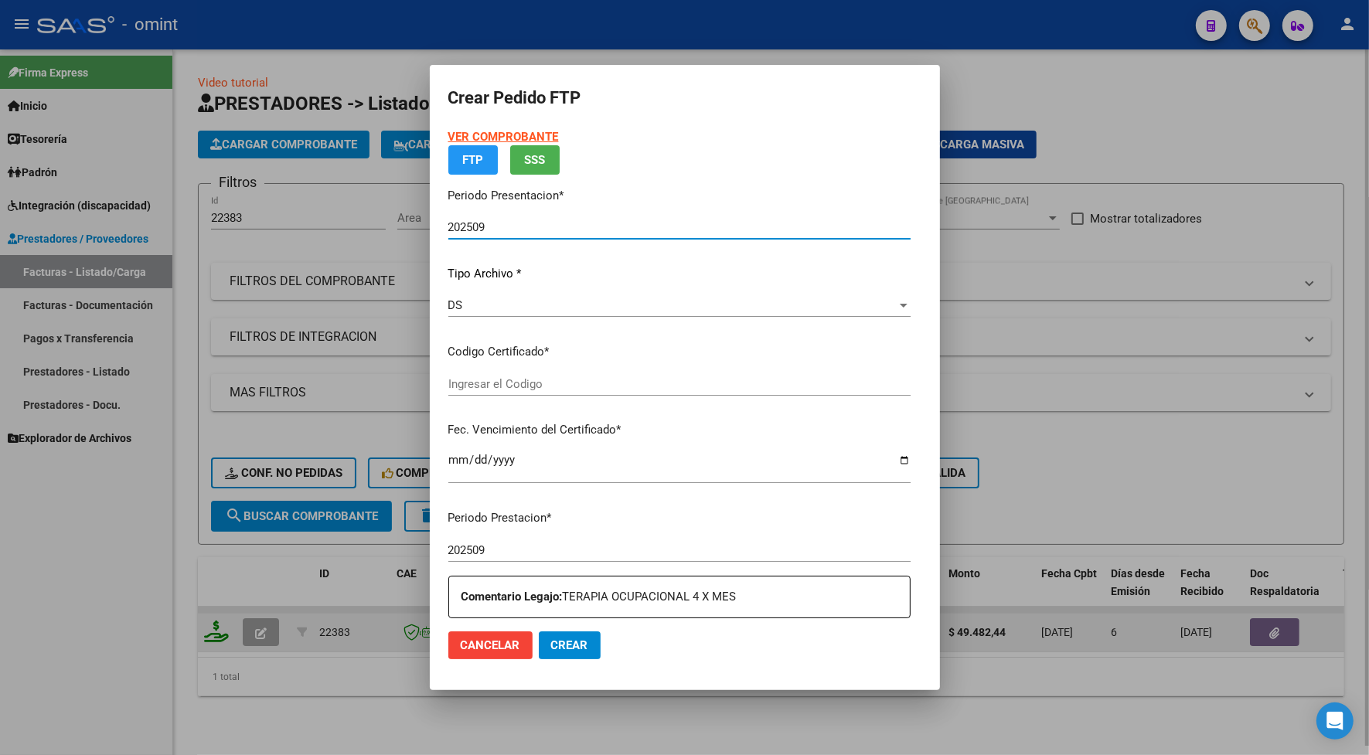
type input "742352423"
type input "[DATE]"
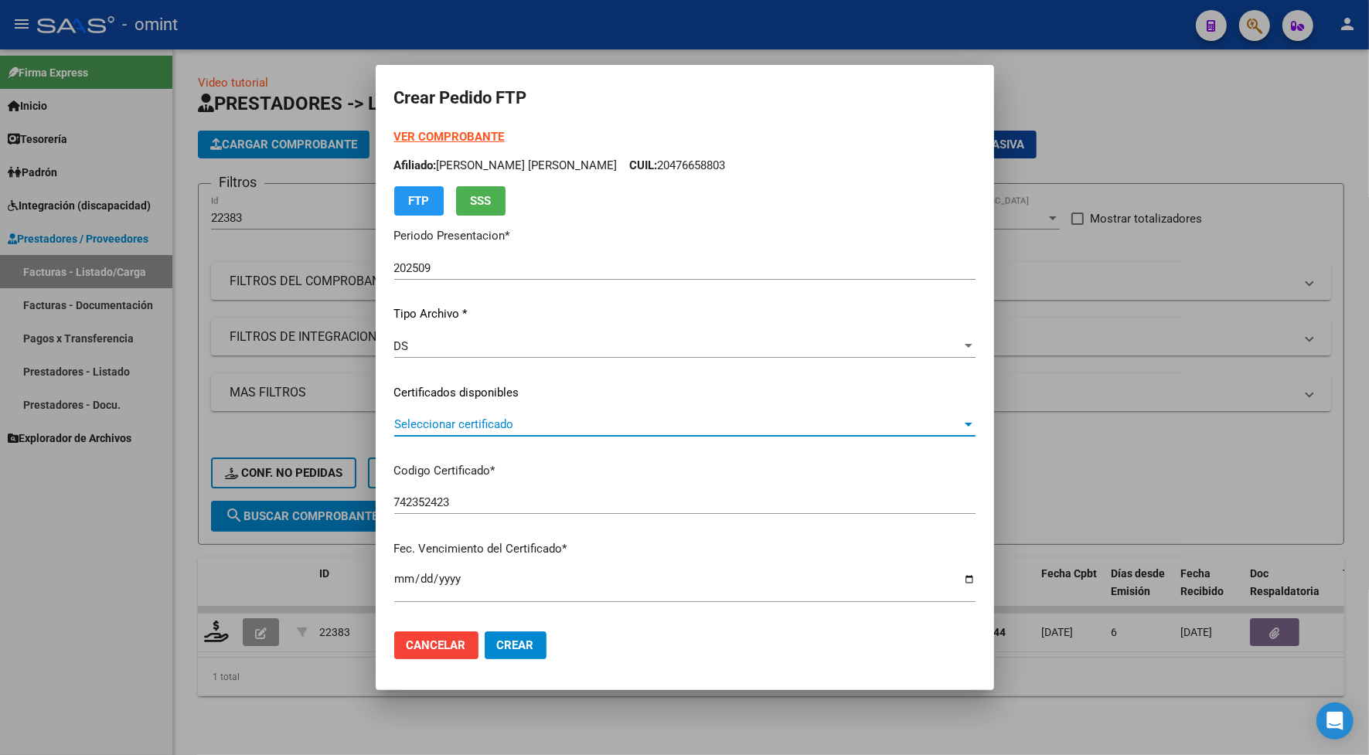
click at [492, 424] on span "Seleccionar certificado" at bounding box center [677, 424] width 567 height 14
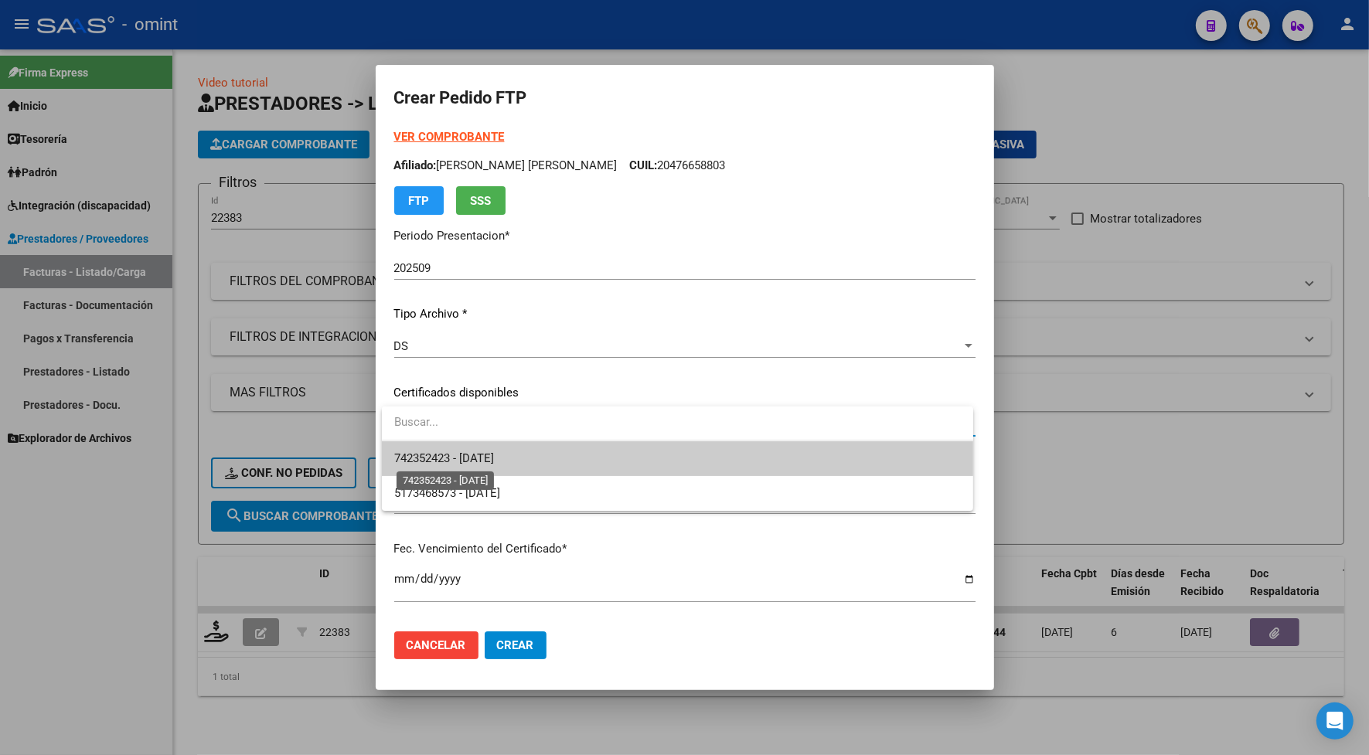
click at [453, 461] on span "742352423 - [DATE]" at bounding box center [444, 458] width 100 height 14
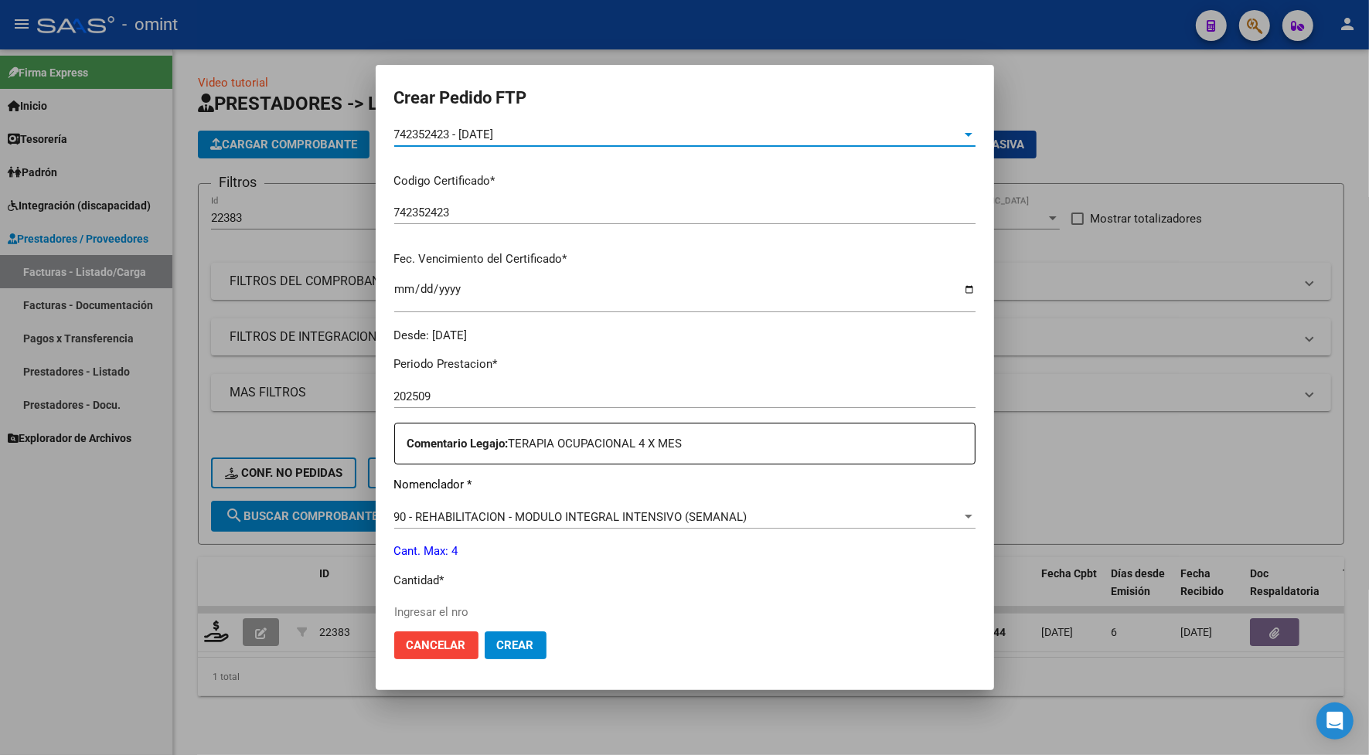
click at [420, 615] on input "Ingresar el nro" at bounding box center [684, 612] width 581 height 14
type input "4"
click at [510, 646] on span "Crear" at bounding box center [515, 645] width 37 height 14
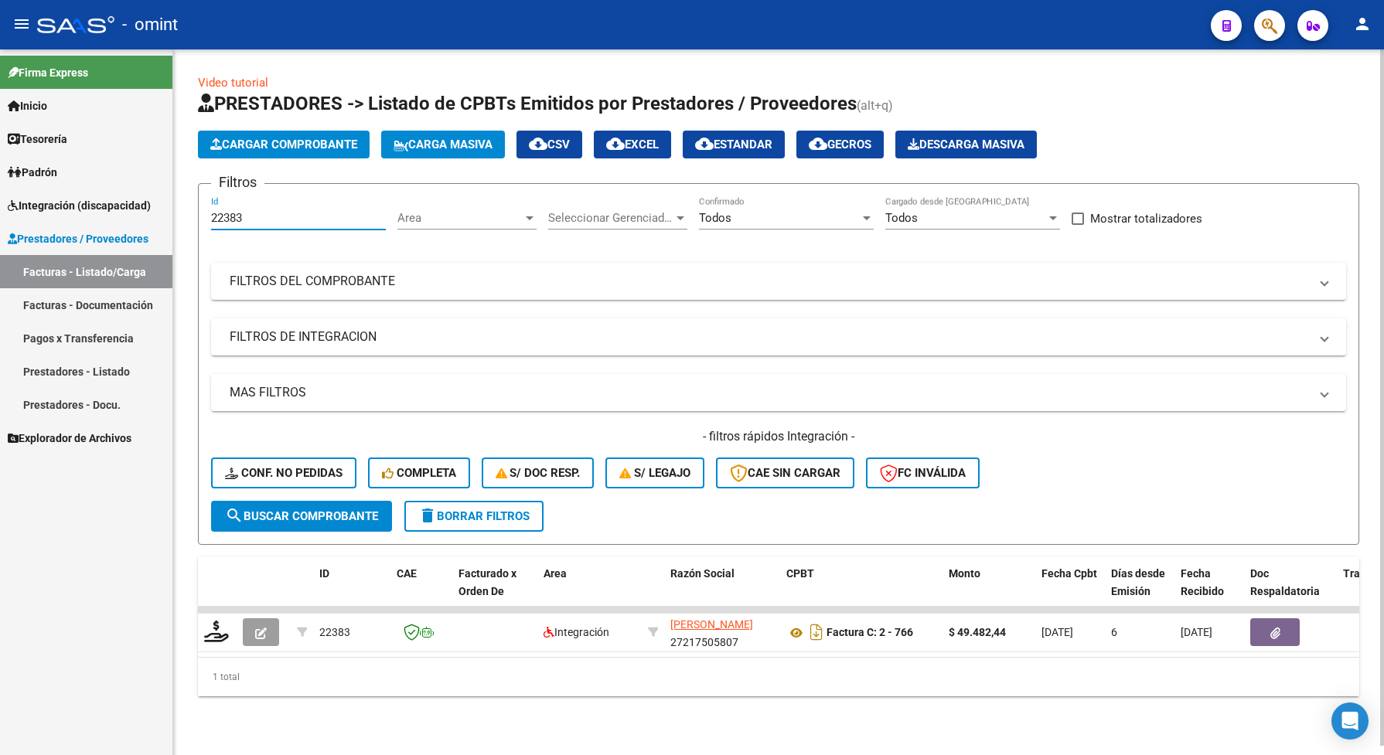
drag, startPoint x: 250, startPoint y: 217, endPoint x: 205, endPoint y: 216, distance: 44.8
click at [205, 216] on form "Filtros 22383 Id Area Area Seleccionar Gerenciador Seleccionar Gerenciador Todo…" at bounding box center [778, 364] width 1161 height 362
paste input "864"
type input "22864"
click at [346, 511] on span "search Buscar Comprobante" at bounding box center [301, 516] width 153 height 14
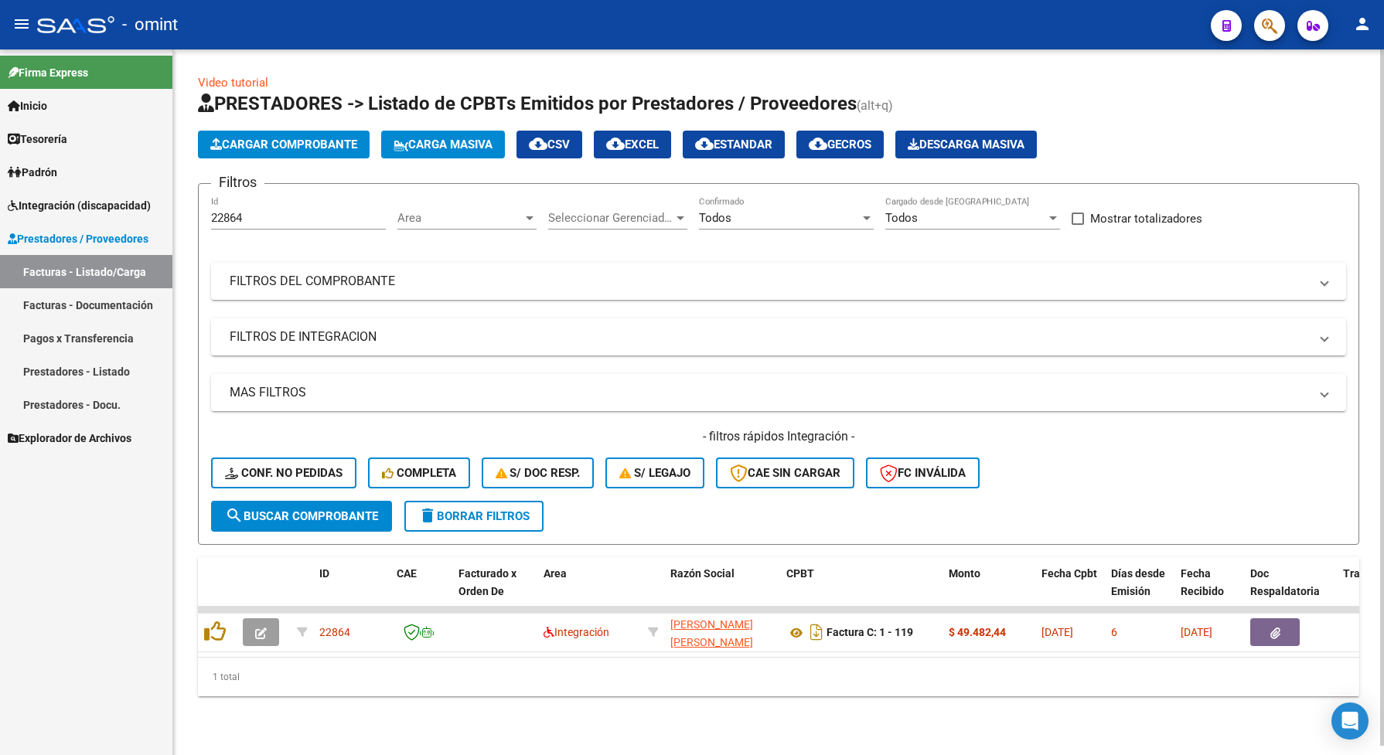
click at [317, 512] on span "search Buscar Comprobante" at bounding box center [301, 516] width 153 height 14
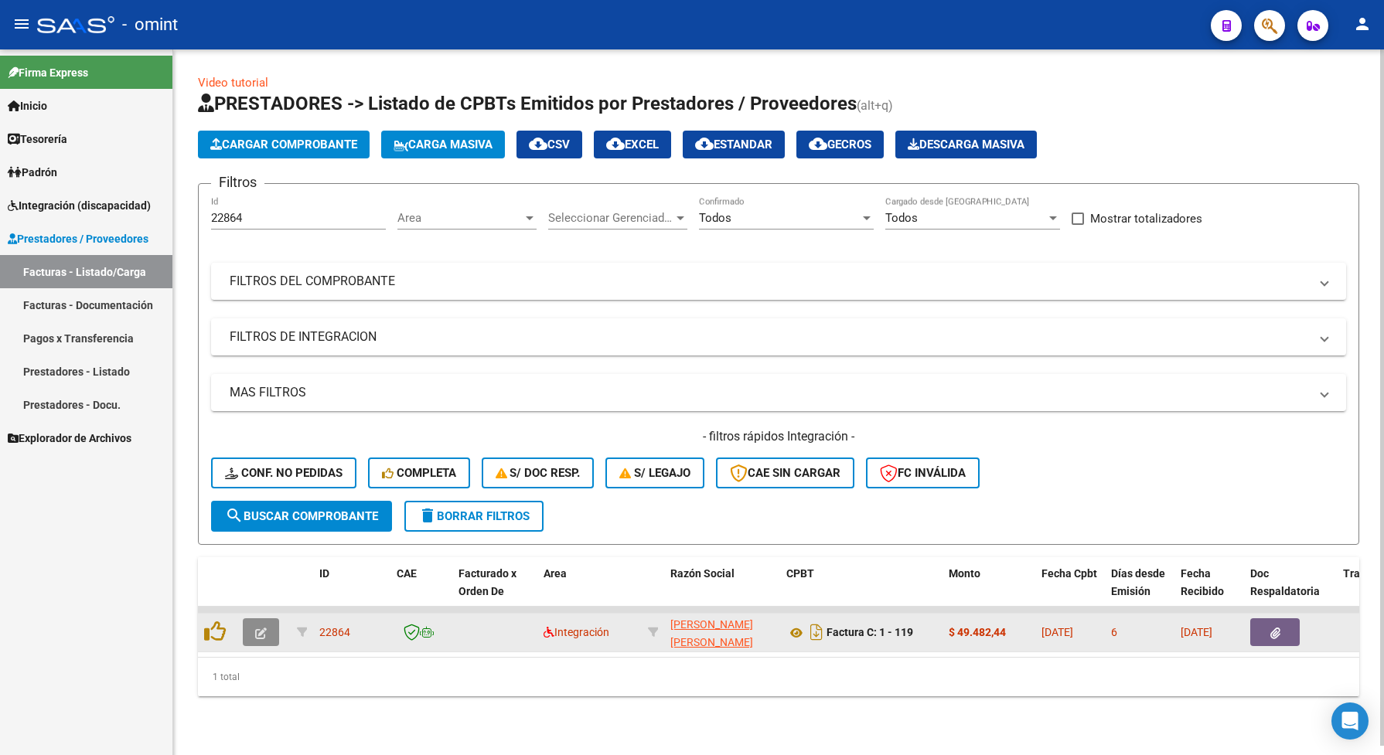
click at [271, 624] on button "button" at bounding box center [261, 632] width 36 height 28
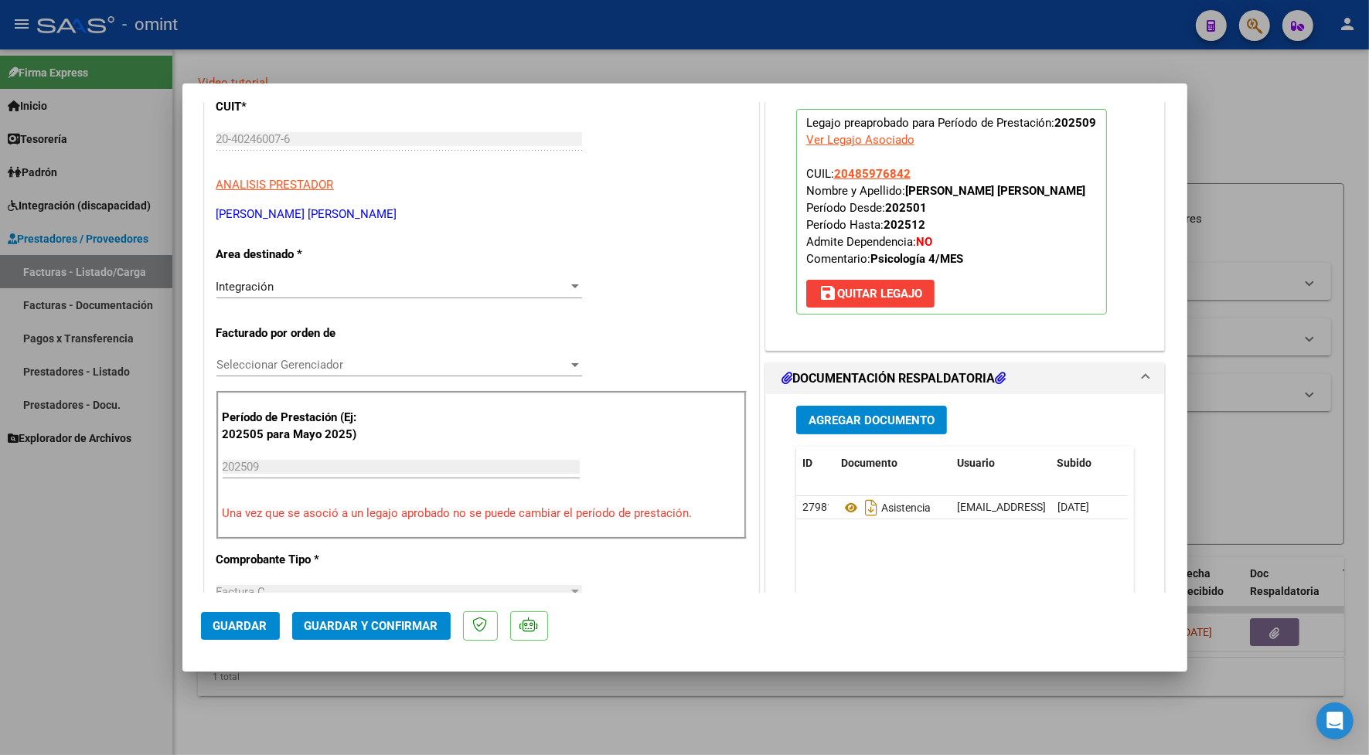
scroll to position [290, 0]
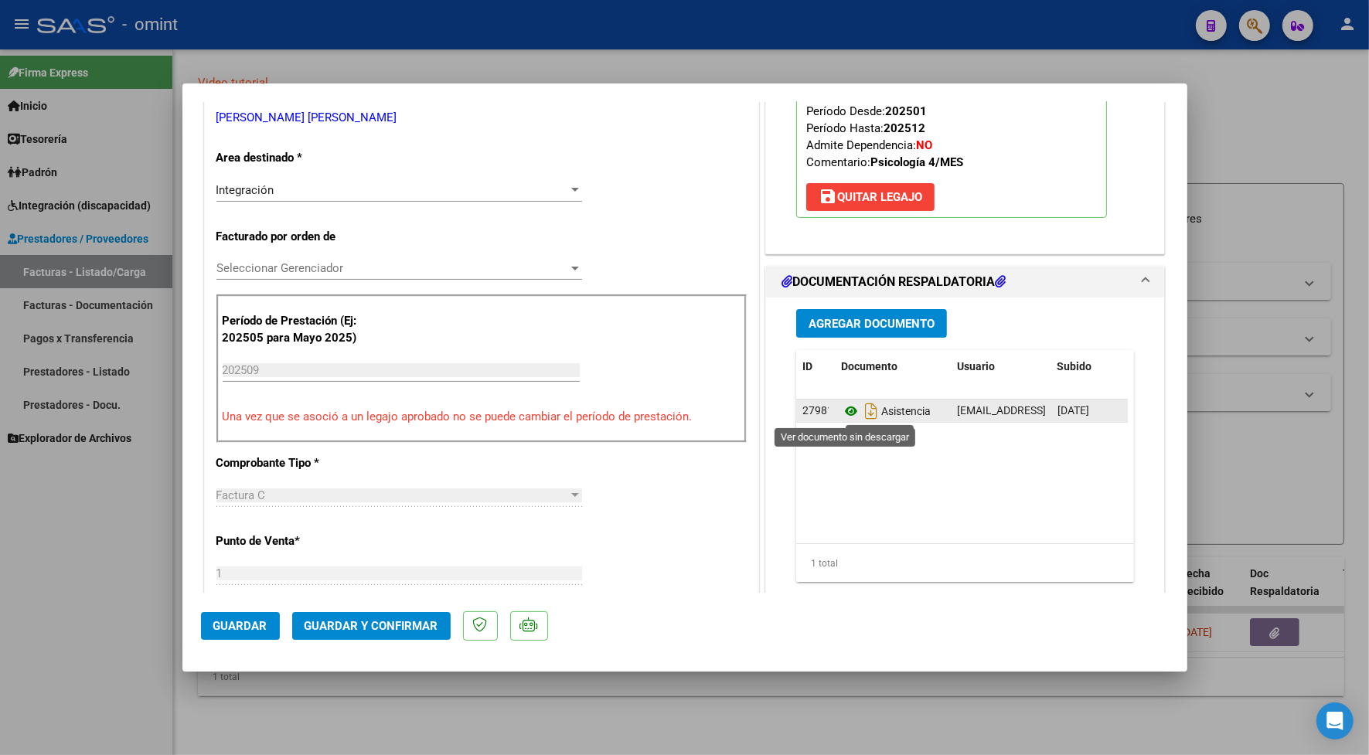
click at [841, 414] on icon at bounding box center [851, 411] width 20 height 19
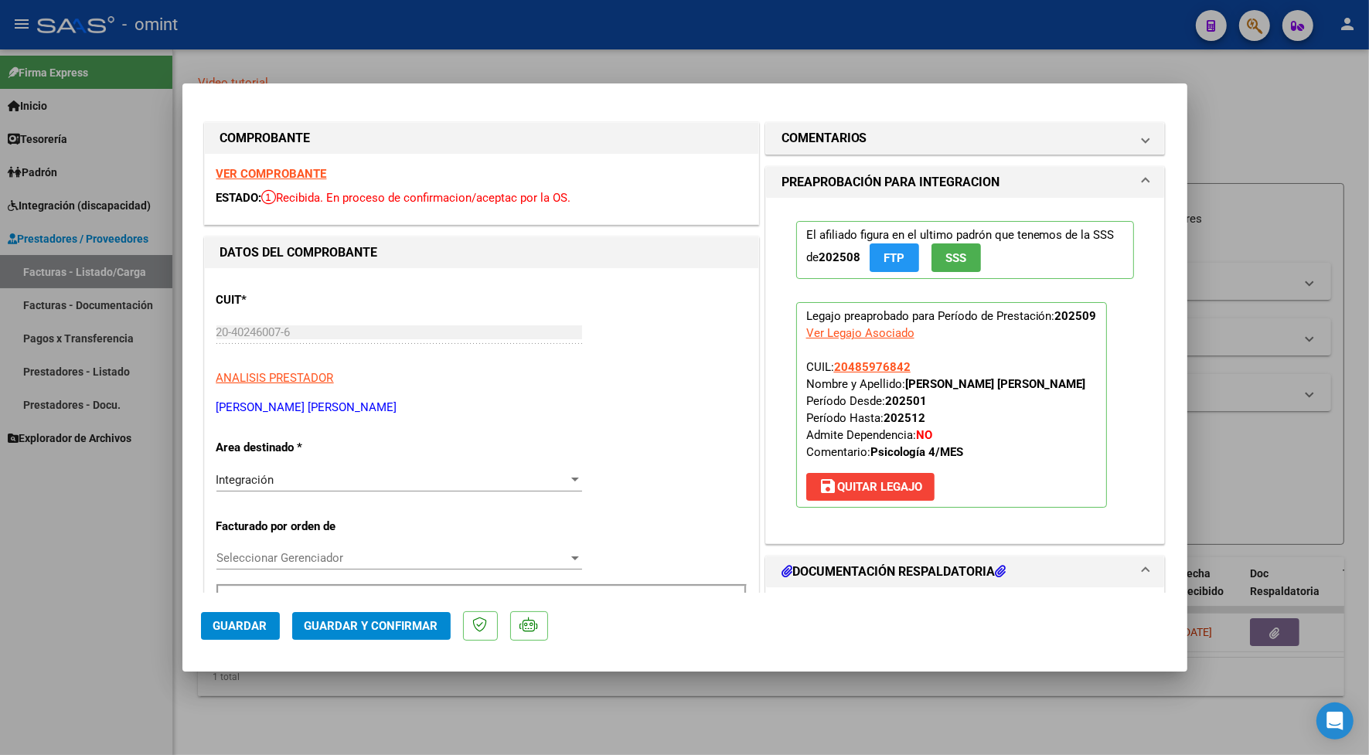
click at [243, 171] on strong "VER COMPROBANTE" at bounding box center [271, 174] width 111 height 14
click at [427, 620] on span "Guardar y Confirmar" at bounding box center [372, 626] width 134 height 14
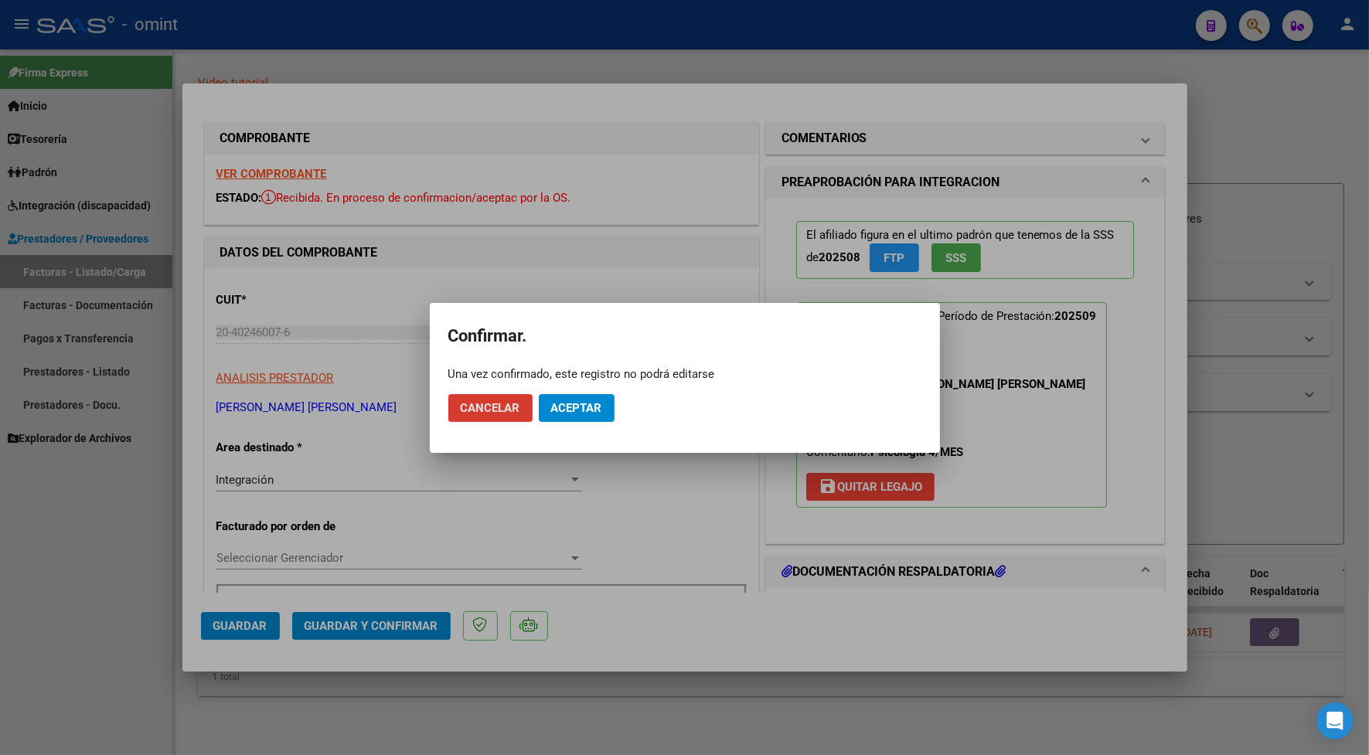
click at [574, 416] on button "Aceptar" at bounding box center [577, 408] width 76 height 28
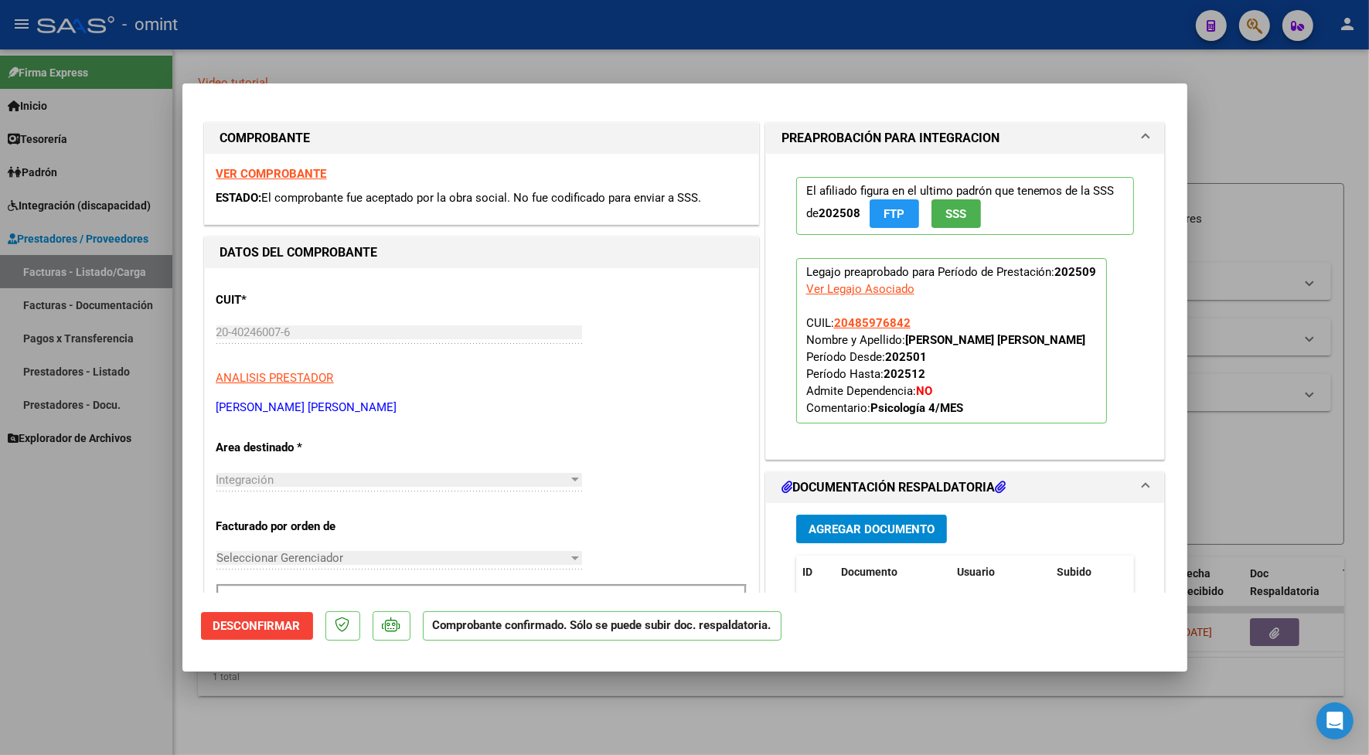
click at [426, 54] on div at bounding box center [684, 377] width 1369 height 755
type input "$ 0,00"
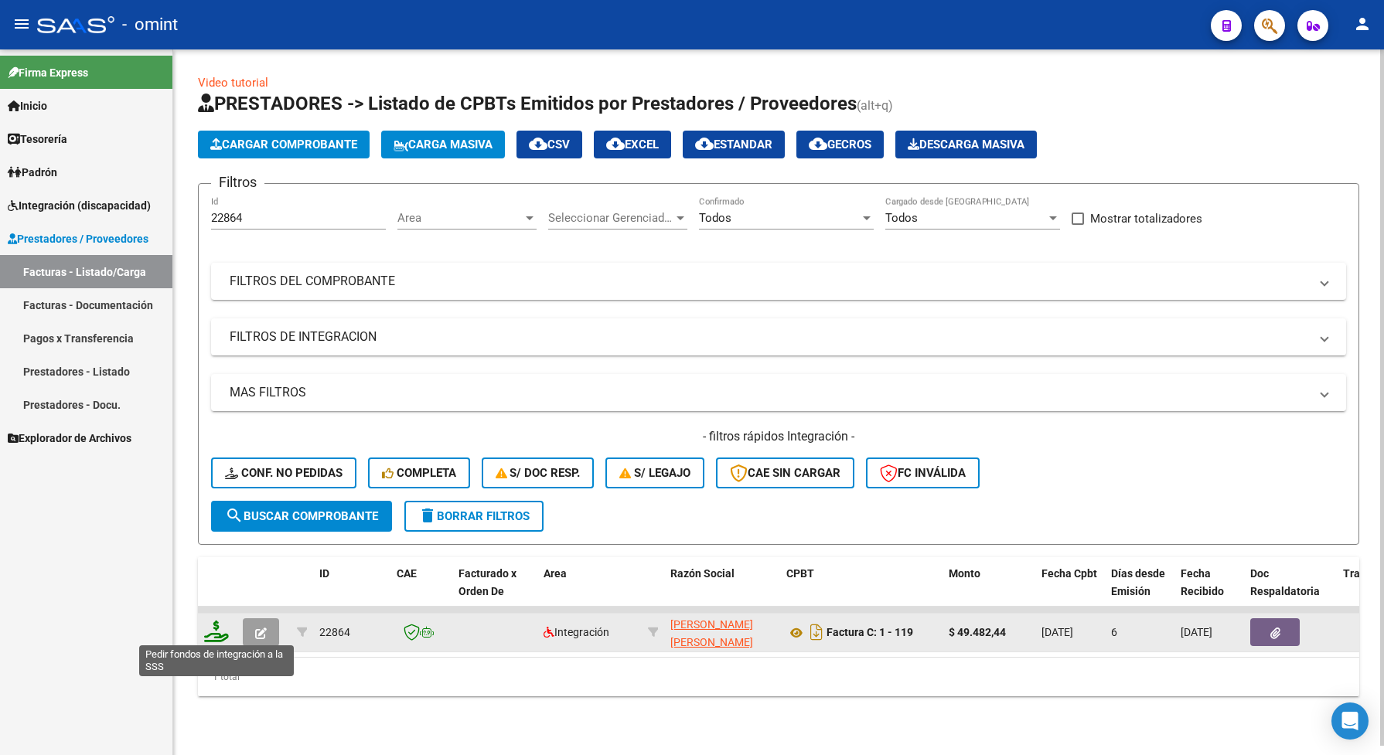
click at [218, 626] on icon at bounding box center [216, 632] width 25 height 22
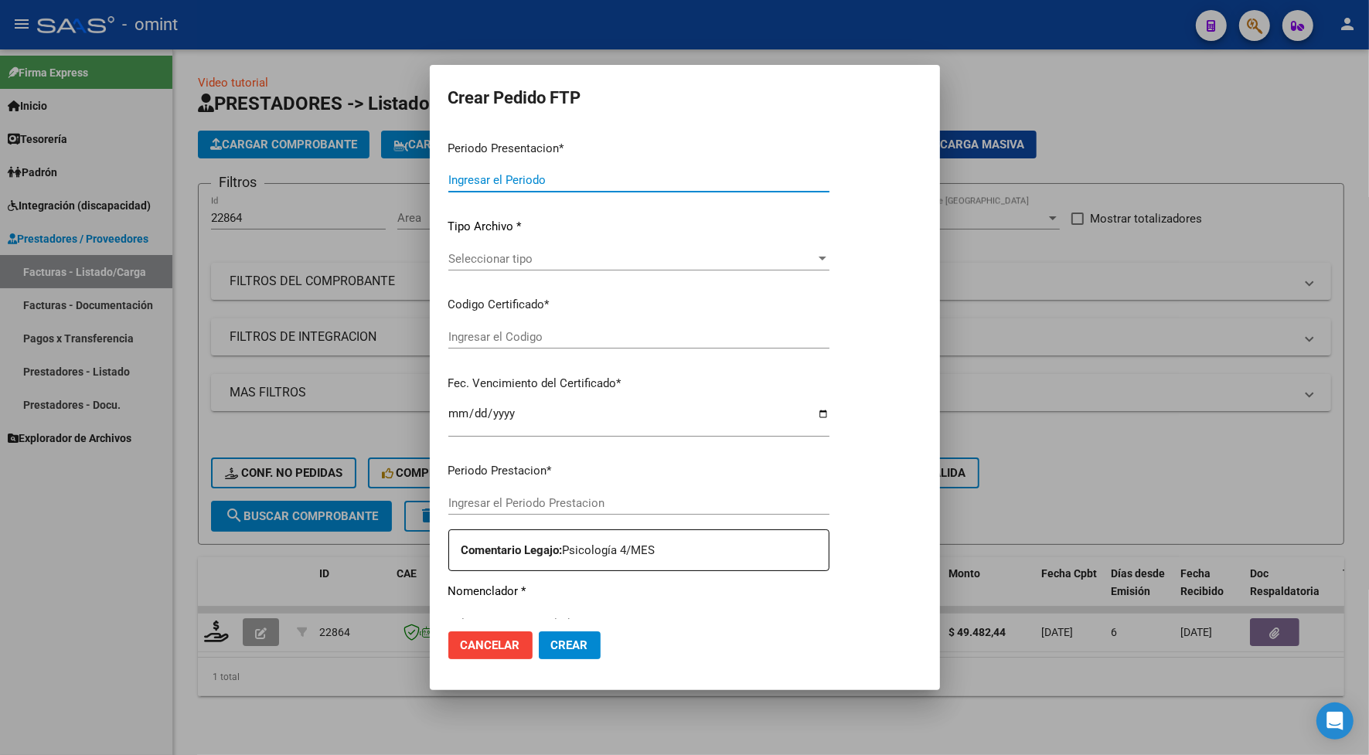
type input "202509"
type input "$ 49.482,44"
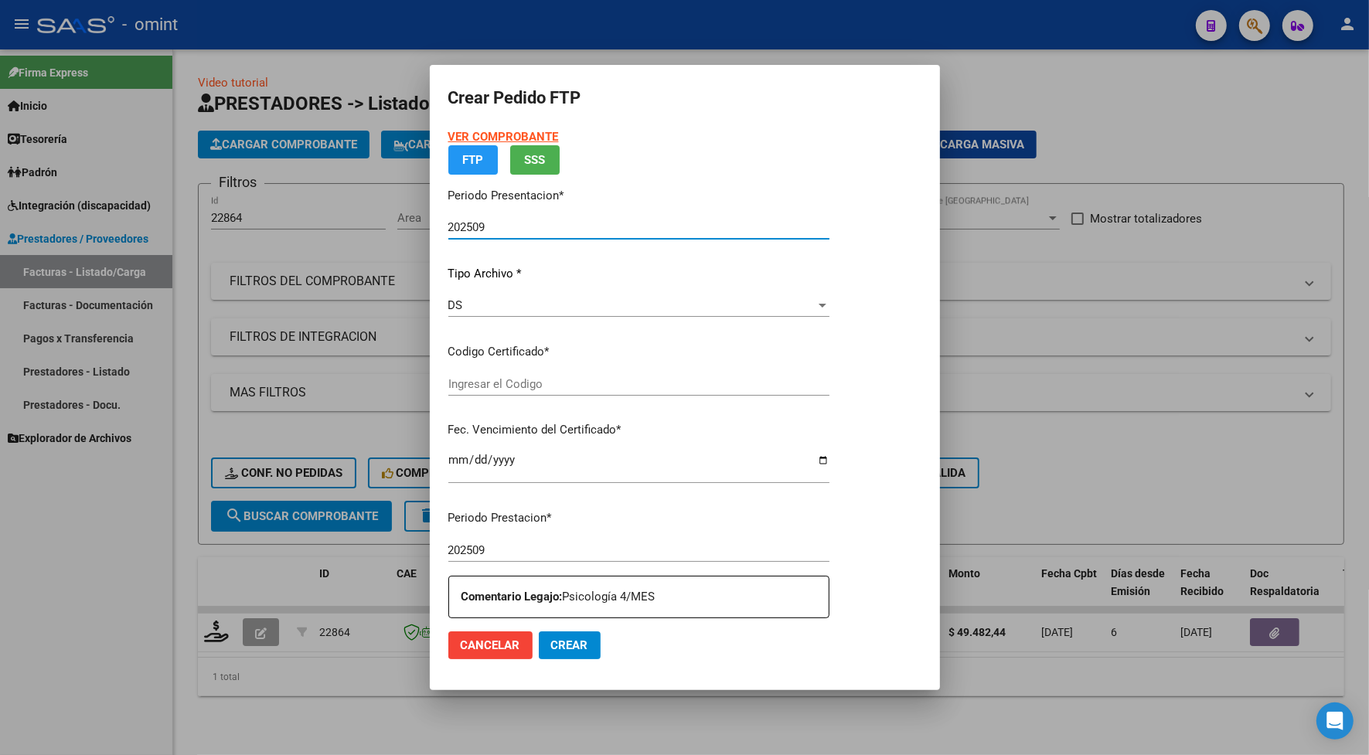
type input "2258814198"
type input "[DATE]"
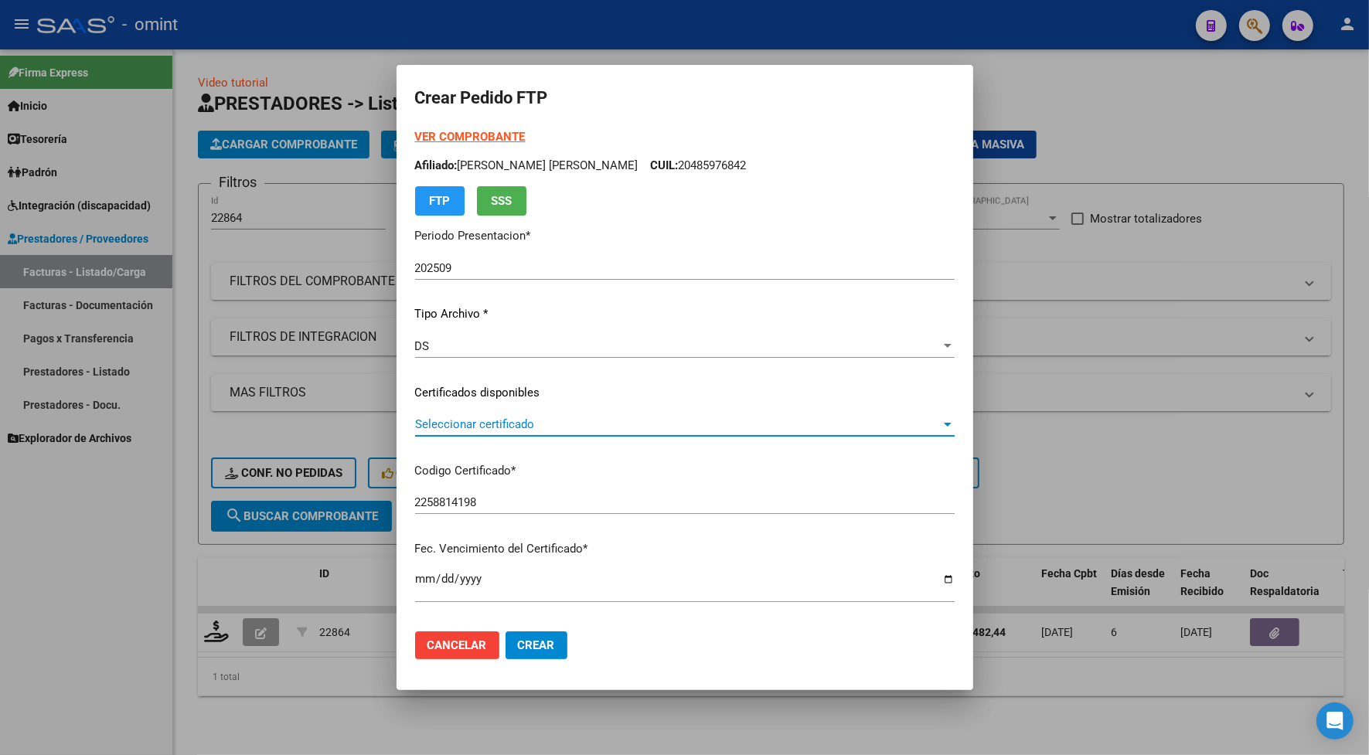
click at [479, 419] on span "Seleccionar certificado" at bounding box center [678, 424] width 526 height 14
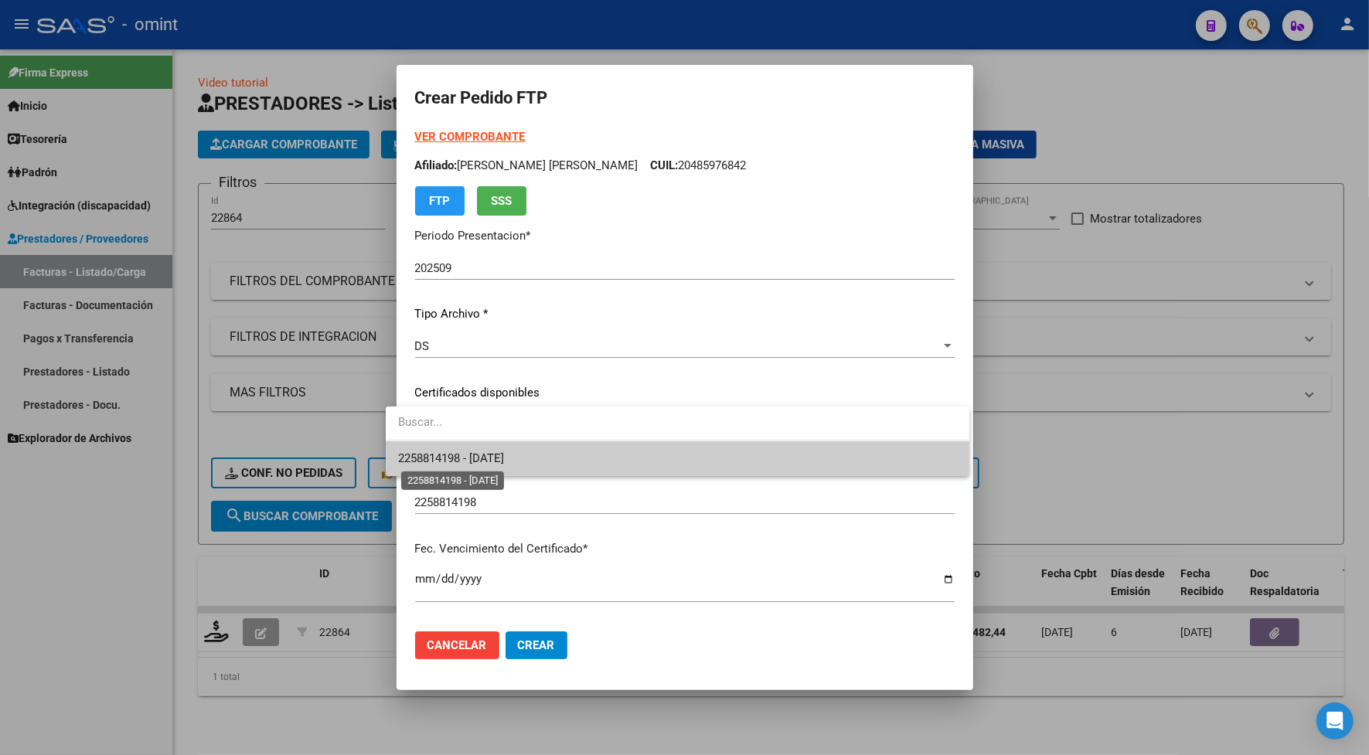
click at [472, 461] on span "2258814198 - [DATE]" at bounding box center [451, 458] width 106 height 14
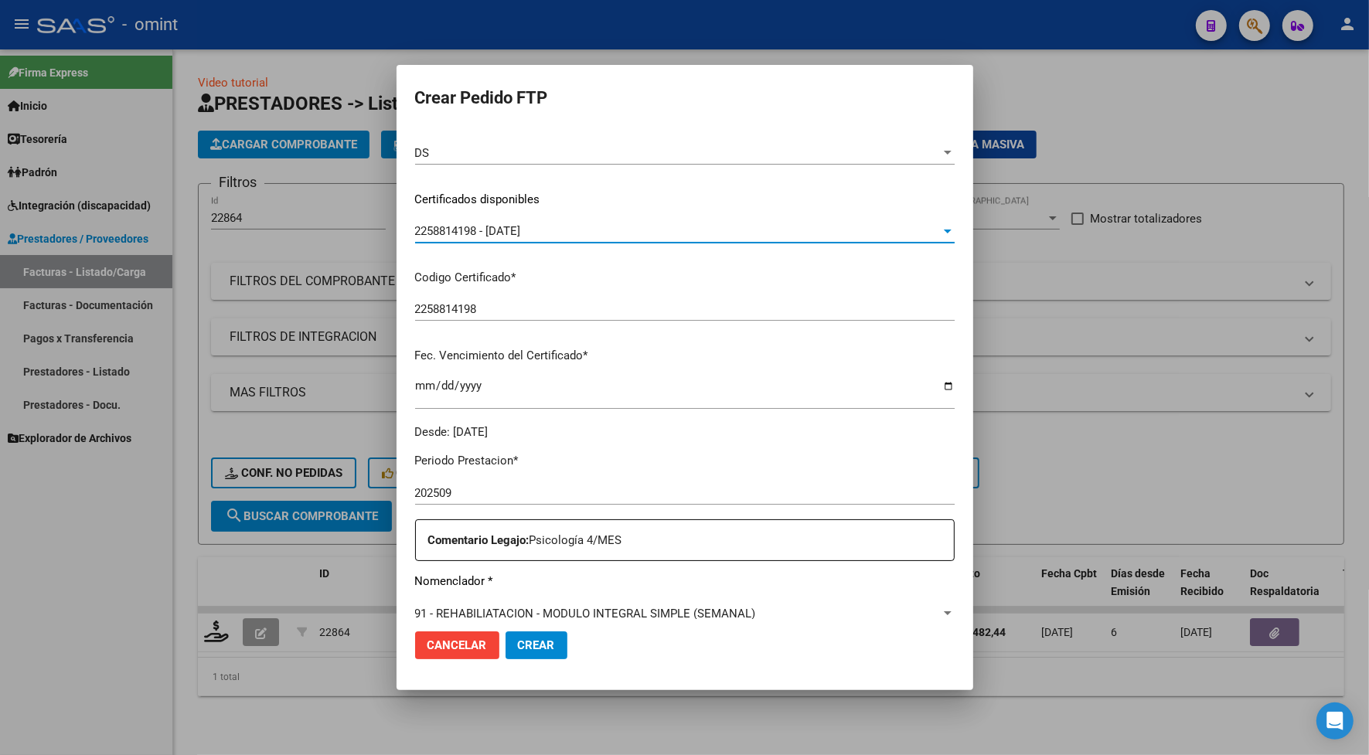
scroll to position [290, 0]
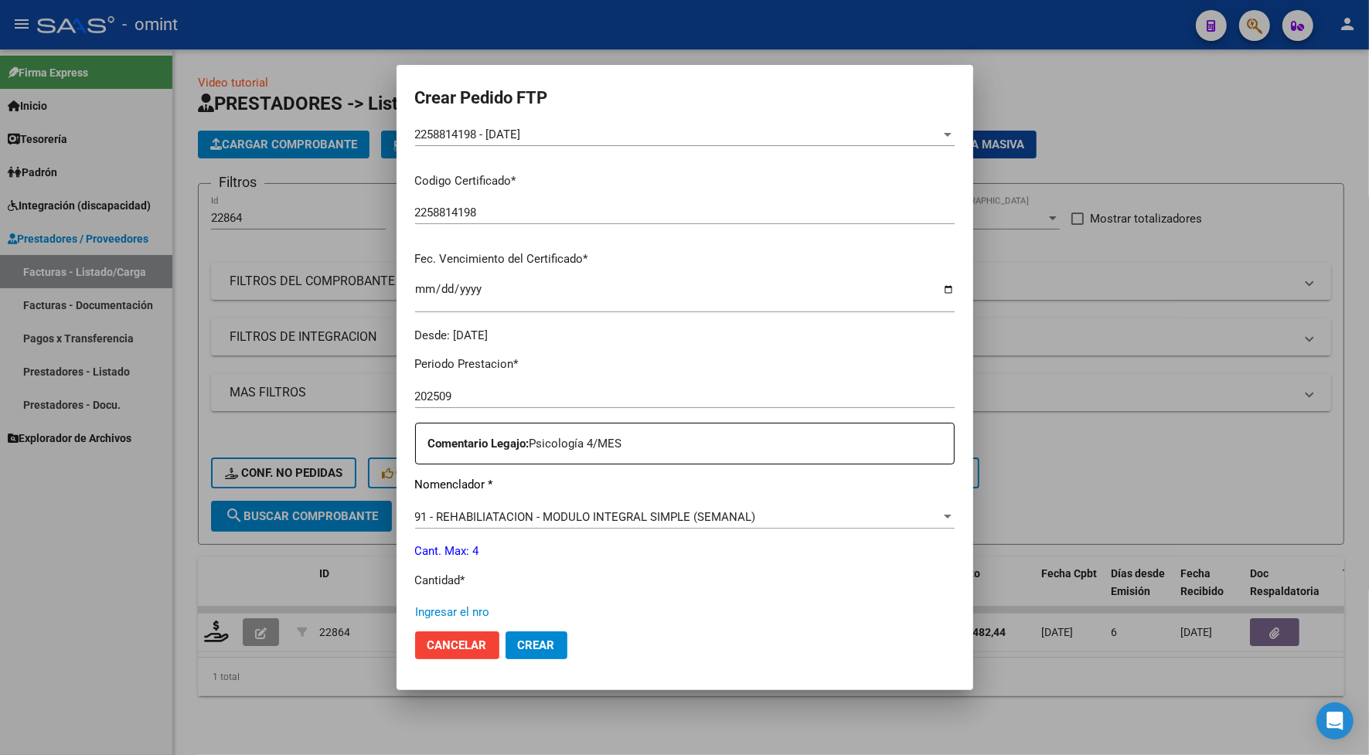
click at [468, 607] on input "Ingresar el nro" at bounding box center [685, 612] width 540 height 14
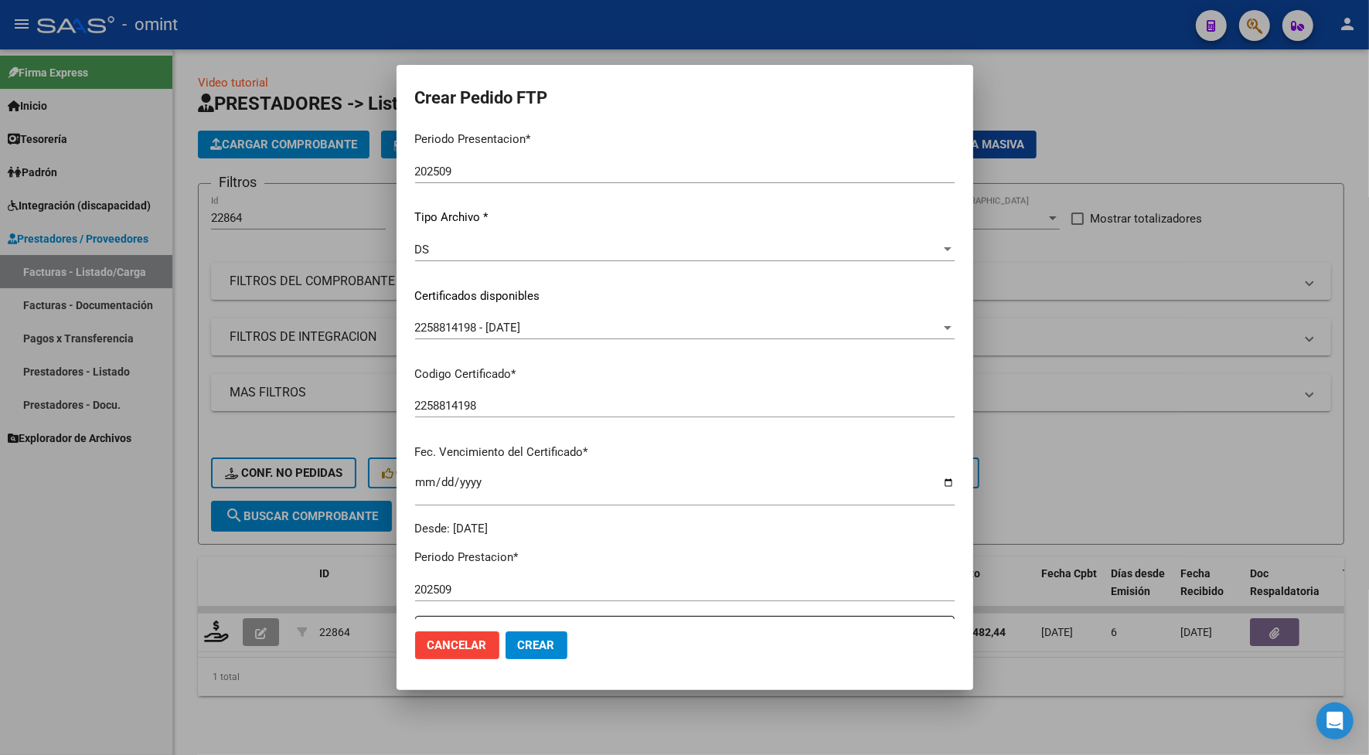
scroll to position [193, 0]
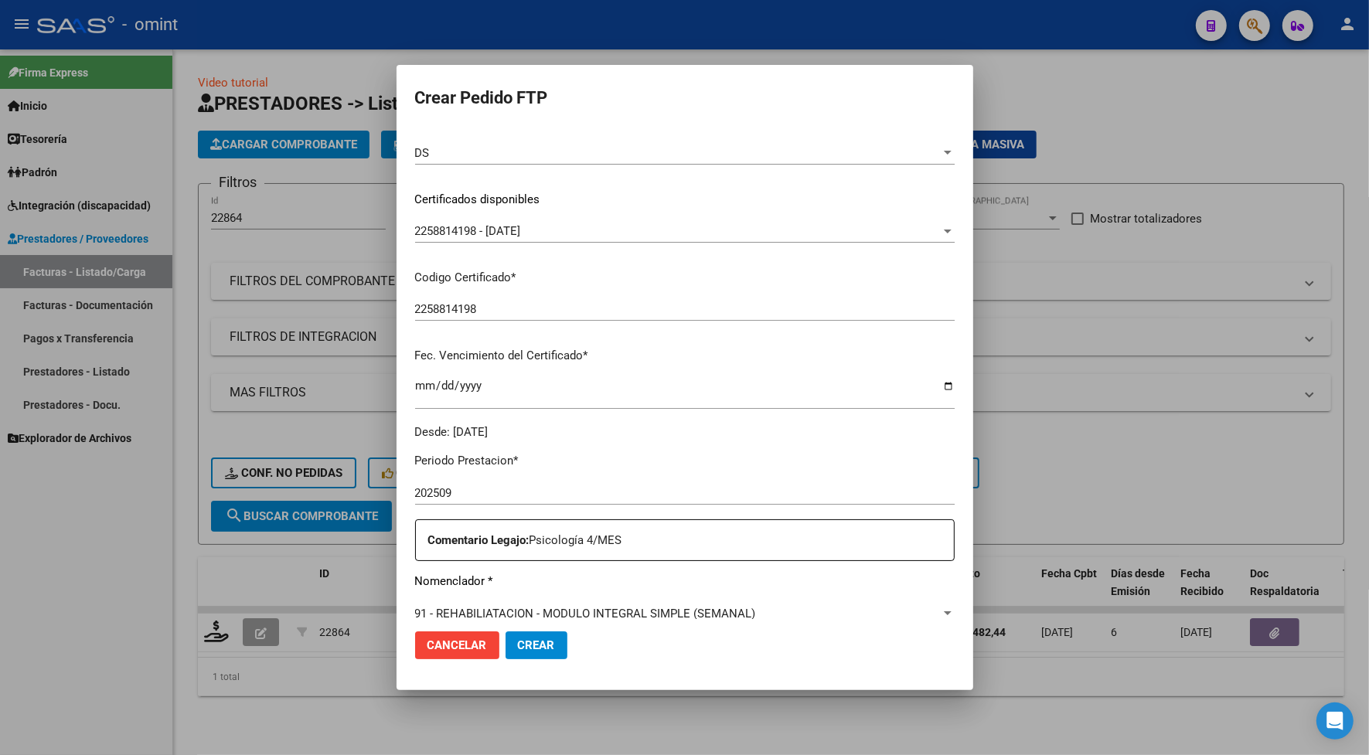
type input "4"
click at [536, 646] on span "Crear" at bounding box center [536, 645] width 37 height 14
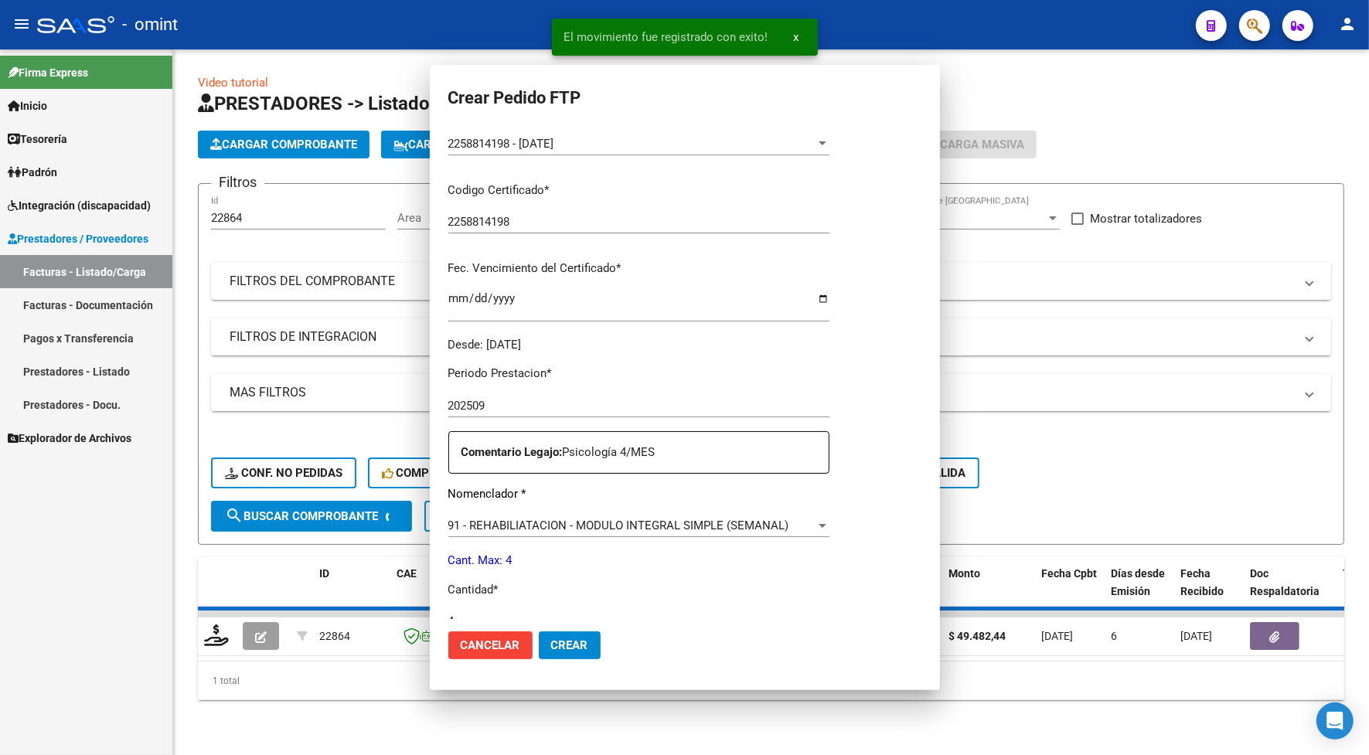
scroll to position [106, 0]
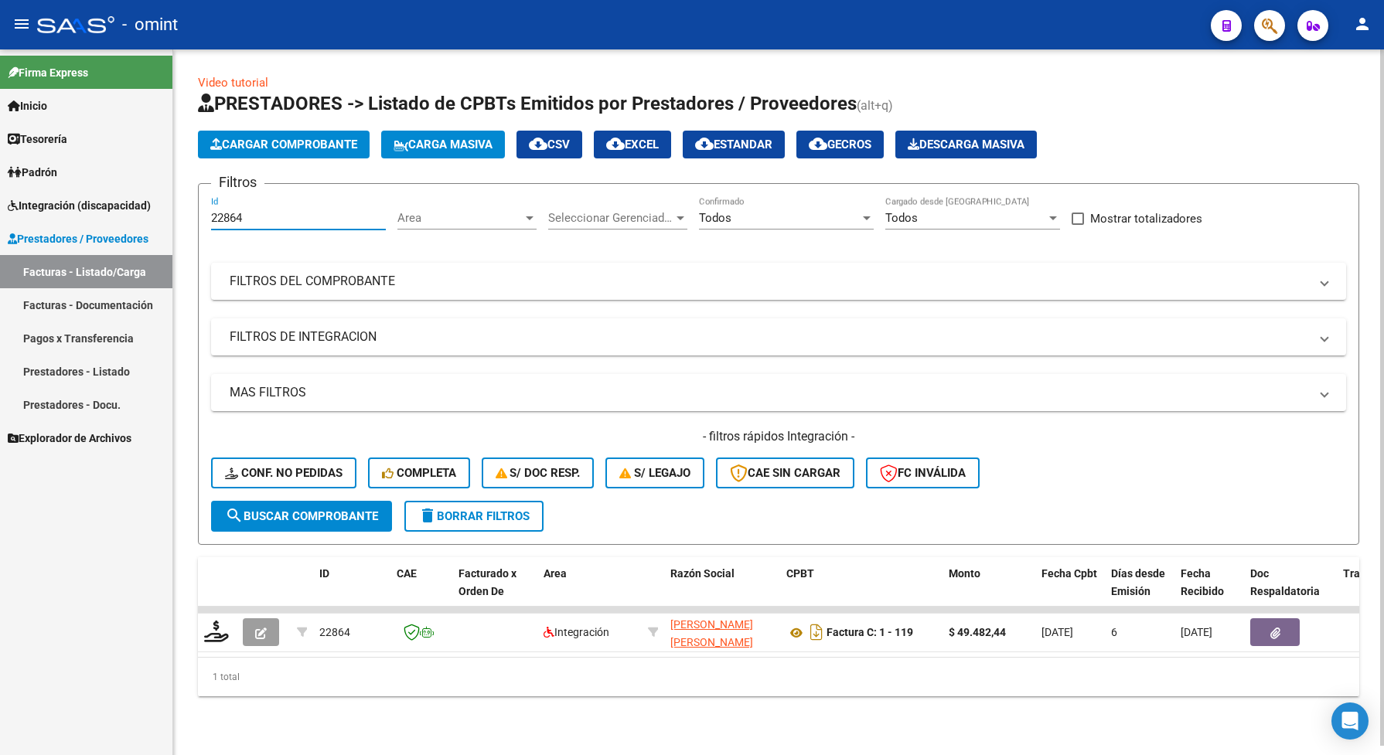
drag, startPoint x: 252, startPoint y: 213, endPoint x: 188, endPoint y: 206, distance: 64.5
click at [188, 206] on div "Video tutorial PRESTADORES -> Listado de CPBTs Emitidos por Prestadores / Prove…" at bounding box center [778, 397] width 1210 height 696
drag, startPoint x: 232, startPoint y: 207, endPoint x: 192, endPoint y: 182, distance: 47.2
click at [192, 182] on div "Video tutorial PRESTADORES -> Listado de CPBTs Emitidos por Prestadores / Prove…" at bounding box center [778, 397] width 1210 height 696
drag, startPoint x: 250, startPoint y: 215, endPoint x: 202, endPoint y: 213, distance: 48.0
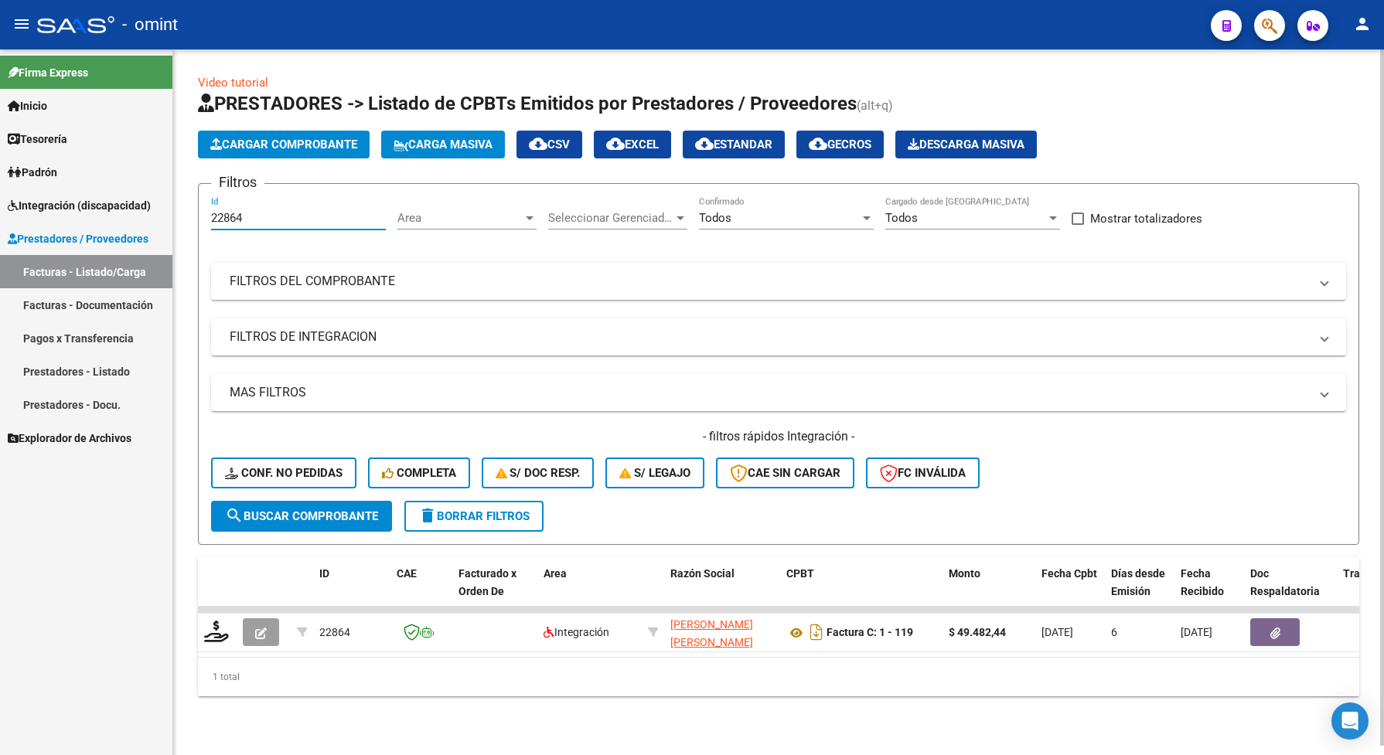
click at [202, 213] on form "Filtros 22864 Id Area Area Seleccionar Gerenciador Seleccionar Gerenciador Todo…" at bounding box center [778, 364] width 1161 height 362
paste input "4198"
type input "24198"
click at [310, 511] on span "search Buscar Comprobante" at bounding box center [301, 516] width 153 height 14
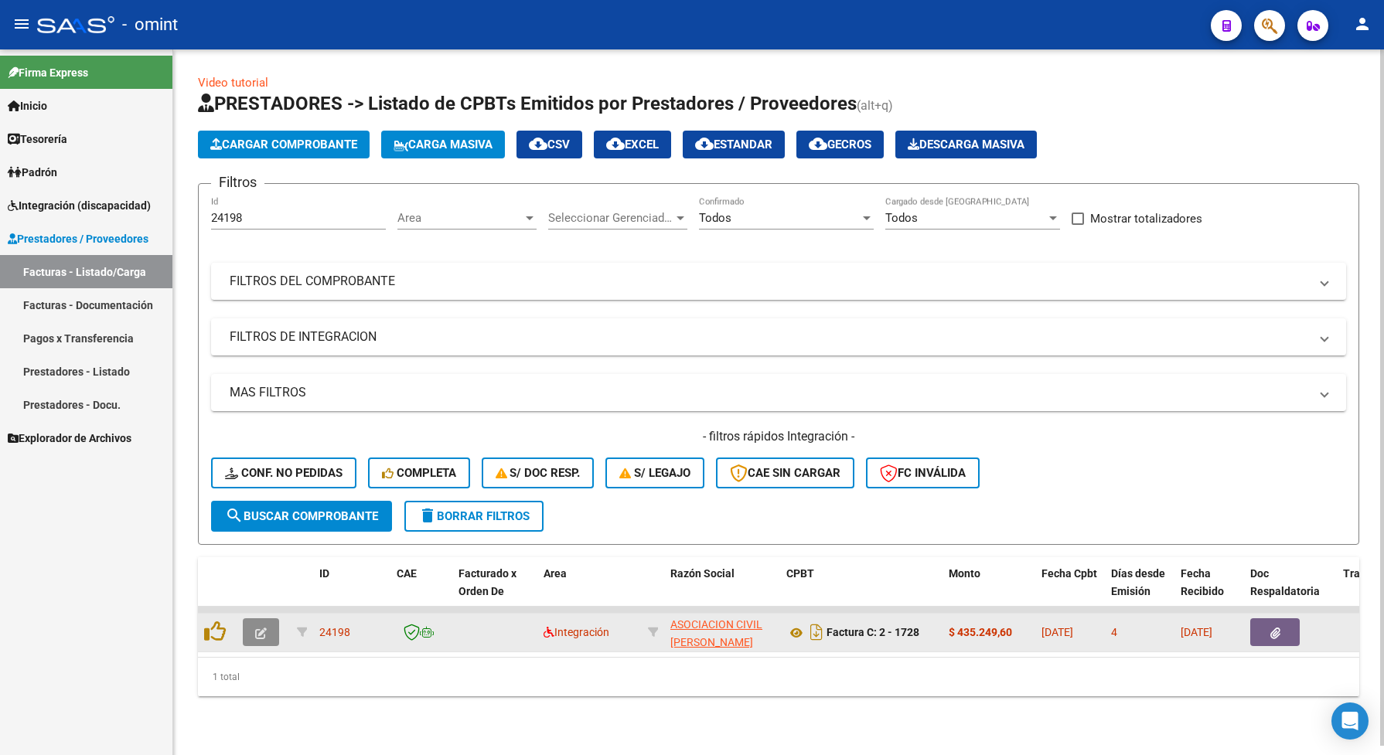
click at [259, 628] on icon "button" at bounding box center [261, 634] width 12 height 12
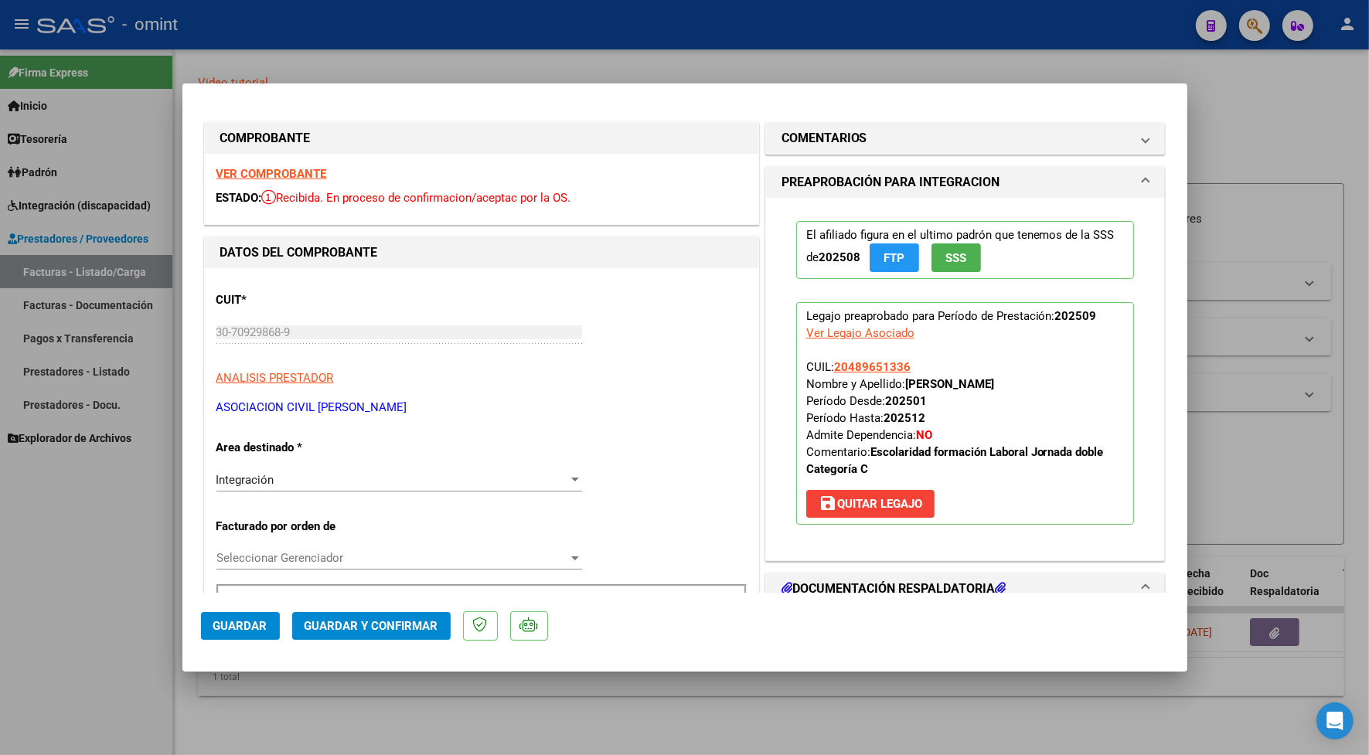
scroll to position [290, 0]
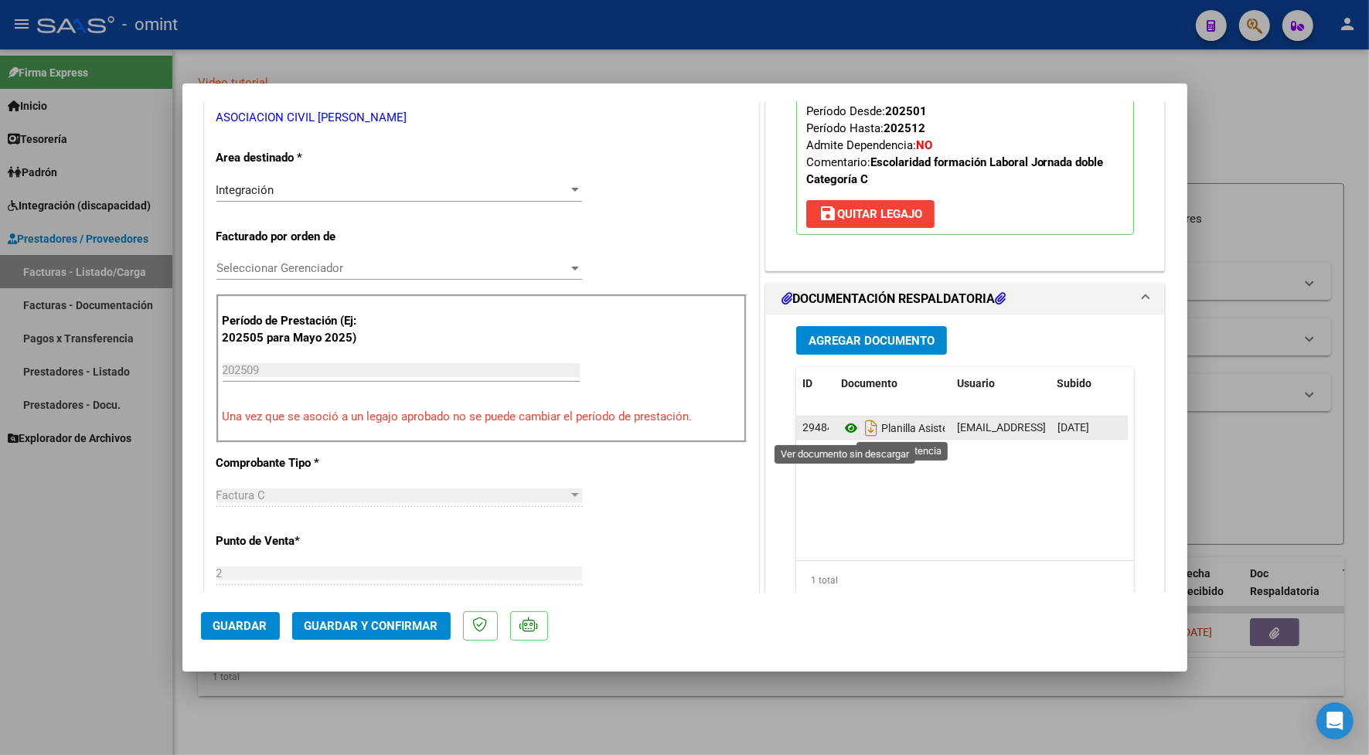
click at [846, 427] on icon at bounding box center [851, 428] width 20 height 19
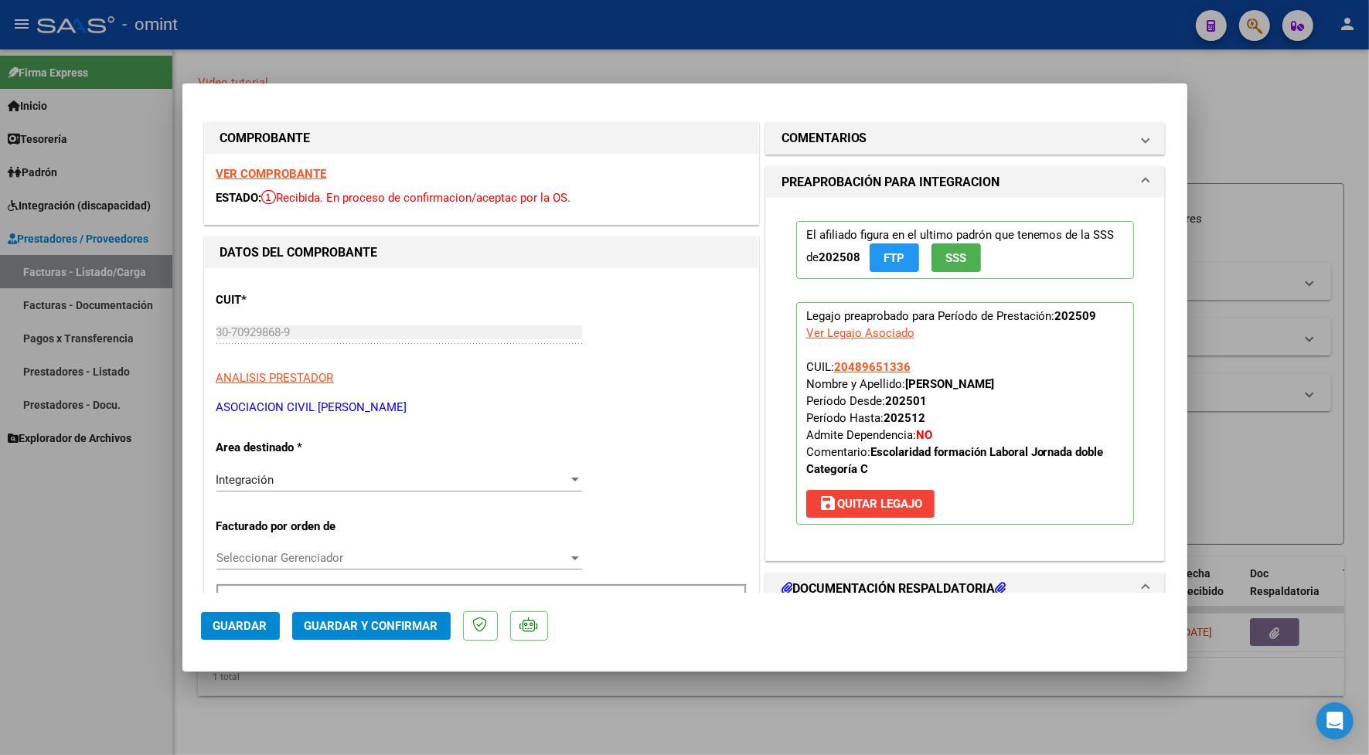
click at [313, 172] on strong "VER COMPROBANTE" at bounding box center [271, 174] width 111 height 14
click at [377, 636] on button "Guardar y Confirmar" at bounding box center [371, 626] width 158 height 28
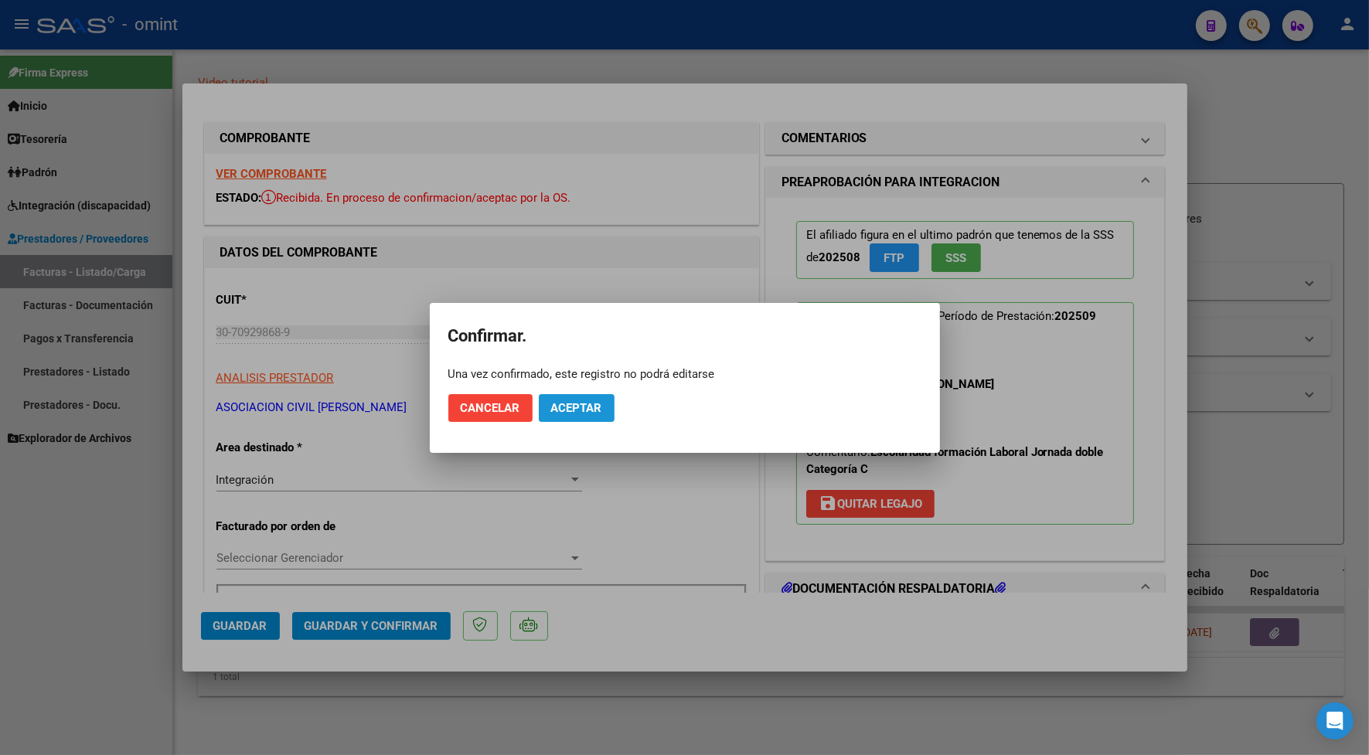
click at [564, 404] on span "Aceptar" at bounding box center [576, 408] width 51 height 14
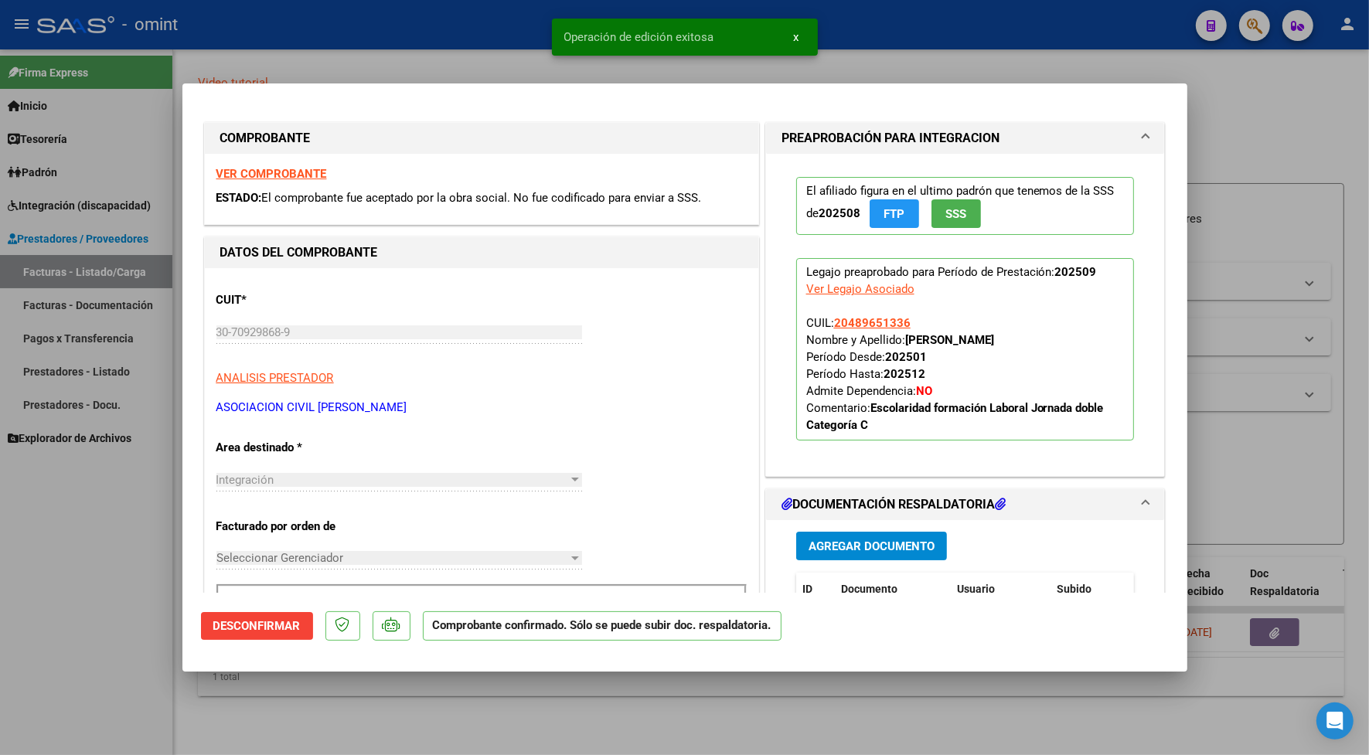
click at [454, 54] on div at bounding box center [684, 377] width 1369 height 755
type input "$ 0,00"
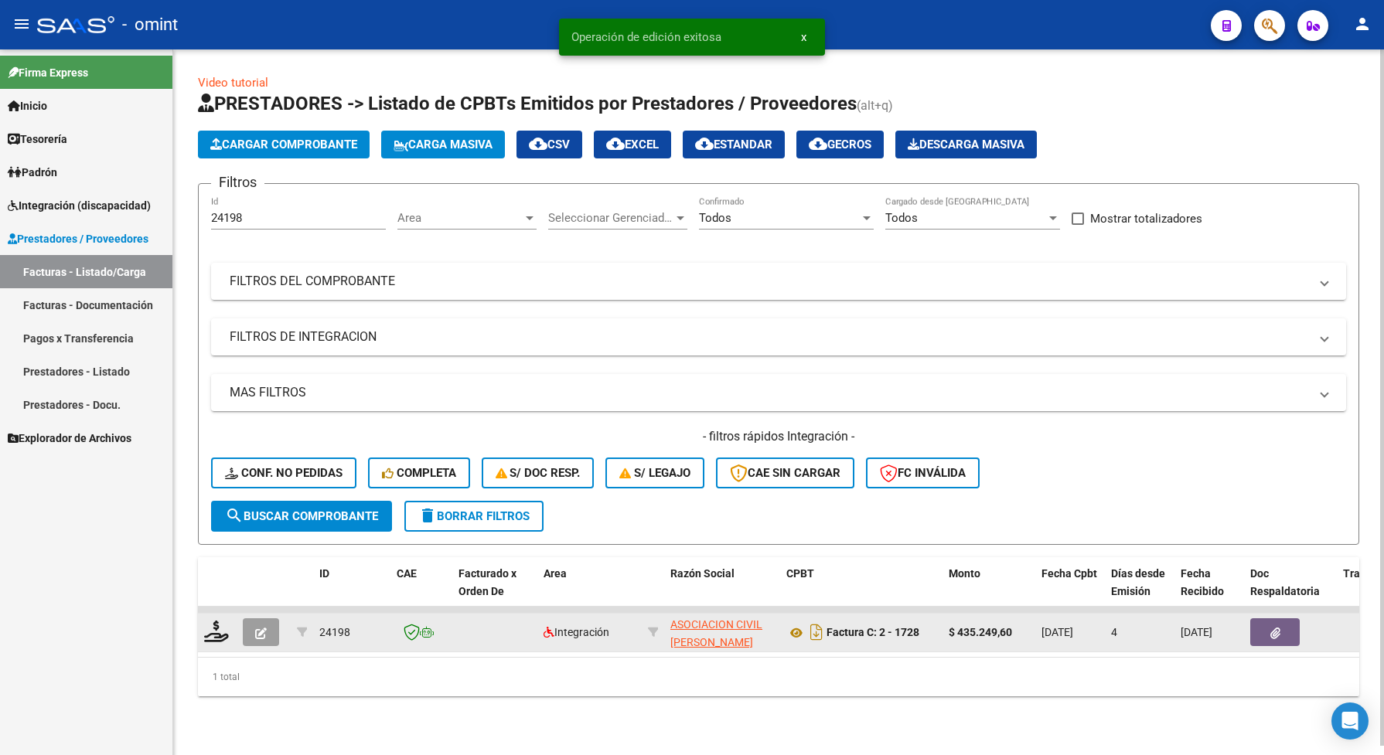
click at [259, 632] on icon "button" at bounding box center [261, 634] width 12 height 12
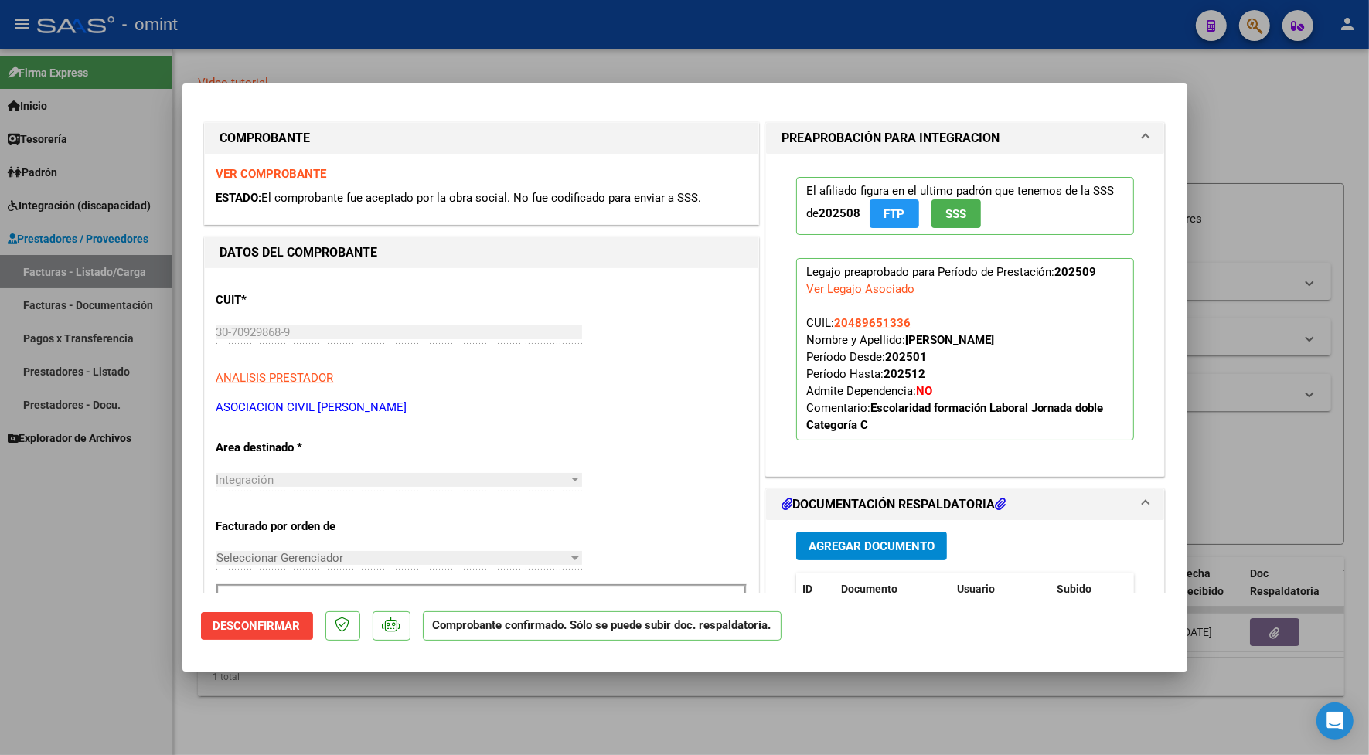
scroll to position [193, 0]
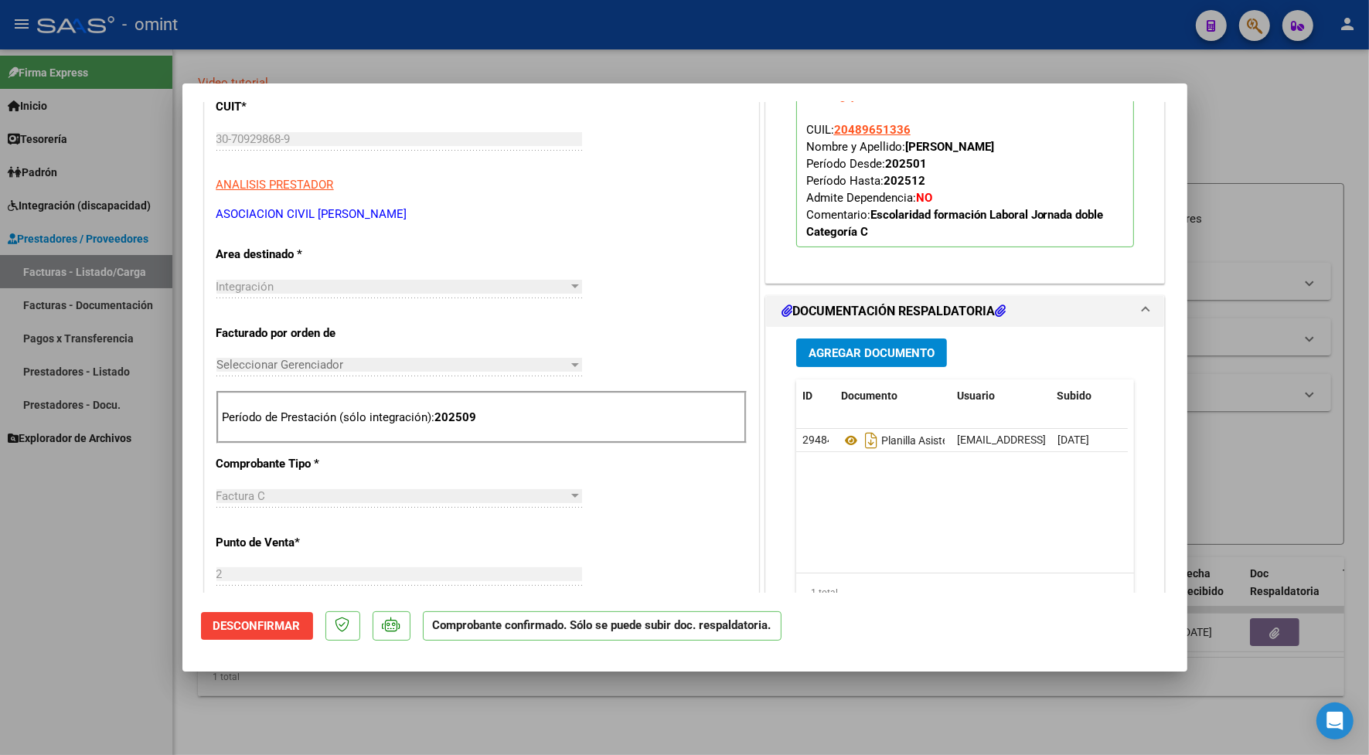
click at [451, 70] on div at bounding box center [684, 377] width 1369 height 755
type input "$ 0,00"
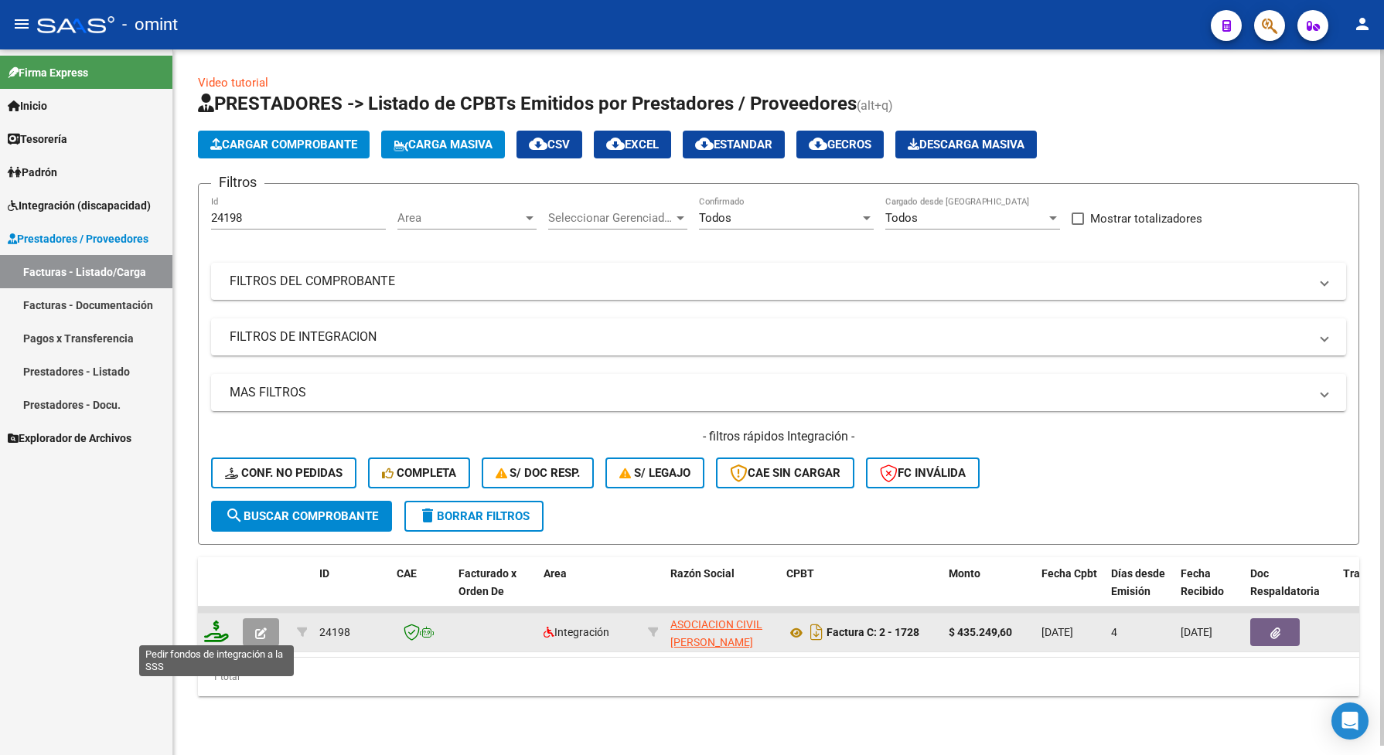
click at [213, 628] on icon at bounding box center [216, 632] width 25 height 22
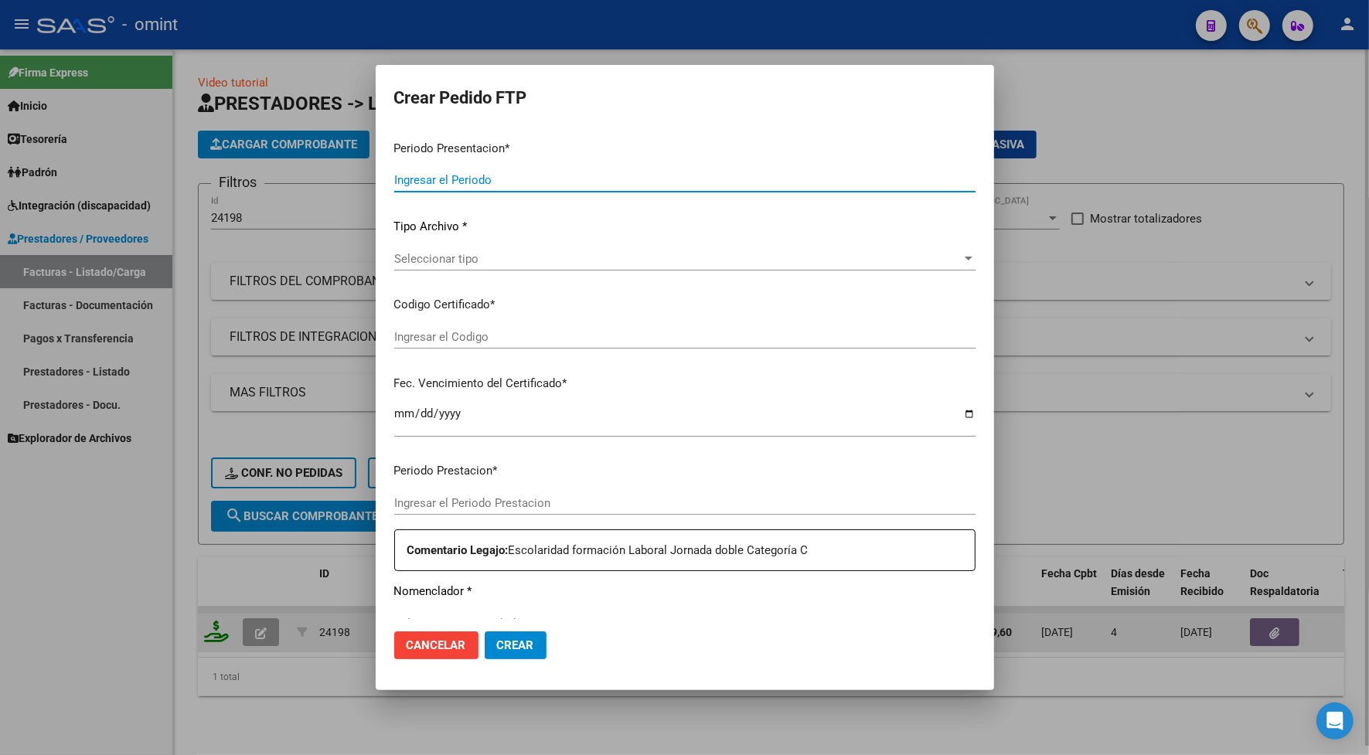
type input "202509"
type input "$ 435.249,60"
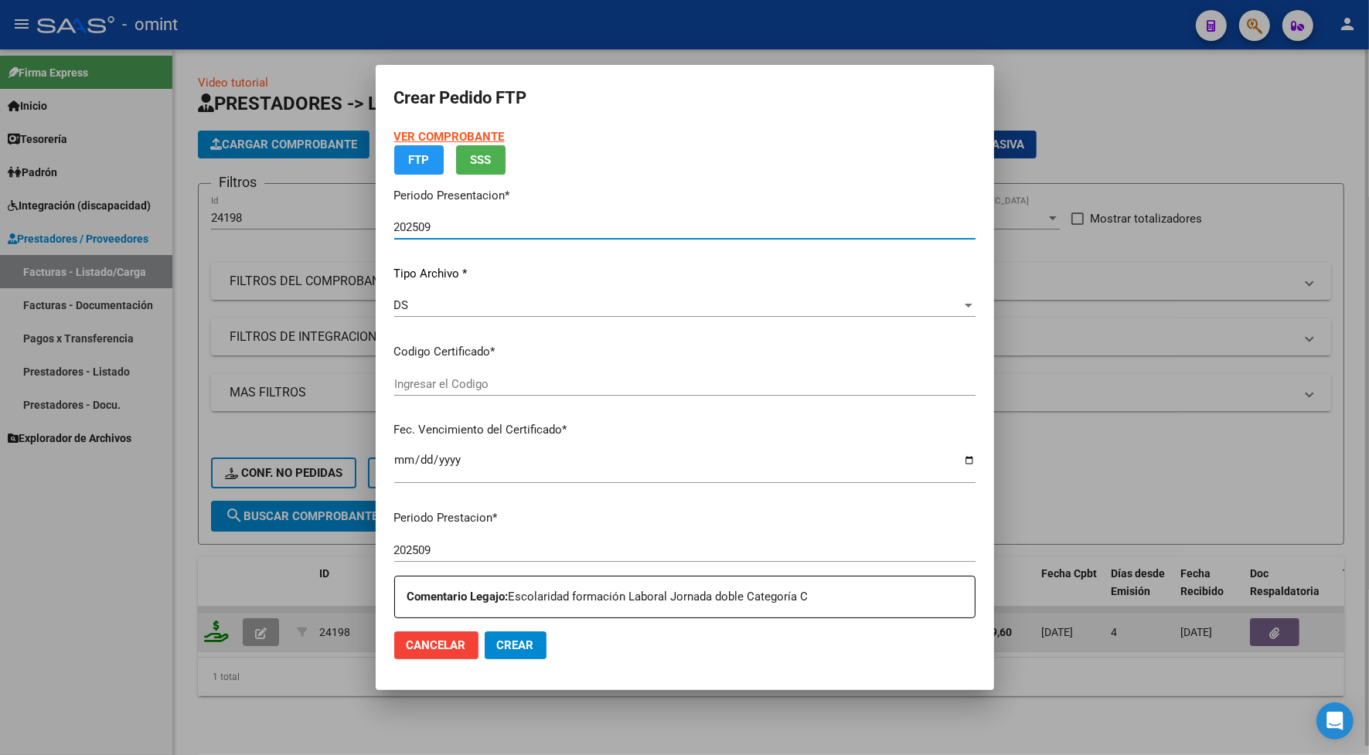
type input "7750882819"
type input "[DATE]"
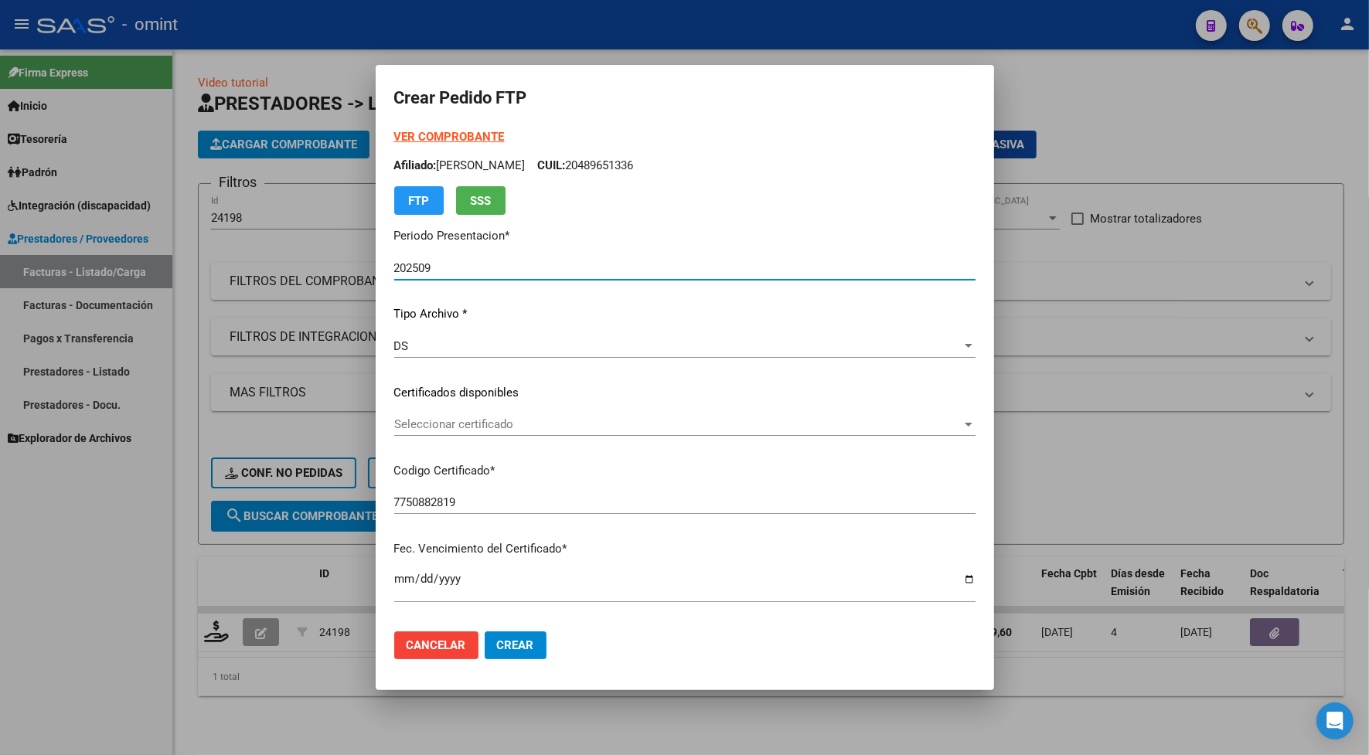
click at [488, 426] on span "Seleccionar certificado" at bounding box center [677, 424] width 567 height 14
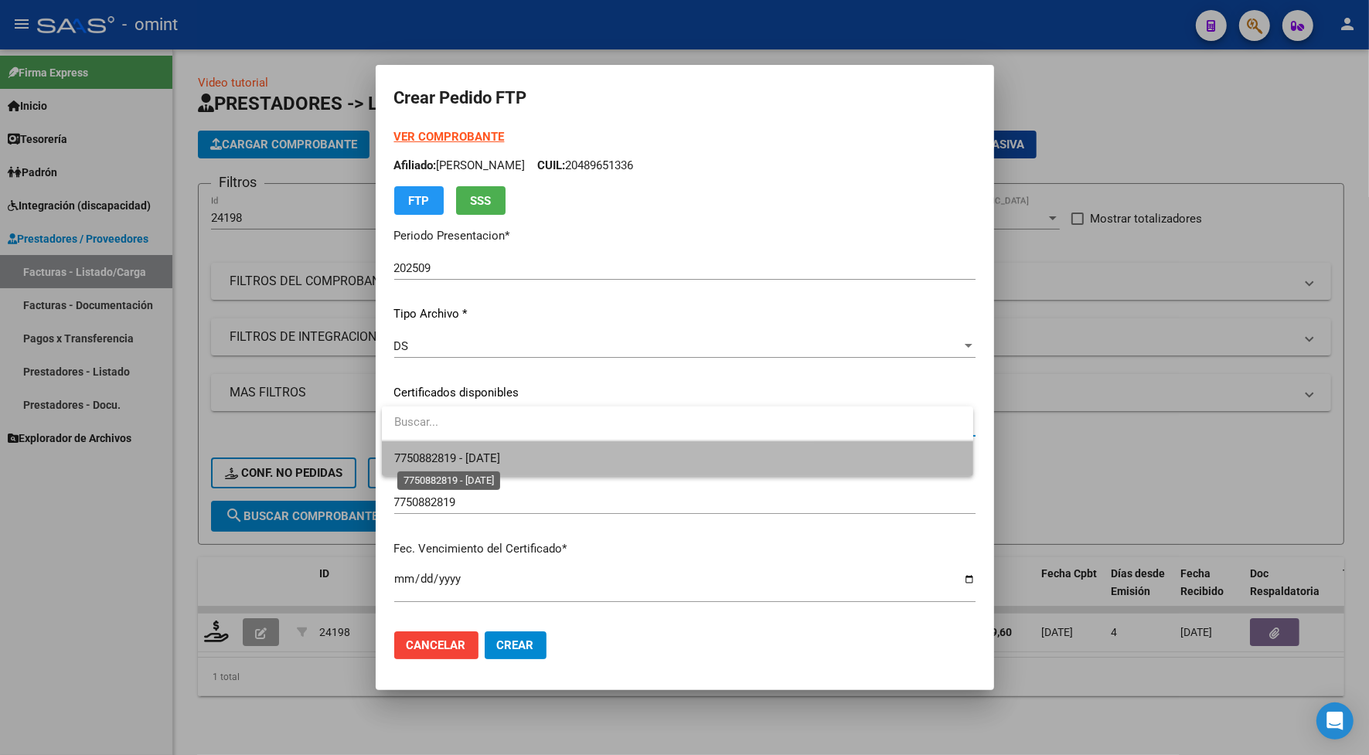
click at [500, 455] on span "7750882819 - [DATE]" at bounding box center [447, 458] width 106 height 14
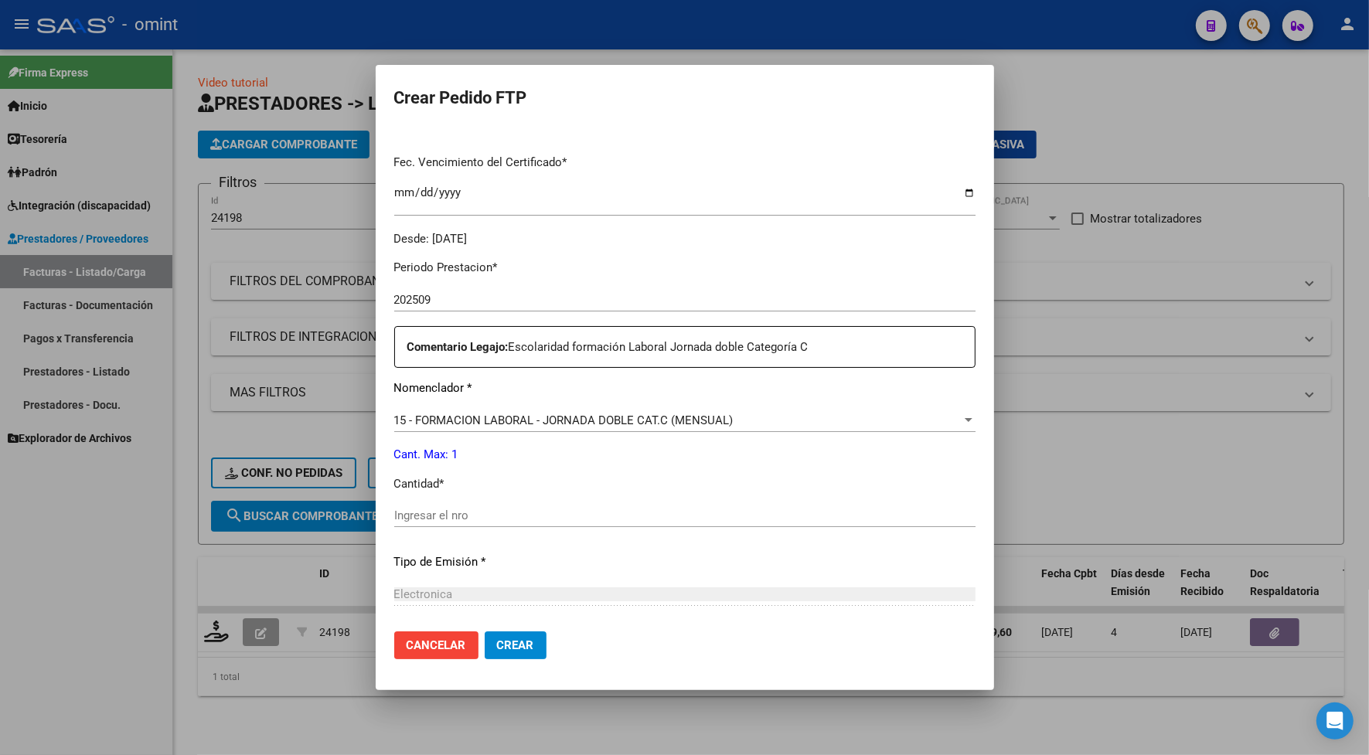
scroll to position [543, 0]
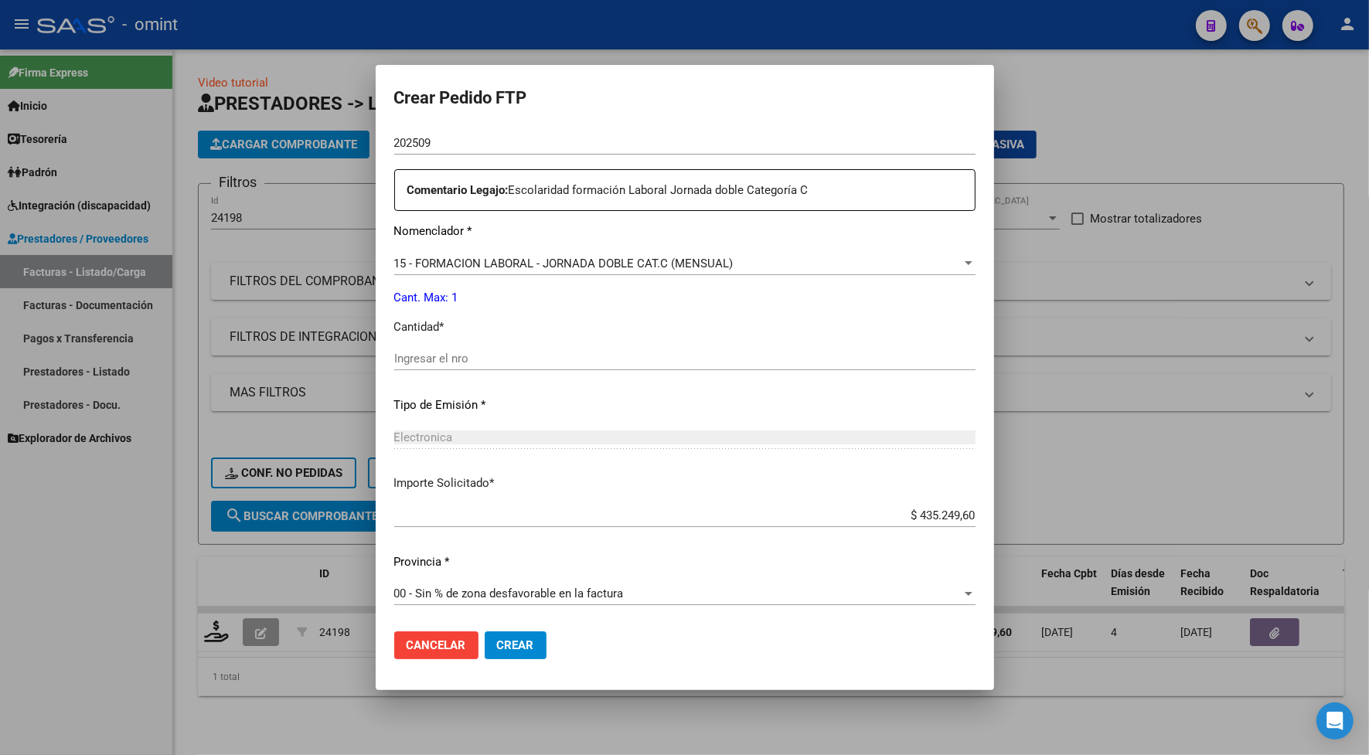
click at [451, 366] on div "Ingresar el nro" at bounding box center [684, 358] width 581 height 23
type input "1"
click at [520, 644] on span "Crear" at bounding box center [515, 645] width 37 height 14
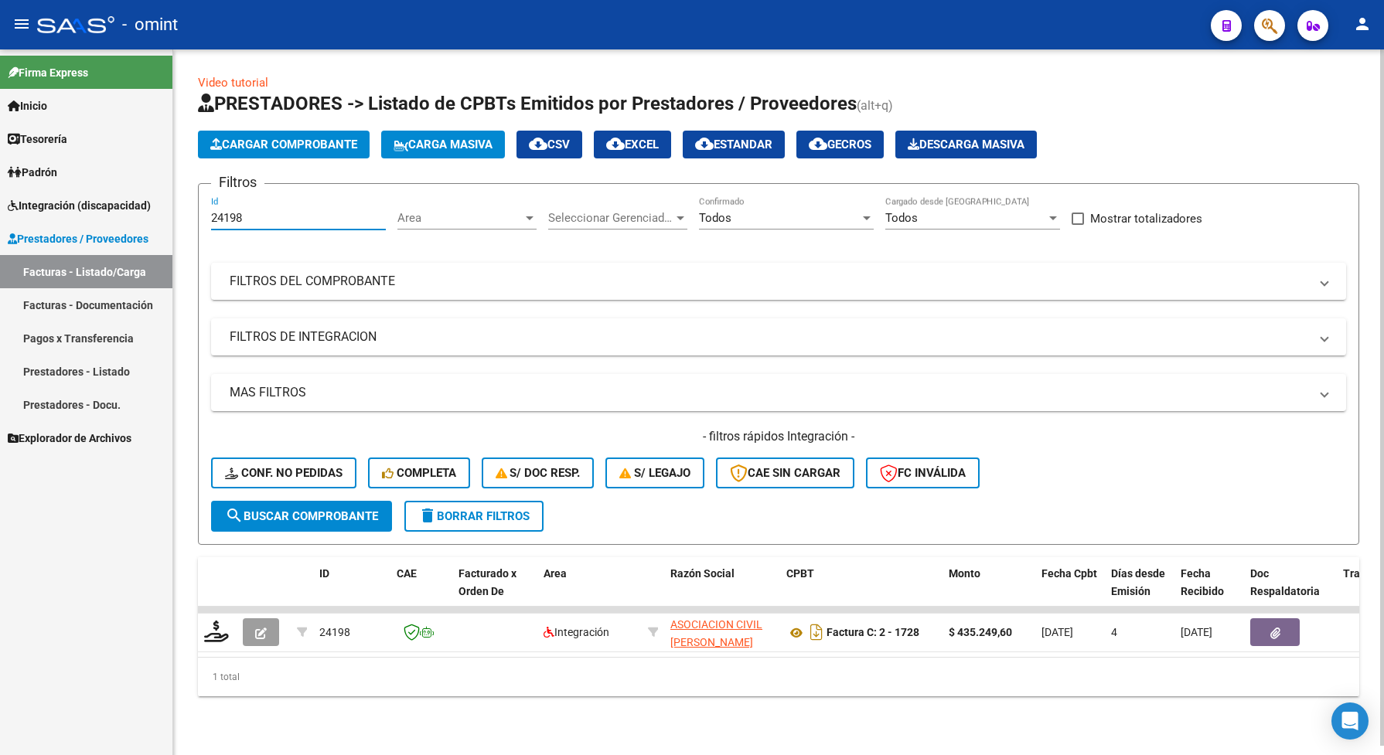
drag, startPoint x: 257, startPoint y: 216, endPoint x: 193, endPoint y: 216, distance: 64.2
click at [196, 219] on div "Video tutorial PRESTADORES -> Listado de CPBTs Emitidos por Prestadores / Prove…" at bounding box center [778, 397] width 1210 height 696
paste input "202"
type input "24202"
click at [313, 511] on span "search Buscar Comprobante" at bounding box center [301, 516] width 153 height 14
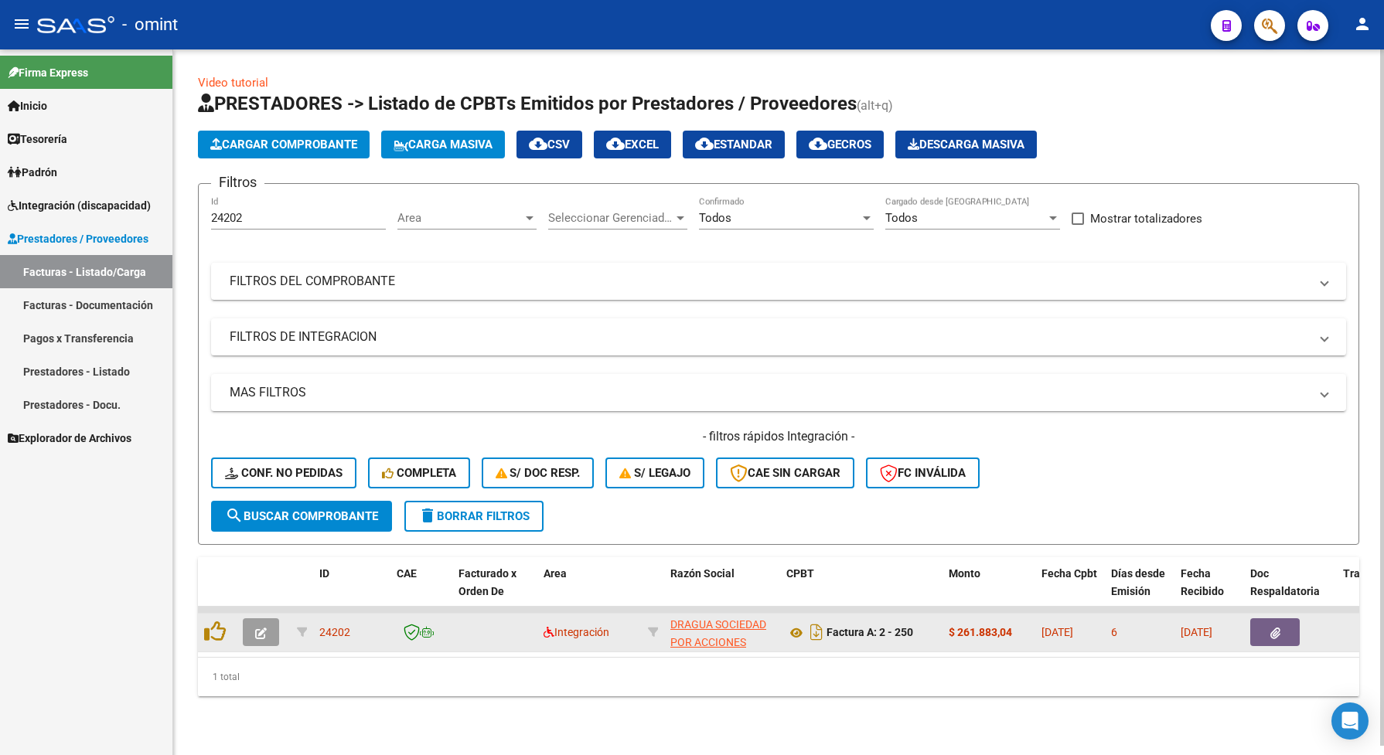
click at [244, 620] on button "button" at bounding box center [261, 632] width 36 height 28
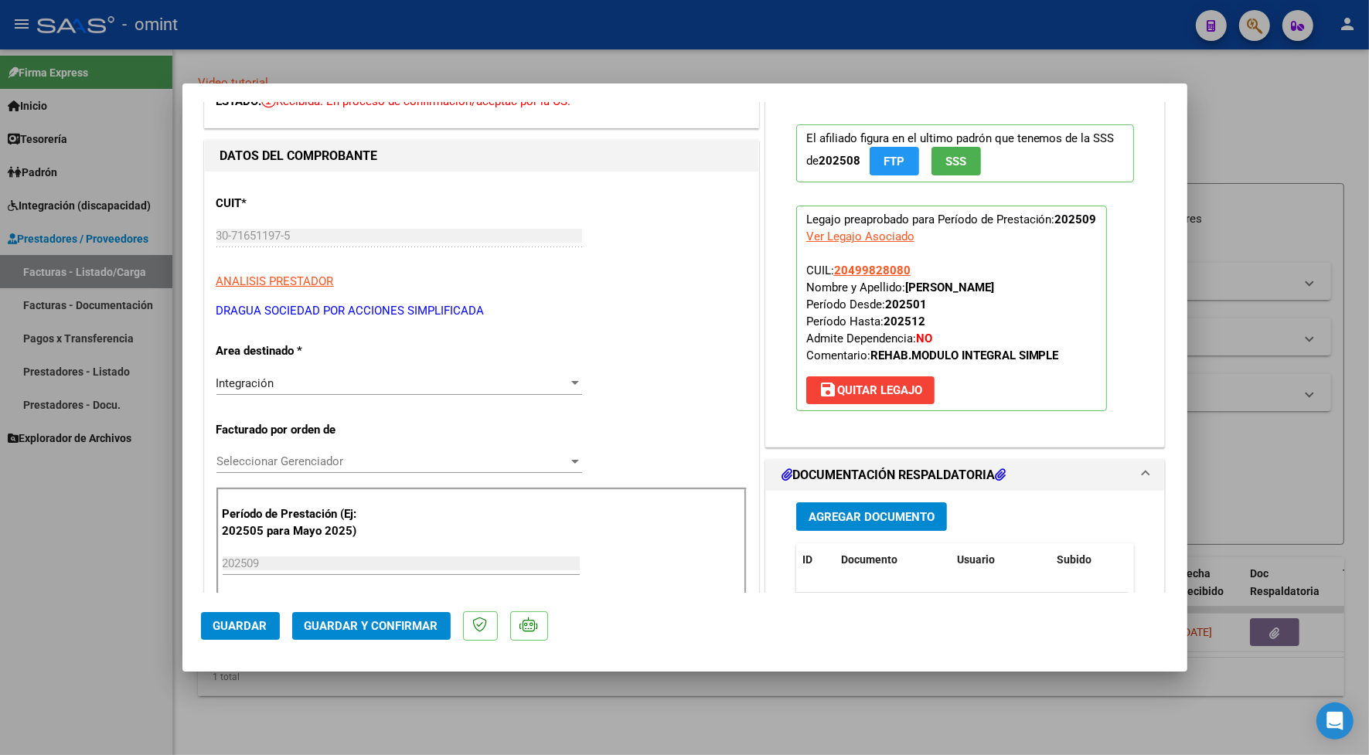
scroll to position [193, 0]
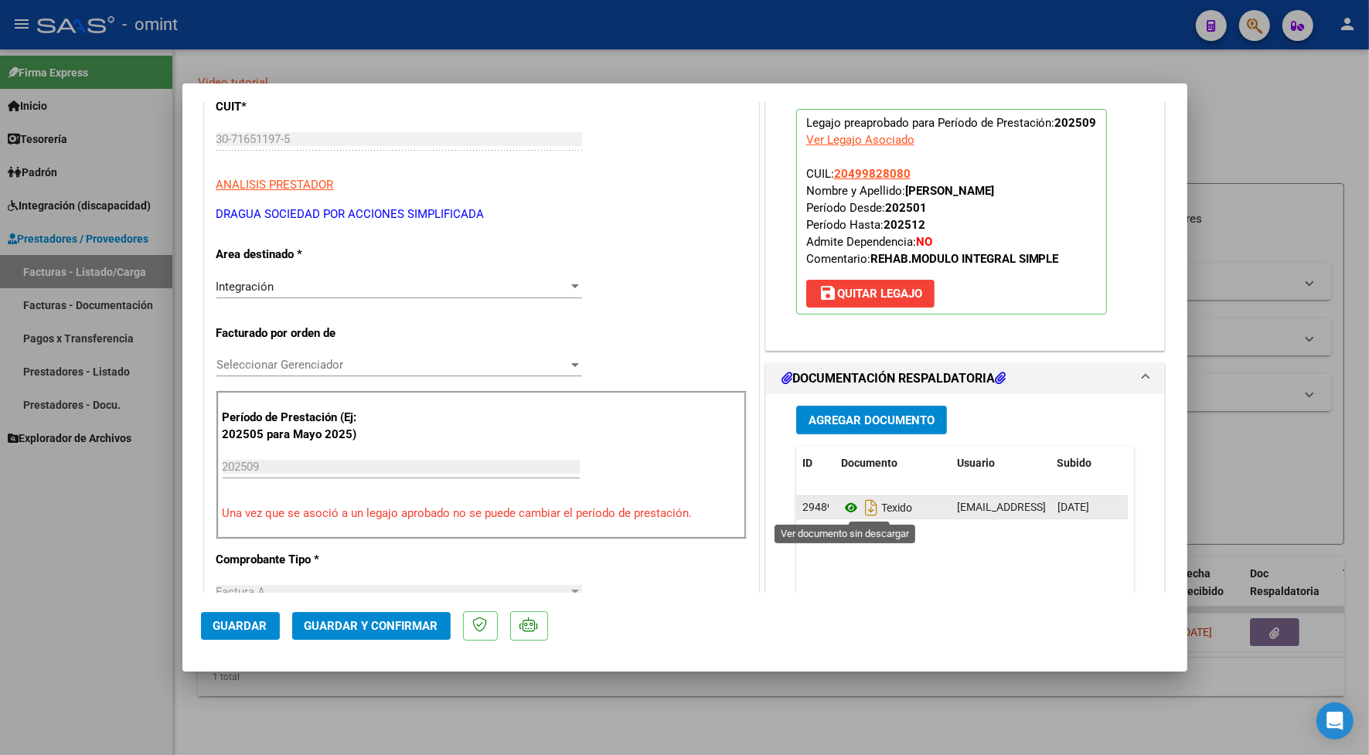
click at [843, 512] on icon at bounding box center [851, 508] width 20 height 19
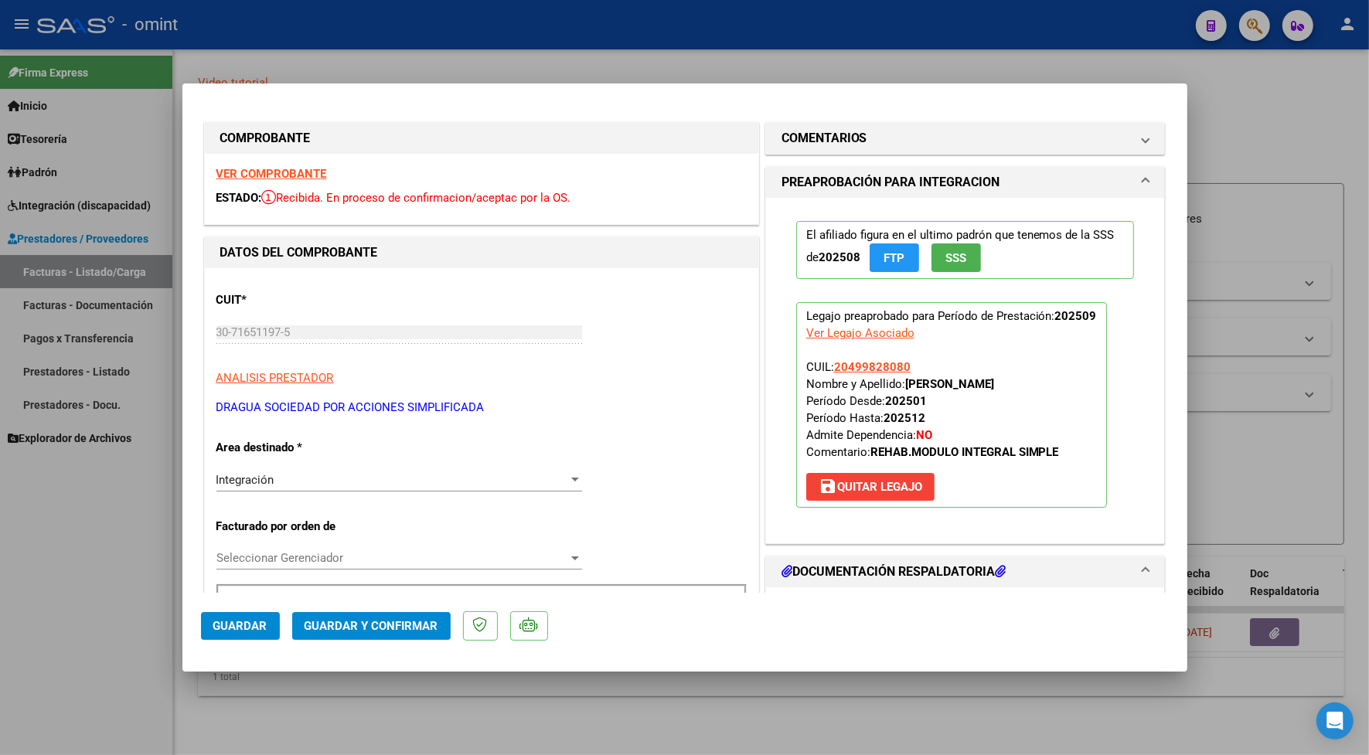
click at [288, 175] on strong "VER COMPROBANTE" at bounding box center [271, 174] width 111 height 14
click at [389, 620] on span "Guardar y Confirmar" at bounding box center [372, 626] width 134 height 14
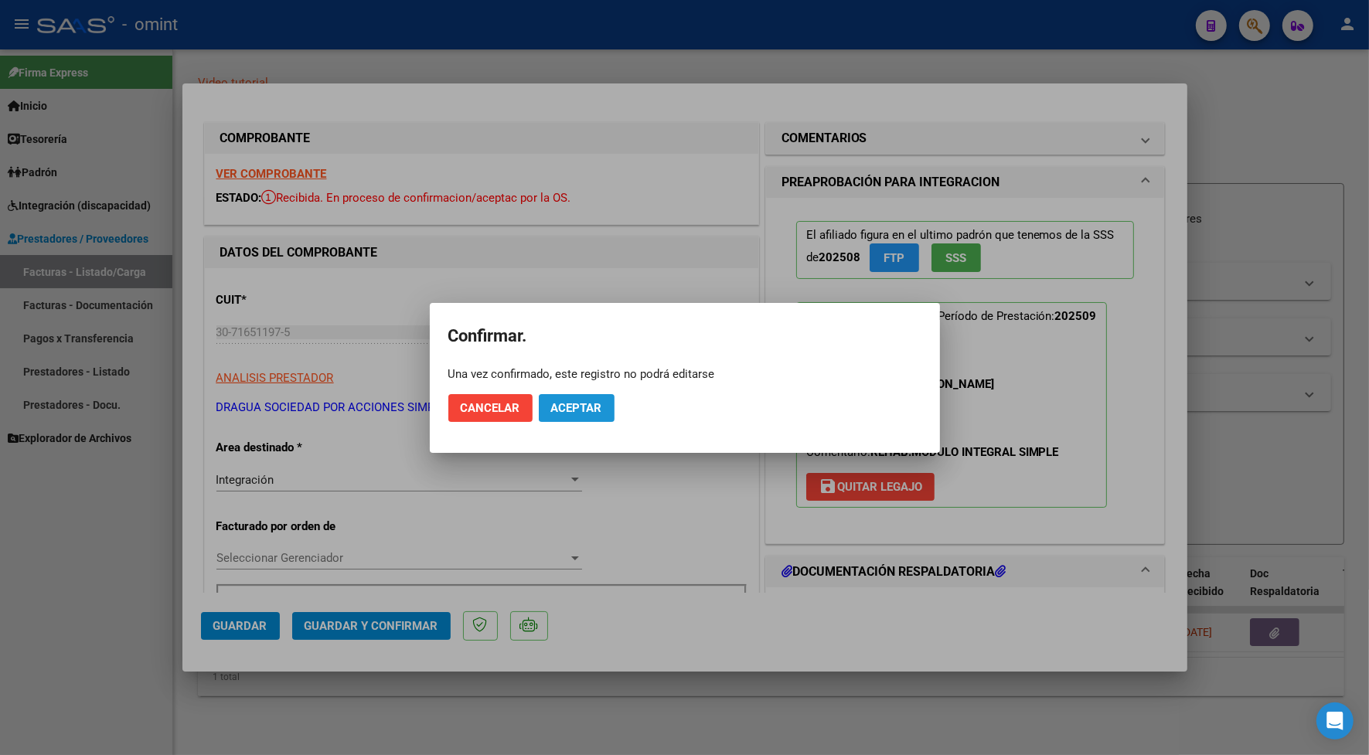
click at [564, 408] on span "Aceptar" at bounding box center [576, 408] width 51 height 14
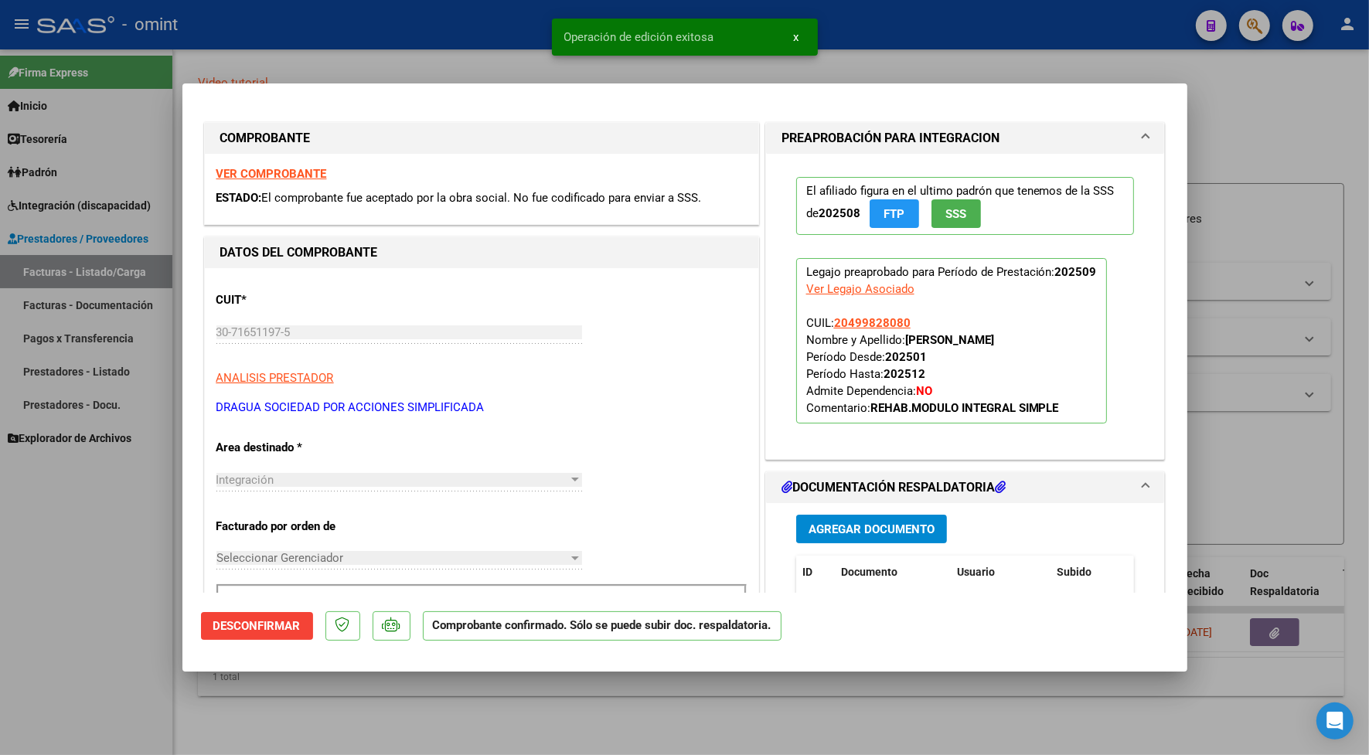
click at [414, 35] on div at bounding box center [684, 377] width 1369 height 755
type input "$ 0,00"
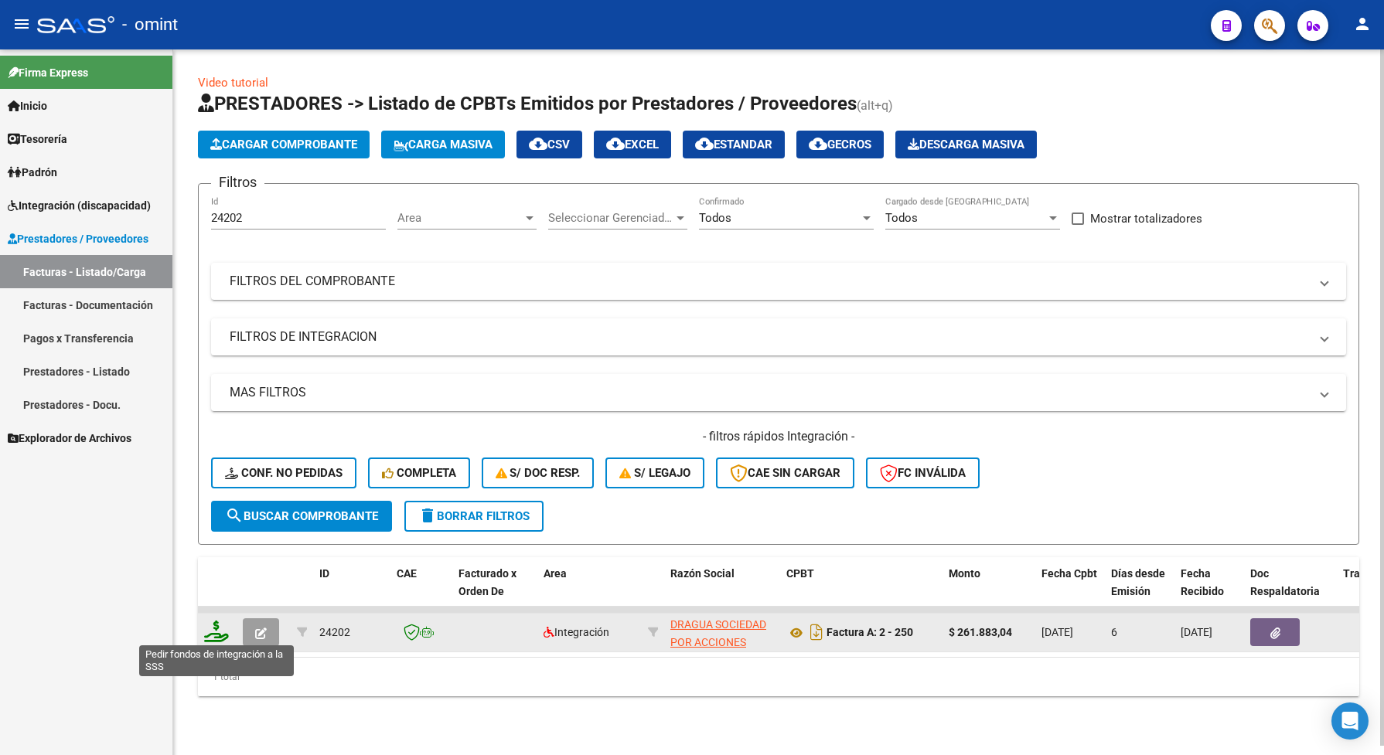
click at [213, 630] on icon at bounding box center [216, 632] width 25 height 22
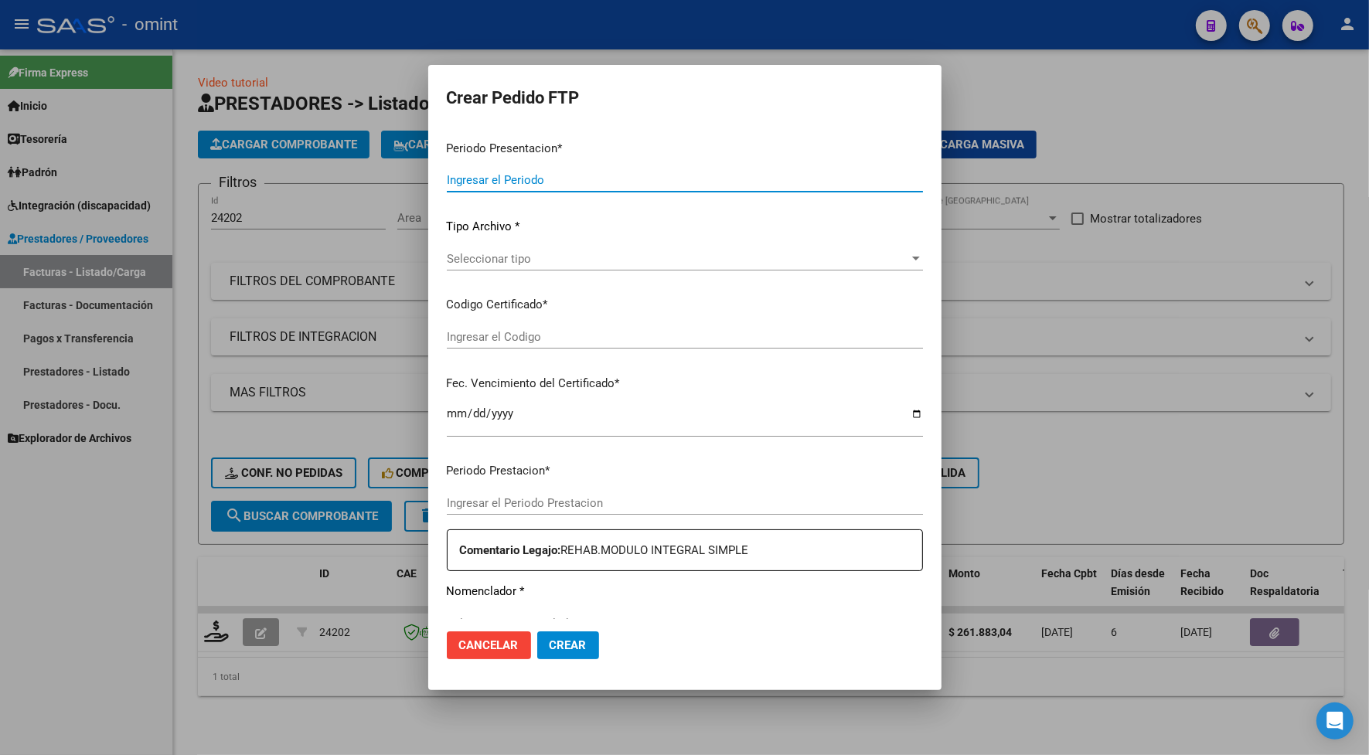
type input "202509"
type input "$ 261.883,04"
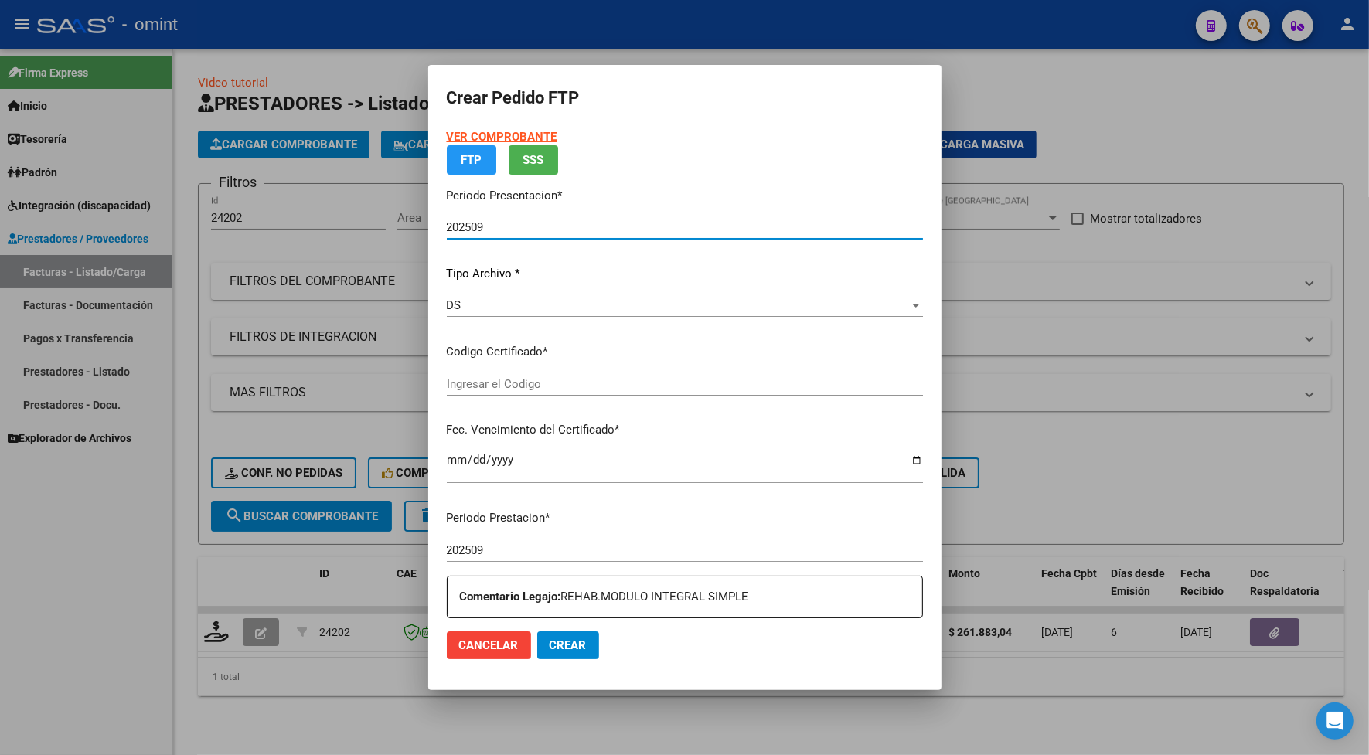
type input "7815030562"
type input "[DATE]"
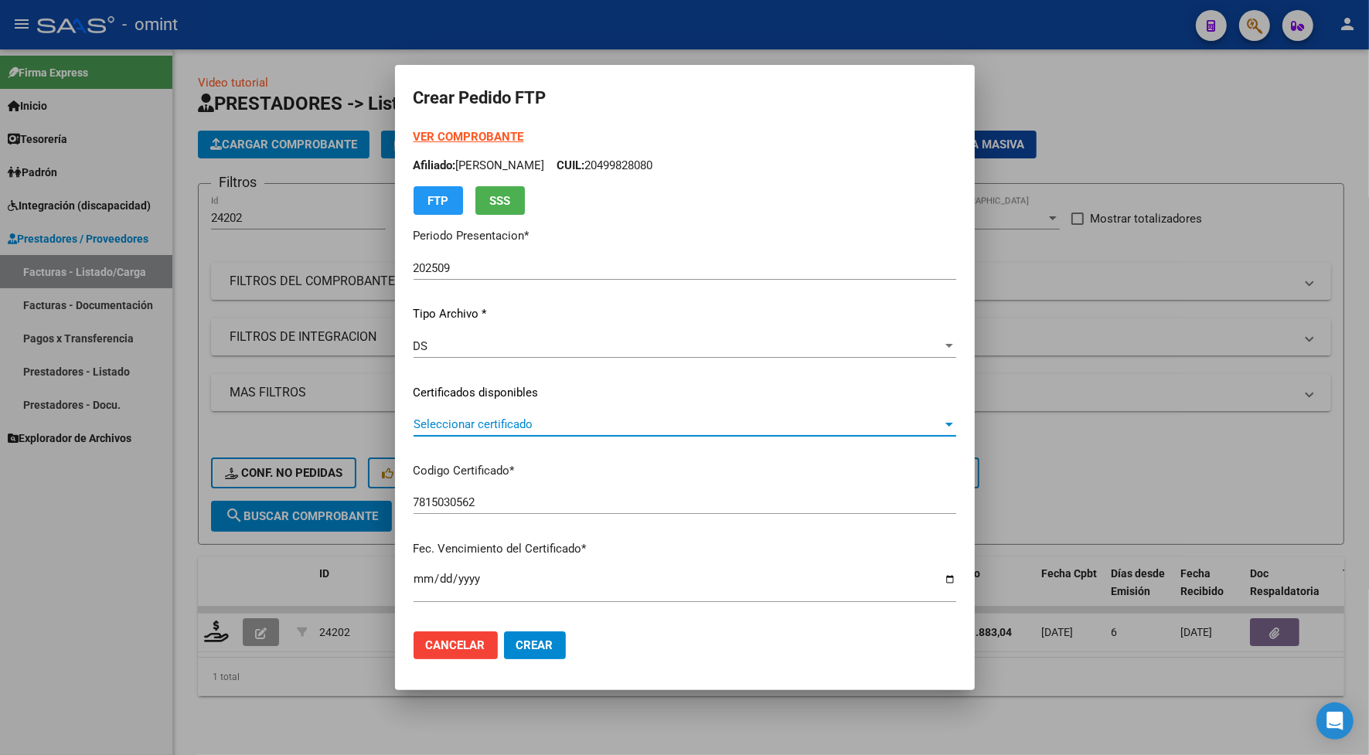
click at [477, 418] on span "Seleccionar certificado" at bounding box center [678, 424] width 529 height 14
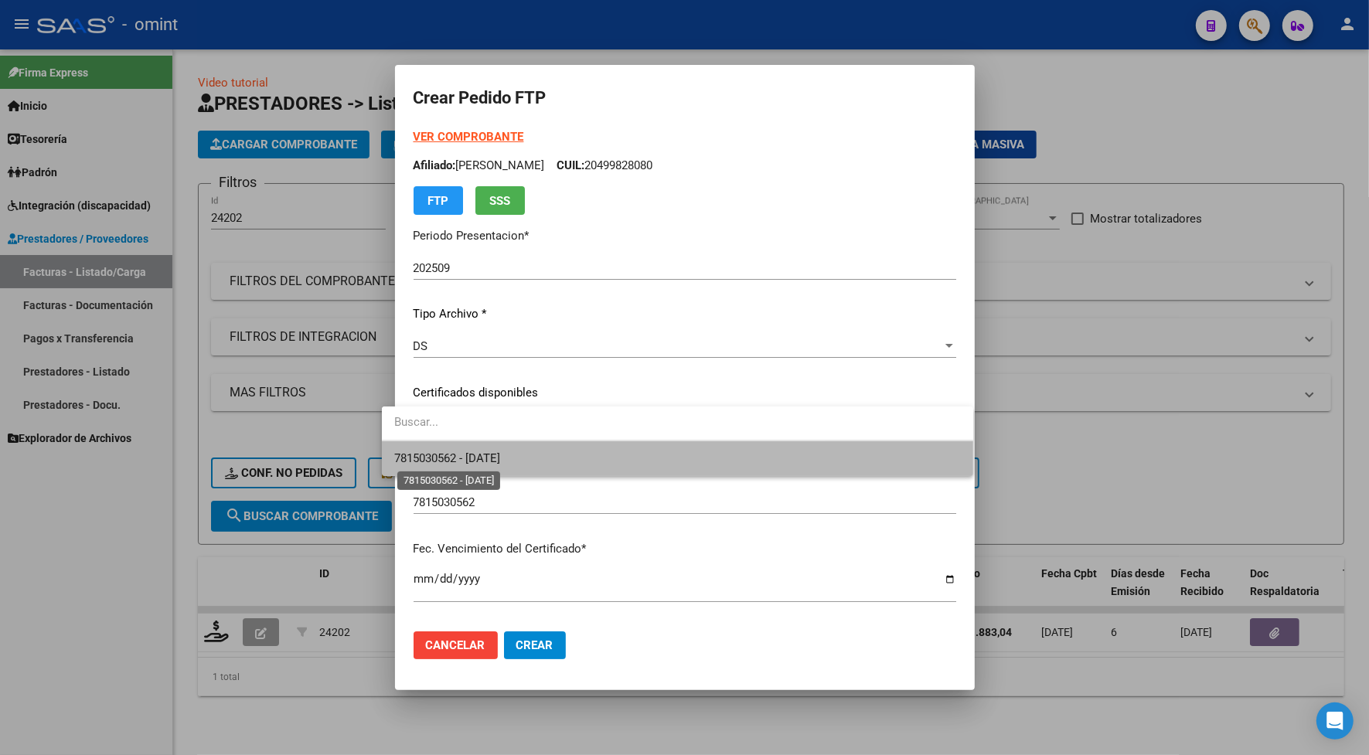
click at [500, 453] on span "7815030562 - [DATE]" at bounding box center [447, 458] width 106 height 14
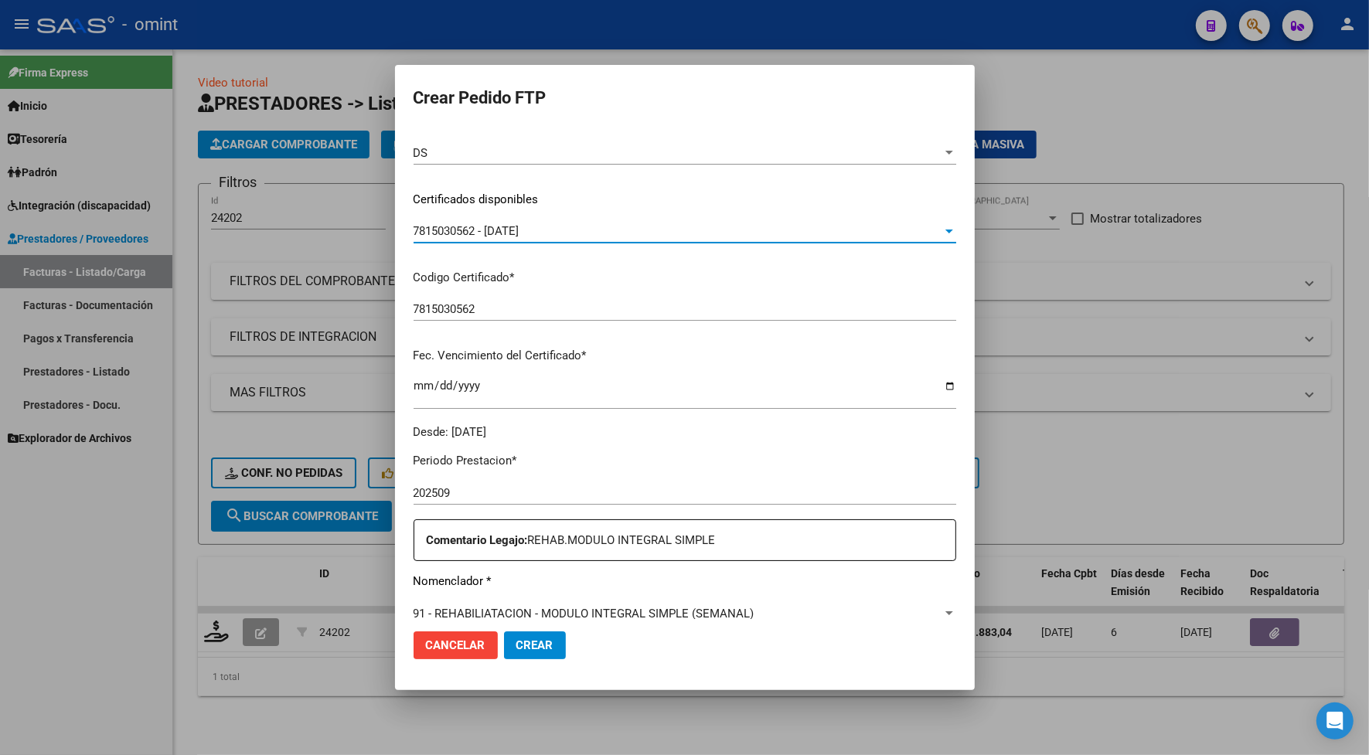
scroll to position [290, 0]
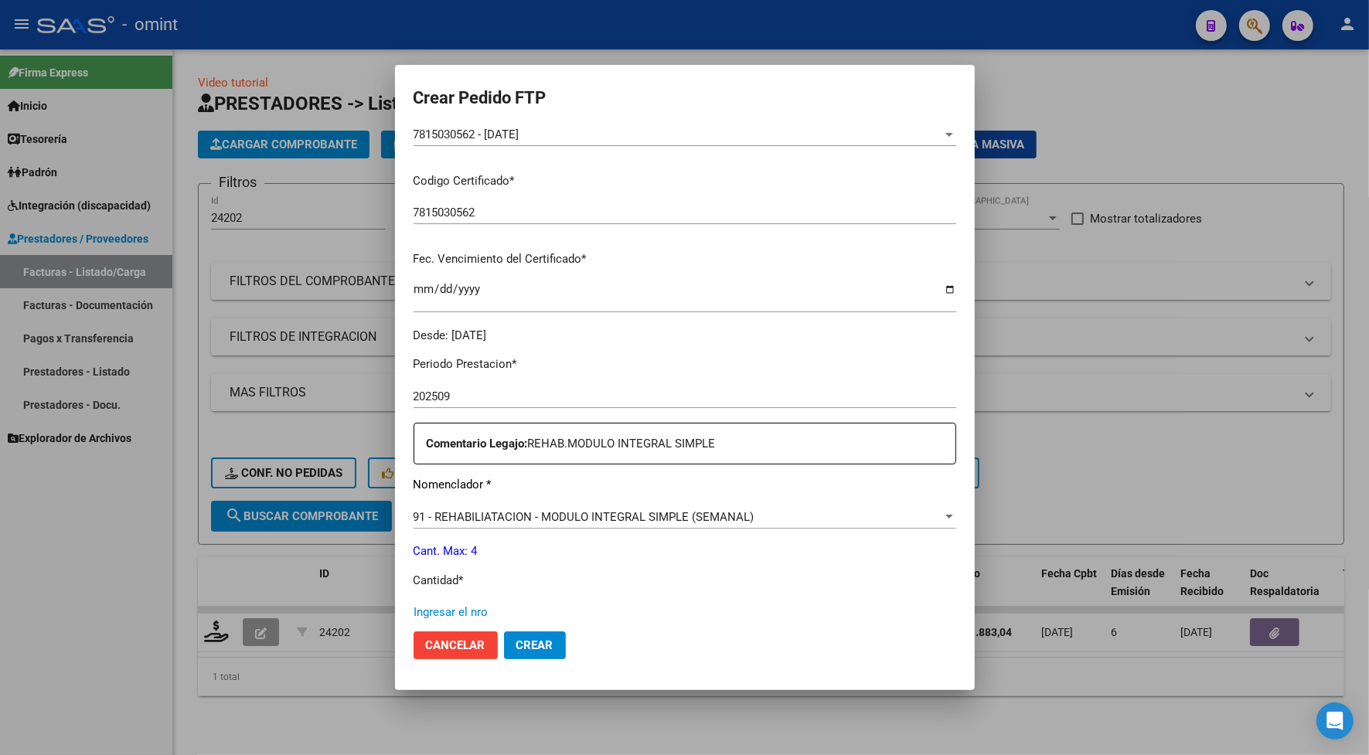
click at [468, 608] on input "Ingresar el nro" at bounding box center [685, 612] width 543 height 14
type input "4"
click at [516, 638] on span "Crear" at bounding box center [534, 645] width 37 height 14
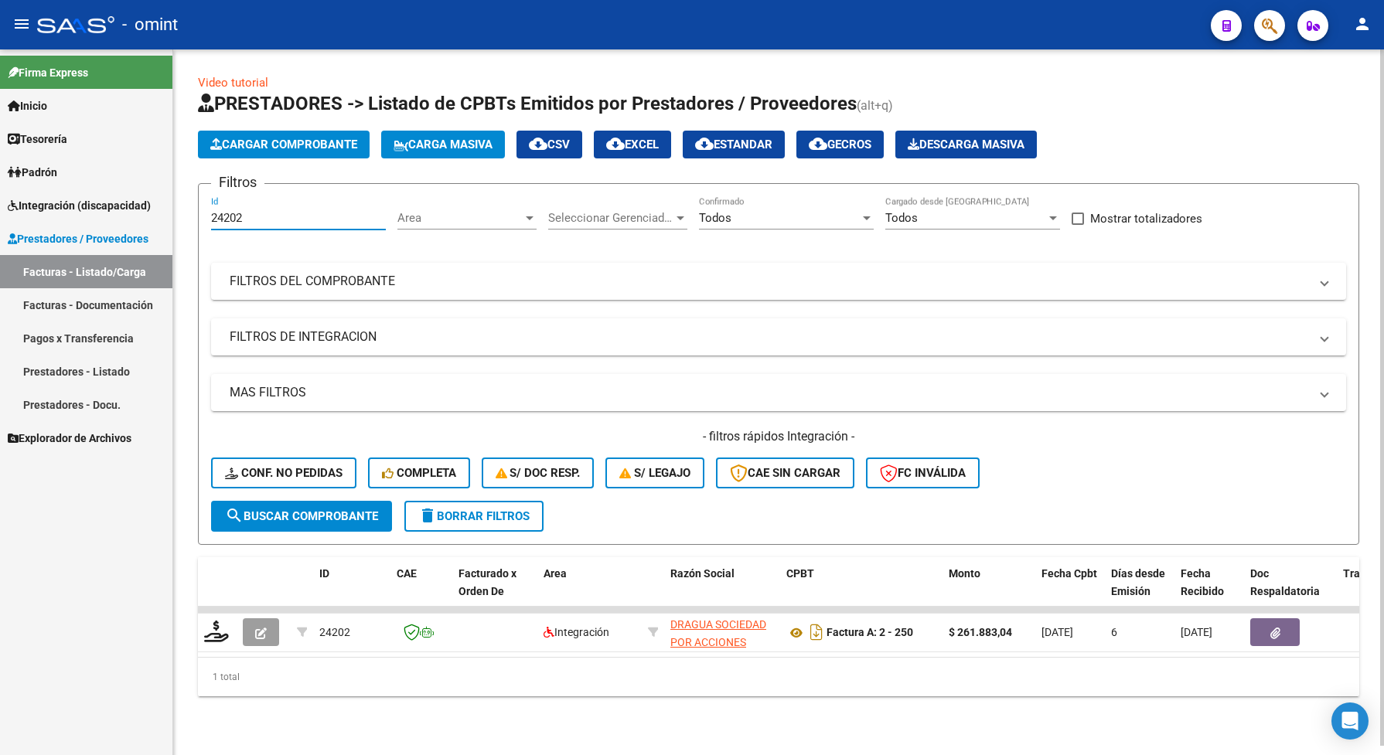
drag, startPoint x: 249, startPoint y: 214, endPoint x: 206, endPoint y: 221, distance: 43.1
click at [206, 221] on form "Filtros 24202 Id Area Area Seleccionar Gerenciador Seleccionar Gerenciador Todo…" at bounding box center [778, 364] width 1161 height 362
paste input "2251"
type input "22251"
click at [329, 512] on span "search Buscar Comprobante" at bounding box center [301, 516] width 153 height 14
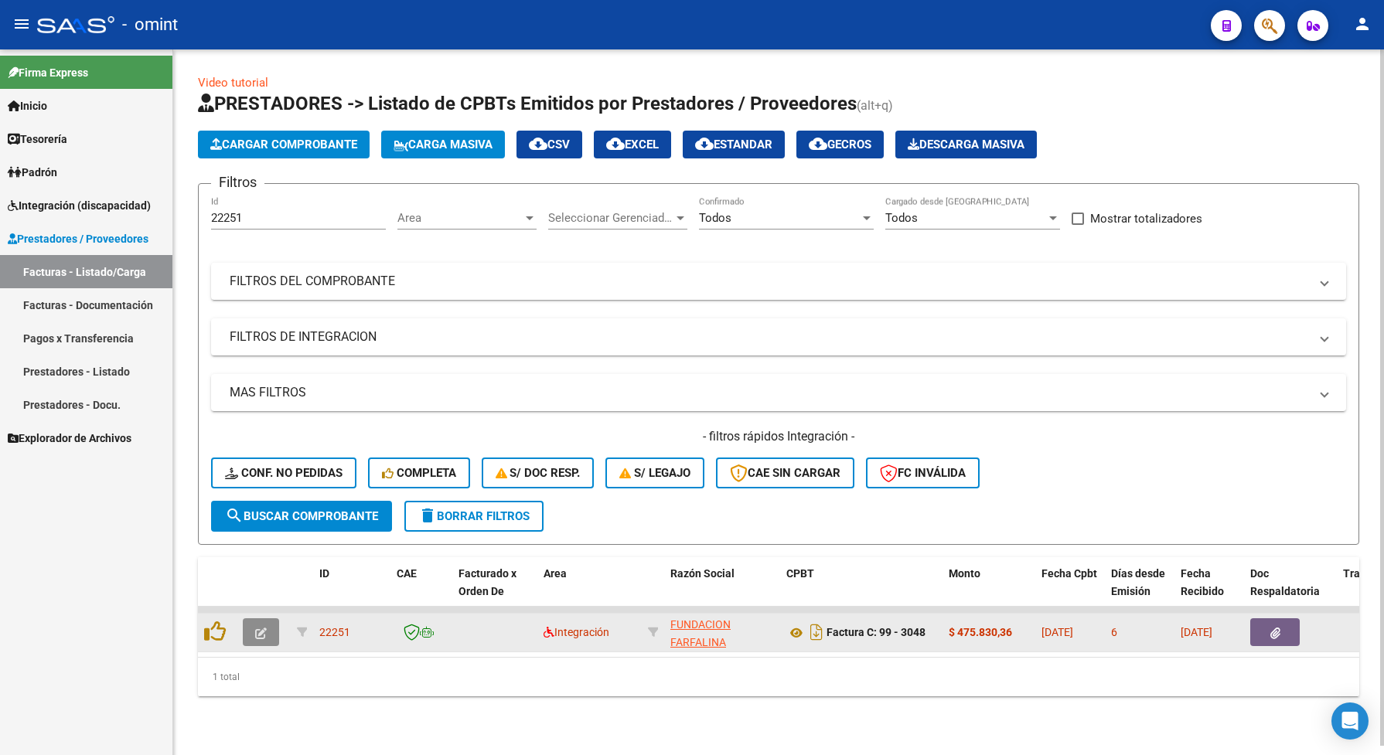
click at [257, 628] on icon "button" at bounding box center [261, 634] width 12 height 12
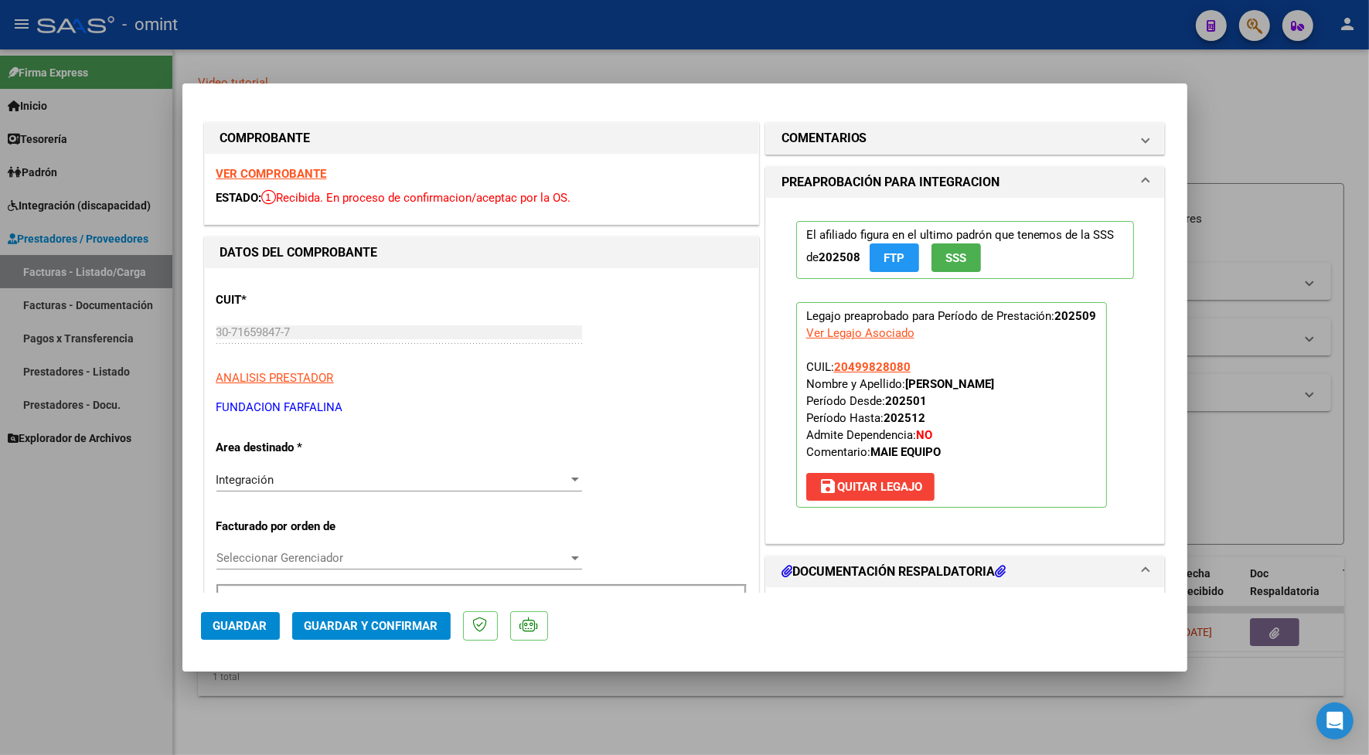
click at [283, 168] on strong "VER COMPROBANTE" at bounding box center [271, 174] width 111 height 14
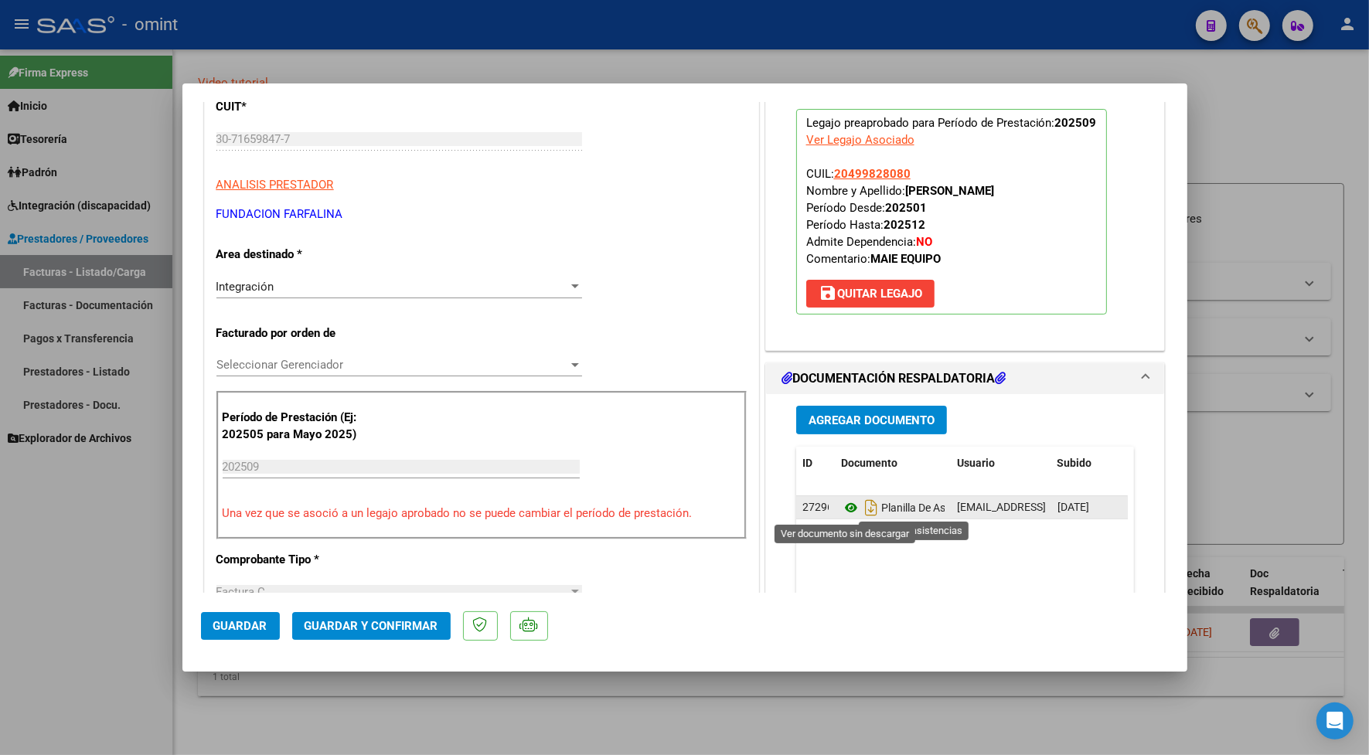
click at [841, 506] on icon at bounding box center [851, 508] width 20 height 19
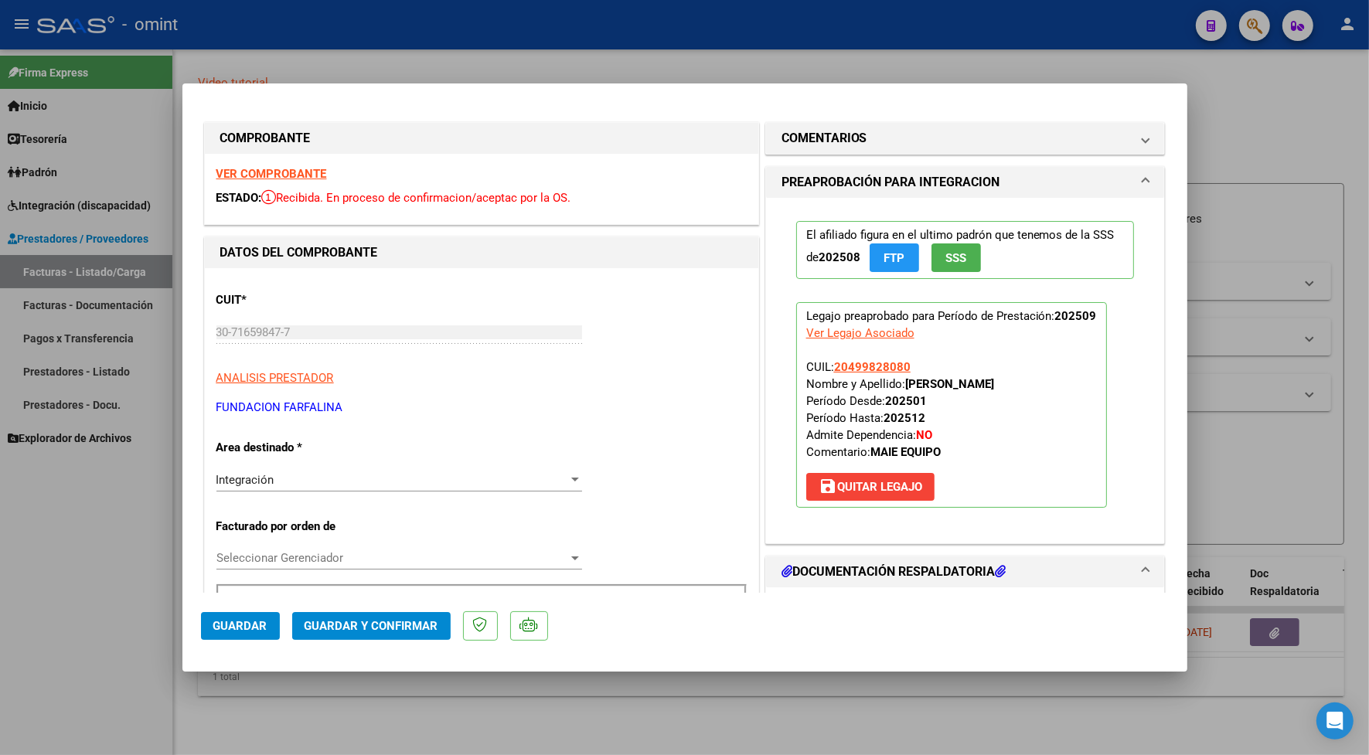
click at [294, 178] on strong "VER COMPROBANTE" at bounding box center [271, 174] width 111 height 14
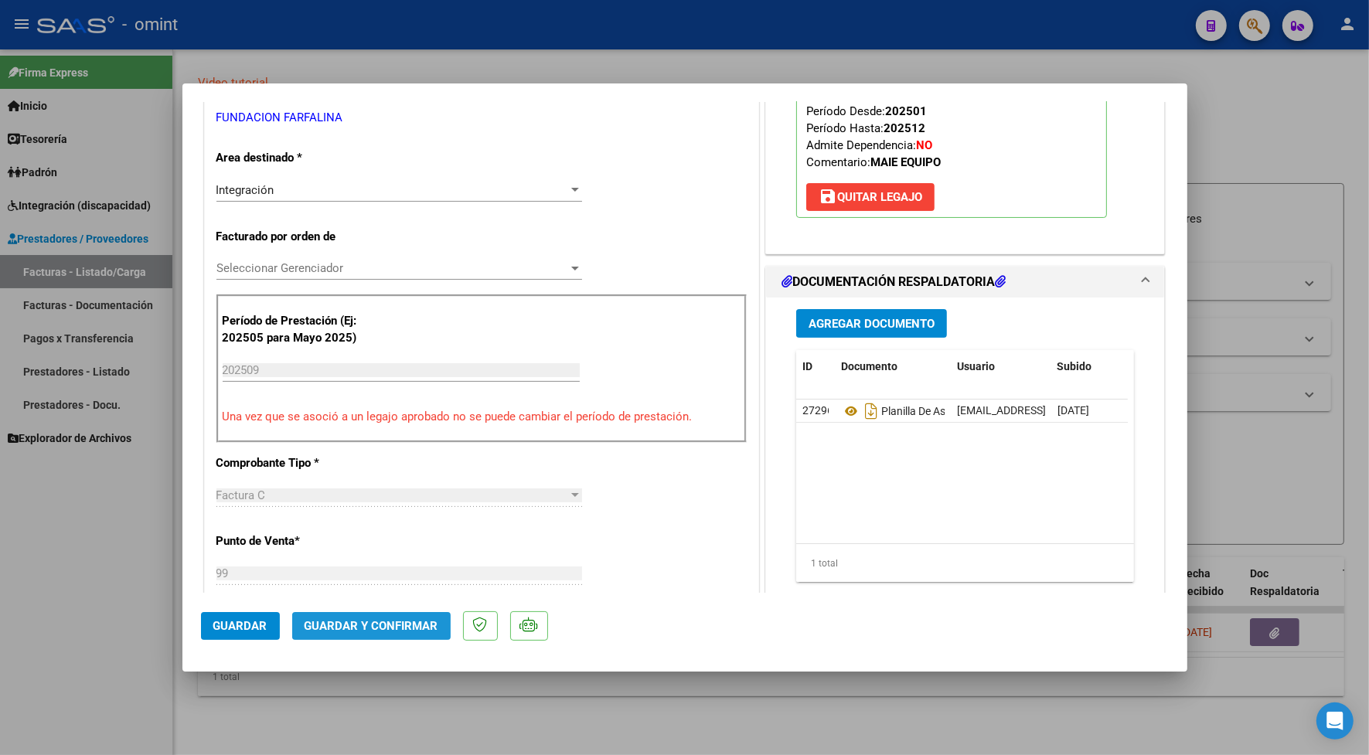
click at [419, 617] on button "Guardar y Confirmar" at bounding box center [371, 626] width 158 height 28
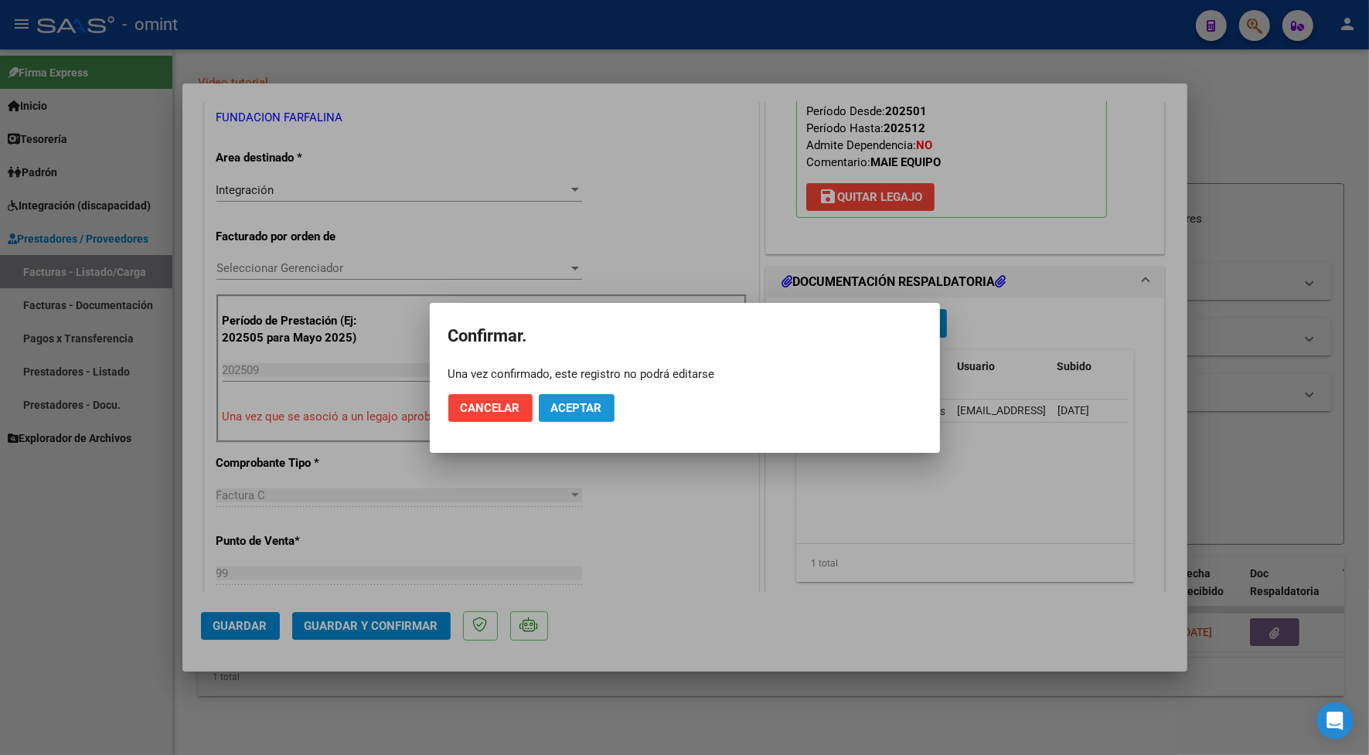
click at [576, 406] on span "Aceptar" at bounding box center [576, 408] width 51 height 14
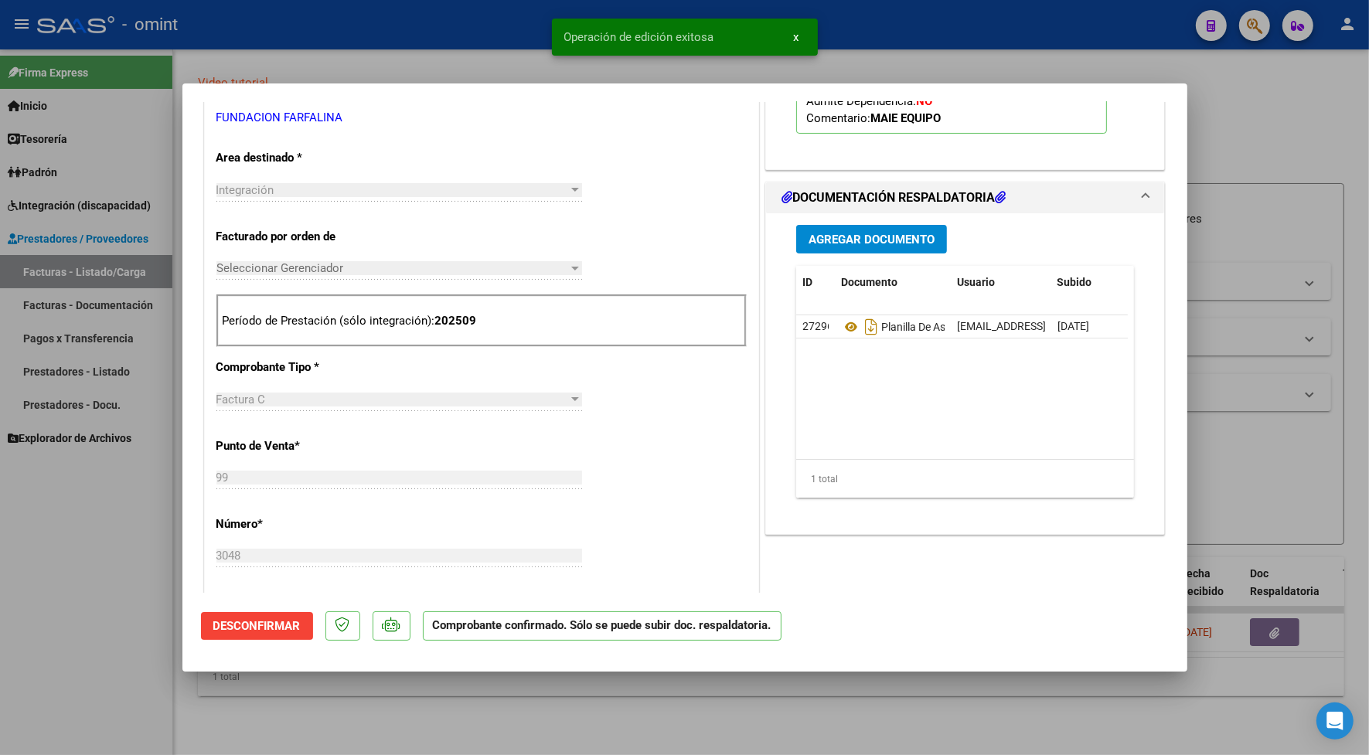
click at [488, 28] on div at bounding box center [684, 377] width 1369 height 755
type input "$ 0,00"
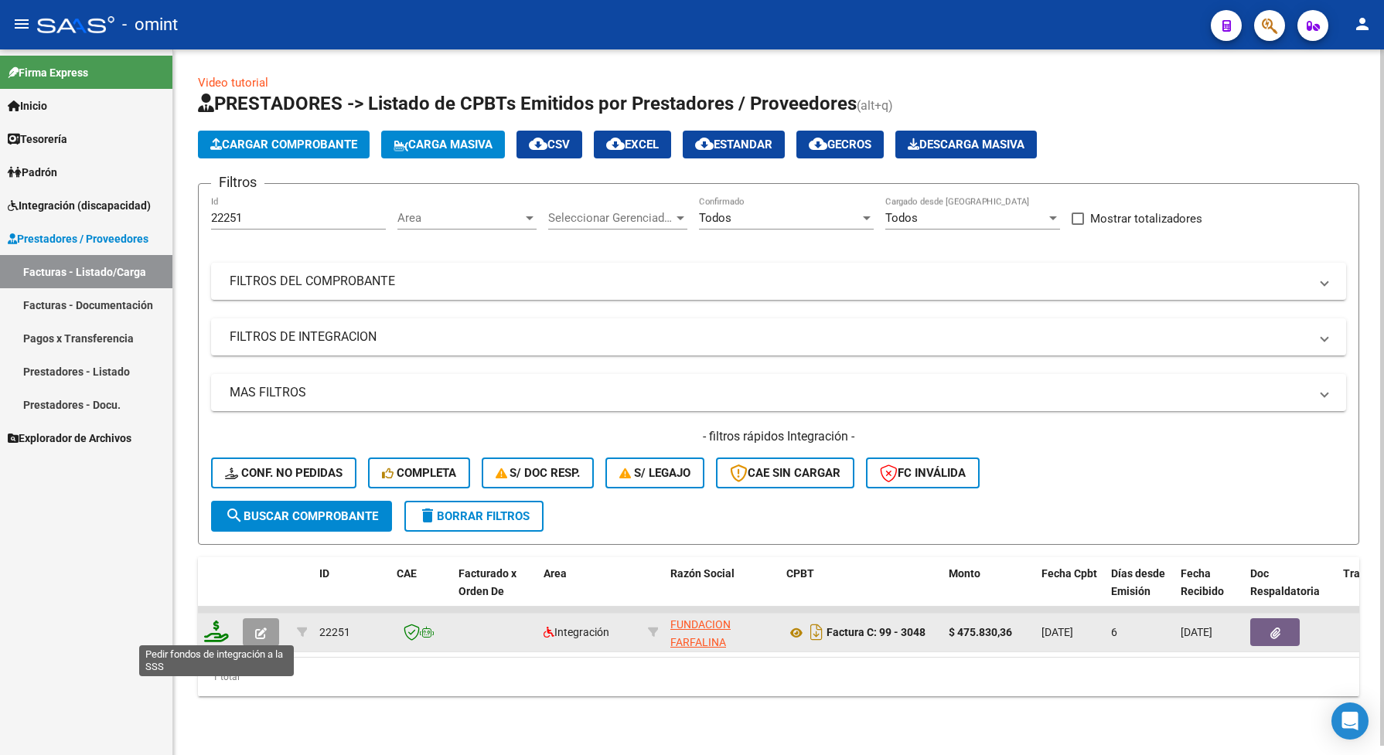
click at [214, 631] on icon at bounding box center [216, 632] width 25 height 22
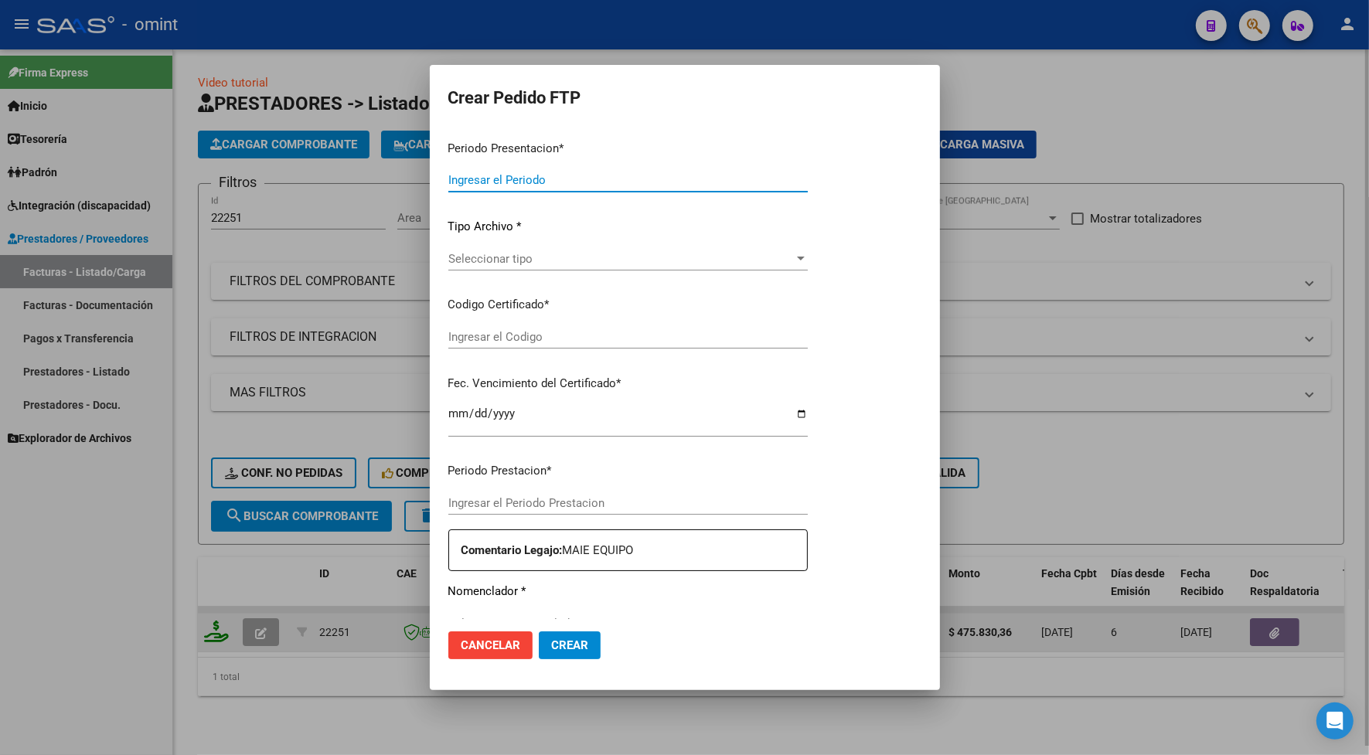
type input "202509"
type input "$ 475.830,36"
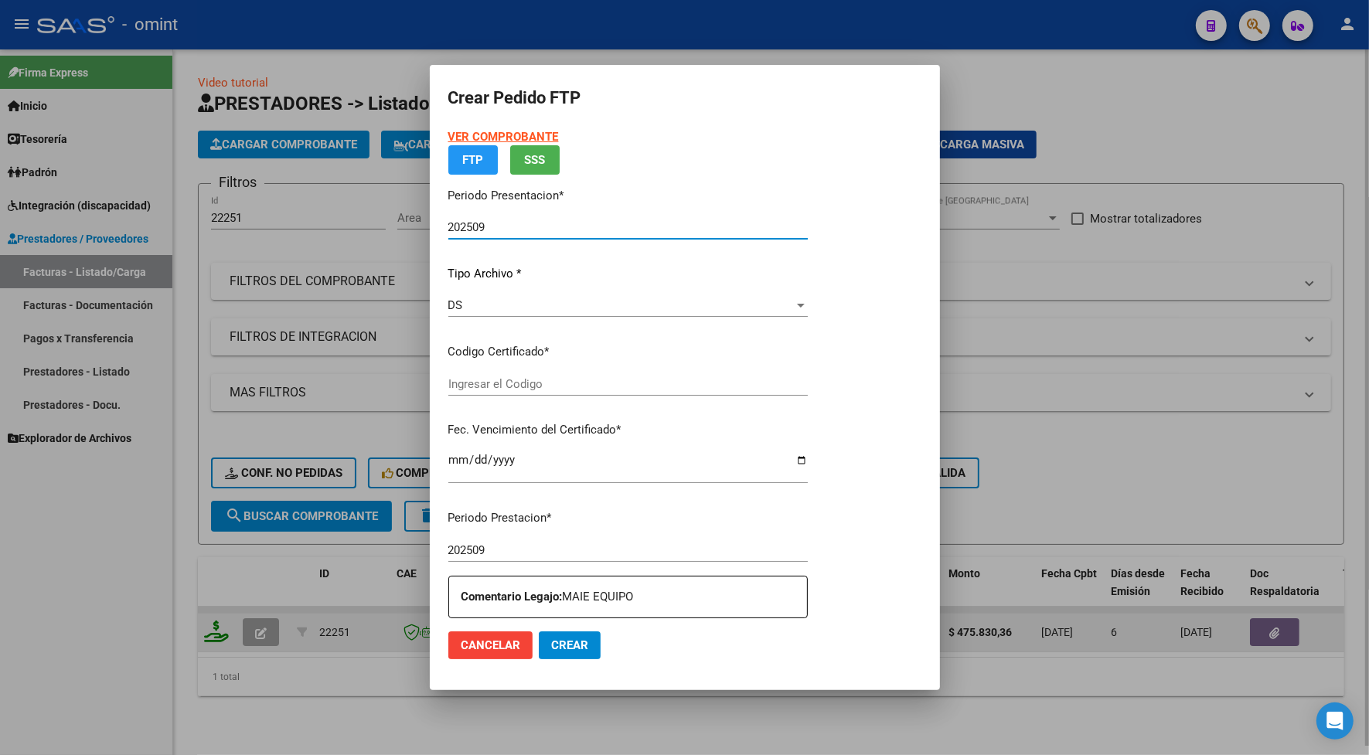
type input "7815030562"
type input "[DATE]"
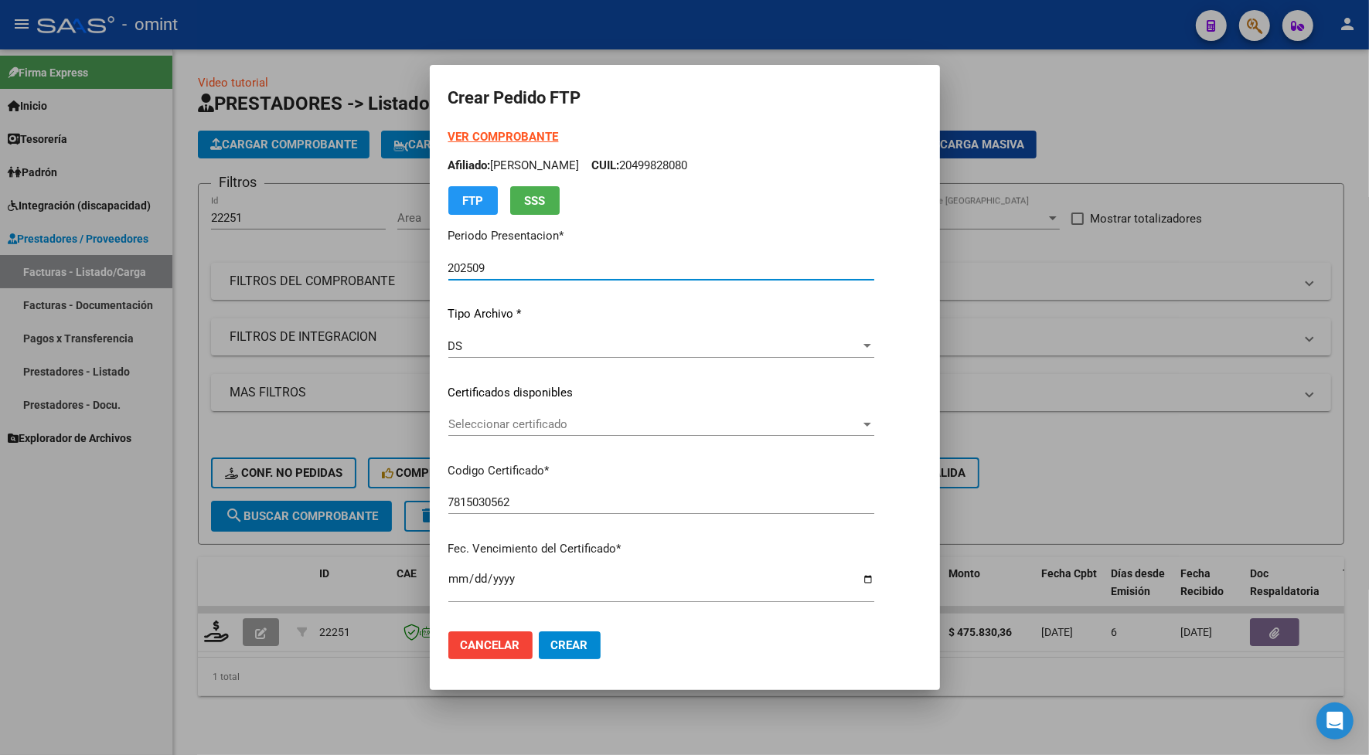
click at [458, 426] on span "Seleccionar certificado" at bounding box center [654, 424] width 412 height 14
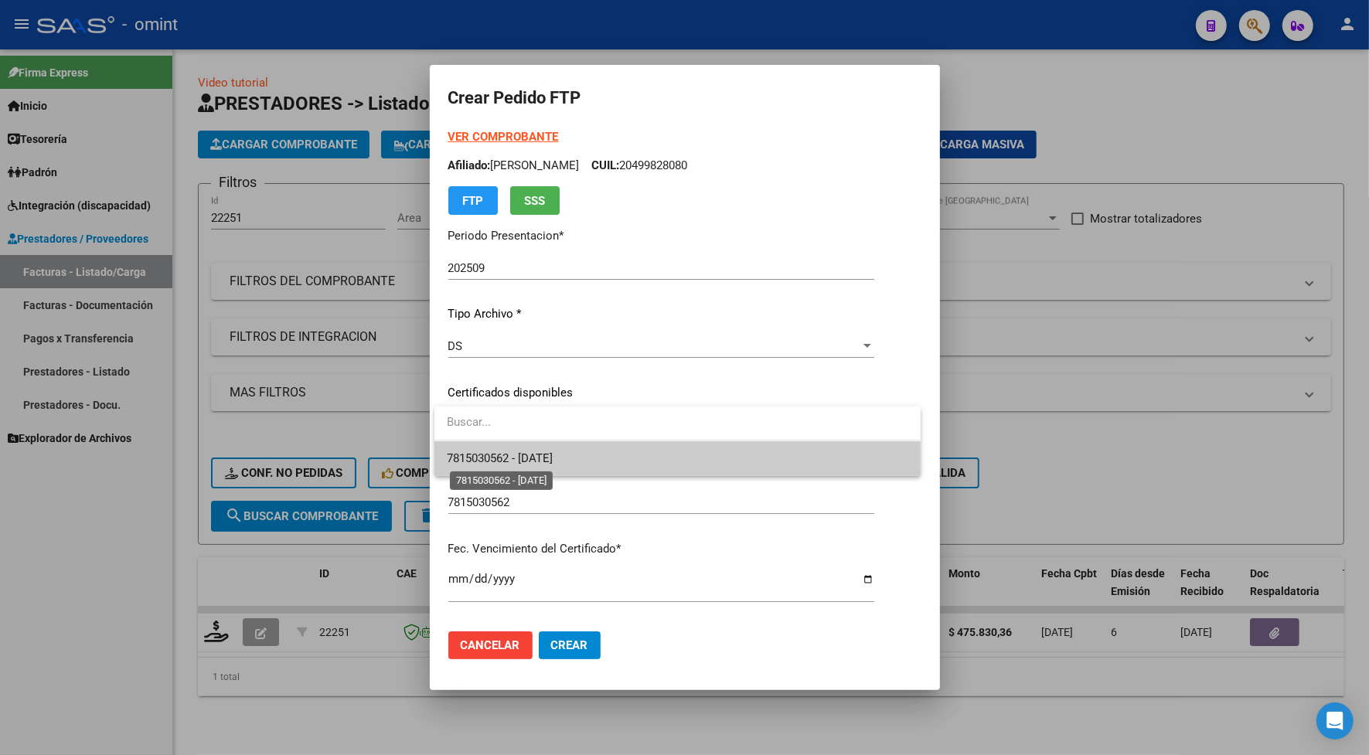
click at [499, 461] on span "7815030562 - [DATE]" at bounding box center [500, 458] width 106 height 14
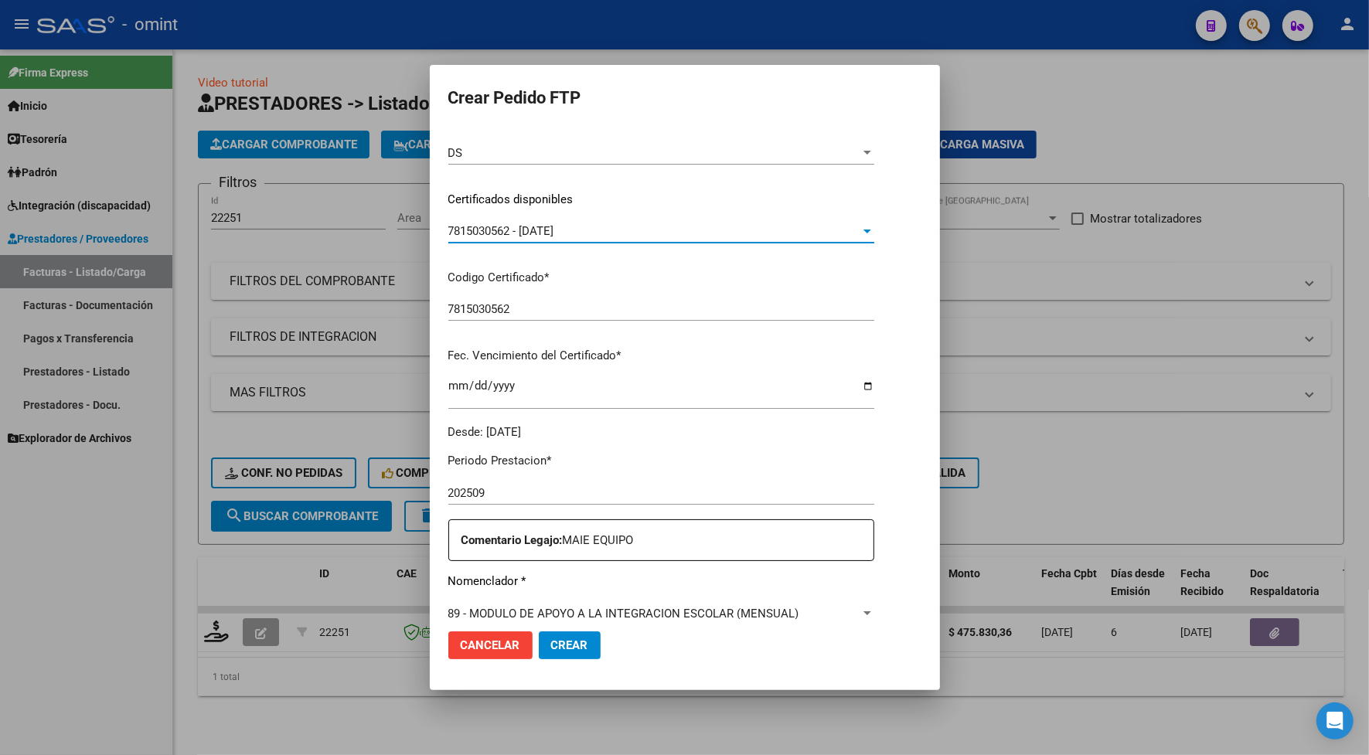
scroll to position [386, 0]
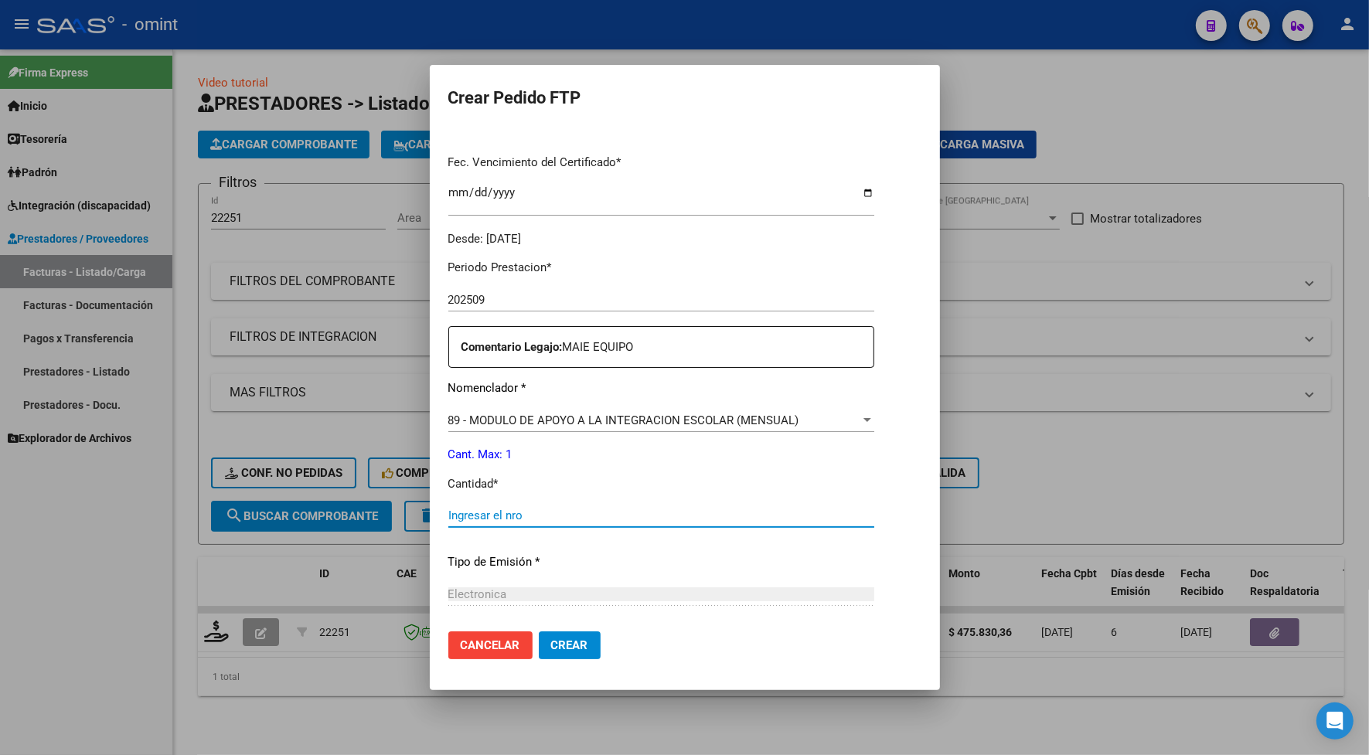
click at [492, 516] on input "Ingresar el nro" at bounding box center [661, 516] width 426 height 14
type input "1"
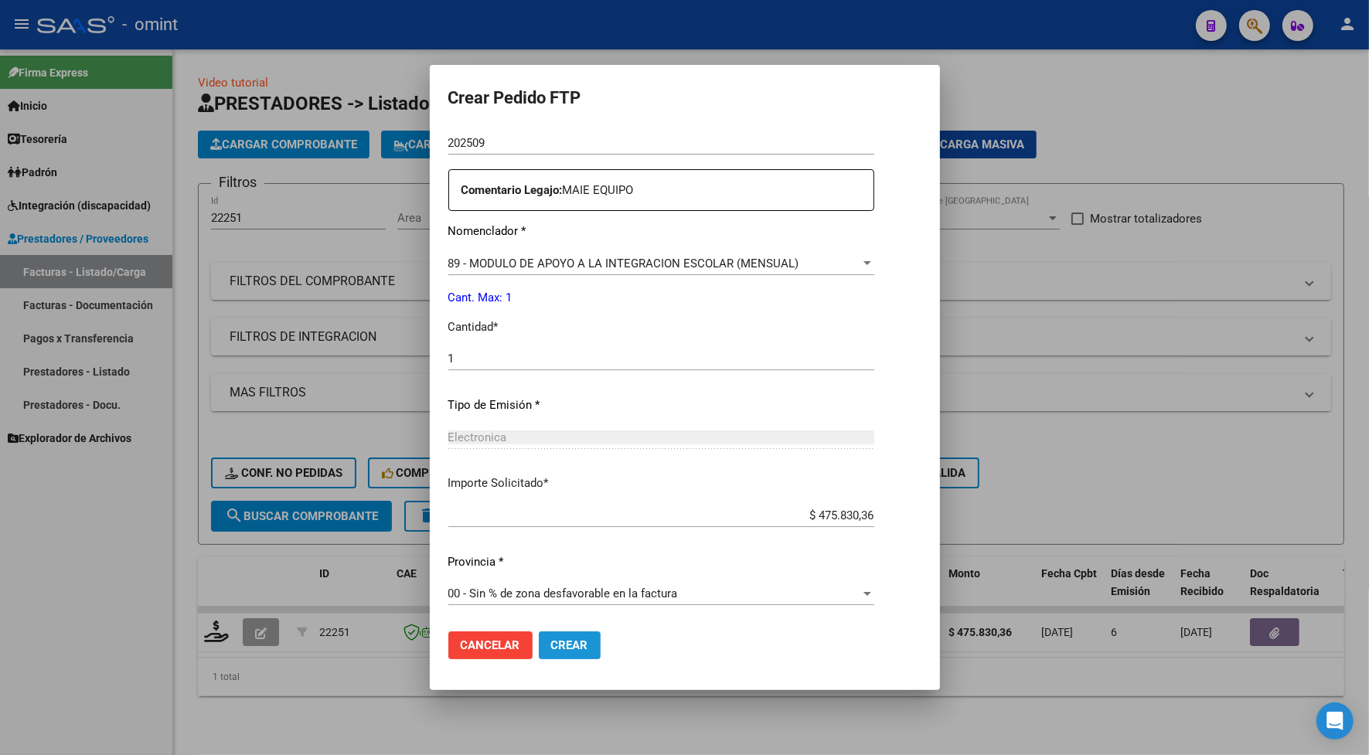
click at [555, 646] on span "Crear" at bounding box center [569, 645] width 37 height 14
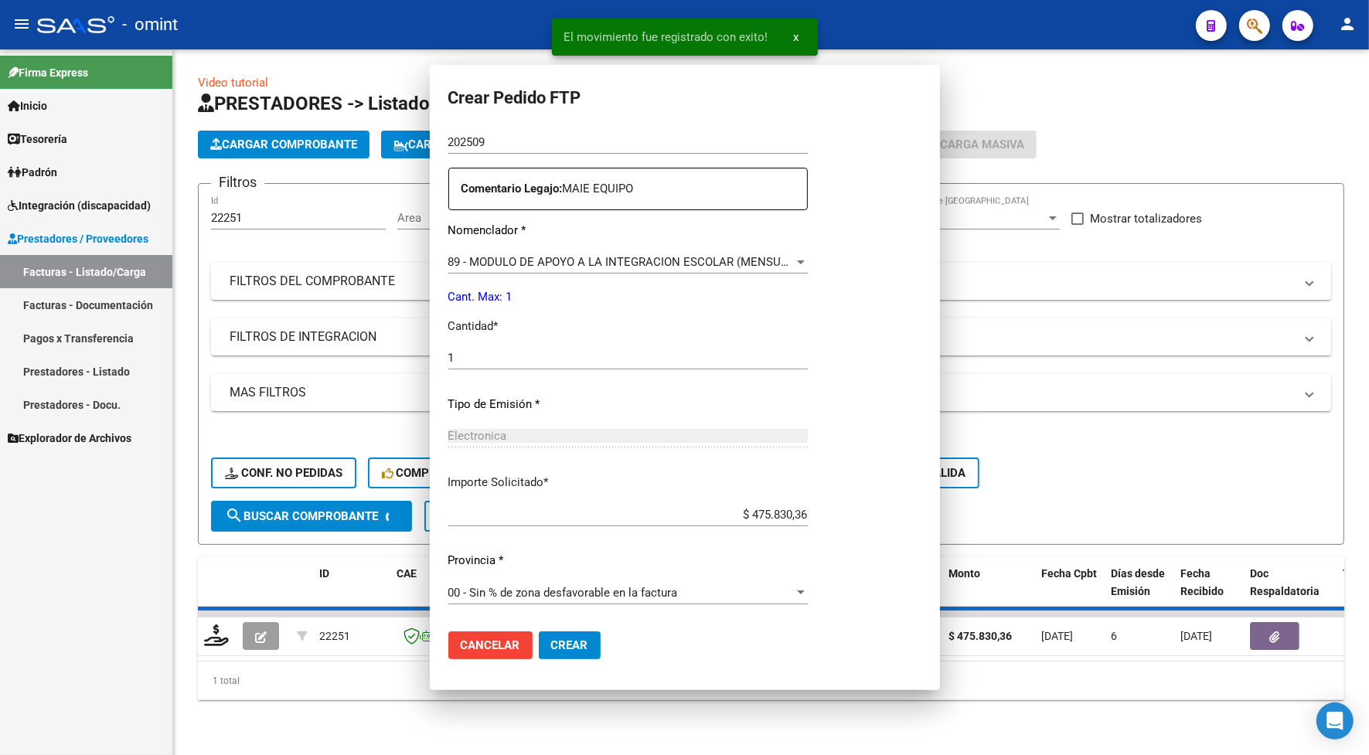
scroll to position [457, 0]
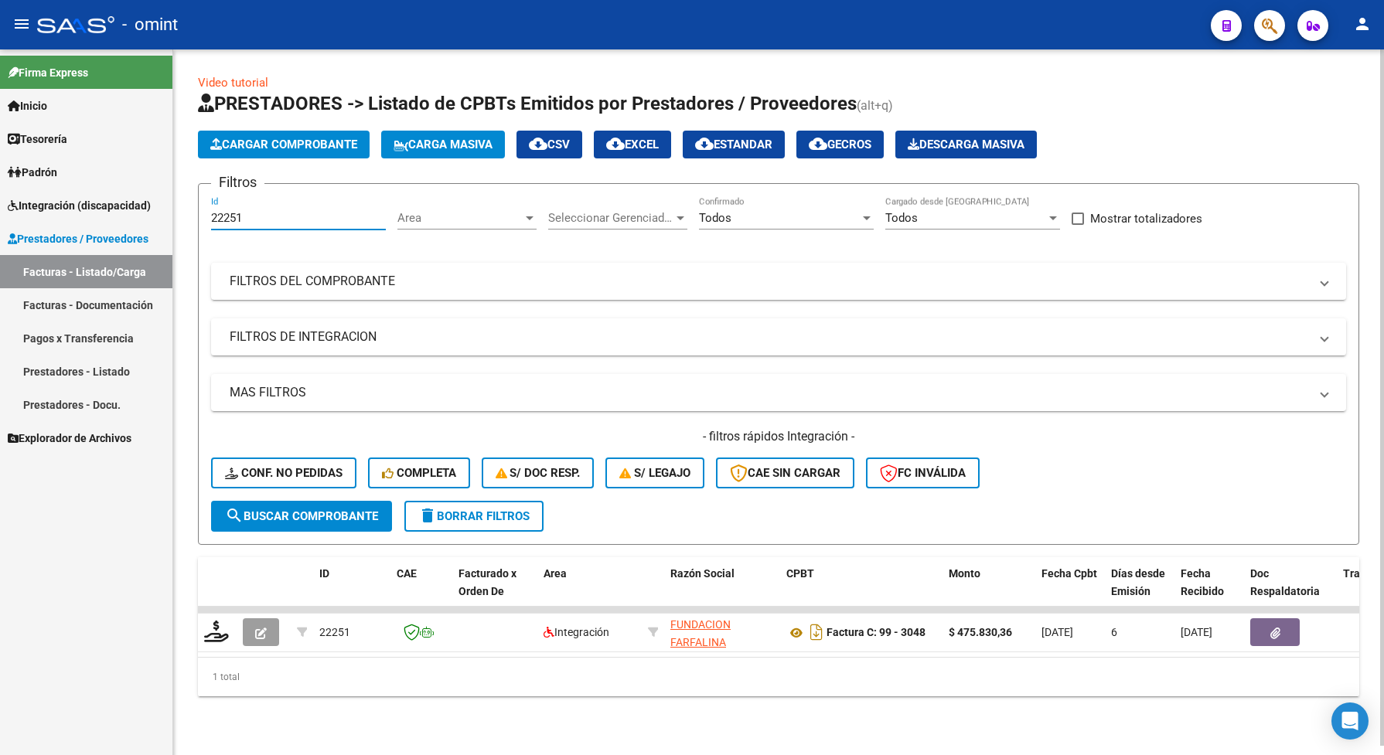
drag, startPoint x: 236, startPoint y: 224, endPoint x: 201, endPoint y: 230, distance: 35.3
click at [201, 230] on form "Filtros 22251 Id Area Area Seleccionar Gerenciador Seleccionar Gerenciador Todo…" at bounding box center [778, 364] width 1161 height 362
paste input "3216"
type input "23216"
click at [331, 512] on span "search Buscar Comprobante" at bounding box center [301, 516] width 153 height 14
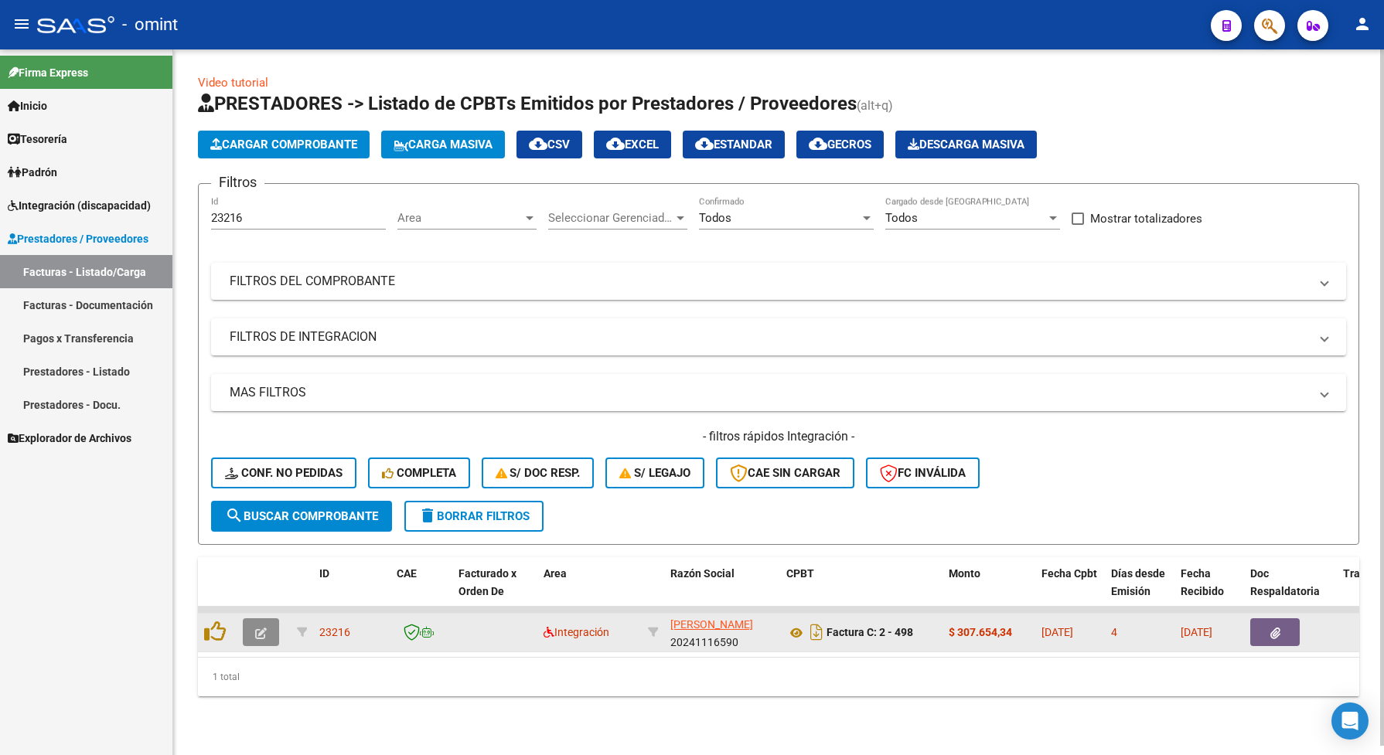
click at [259, 628] on icon "button" at bounding box center [261, 634] width 12 height 12
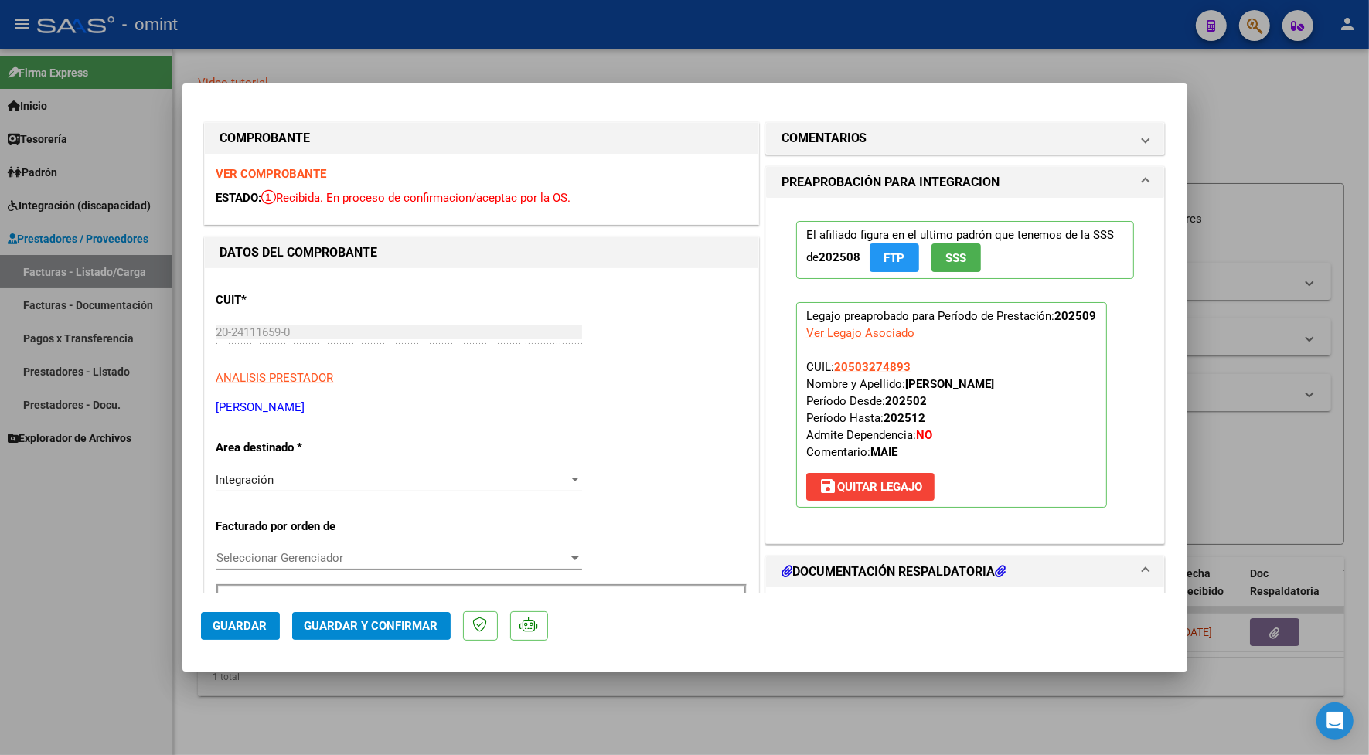
scroll to position [193, 0]
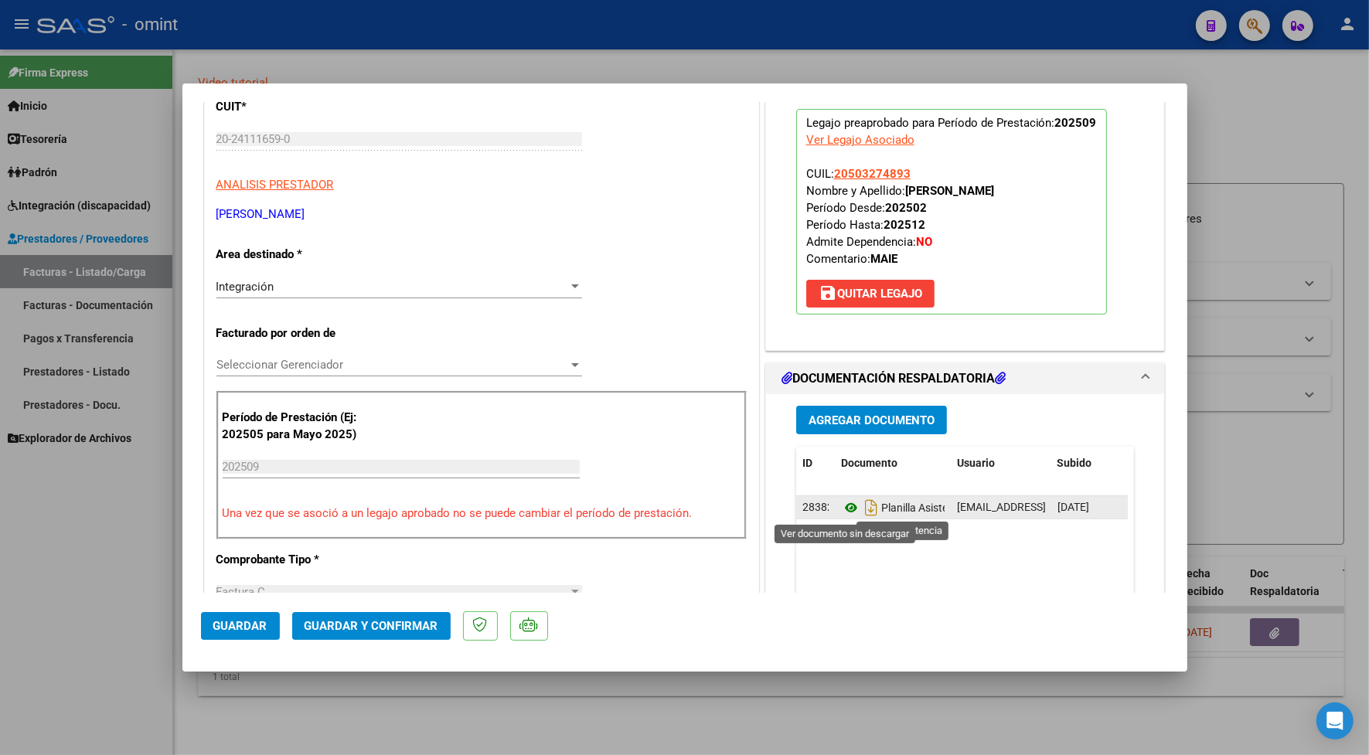
click at [843, 505] on icon at bounding box center [851, 508] width 20 height 19
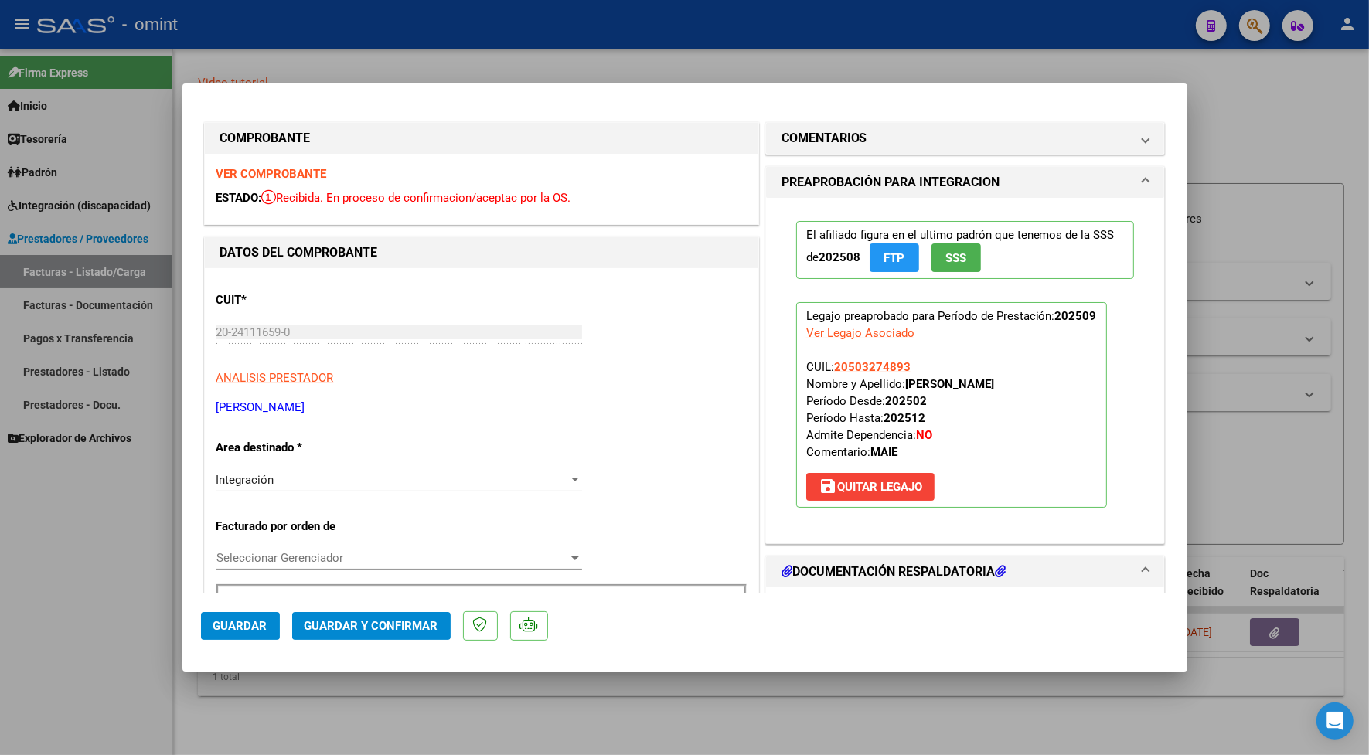
click at [306, 166] on div "VER COMPROBANTE ESTADO: Recibida. En proceso de confirmacion/aceptac por la OS." at bounding box center [481, 189] width 553 height 70
click at [309, 169] on strong "VER COMPROBANTE" at bounding box center [271, 174] width 111 height 14
click at [398, 626] on span "Guardar y Confirmar" at bounding box center [372, 626] width 134 height 14
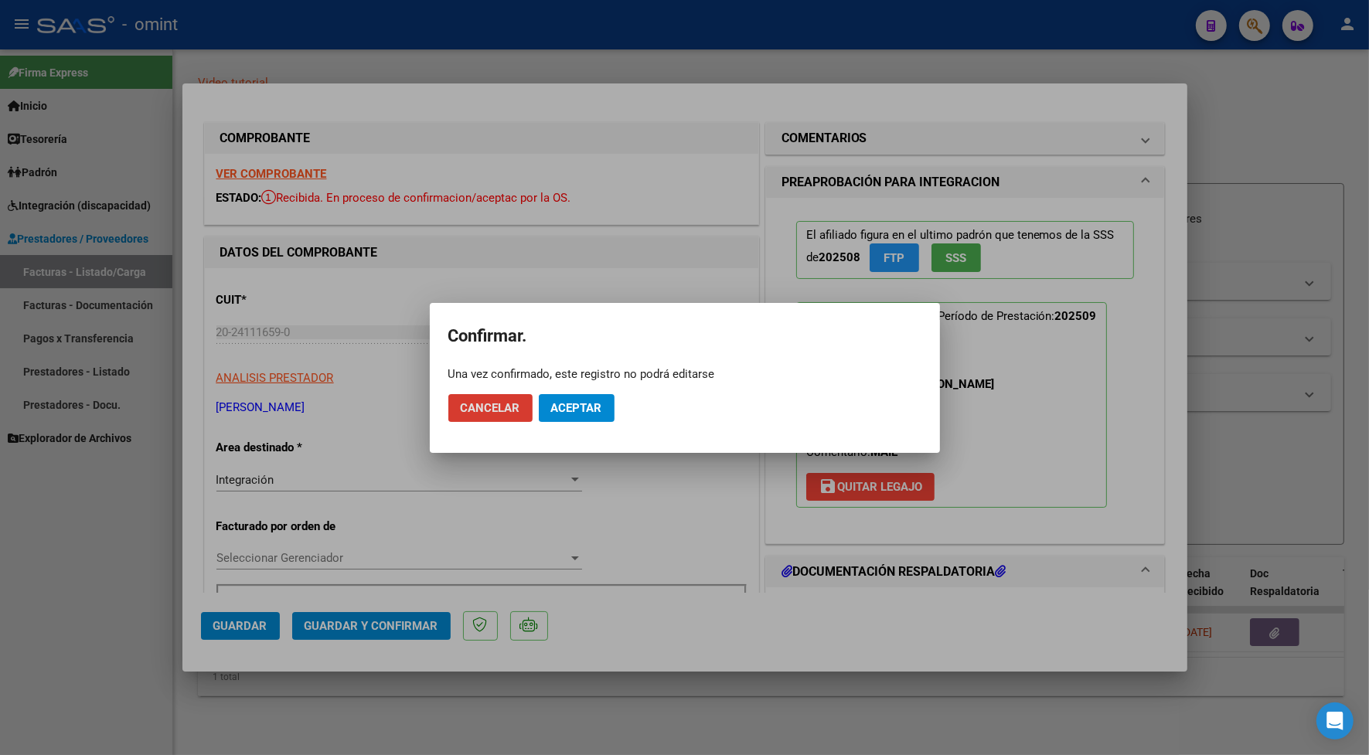
click at [570, 401] on span "Aceptar" at bounding box center [576, 408] width 51 height 14
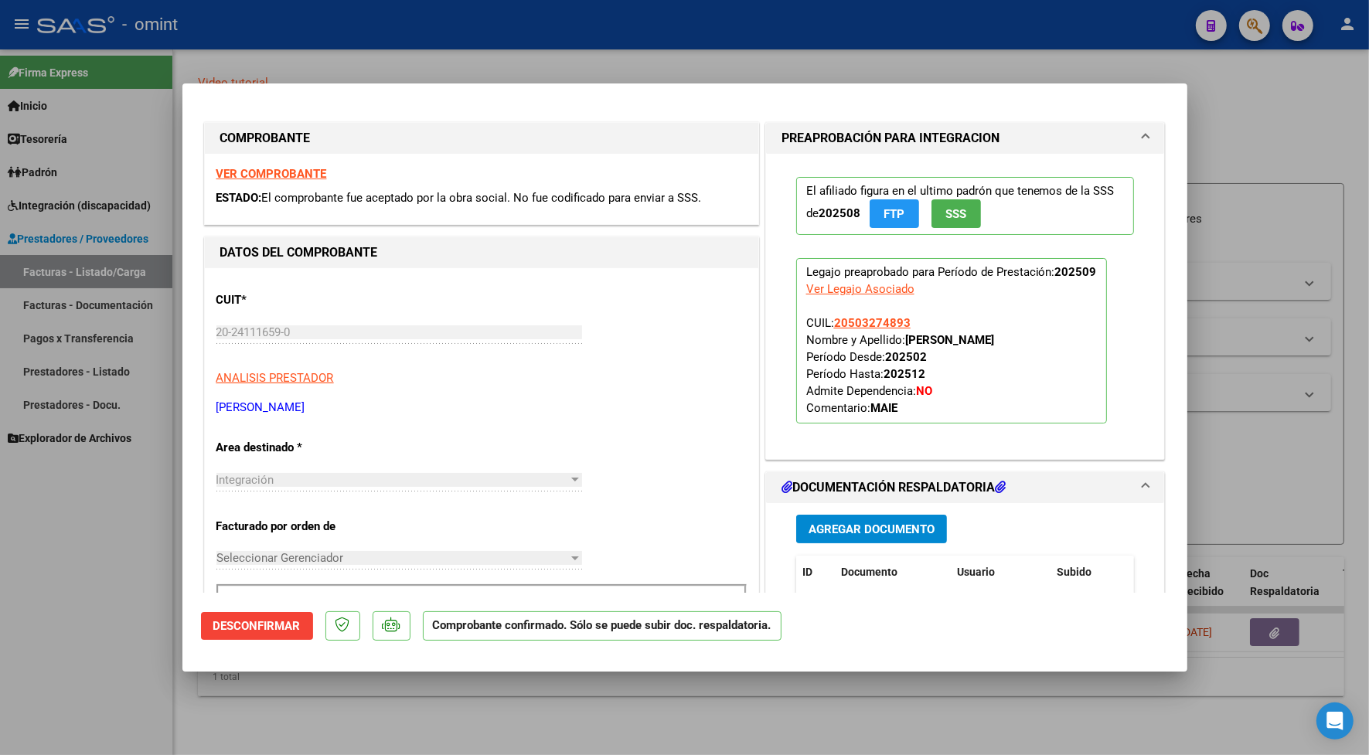
click at [421, 40] on div at bounding box center [684, 377] width 1369 height 755
type input "$ 0,00"
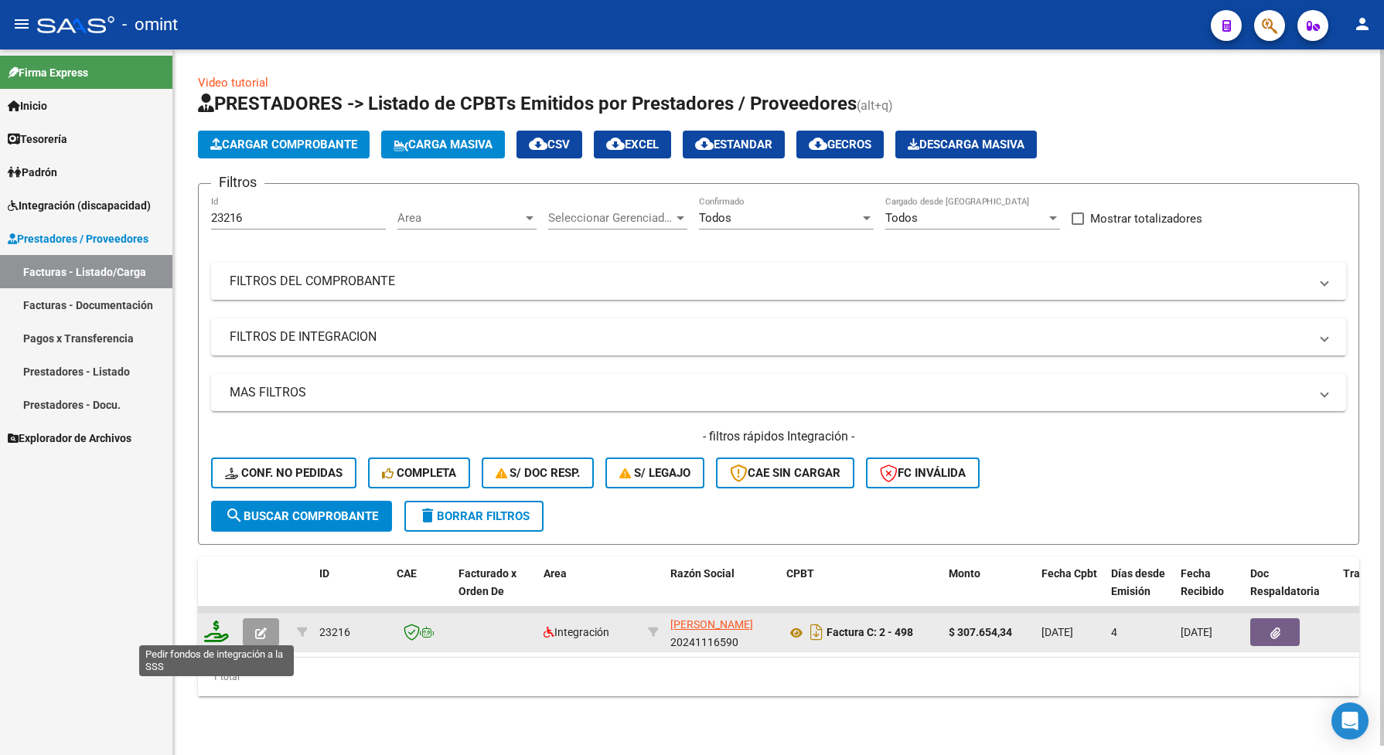
click at [213, 632] on icon at bounding box center [216, 632] width 25 height 22
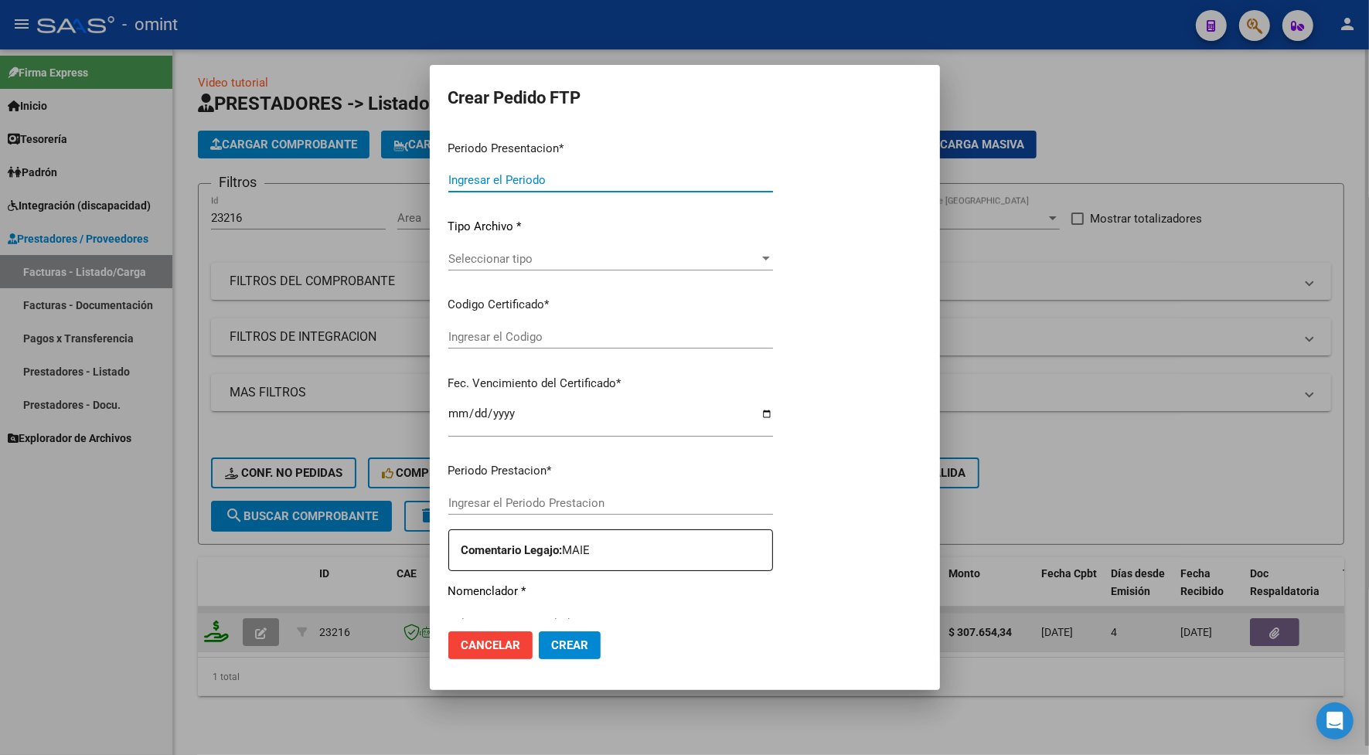
type input "202509"
type input "$ 307.654,34"
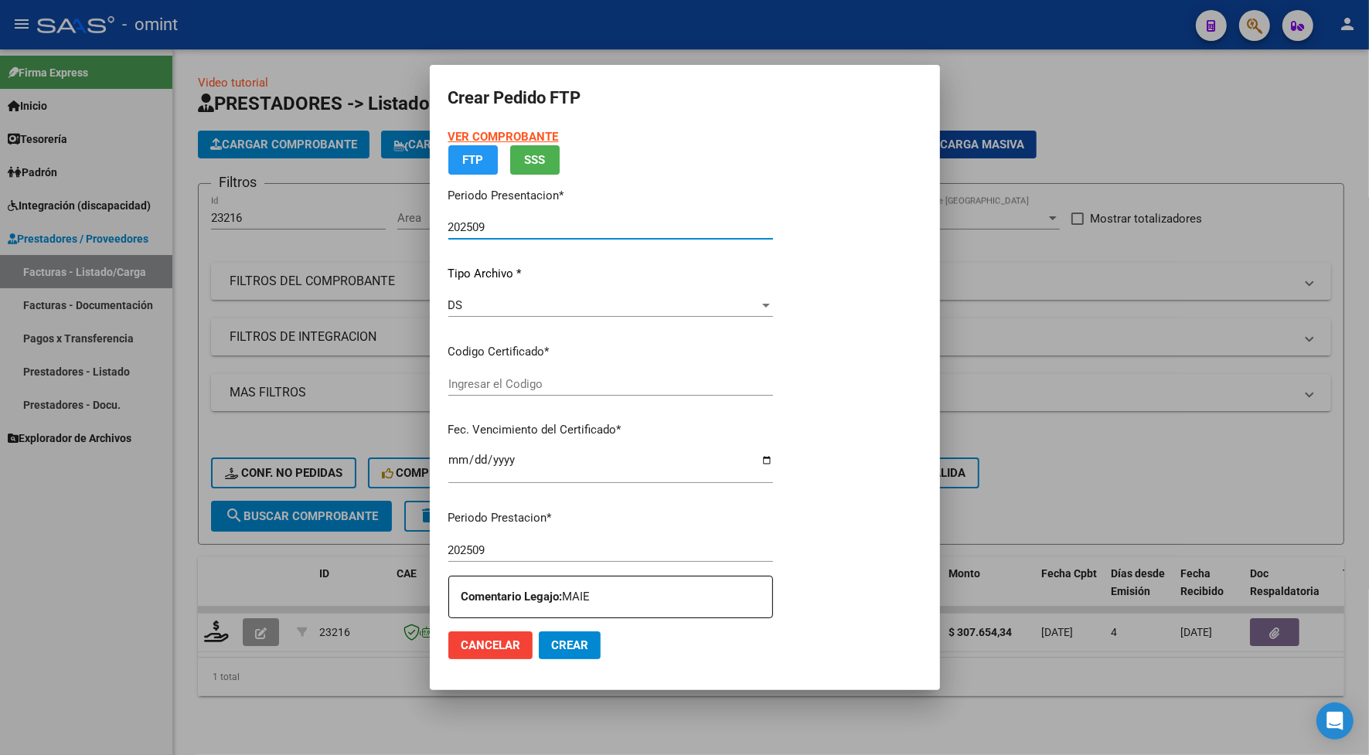
type input "6039046655"
type input "[DATE]"
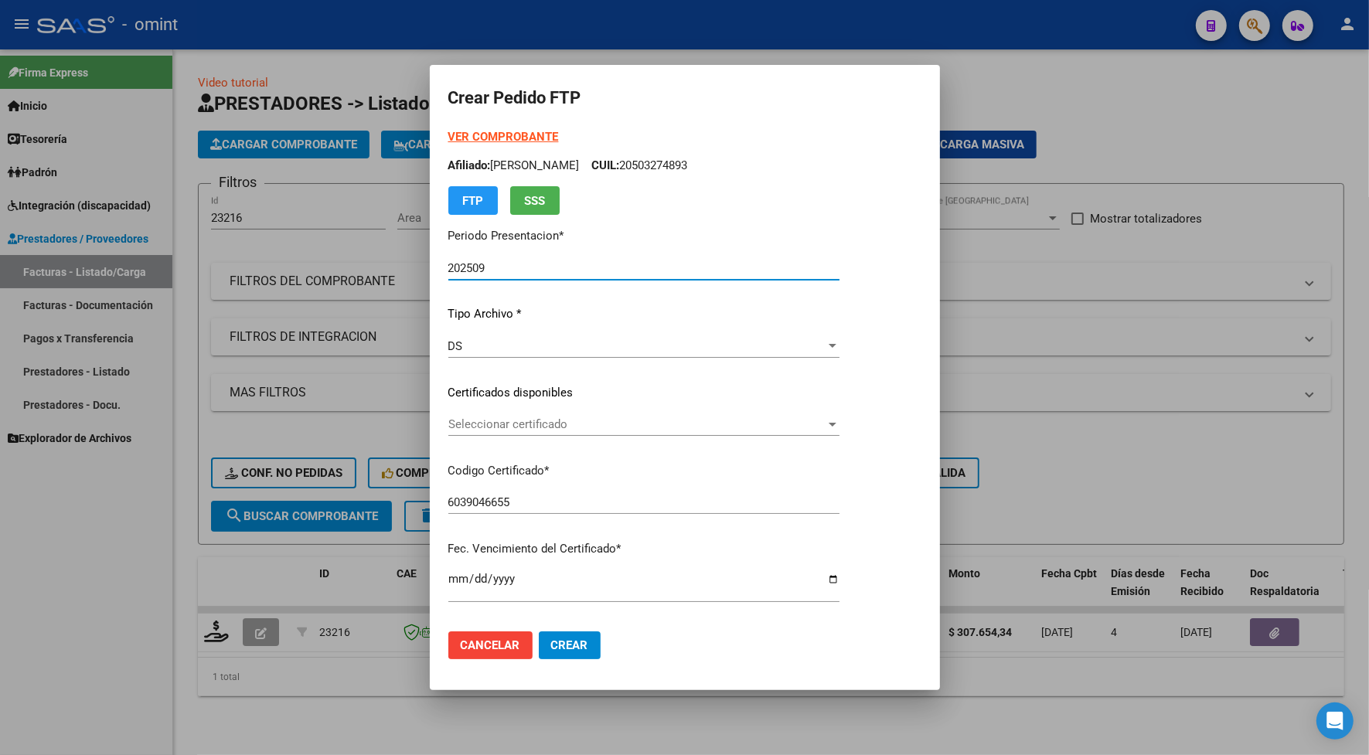
click at [512, 417] on span "Seleccionar certificado" at bounding box center [636, 424] width 377 height 14
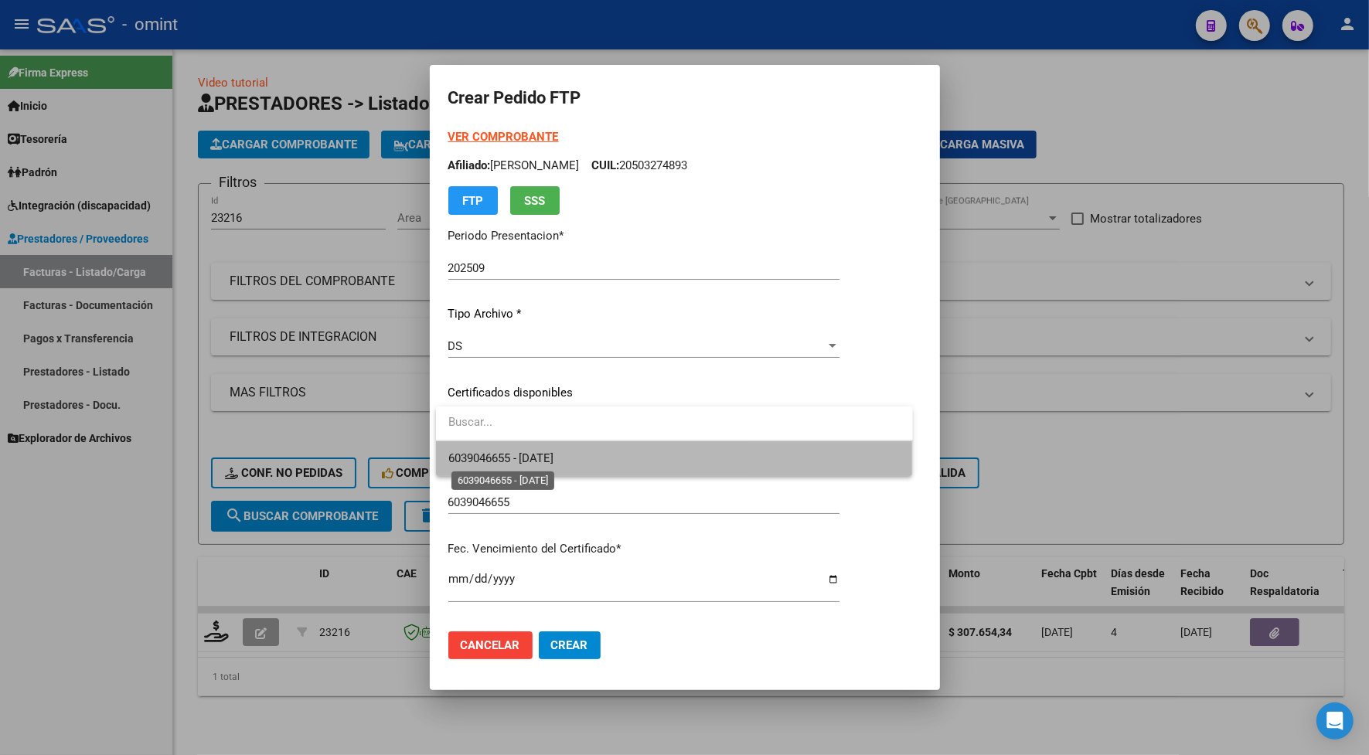
click at [535, 458] on span "6039046655 - [DATE]" at bounding box center [501, 458] width 106 height 14
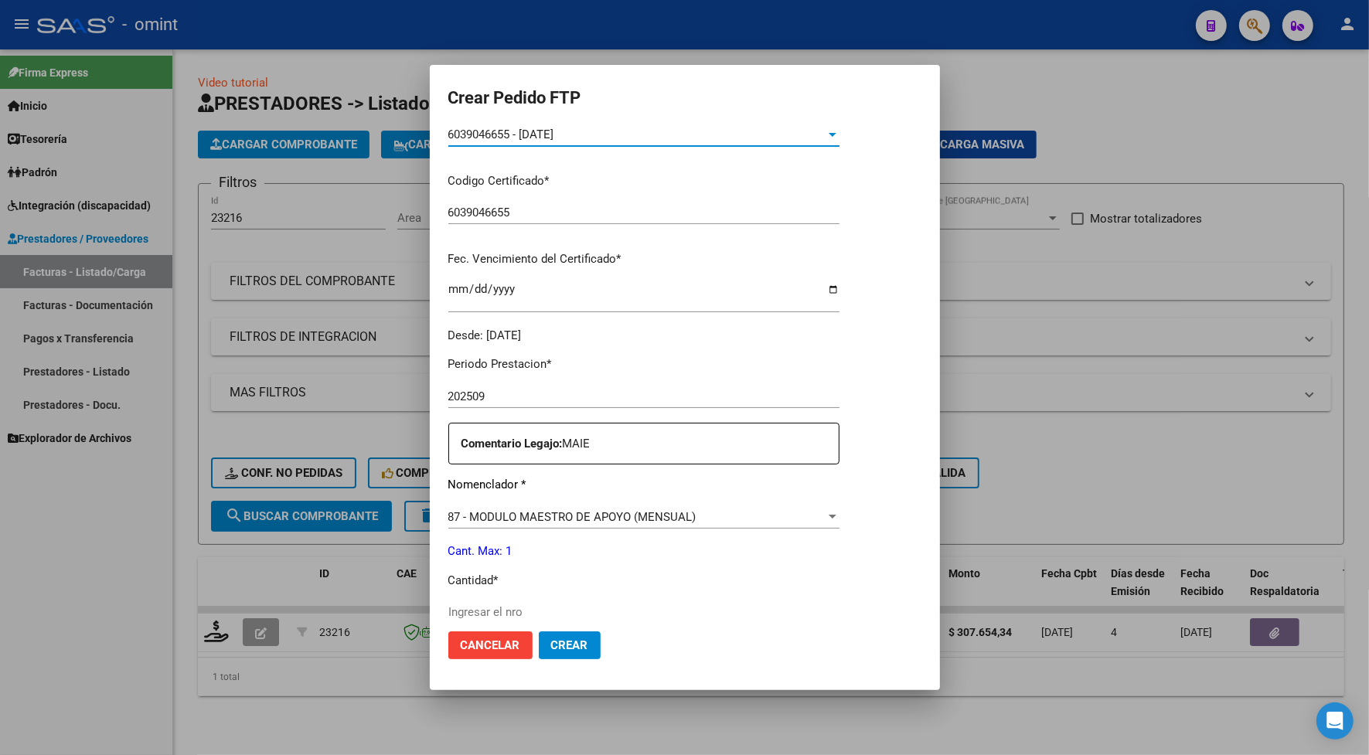
scroll to position [386, 0]
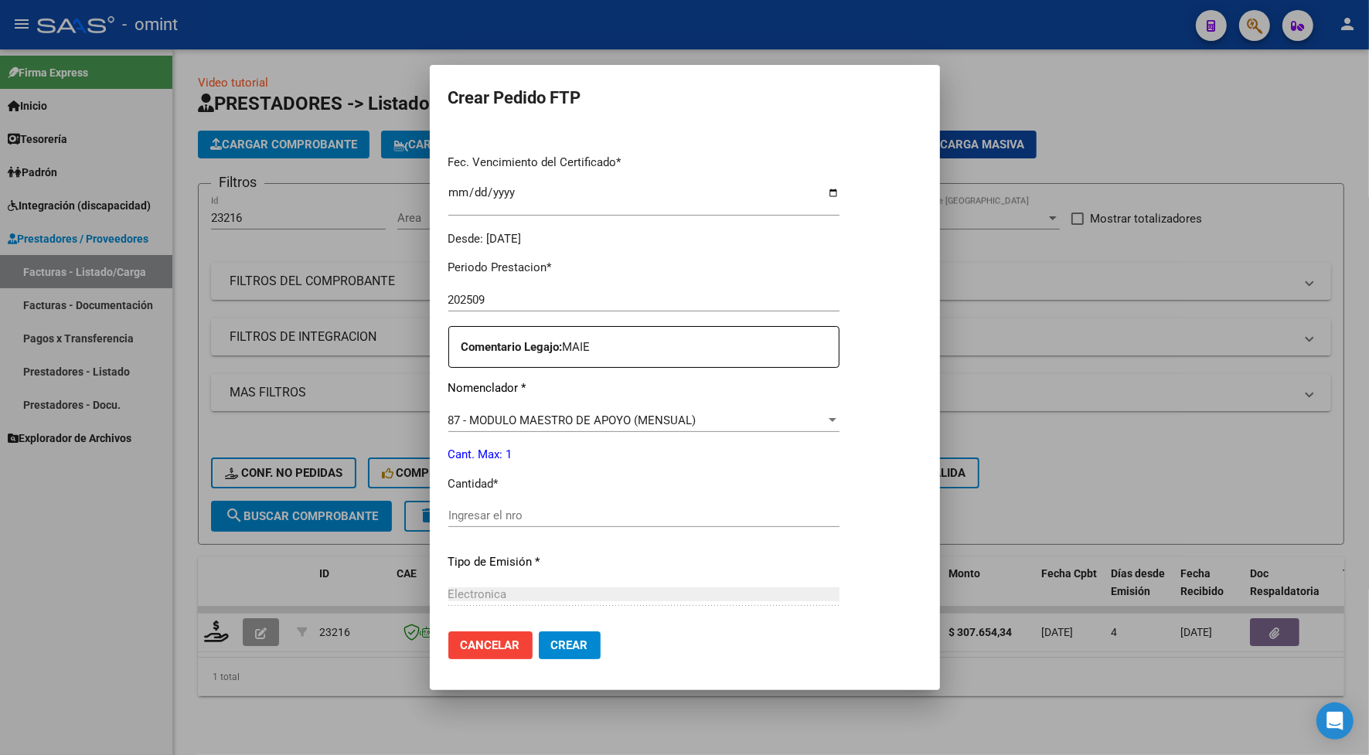
click at [524, 519] on input "Ingresar el nro" at bounding box center [643, 516] width 391 height 14
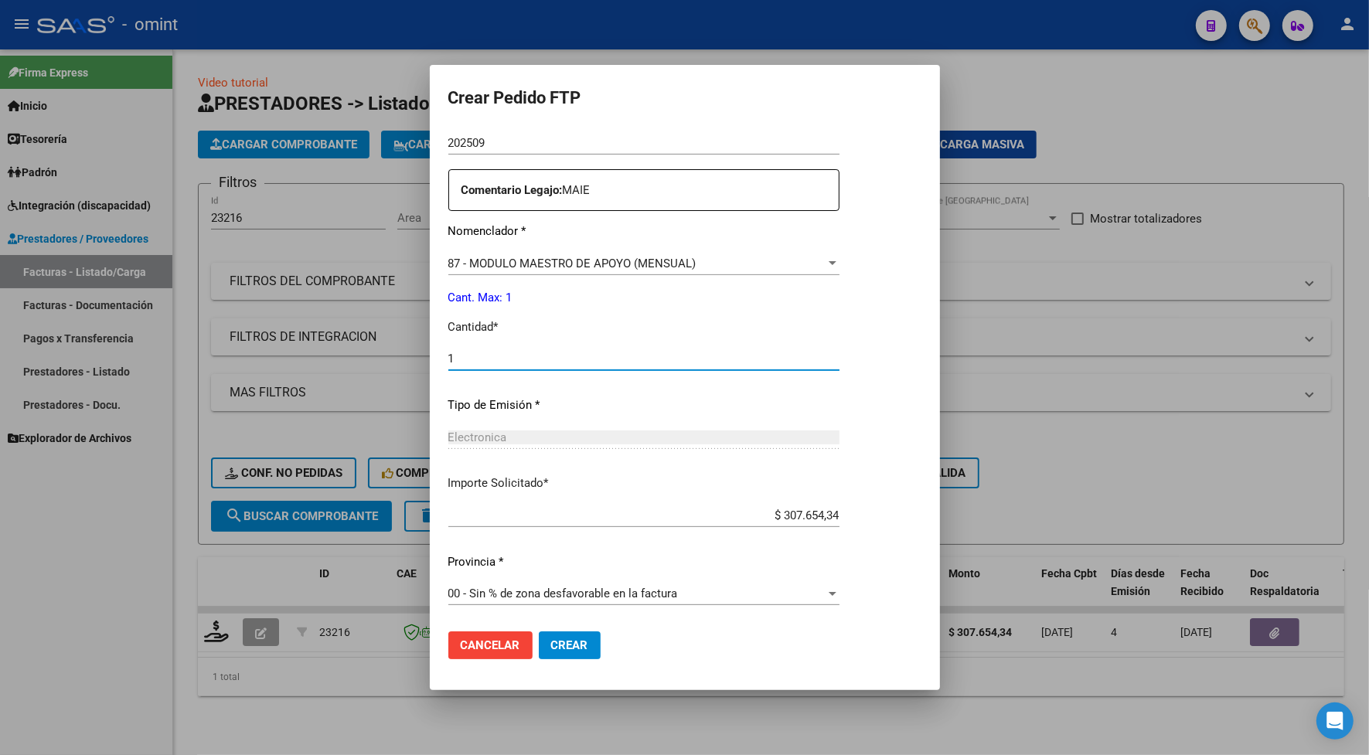
type input "1"
click at [584, 635] on button "Crear" at bounding box center [570, 646] width 62 height 28
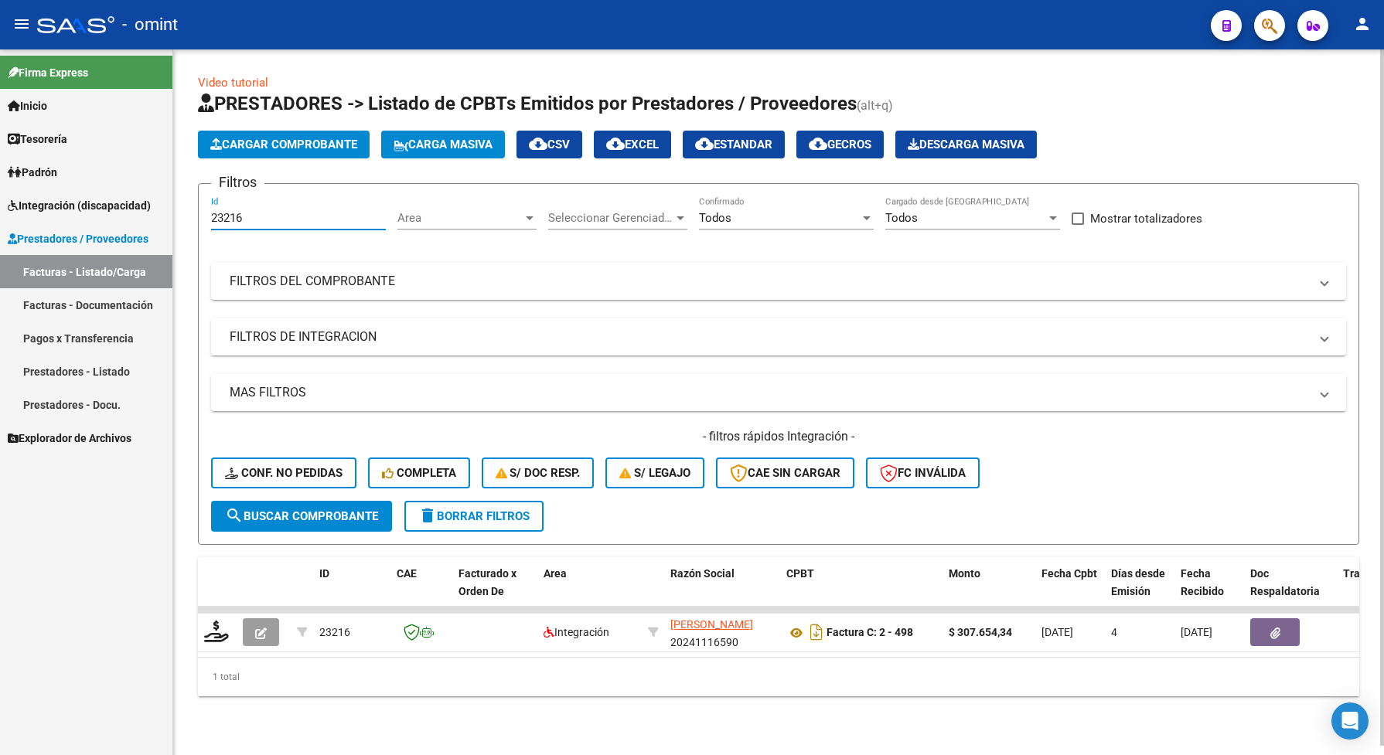
drag, startPoint x: 250, startPoint y: 222, endPoint x: 209, endPoint y: 214, distance: 41.7
click at [203, 220] on form "Filtros 23216 Id Area Area Seleccionar Gerenciador Seleccionar Gerenciador Todo…" at bounding box center [778, 364] width 1161 height 362
paste input "398"
type input "23398"
click at [369, 509] on span "search Buscar Comprobante" at bounding box center [301, 516] width 153 height 14
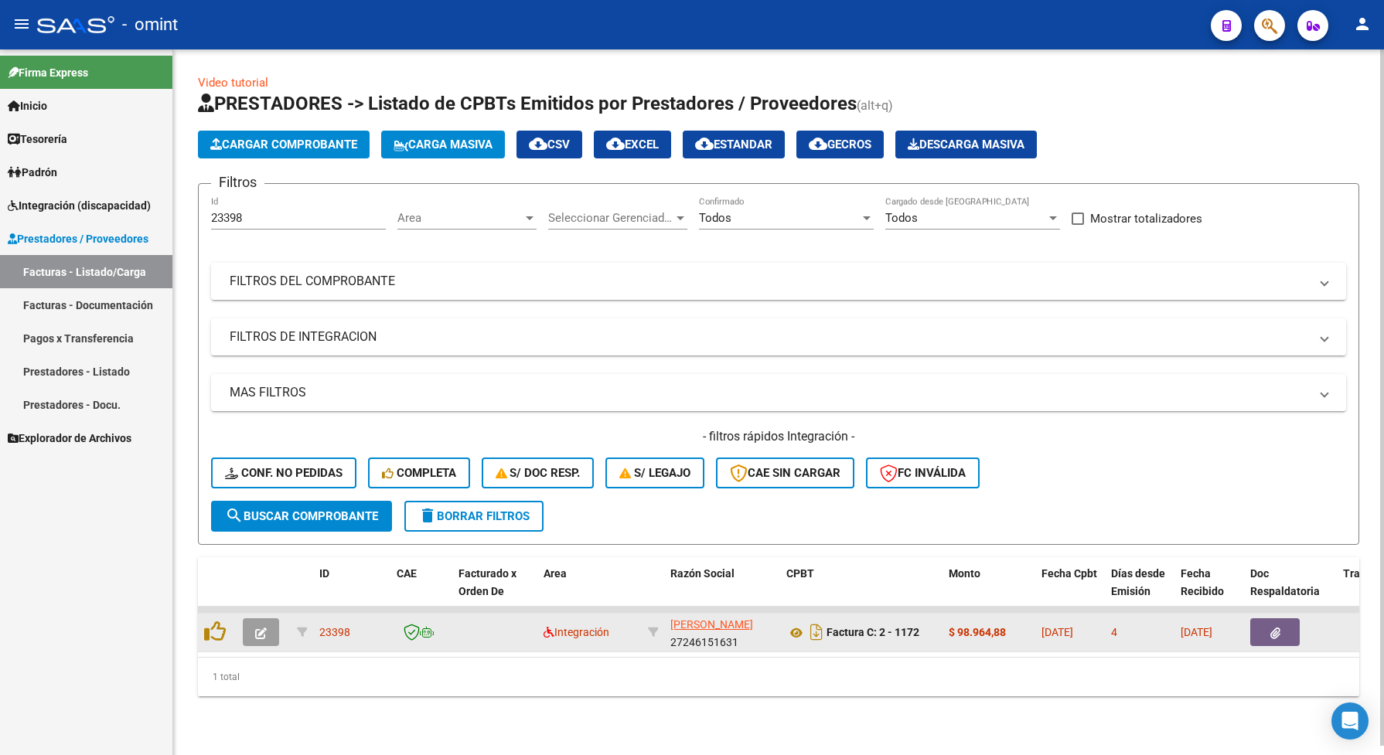
click at [268, 635] on button "button" at bounding box center [261, 632] width 36 height 28
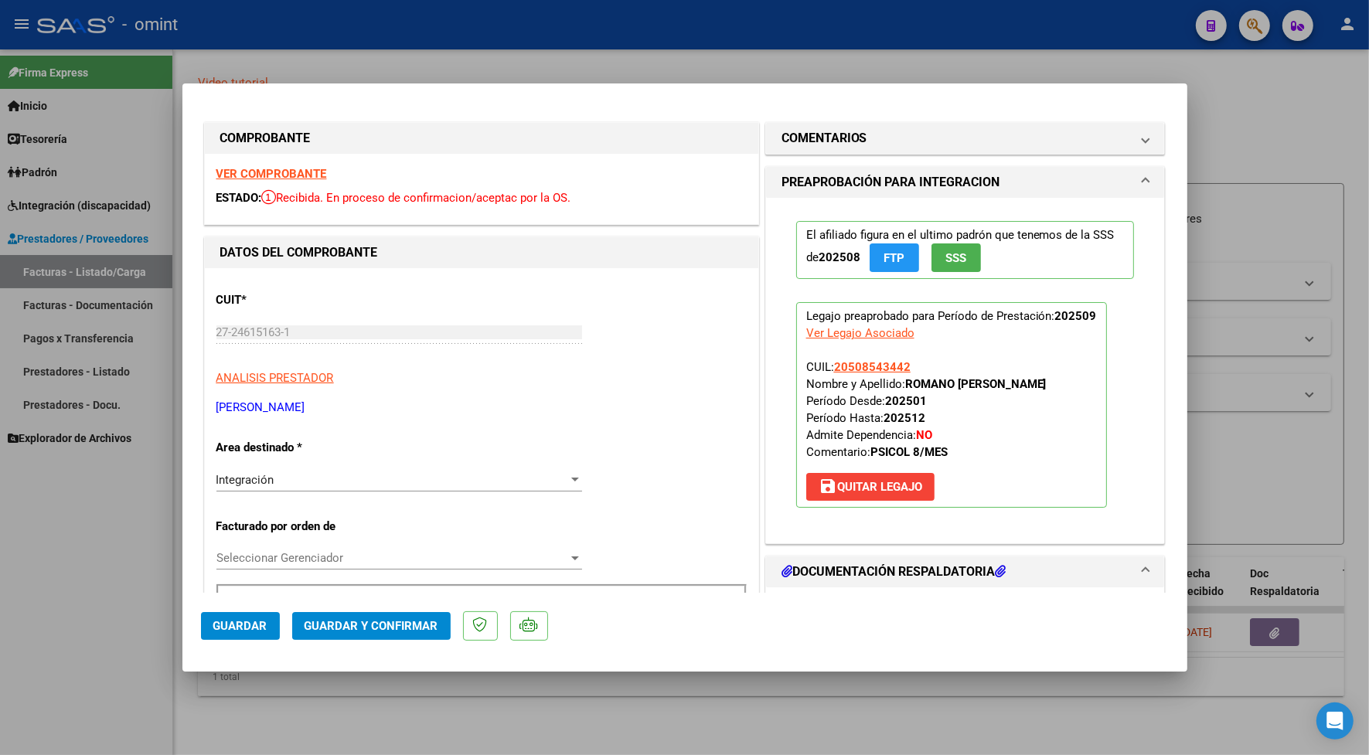
scroll to position [193, 0]
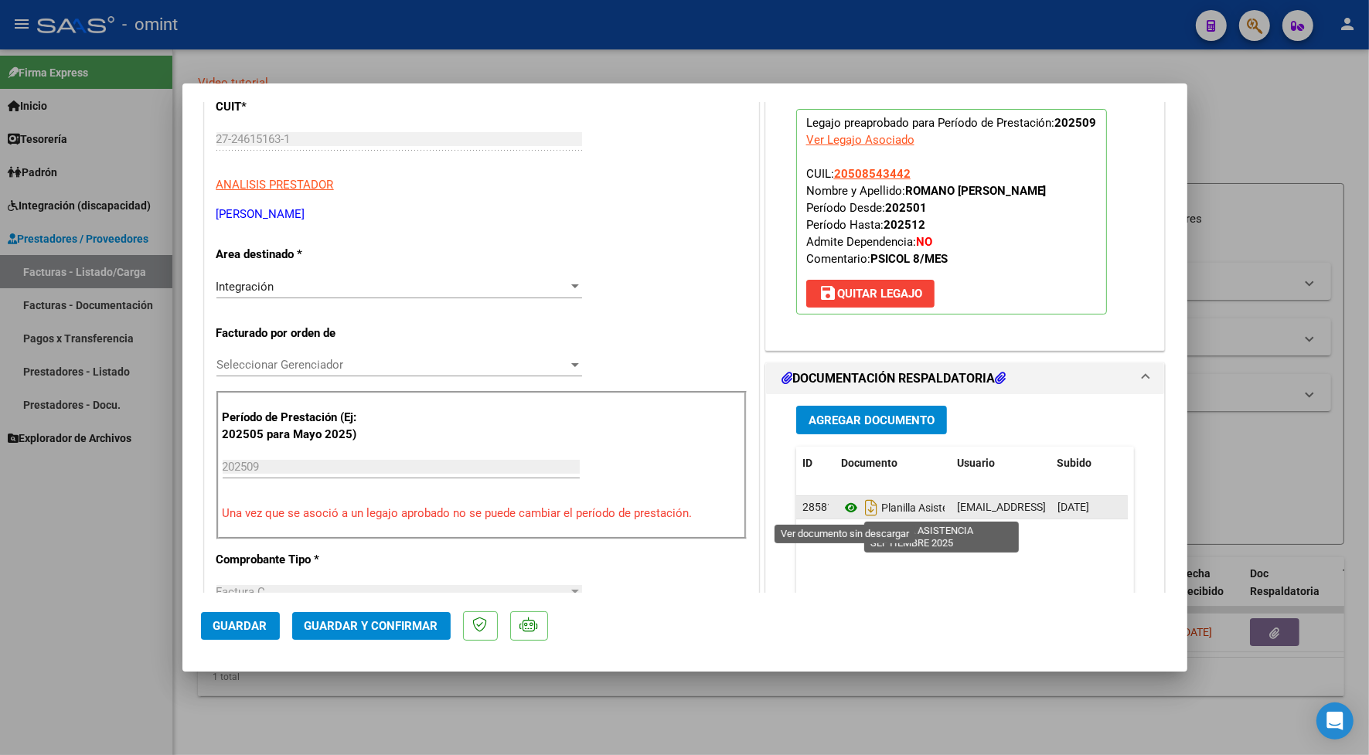
click at [843, 505] on icon at bounding box center [851, 508] width 20 height 19
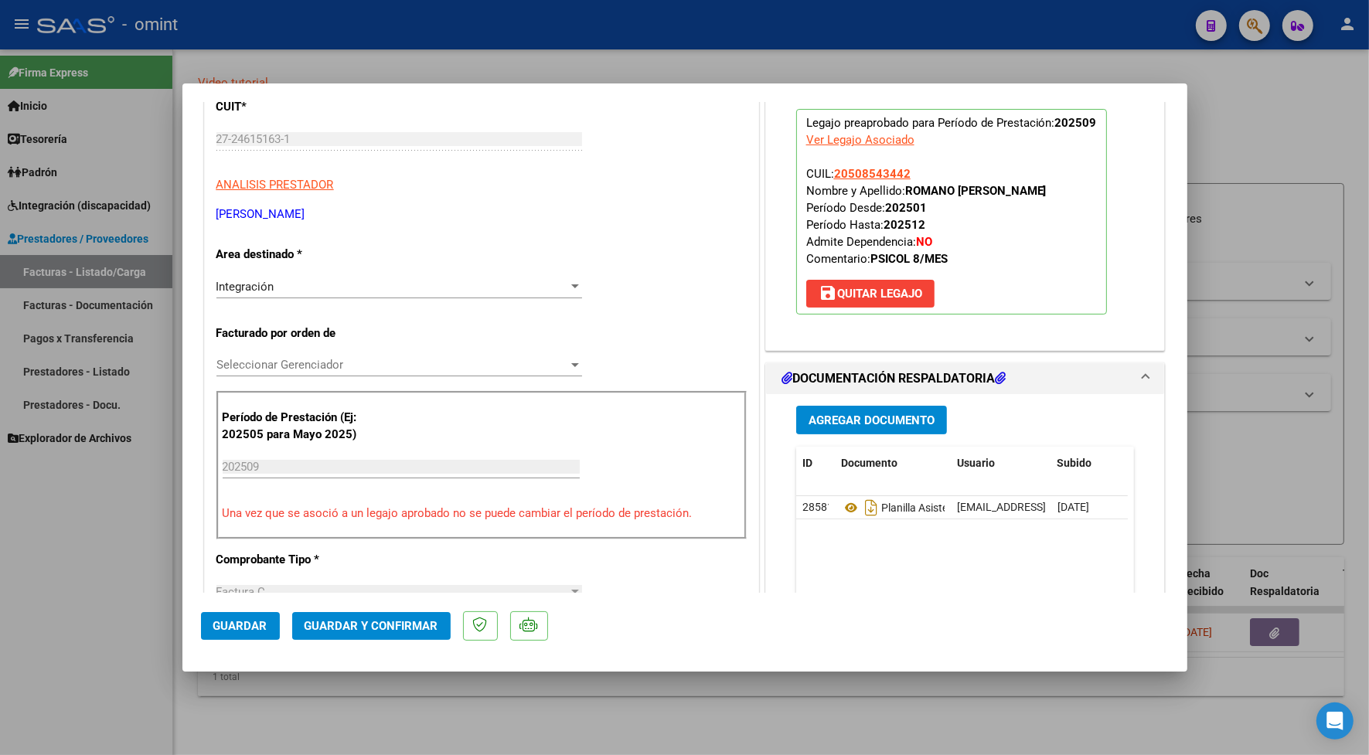
click at [407, 27] on div at bounding box center [684, 377] width 1369 height 755
type input "$ 0,00"
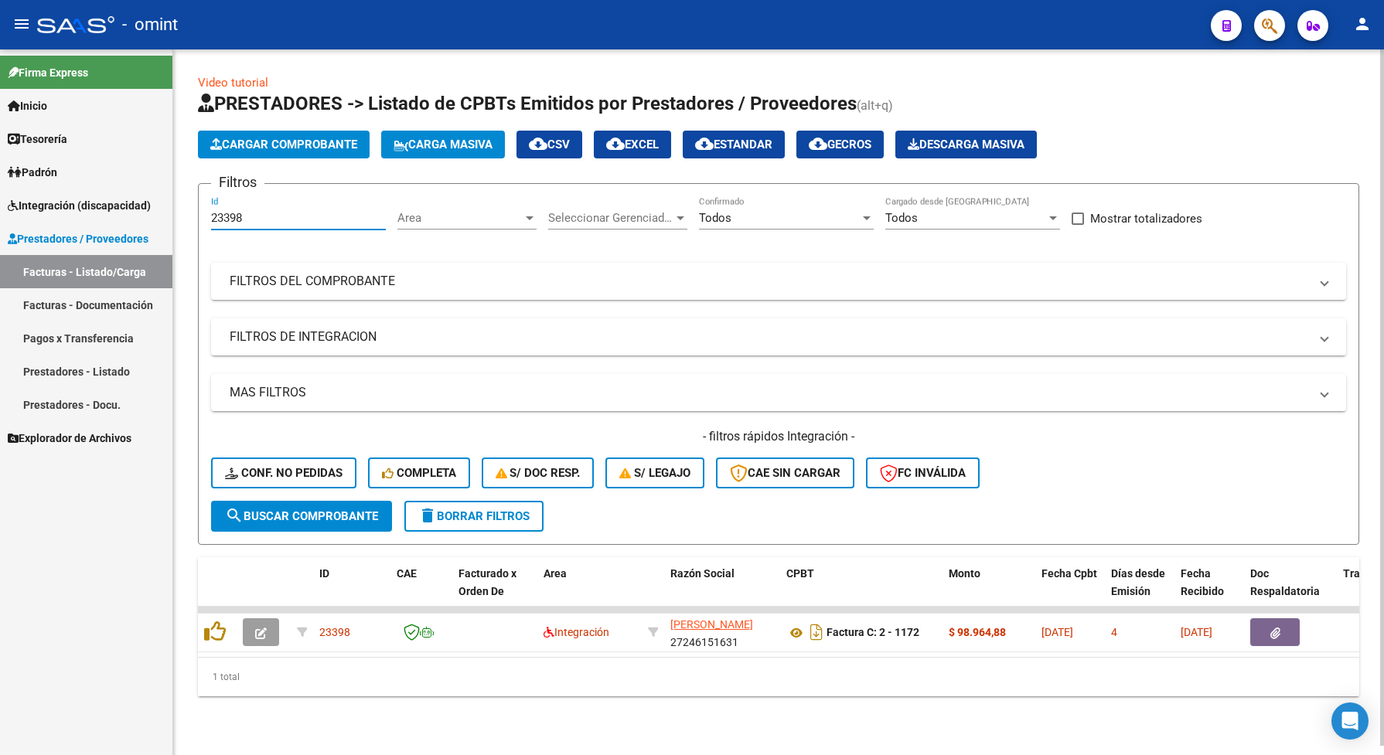
drag, startPoint x: 250, startPoint y: 216, endPoint x: 176, endPoint y: 190, distance: 78.0
click at [176, 190] on div "Video tutorial PRESTADORES -> Listado de CPBTs Emitidos por Prestadores / Prove…" at bounding box center [778, 397] width 1210 height 696
click at [325, 503] on button "search Buscar Comprobante" at bounding box center [301, 516] width 181 height 31
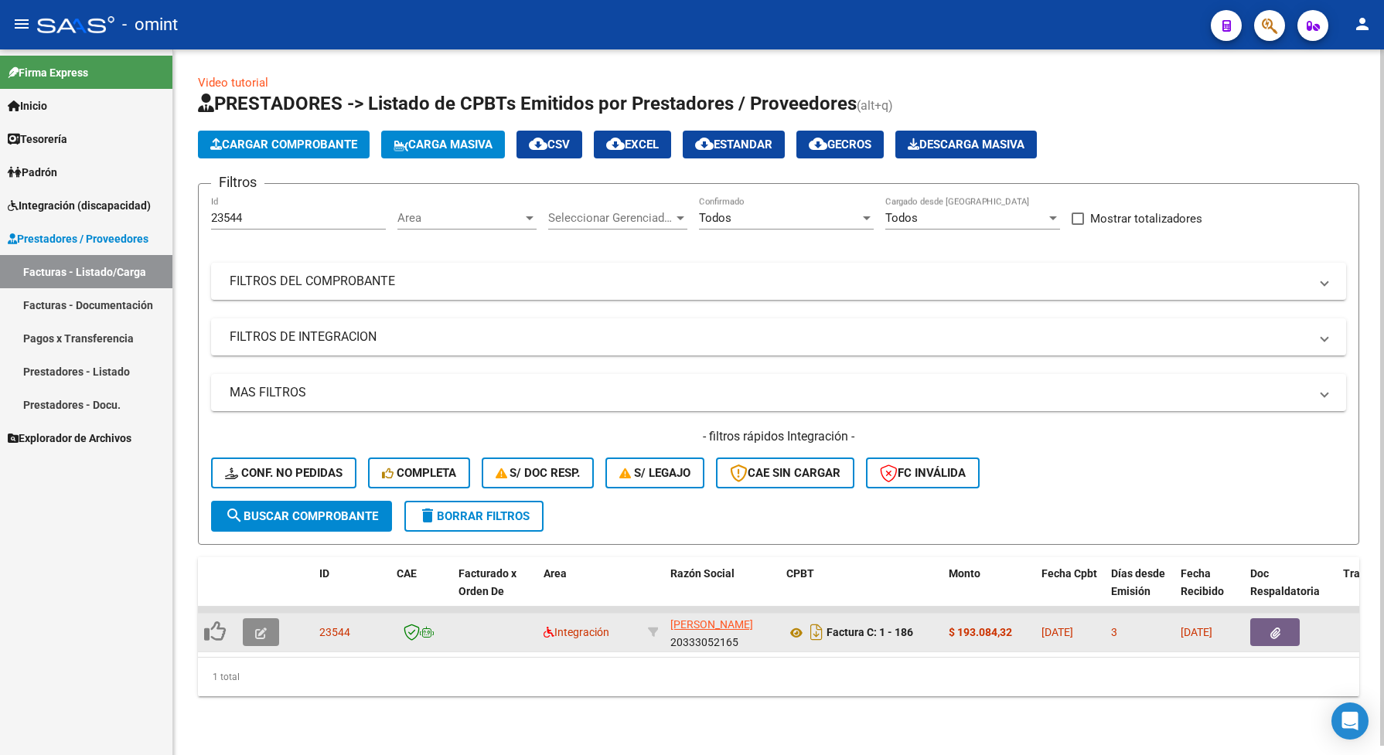
click at [260, 632] on icon "button" at bounding box center [261, 634] width 12 height 12
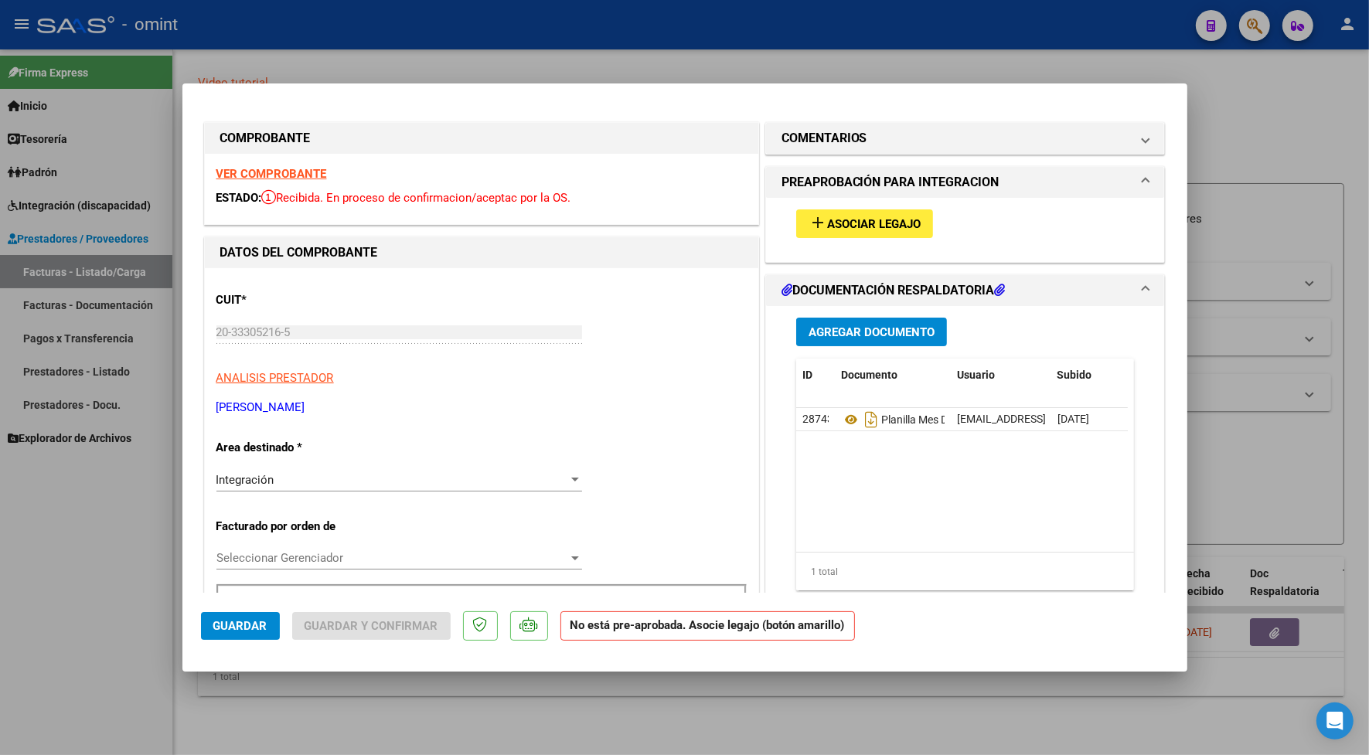
click at [244, 488] on div "Integración Seleccionar Area" at bounding box center [399, 479] width 366 height 23
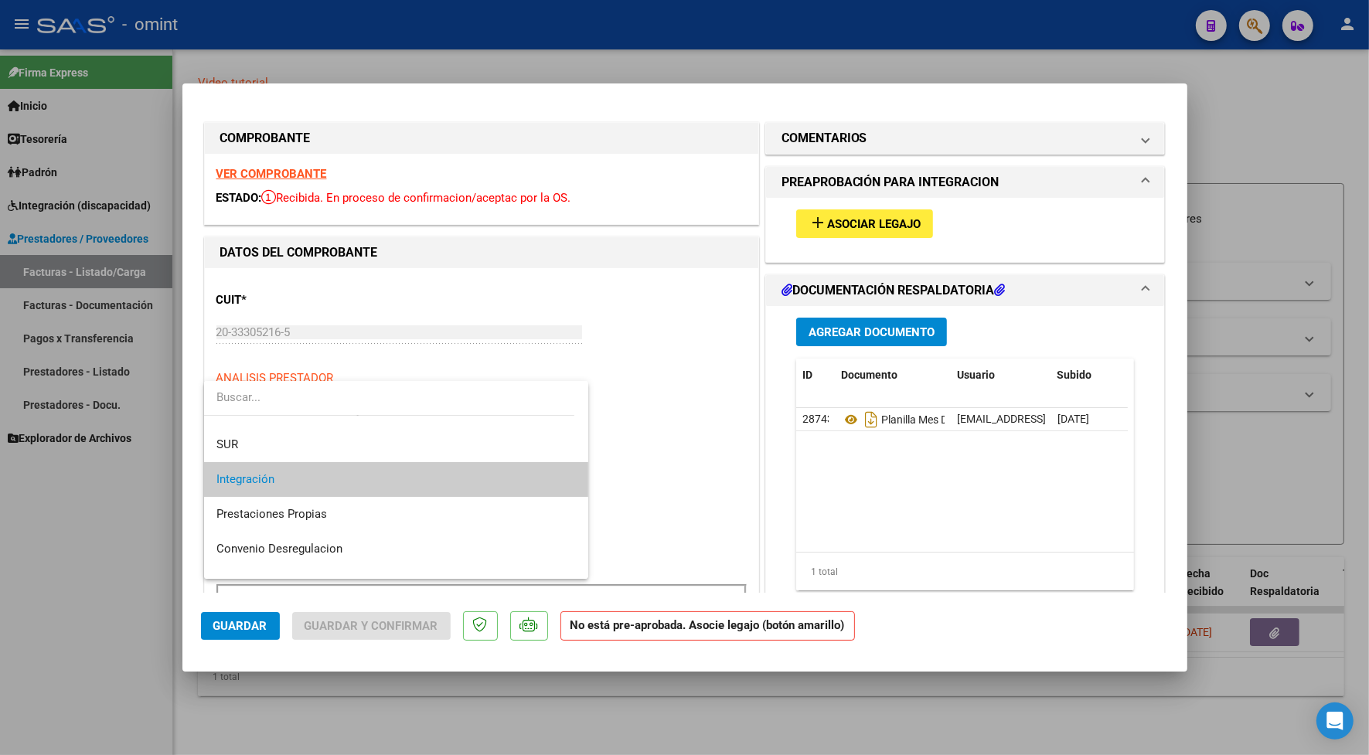
scroll to position [149, 0]
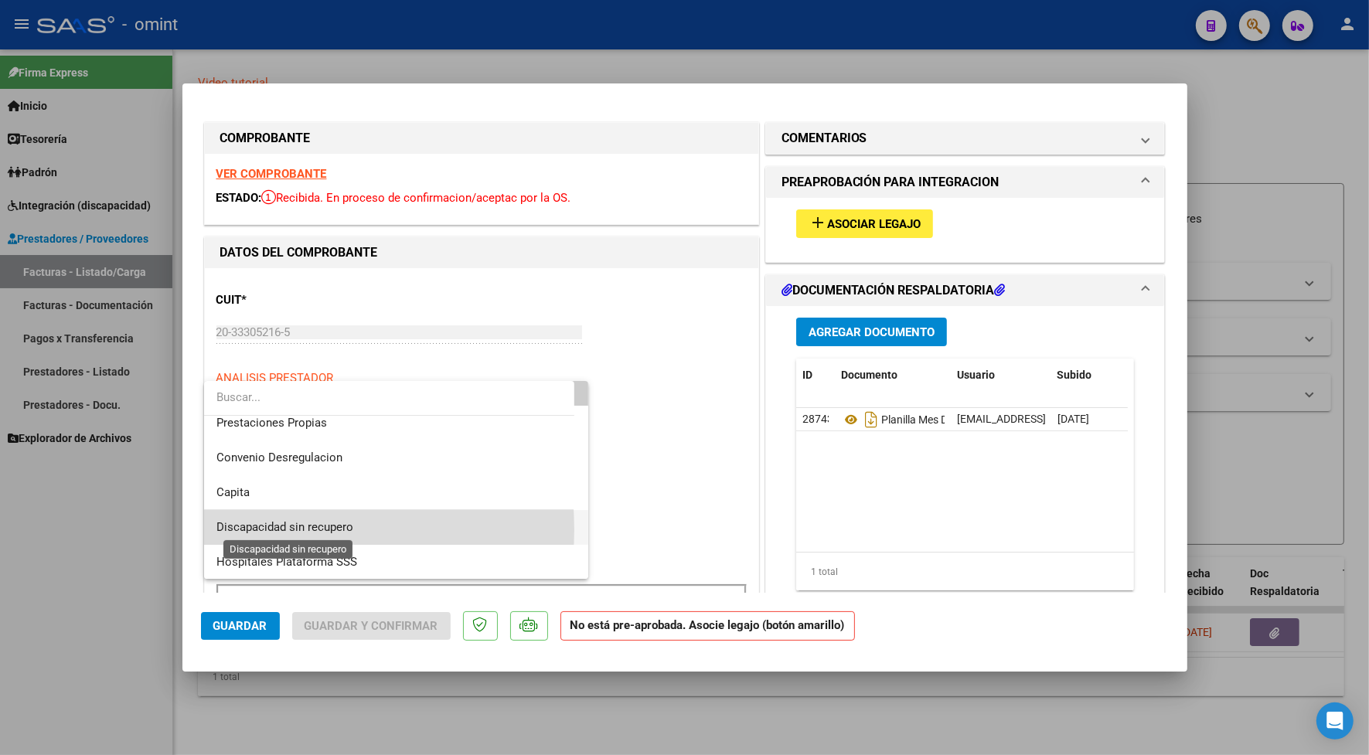
click at [247, 529] on span "Discapacidad sin recupero" at bounding box center [284, 527] width 137 height 14
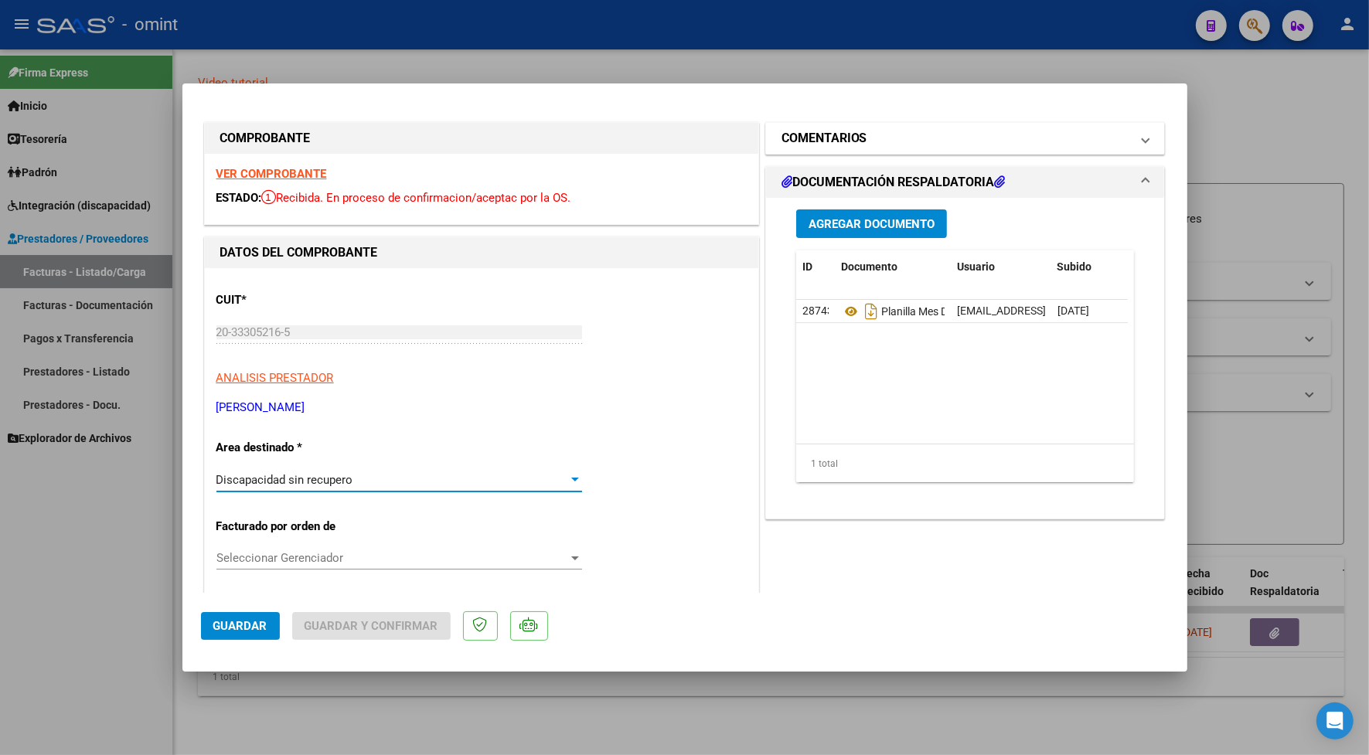
click at [827, 144] on h1 "COMENTARIOS" at bounding box center [824, 138] width 86 height 19
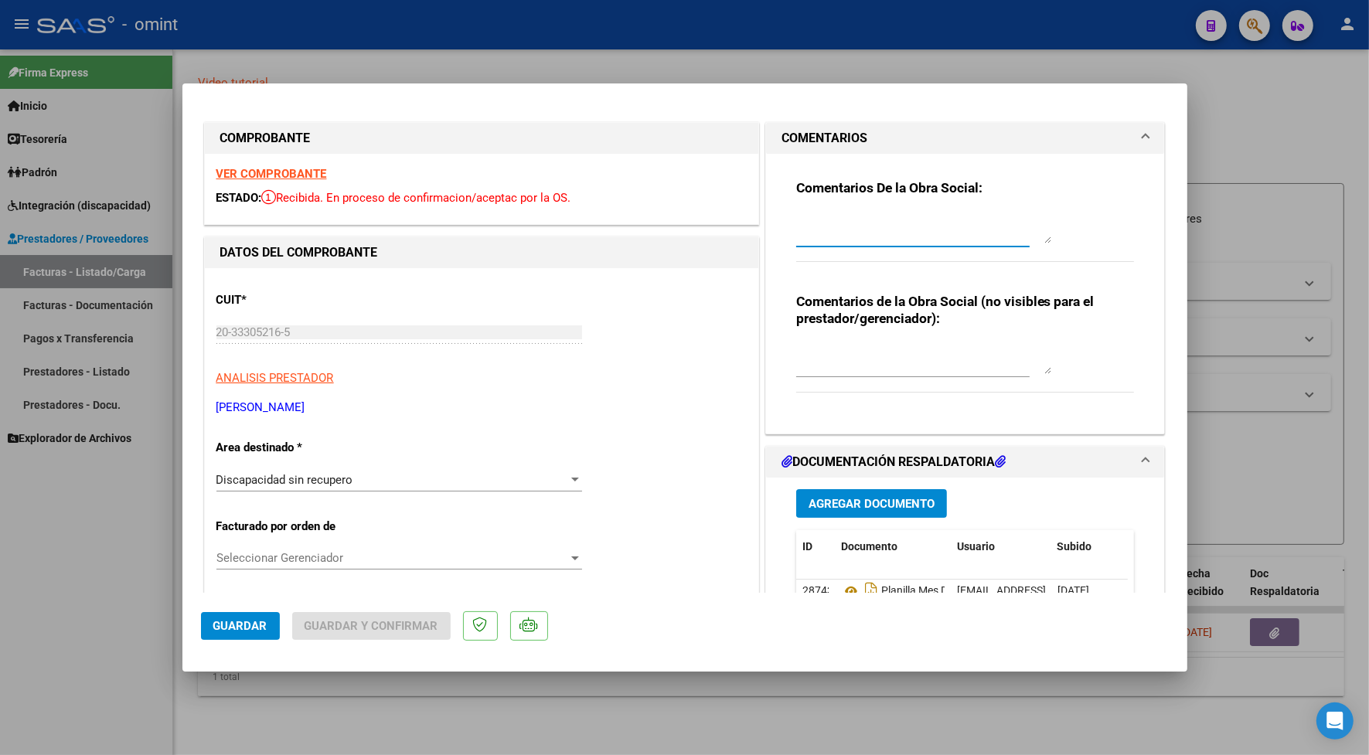
click at [816, 233] on textarea at bounding box center [923, 228] width 255 height 31
click at [835, 361] on textarea at bounding box center [923, 358] width 255 height 31
click at [825, 226] on textarea at bounding box center [923, 228] width 255 height 31
click at [233, 626] on span "Guardar" at bounding box center [240, 626] width 54 height 14
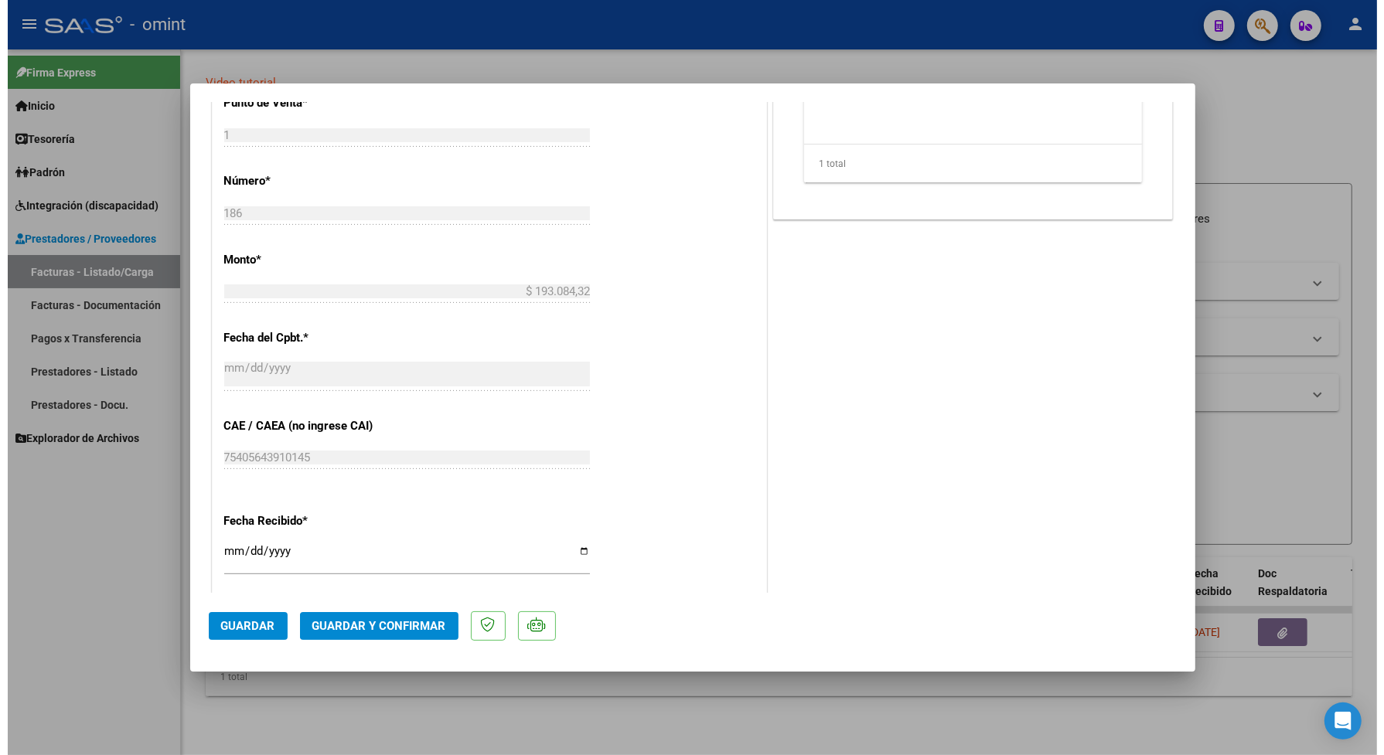
scroll to position [0, 0]
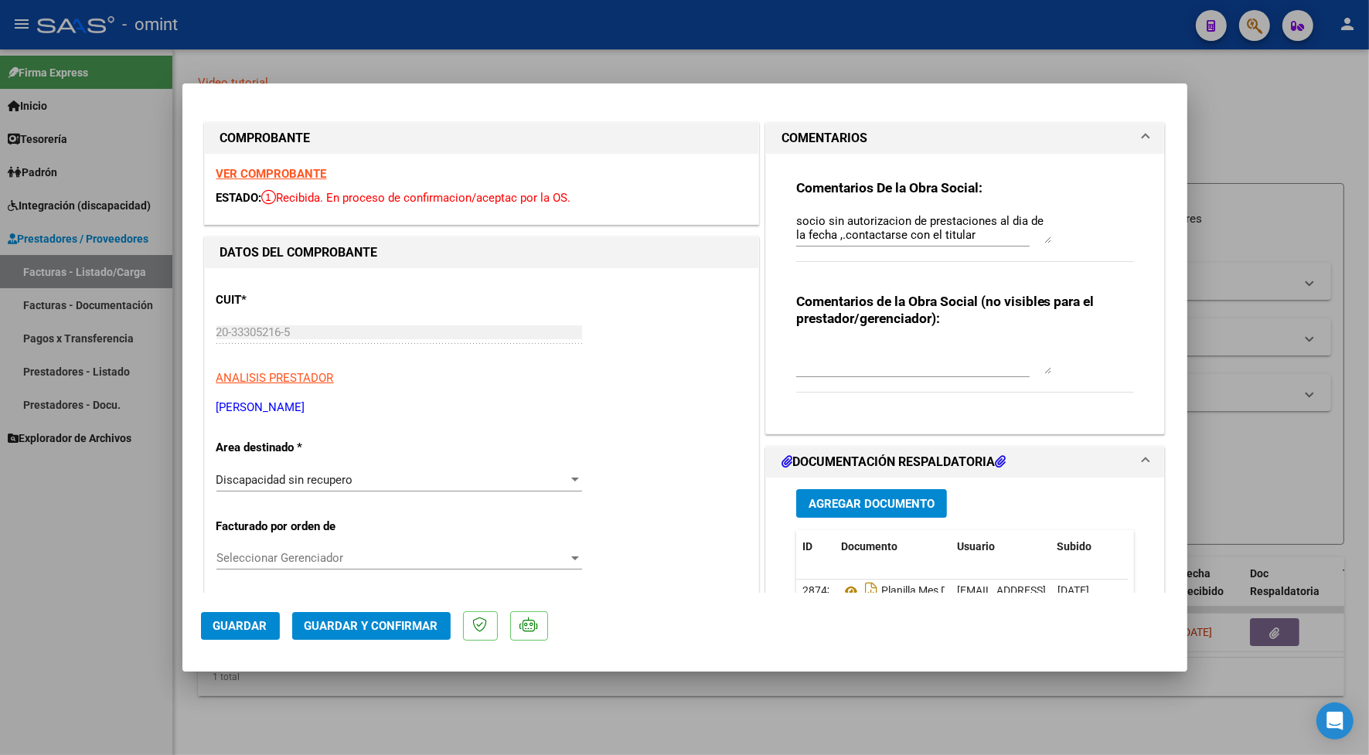
click at [260, 632] on span "Guardar" at bounding box center [240, 626] width 54 height 14
click at [414, 630] on span "Guardar y Confirmar" at bounding box center [372, 626] width 134 height 14
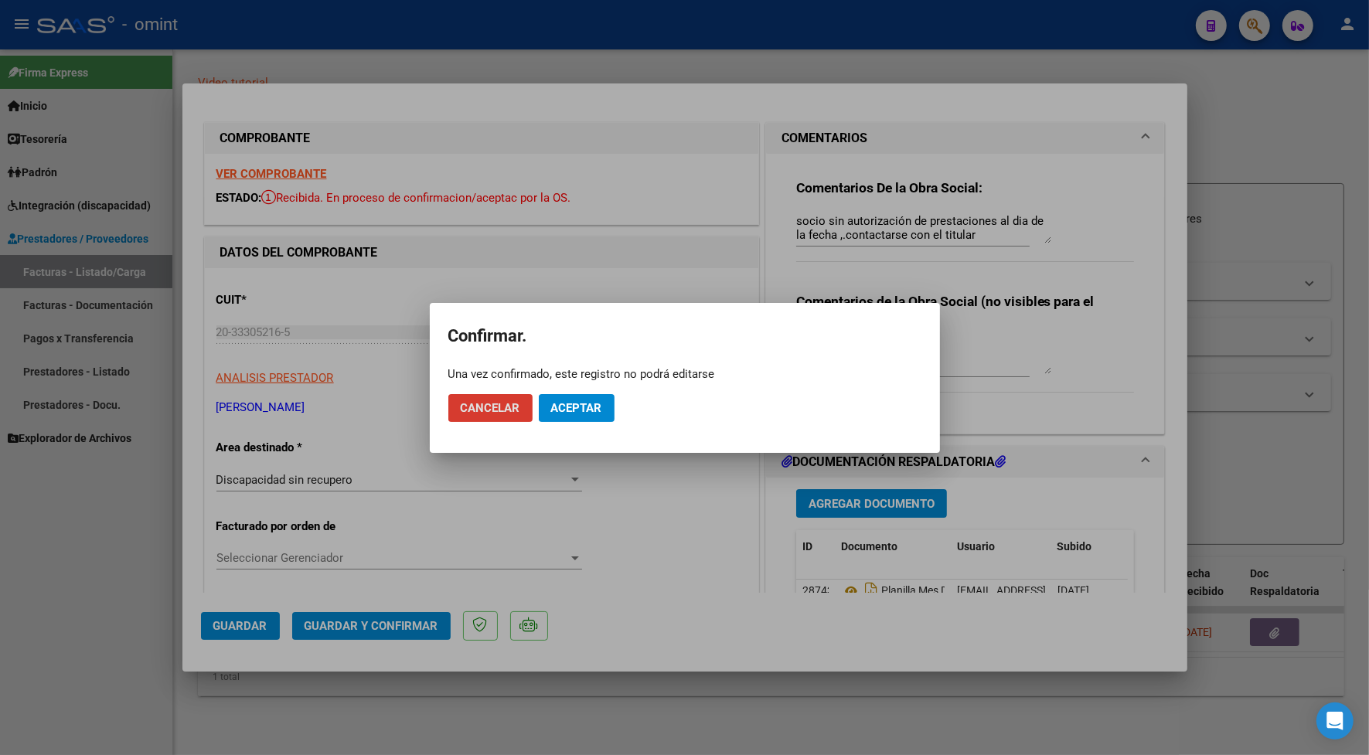
click at [574, 403] on span "Aceptar" at bounding box center [576, 408] width 51 height 14
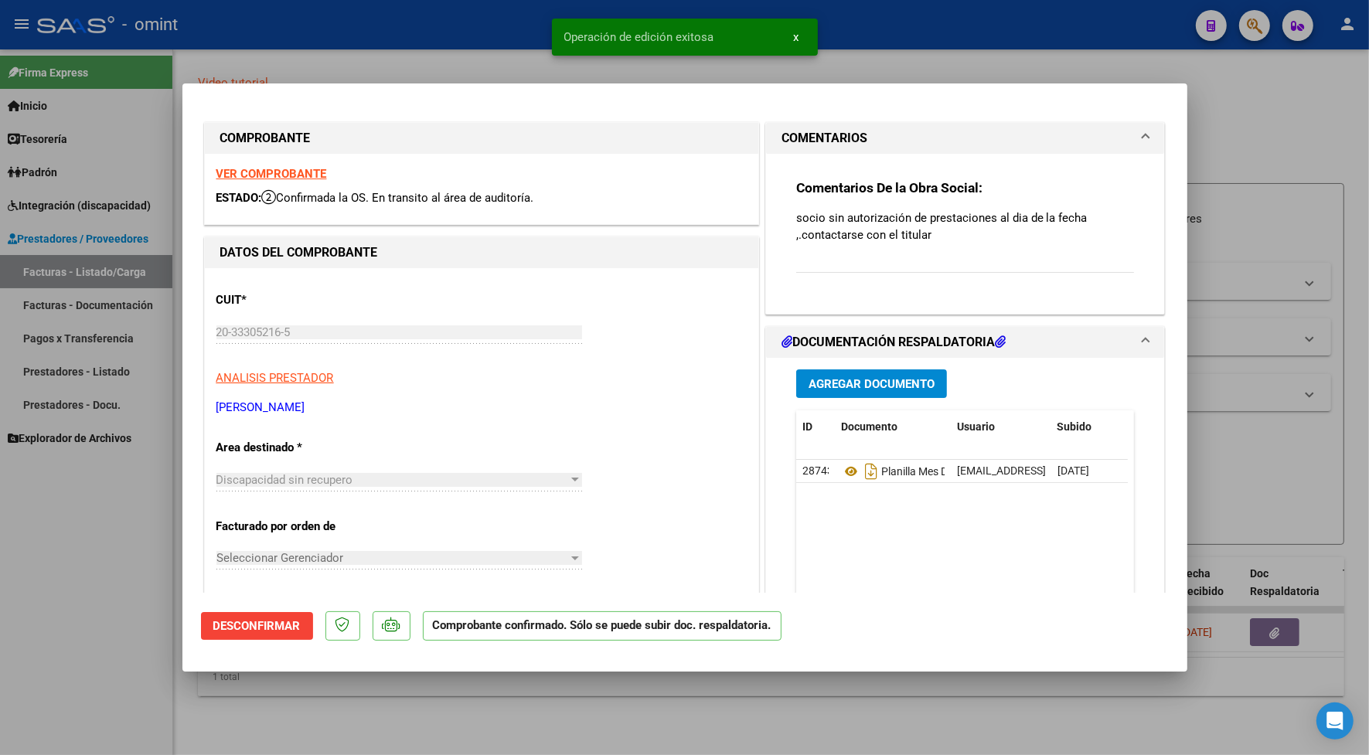
click at [444, 27] on div at bounding box center [684, 377] width 1369 height 755
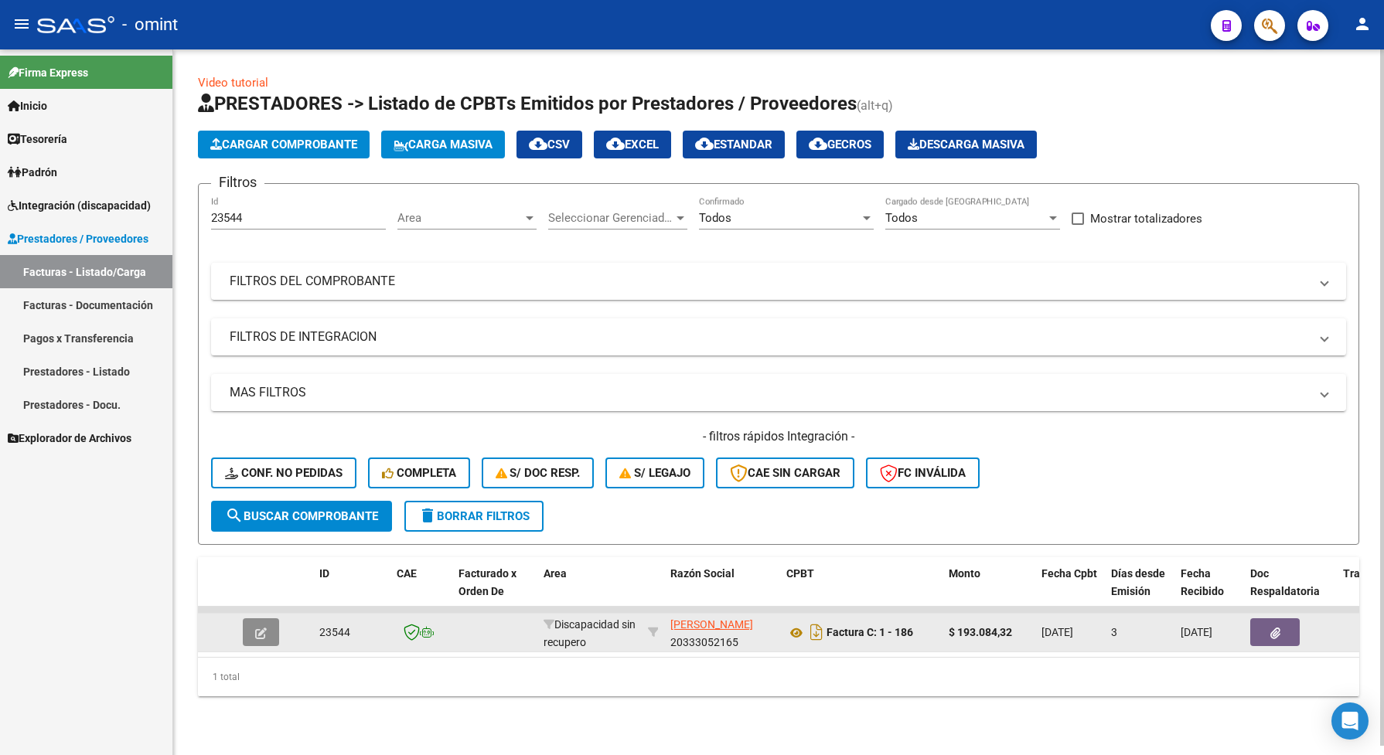
click at [268, 628] on button "button" at bounding box center [261, 632] width 36 height 28
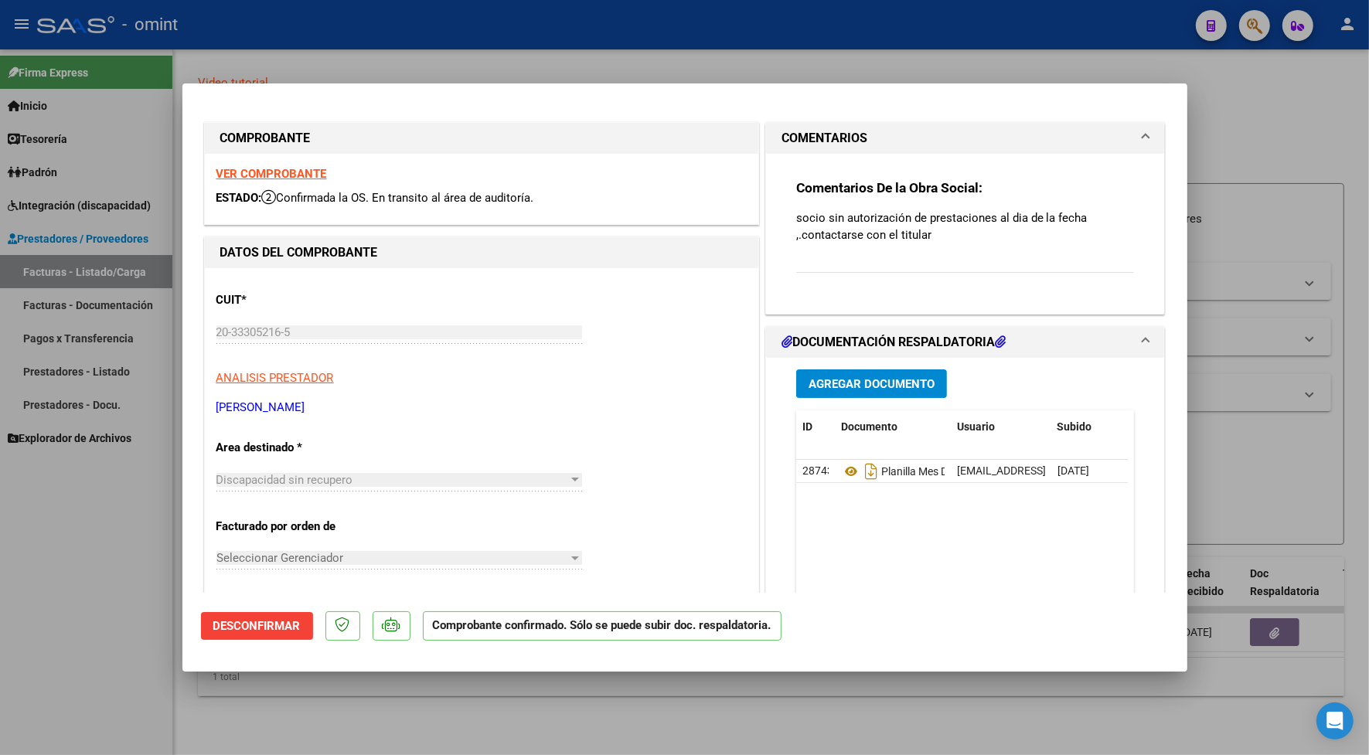
click at [417, 44] on div at bounding box center [684, 377] width 1369 height 755
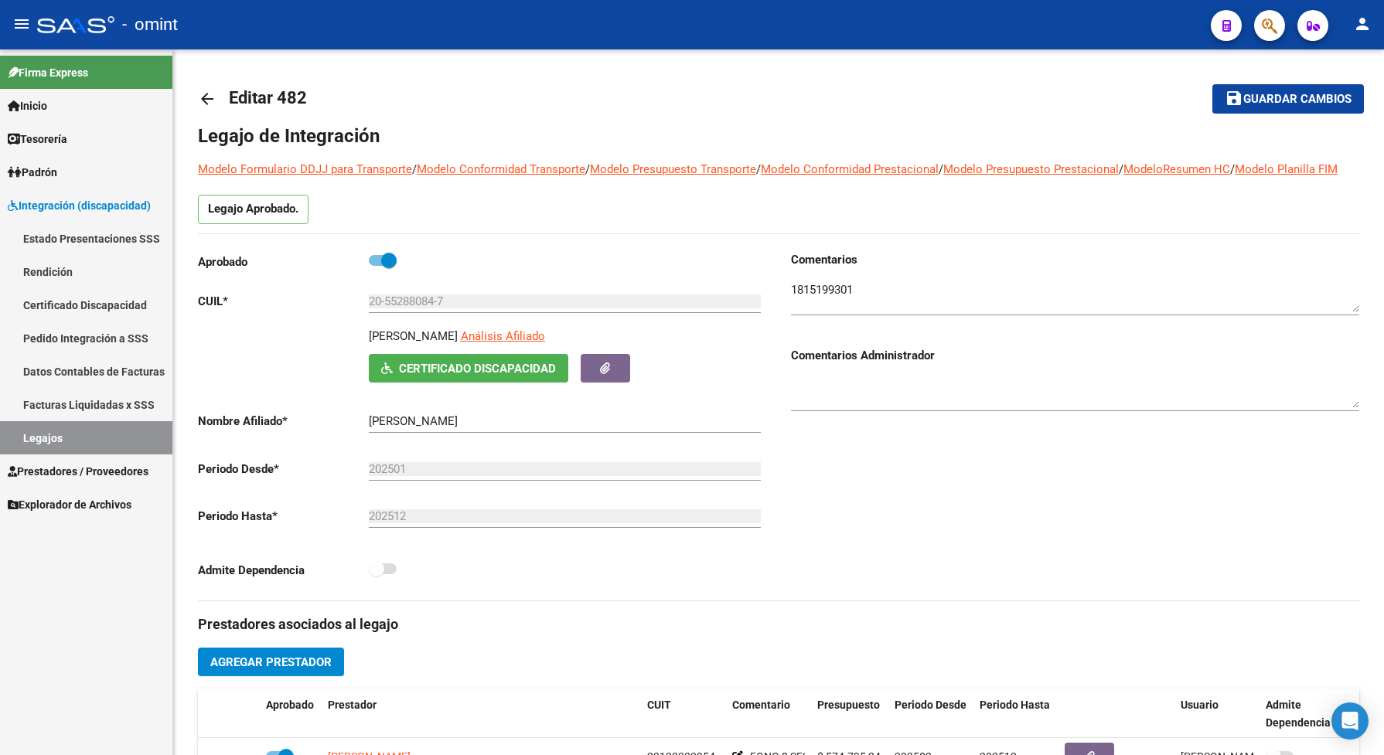
scroll to position [386, 0]
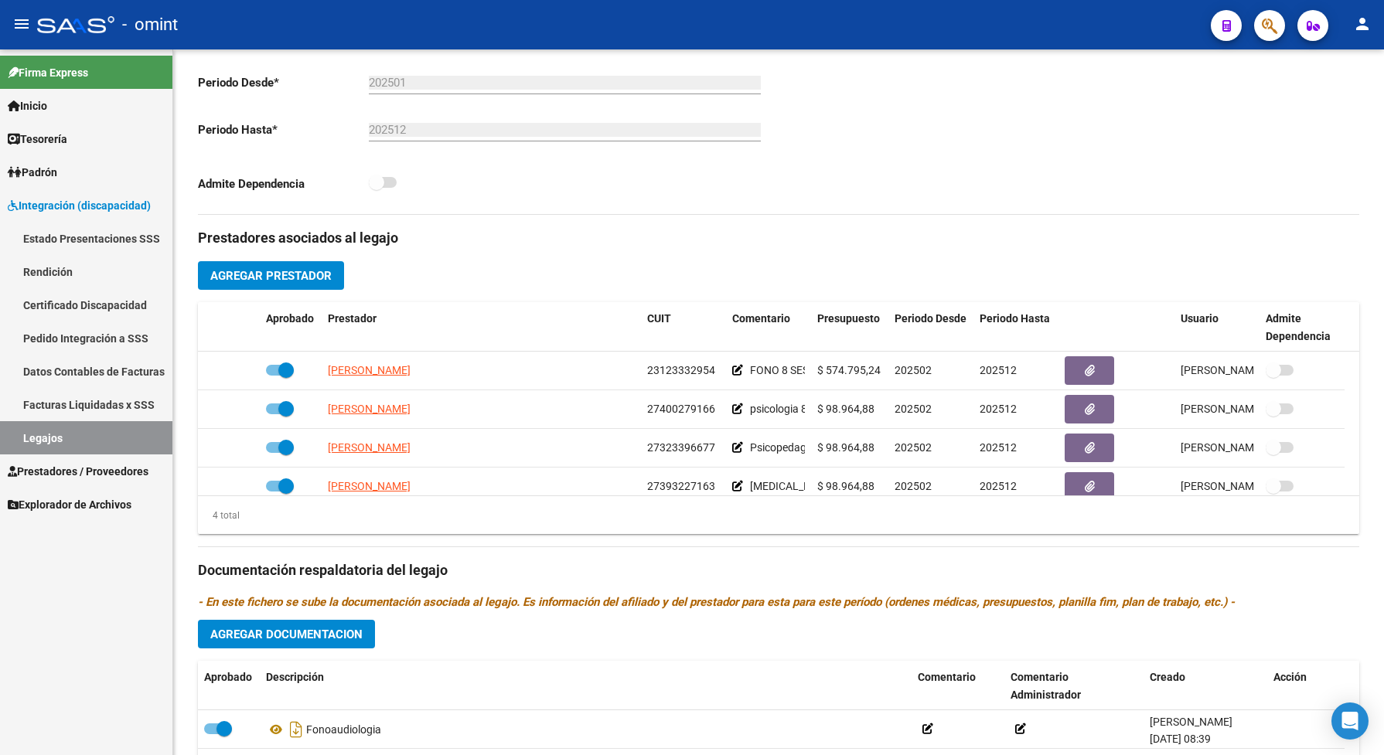
click at [135, 443] on link "Legajos" at bounding box center [86, 437] width 172 height 33
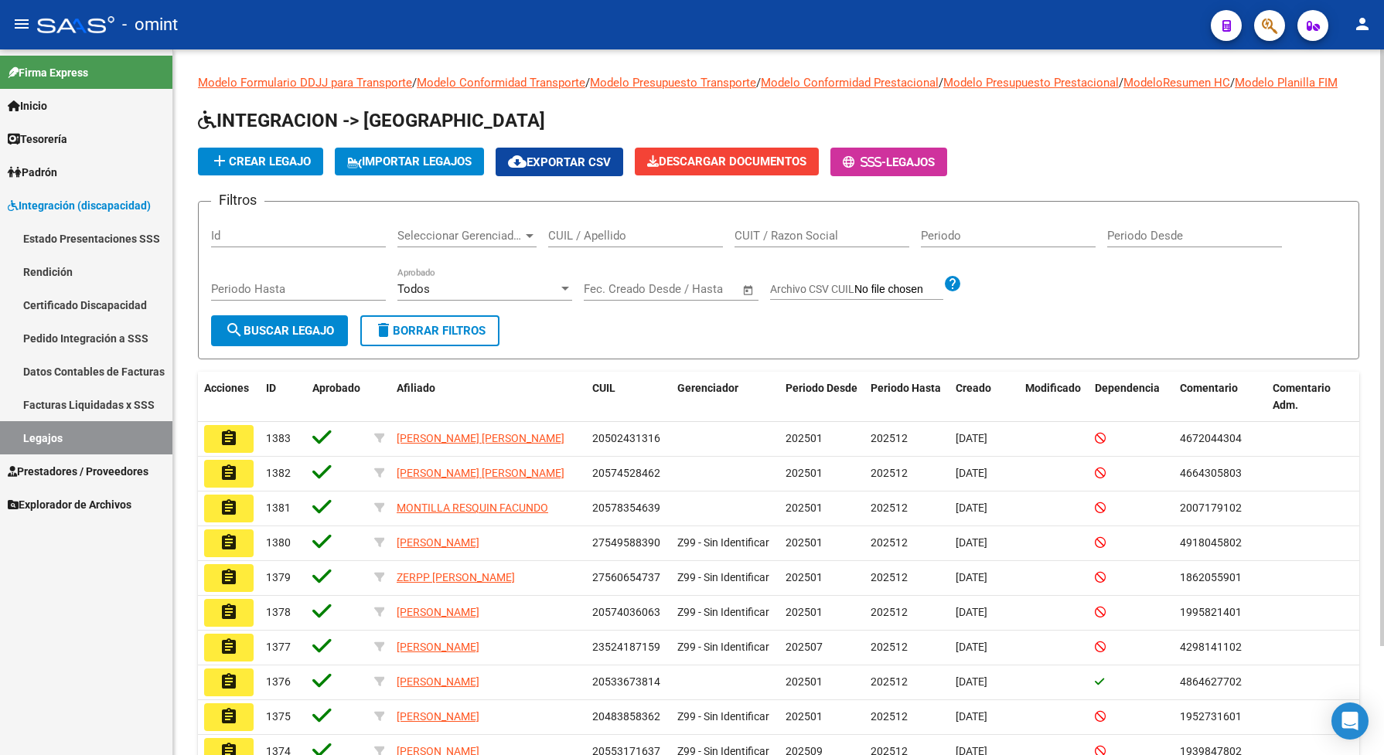
click at [573, 243] on input "CUIL / Apellido" at bounding box center [635, 236] width 175 height 14
click at [314, 338] on span "search Buscar Legajo" at bounding box center [279, 331] width 109 height 14
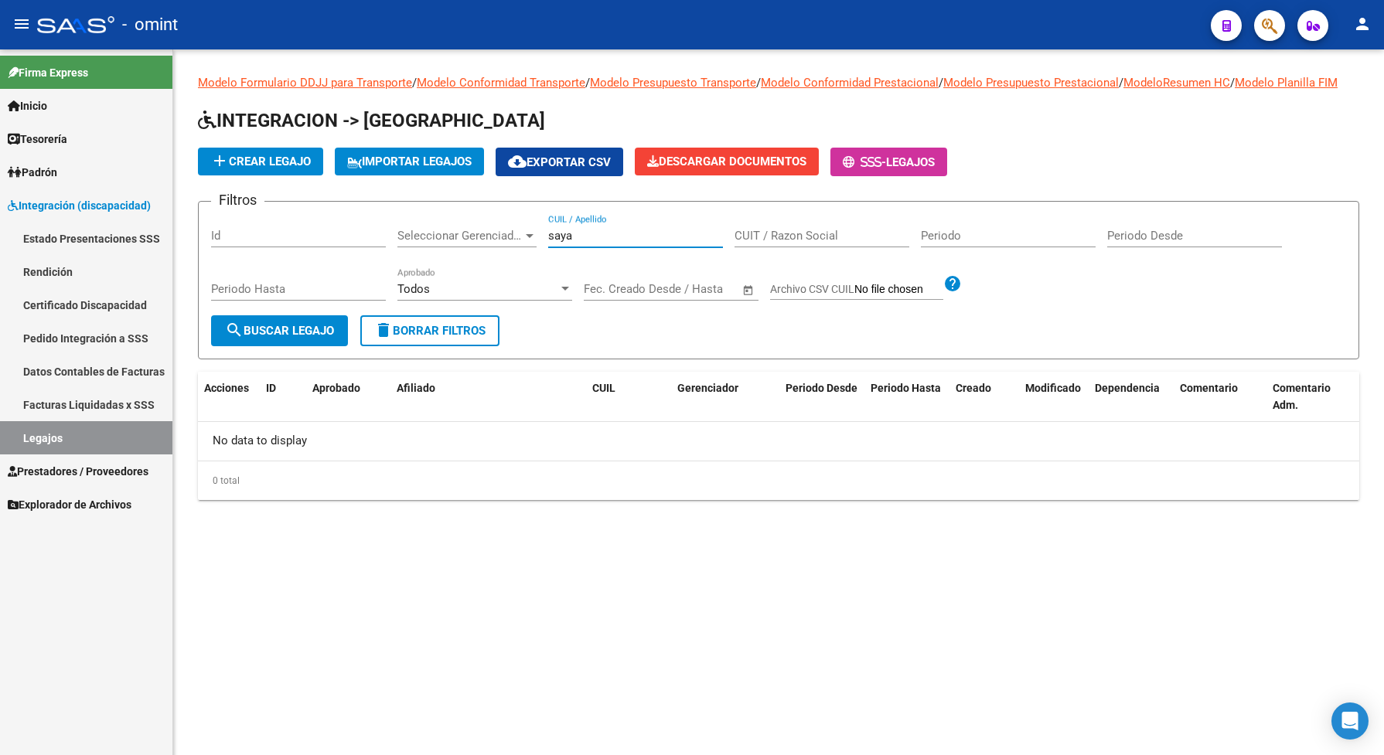
drag, startPoint x: 580, startPoint y: 255, endPoint x: 543, endPoint y: 252, distance: 38.0
click at [543, 252] on div "Filtros Id Seleccionar Gerenciador Seleccionar Gerenciador saya CUIL / Apellido…" at bounding box center [778, 264] width 1135 height 101
click at [315, 338] on span "search Buscar Legajo" at bounding box center [279, 331] width 109 height 14
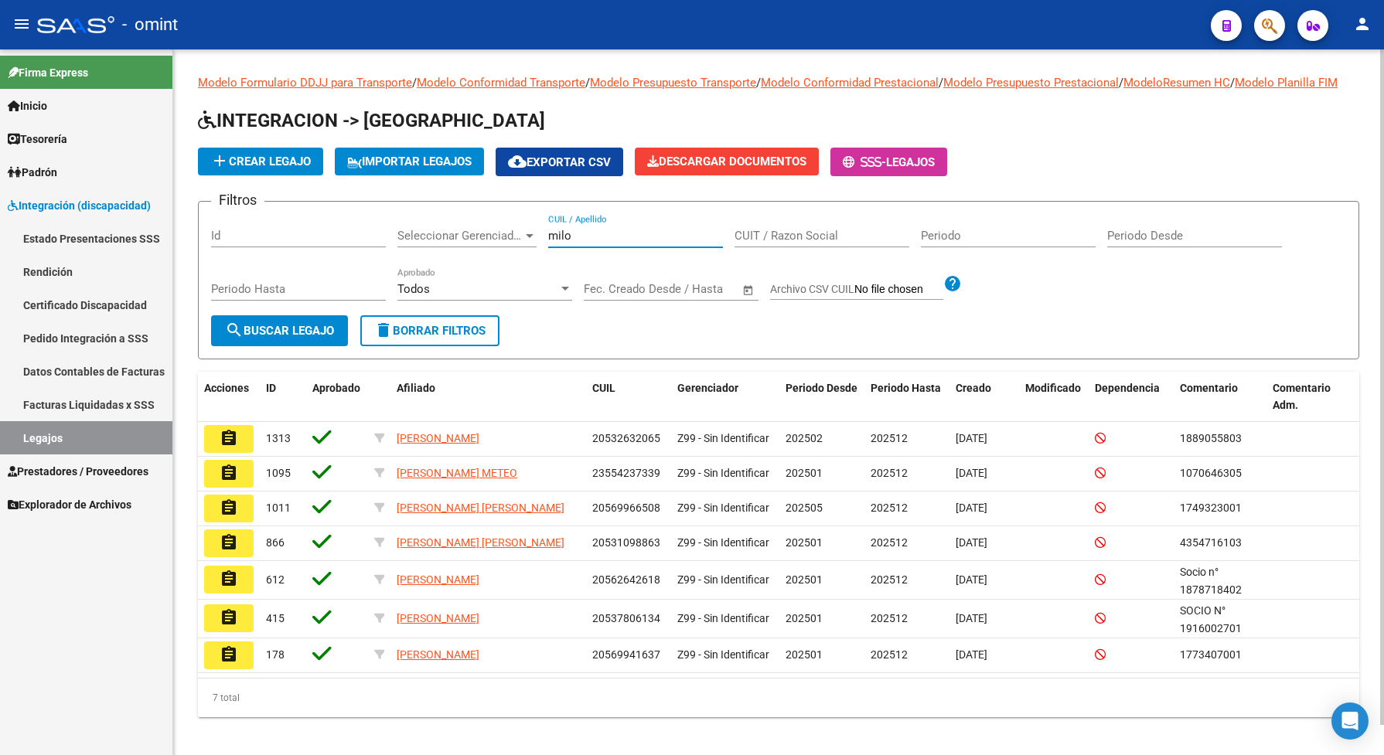
drag, startPoint x: 576, startPoint y: 251, endPoint x: 542, endPoint y: 249, distance: 34.1
click at [542, 249] on div "Filtros Id Seleccionar Gerenciador Seleccionar Gerenciador milo CUIL / Apellido…" at bounding box center [778, 264] width 1135 height 101
type input "s"
click at [267, 338] on span "search Buscar Legajo" at bounding box center [279, 331] width 109 height 14
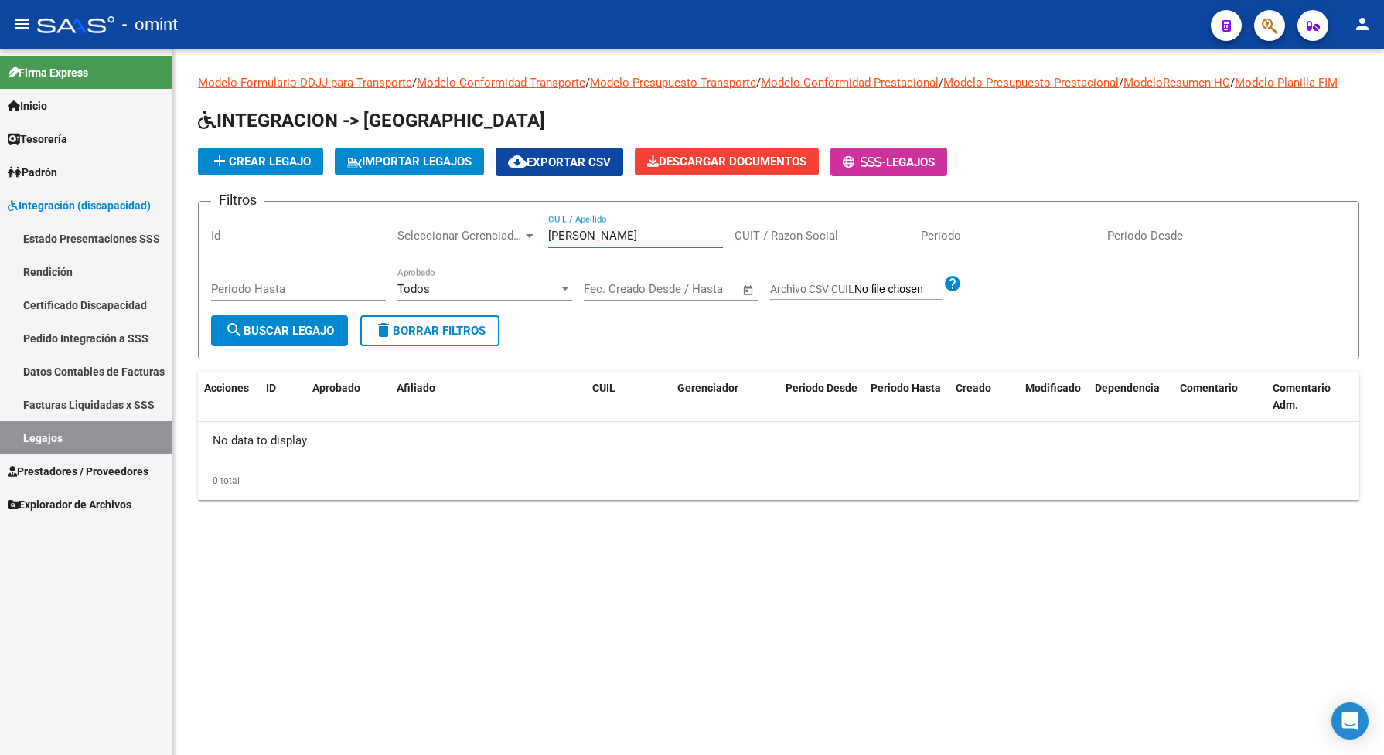
click at [617, 243] on input "zaya" at bounding box center [635, 236] width 175 height 14
type input "zay"
click at [215, 346] on button "search Buscar Legajo" at bounding box center [279, 330] width 137 height 31
click at [246, 243] on input "Id" at bounding box center [298, 236] width 175 height 14
